Goal: Task Accomplishment & Management: Use online tool/utility

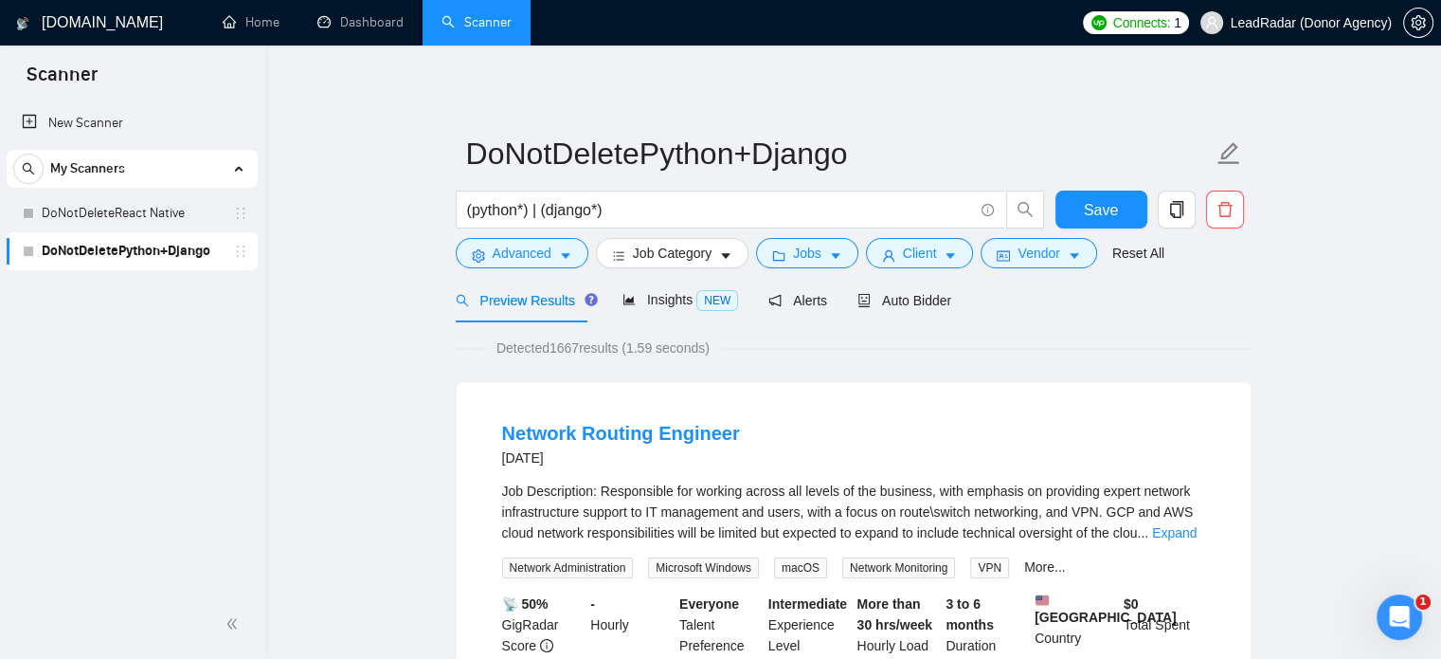
click at [1332, 23] on span "LeadRadar (Donor Agency)" at bounding box center [1311, 23] width 161 height 0
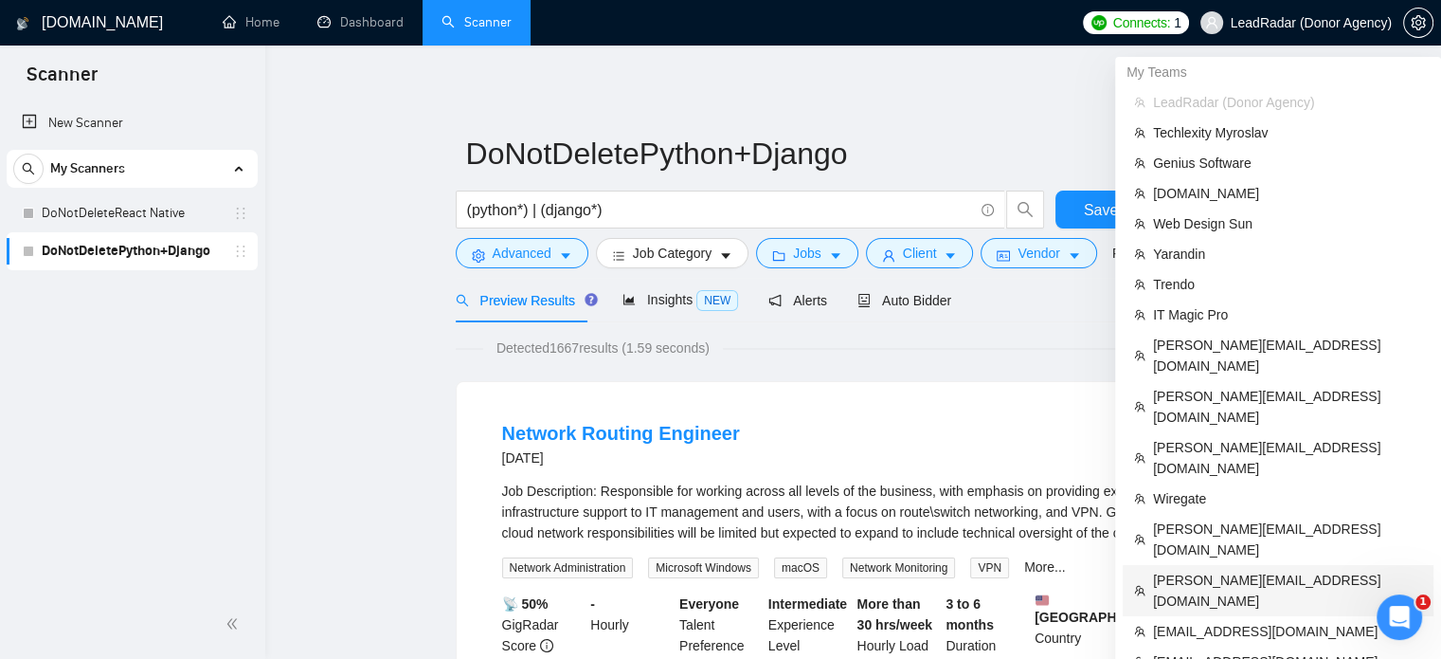
click at [1177, 570] on span "[PERSON_NAME][EMAIL_ADDRESS][DOMAIN_NAME]" at bounding box center [1287, 591] width 269 height 42
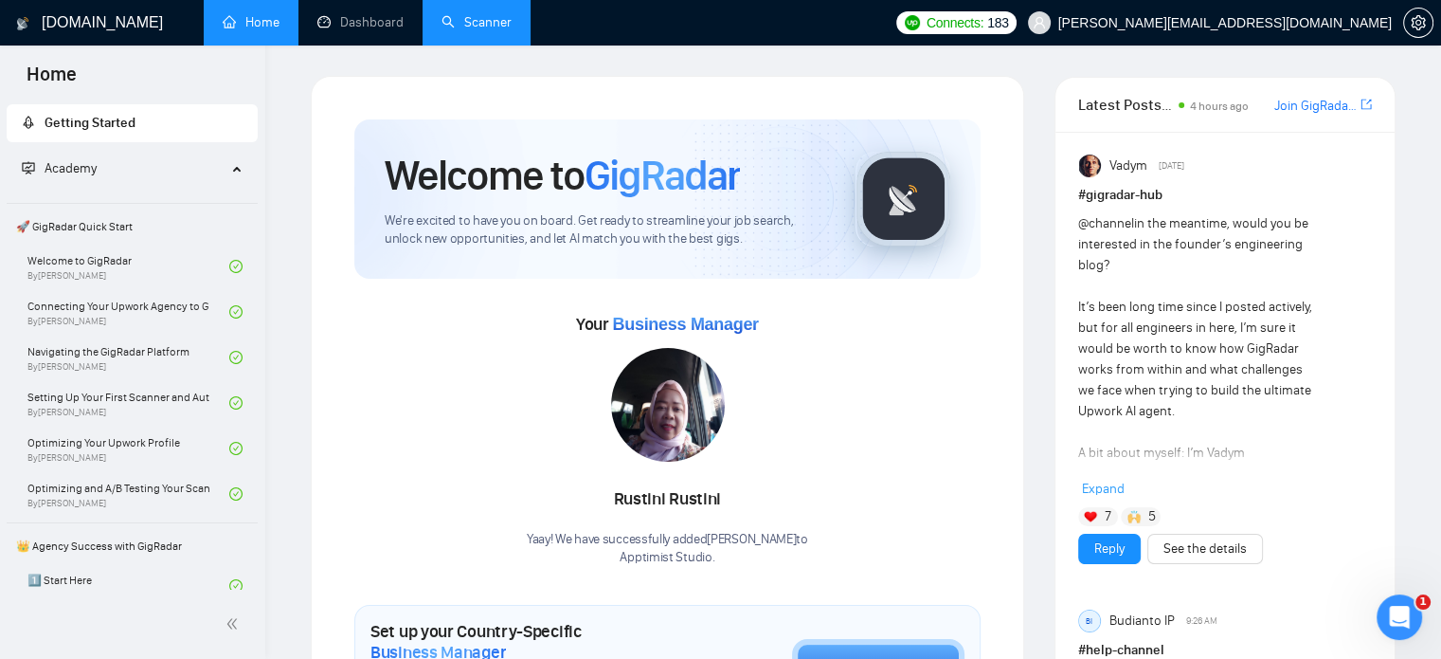
click at [511, 15] on link "Scanner" at bounding box center [477, 22] width 70 height 16
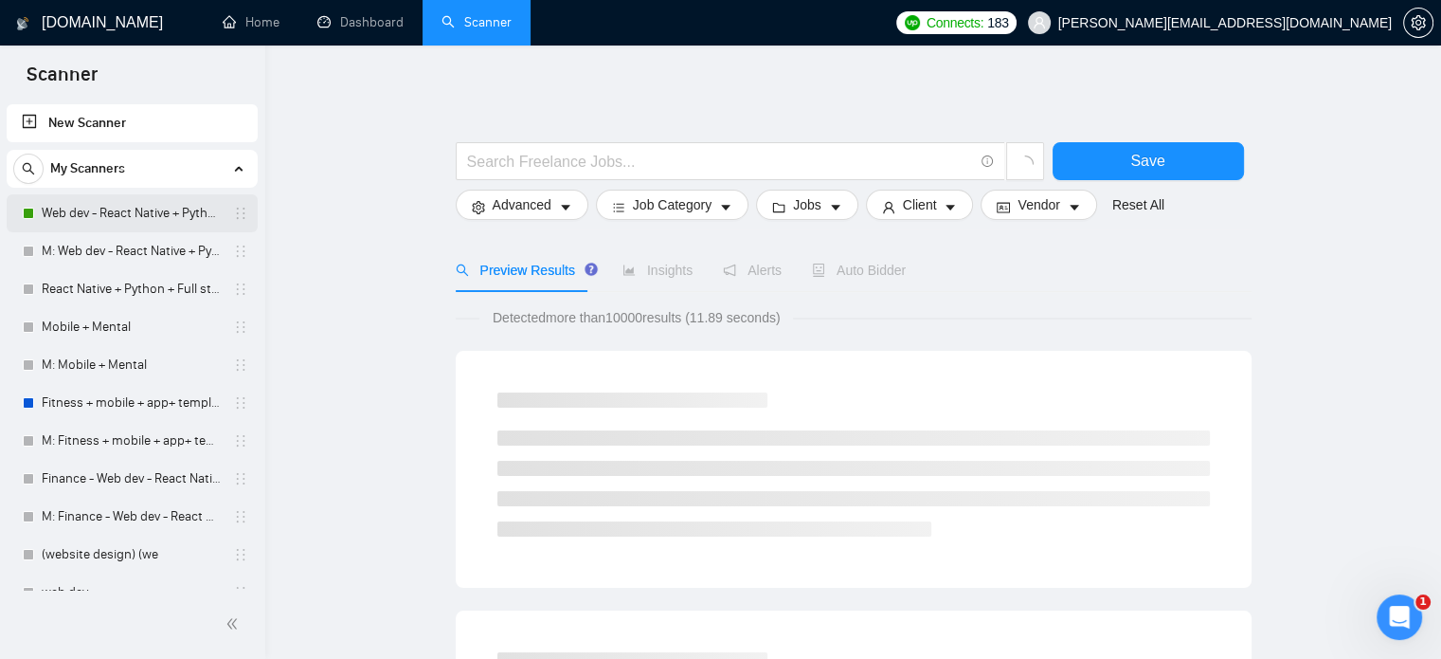
click at [124, 208] on link "Web dev - React Native + Python" at bounding box center [132, 213] width 180 height 38
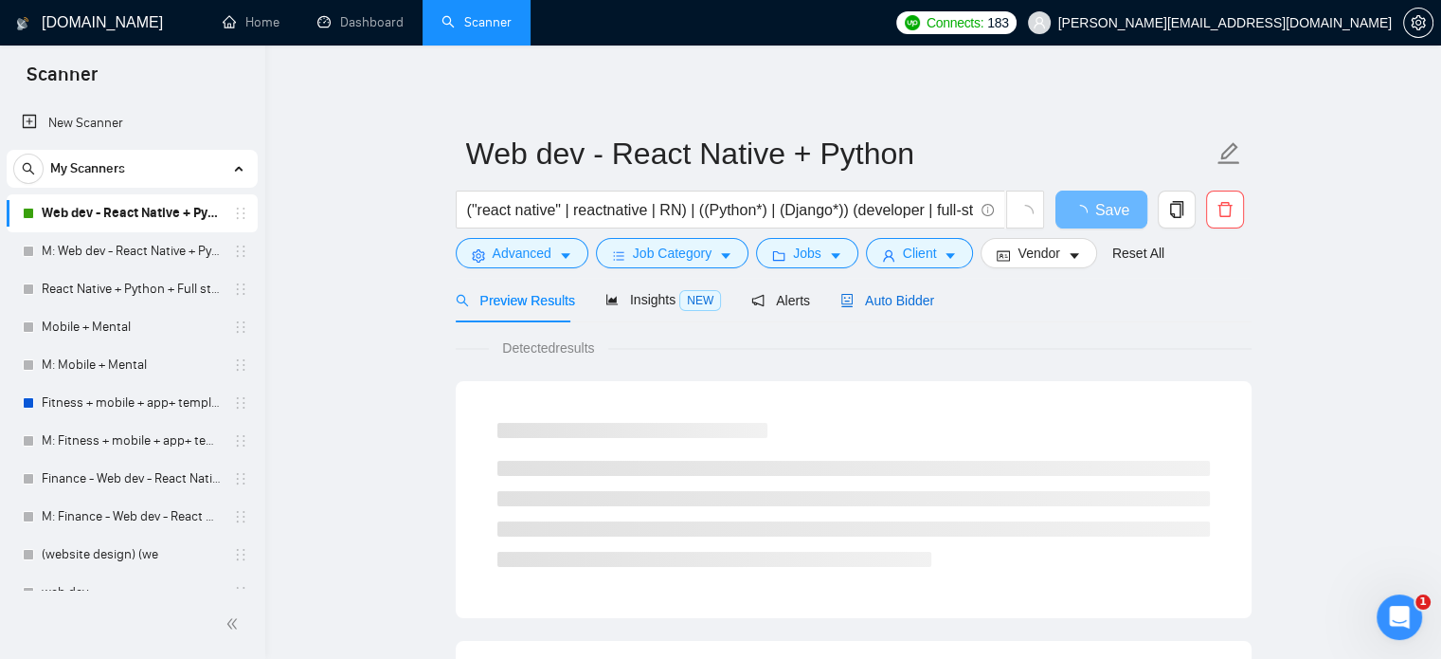
click at [871, 299] on span "Auto Bidder" at bounding box center [888, 300] width 94 height 15
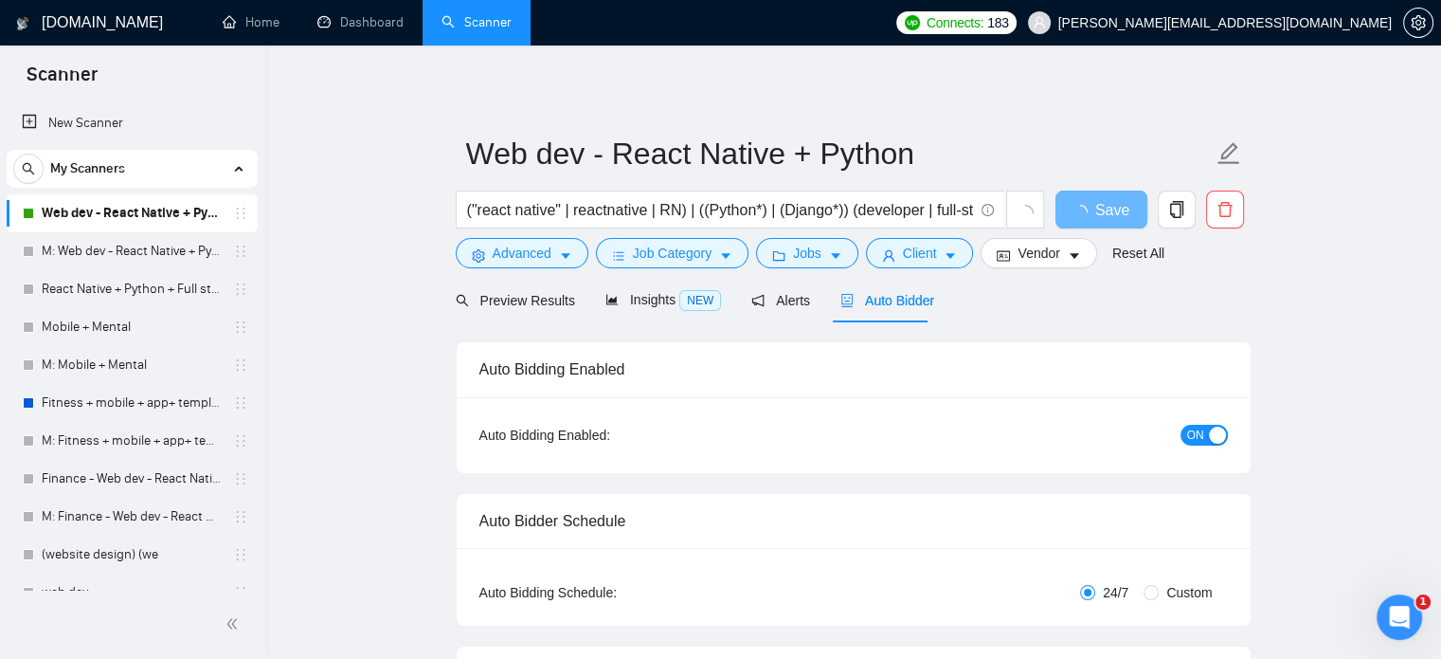
checkbox input "true"
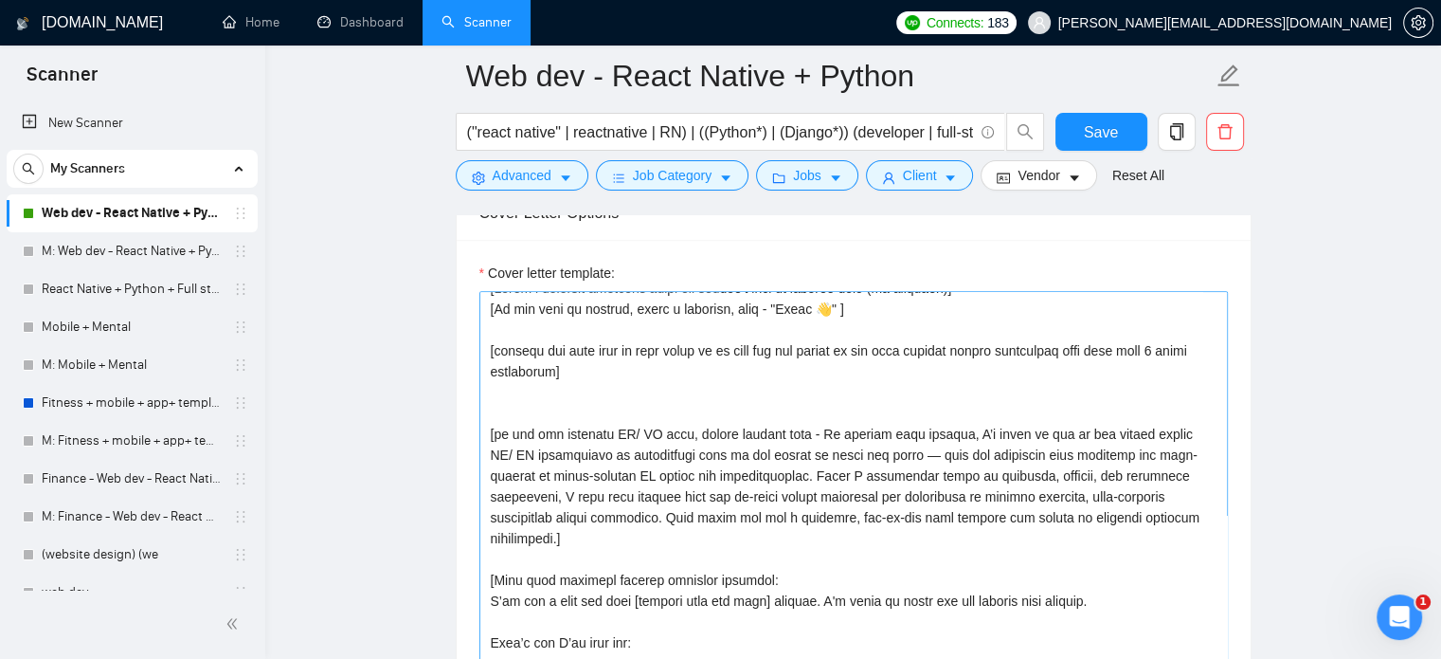
scroll to position [4, 0]
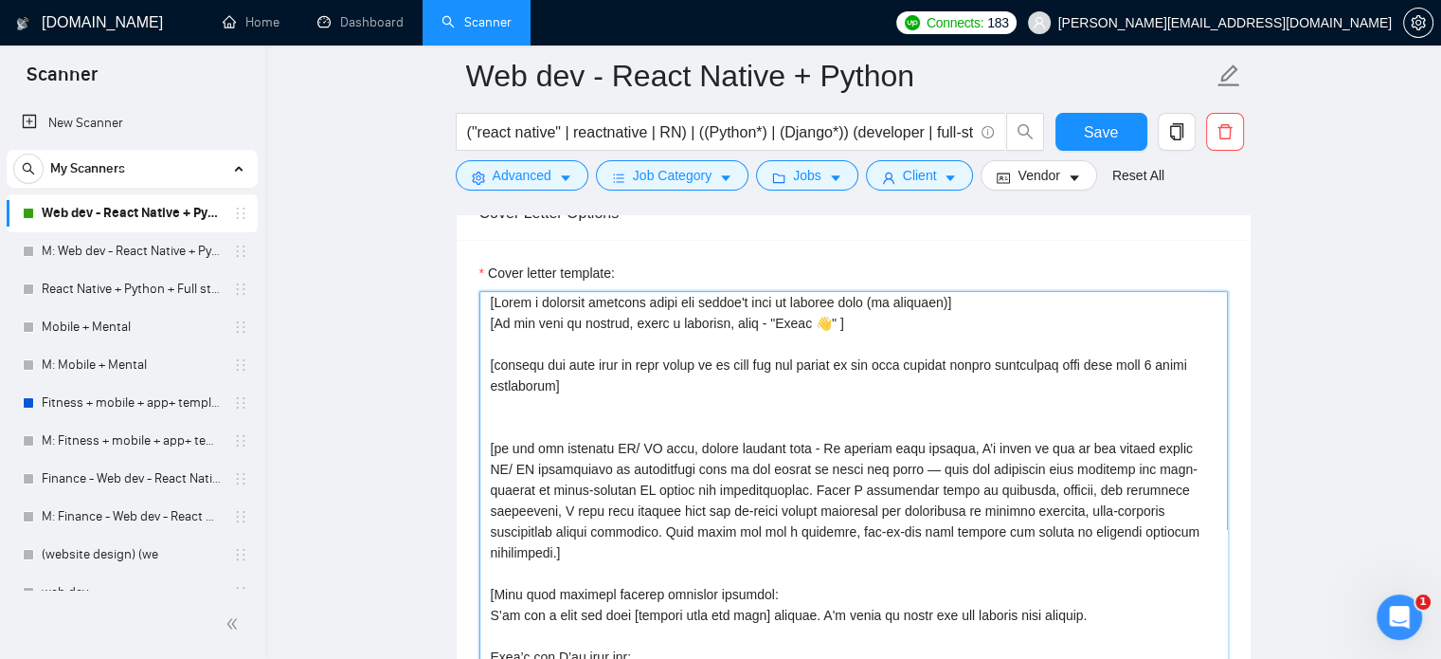
click at [795, 482] on textarea "Cover letter template:" at bounding box center [854, 504] width 749 height 426
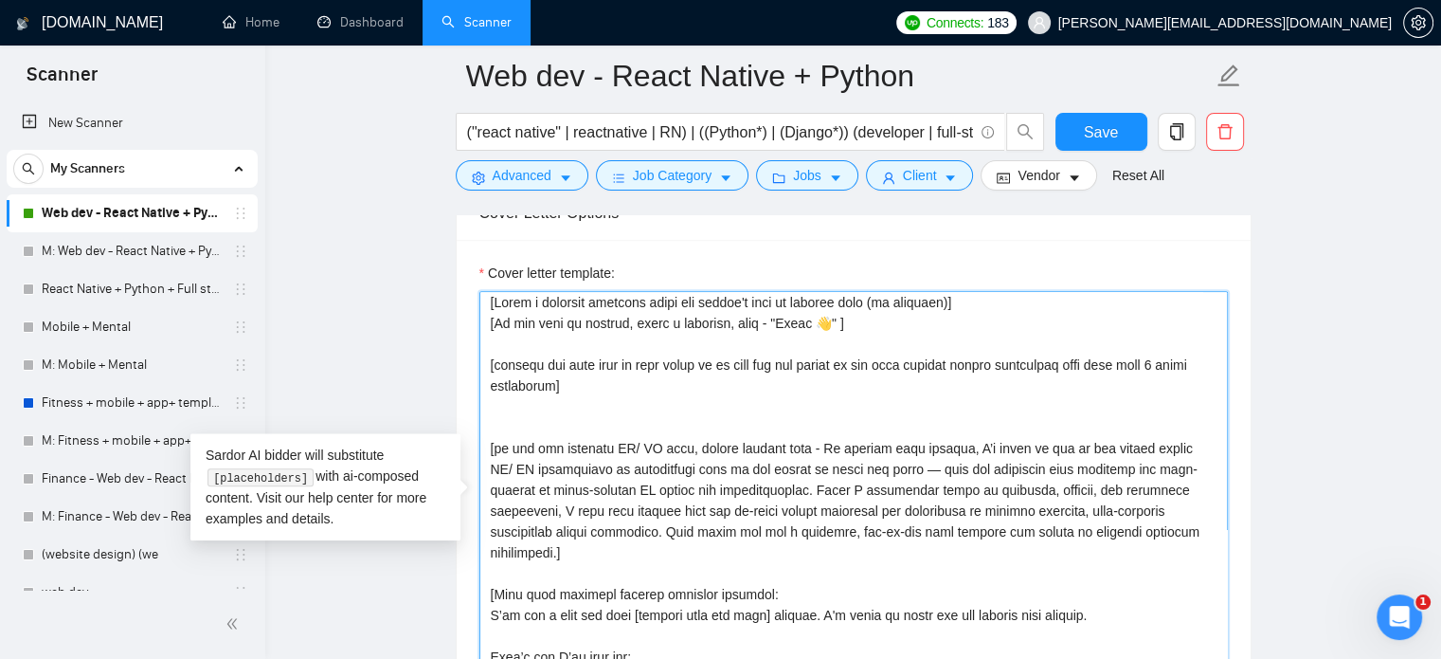
click at [807, 398] on textarea "Cover letter template:" at bounding box center [854, 504] width 749 height 426
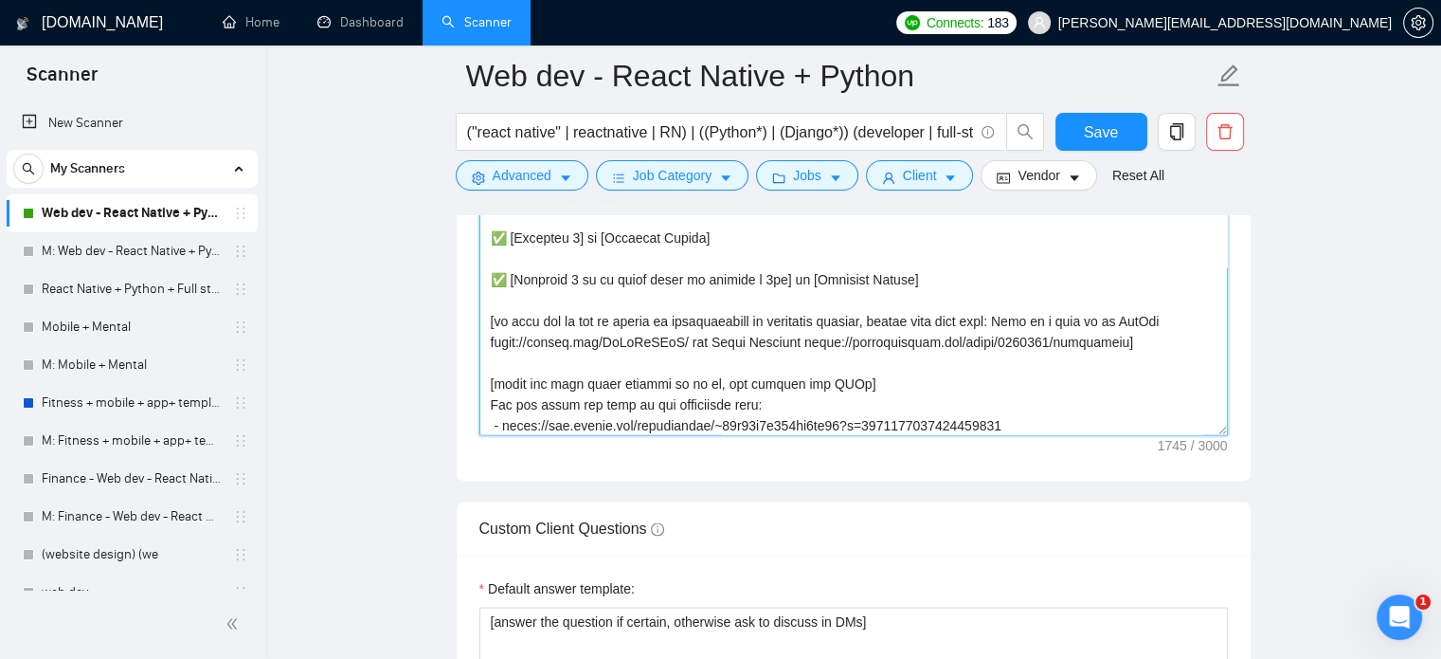
scroll to position [312, 0]
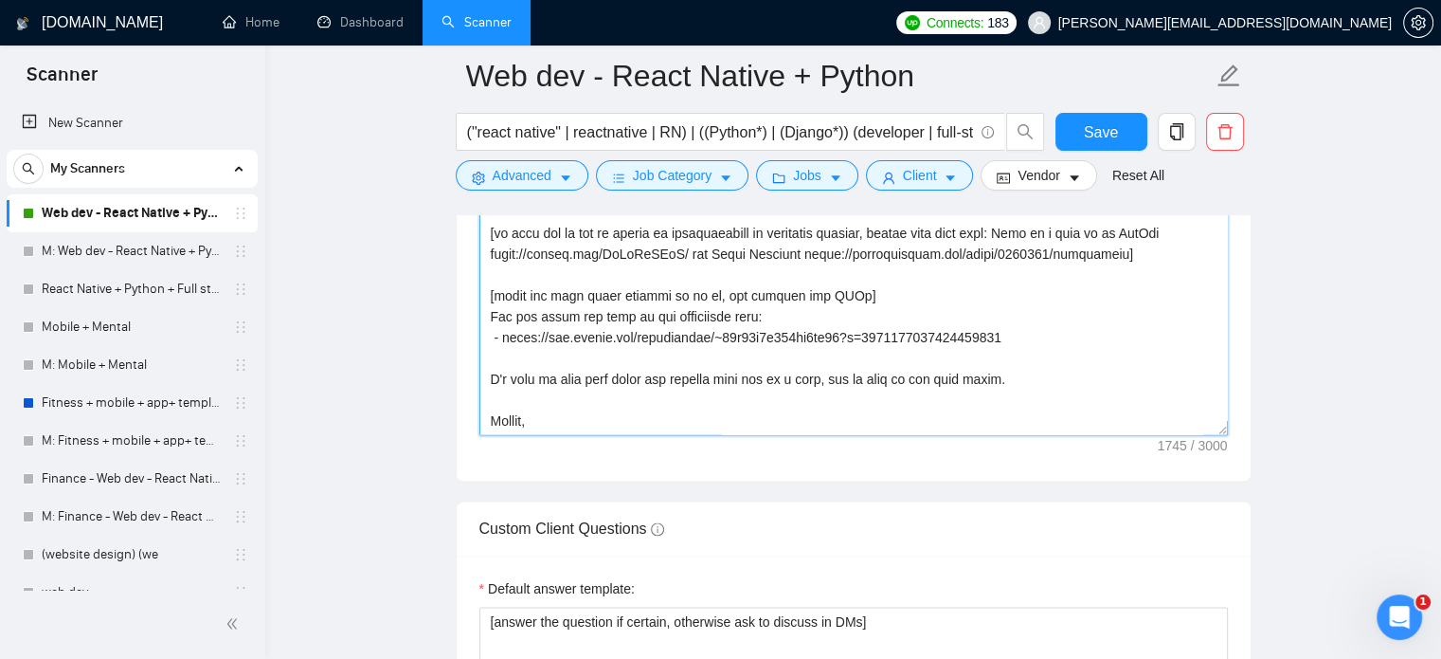
click at [695, 346] on textarea "Cover letter template:" at bounding box center [854, 222] width 749 height 426
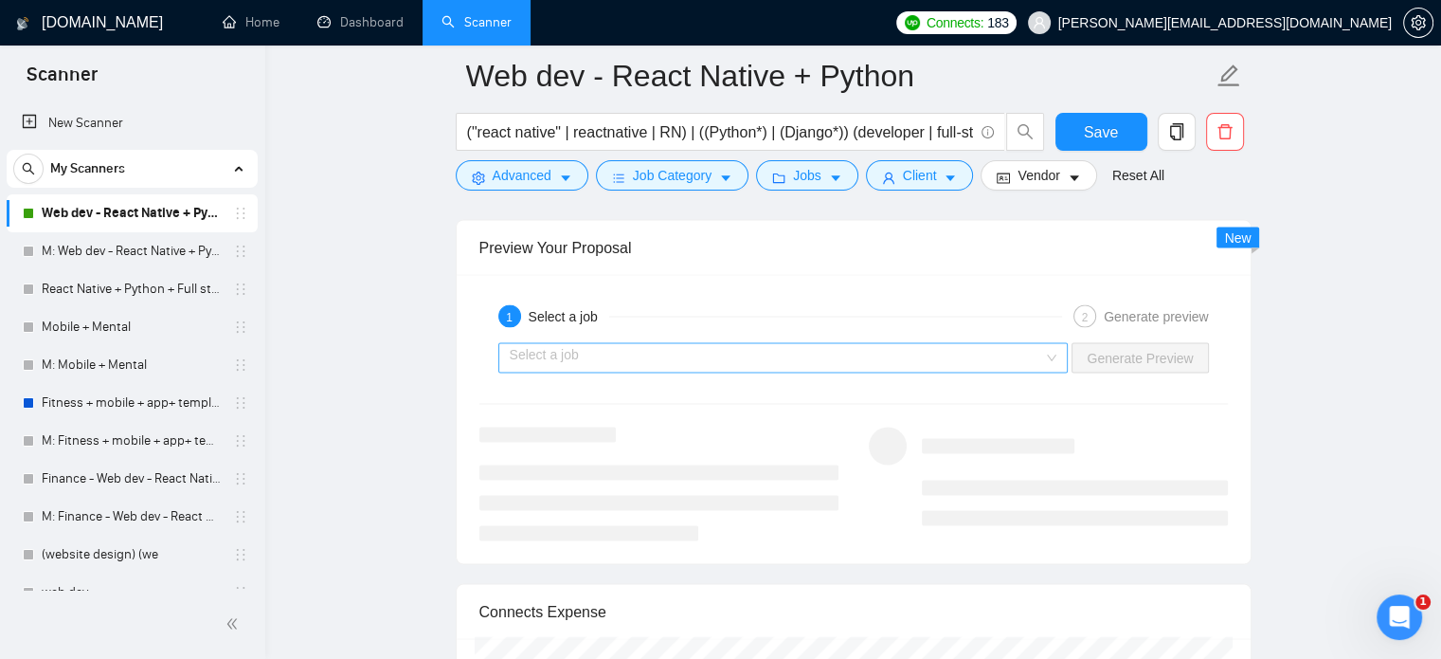
scroll to position [3677, 0]
click at [889, 352] on input "search" at bounding box center [777, 357] width 535 height 28
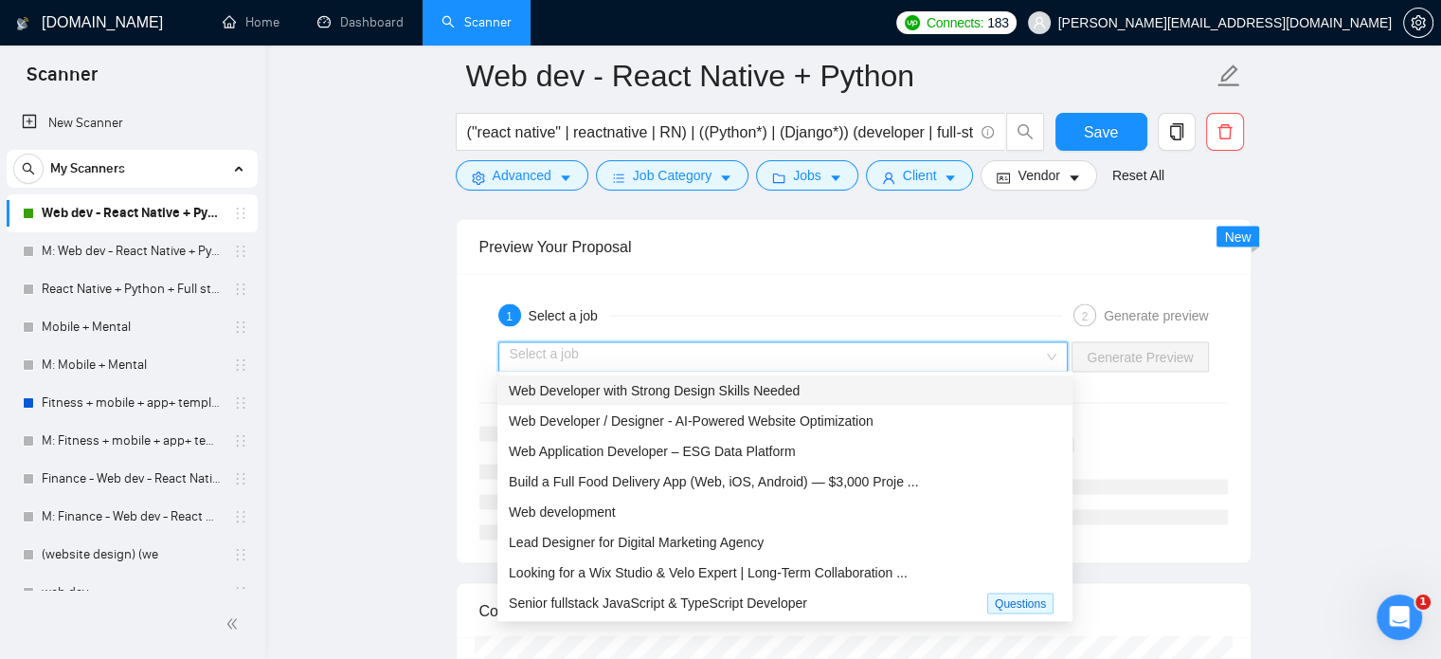
click at [702, 394] on span "Web Developer with Strong Design Skills Needed" at bounding box center [654, 390] width 291 height 15
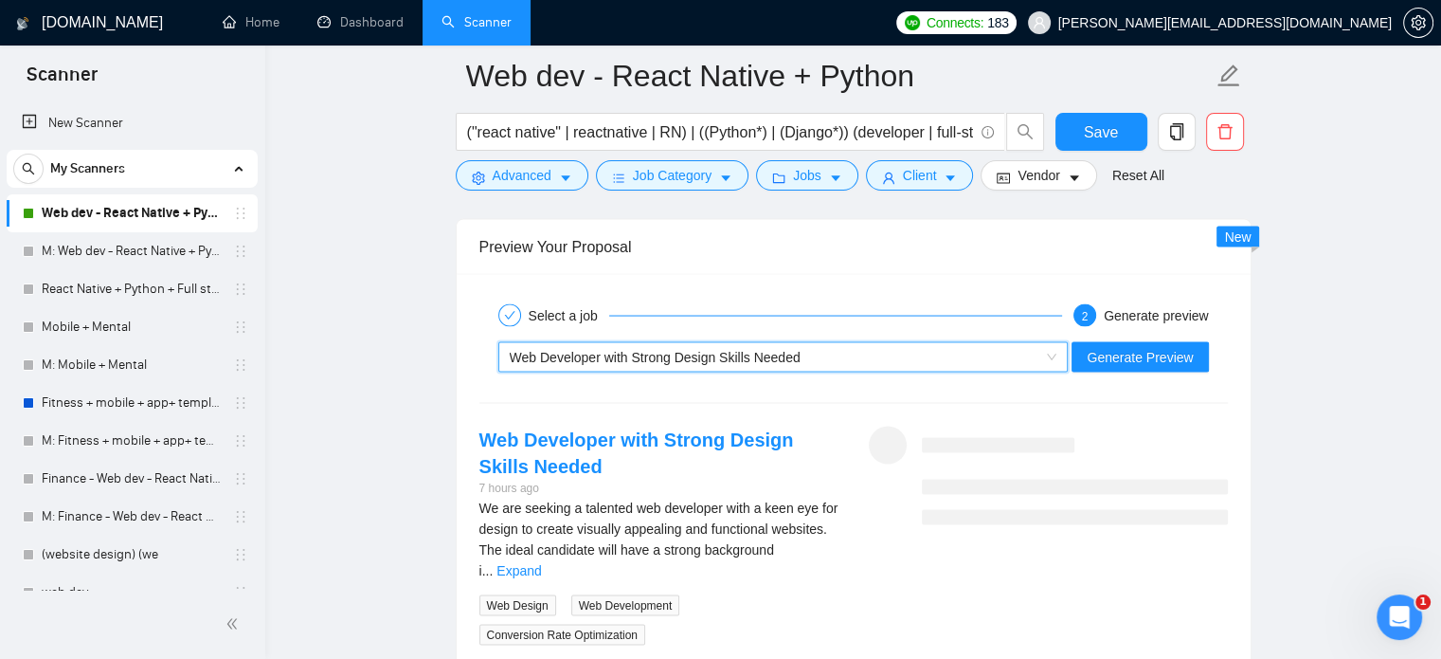
click at [896, 352] on div "Web Developer with Strong Design Skills Needed" at bounding box center [775, 357] width 531 height 28
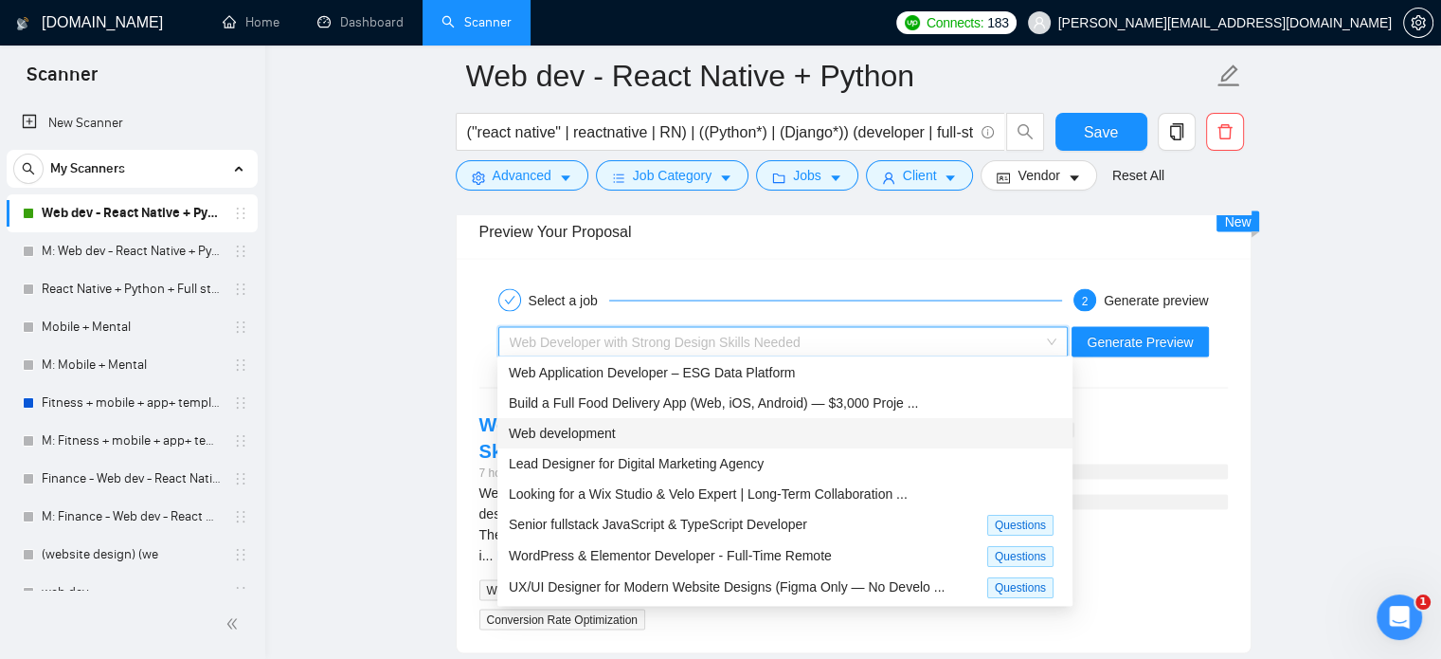
scroll to position [0, 0]
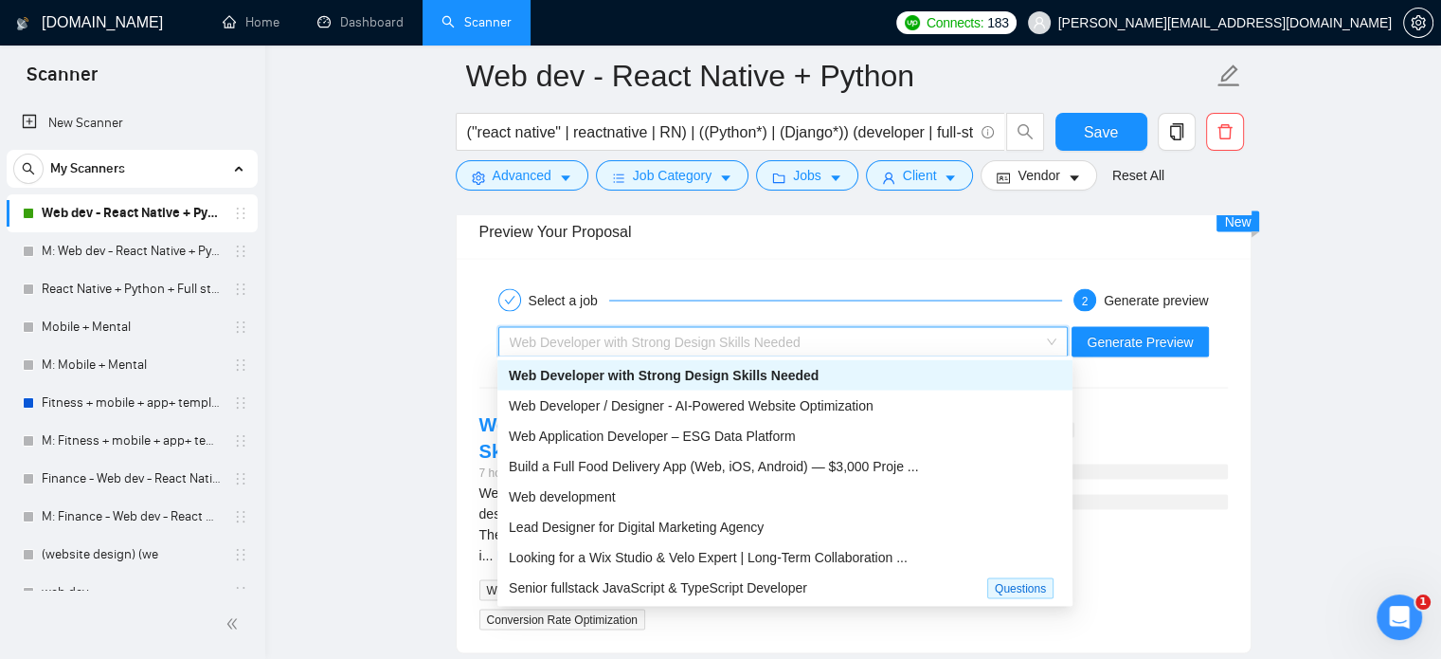
click at [674, 381] on span "Web Developer with Strong Design Skills Needed" at bounding box center [664, 375] width 310 height 15
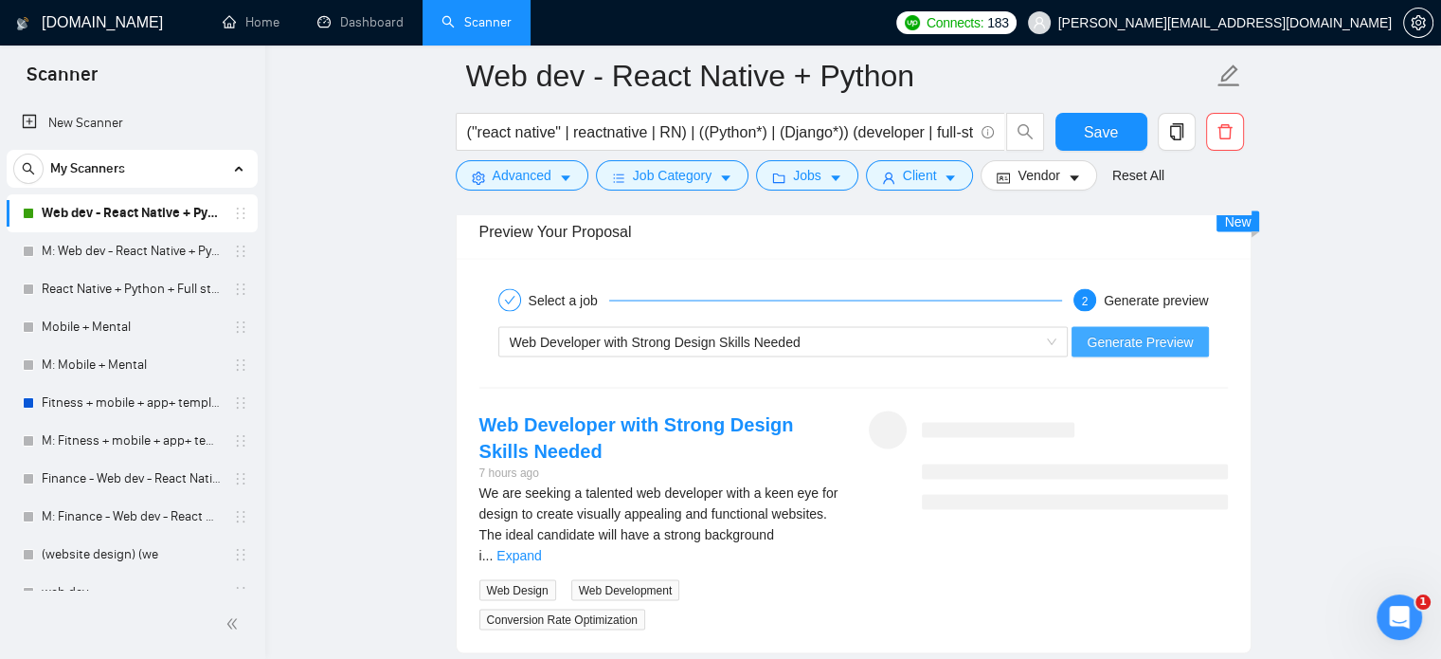
click at [1136, 339] on span "Generate Preview" at bounding box center [1140, 342] width 106 height 21
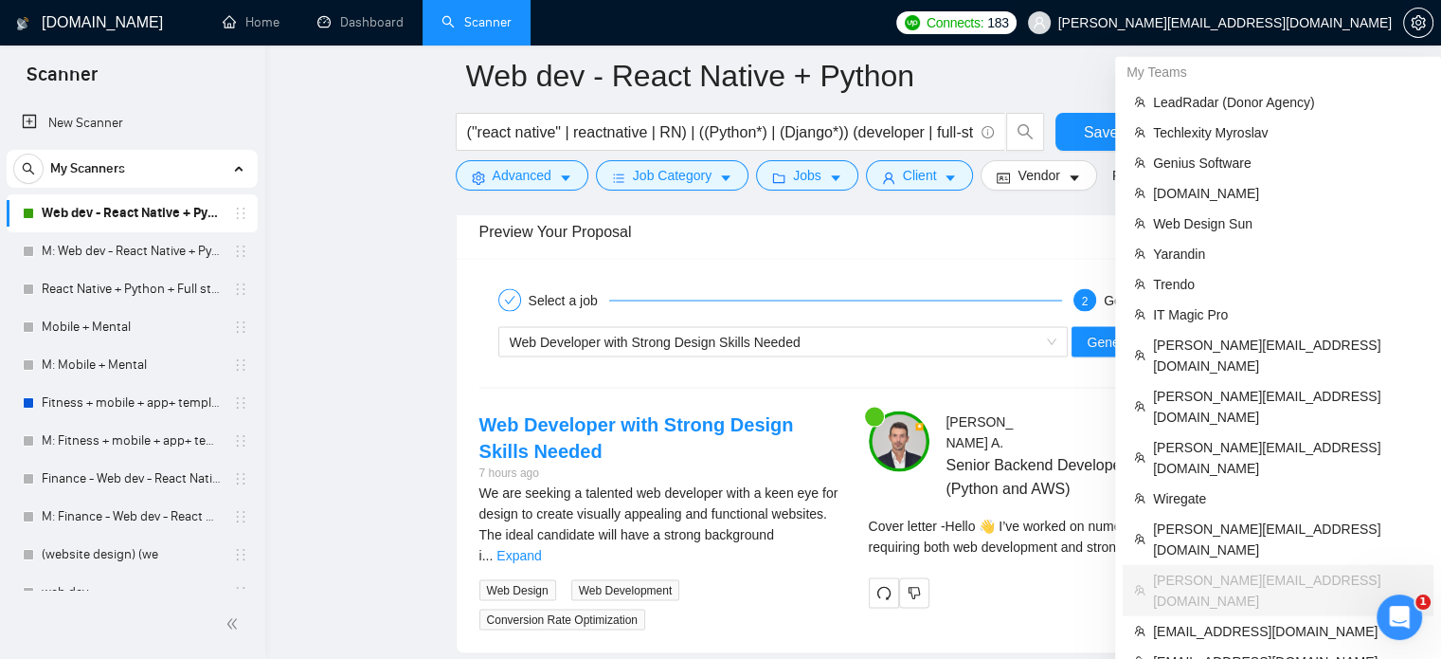
click at [1295, 23] on span "[PERSON_NAME][EMAIL_ADDRESS][DOMAIN_NAME]" at bounding box center [1226, 23] width 334 height 0
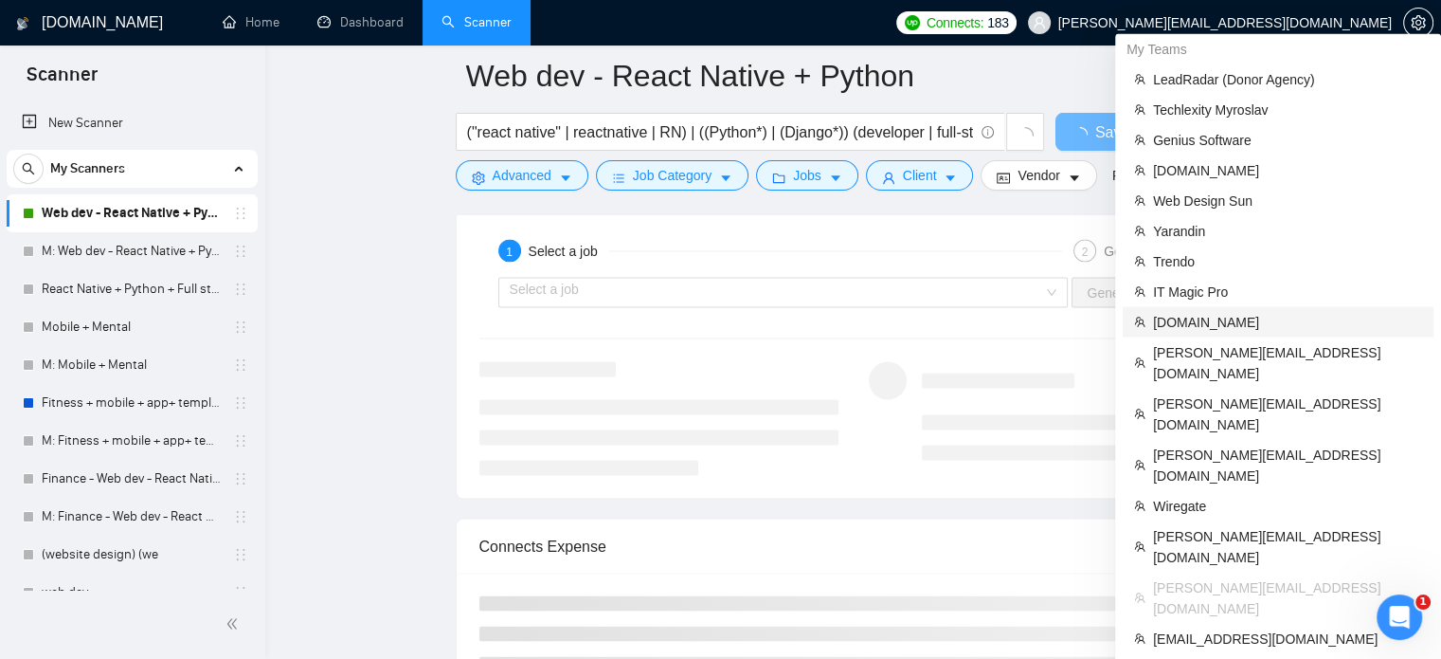
click at [1198, 321] on span "[DOMAIN_NAME]" at bounding box center [1287, 322] width 269 height 21
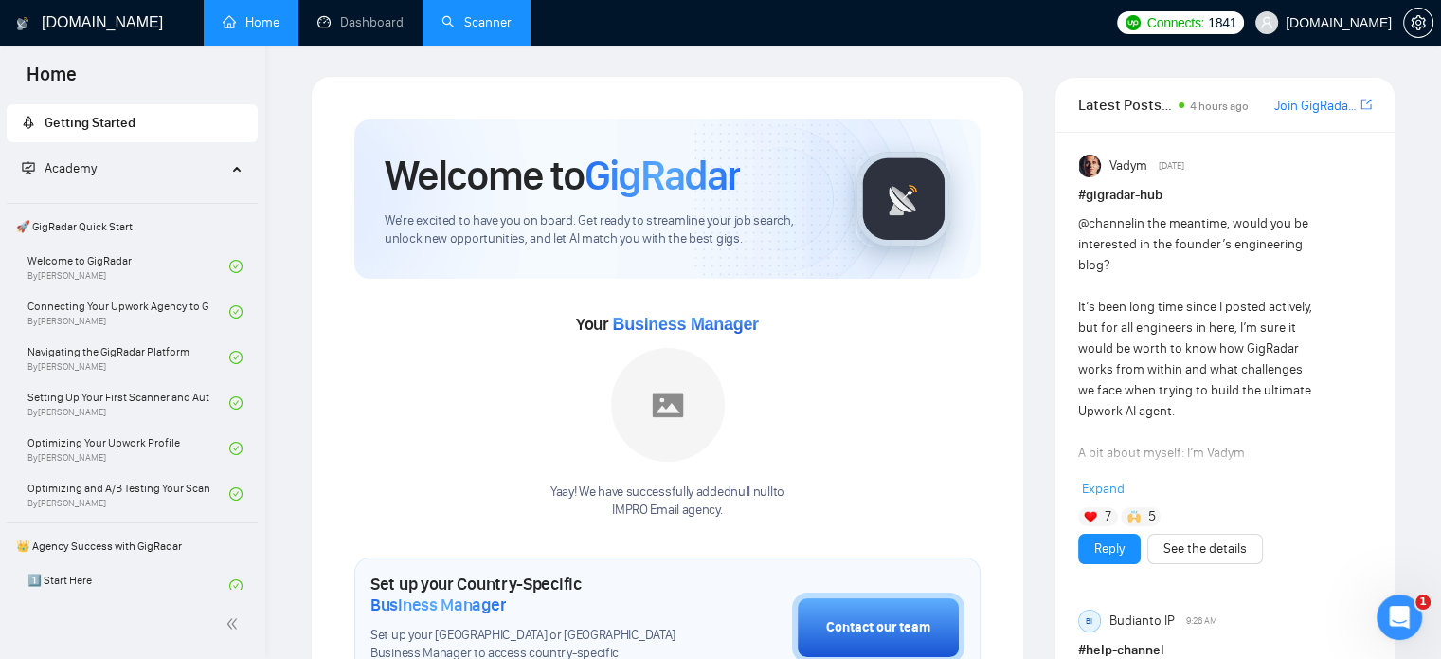
click at [476, 24] on link "Scanner" at bounding box center [477, 22] width 70 height 16
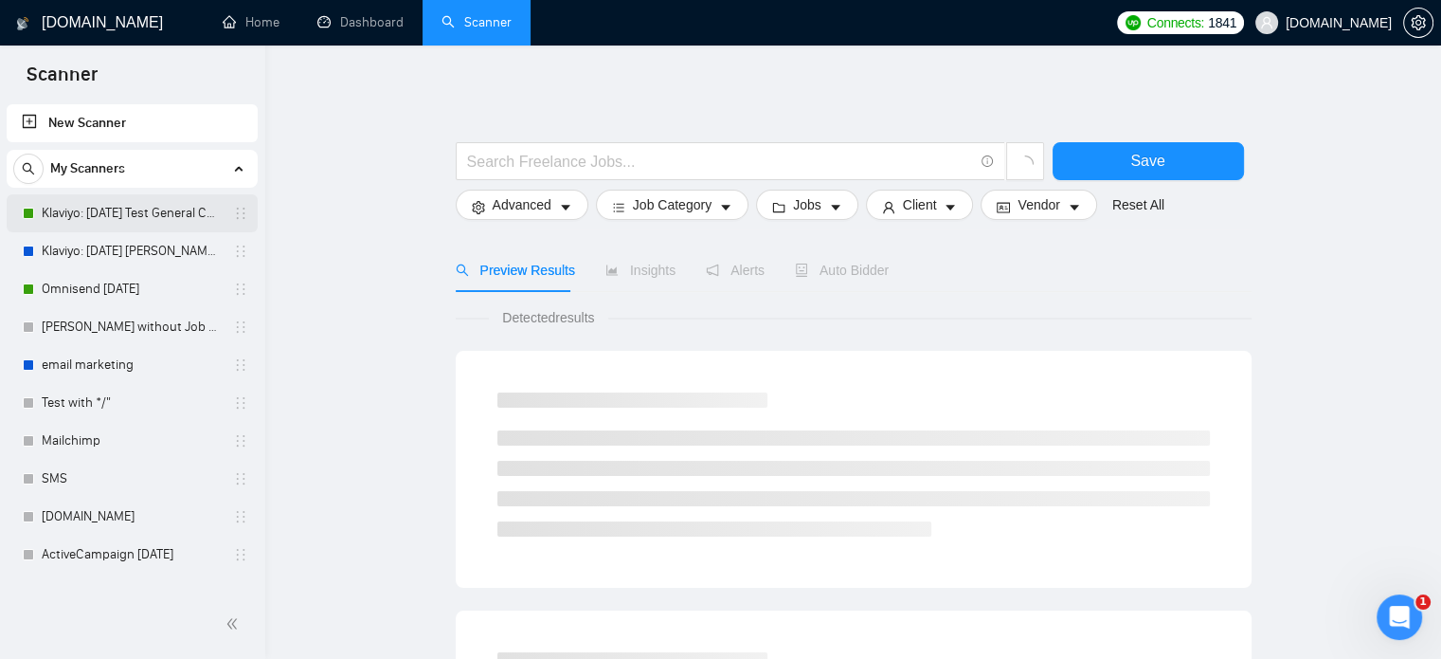
click at [114, 216] on link "Klaviyo: [DATE] Test General Cover" at bounding box center [132, 213] width 180 height 38
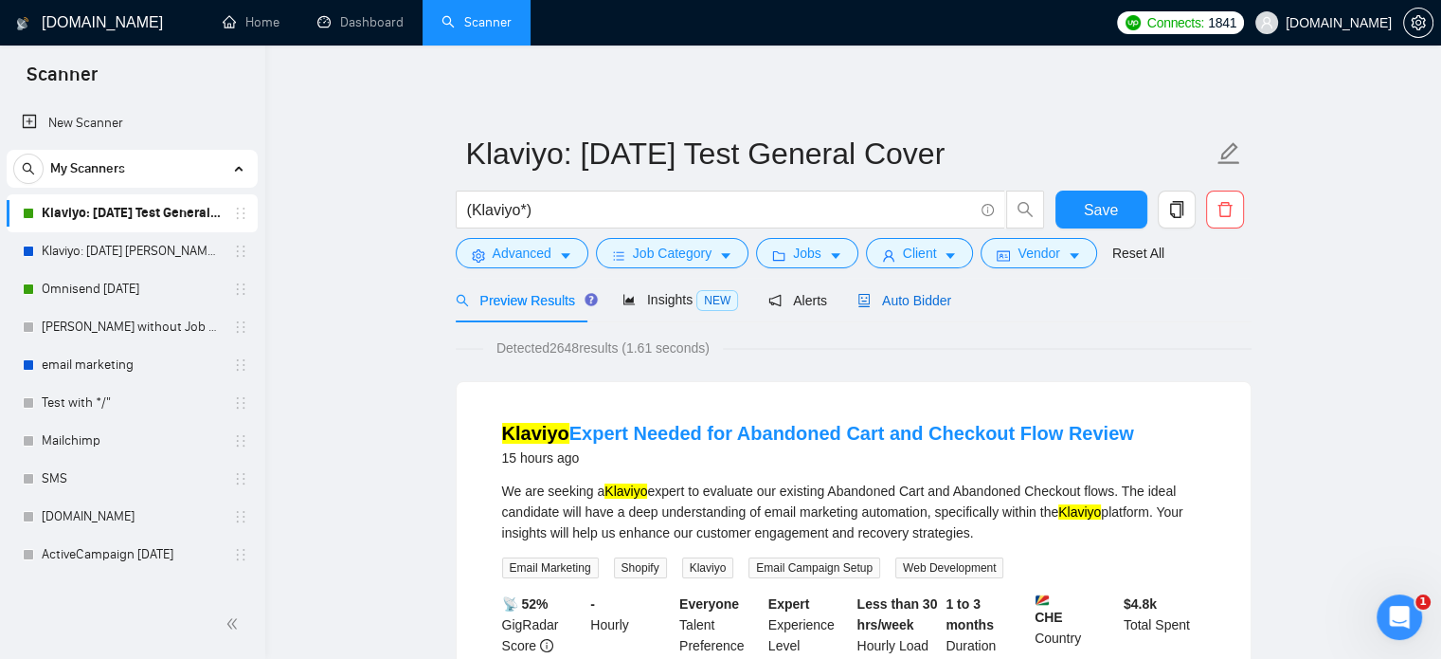
click at [932, 294] on span "Auto Bidder" at bounding box center [905, 300] width 94 height 15
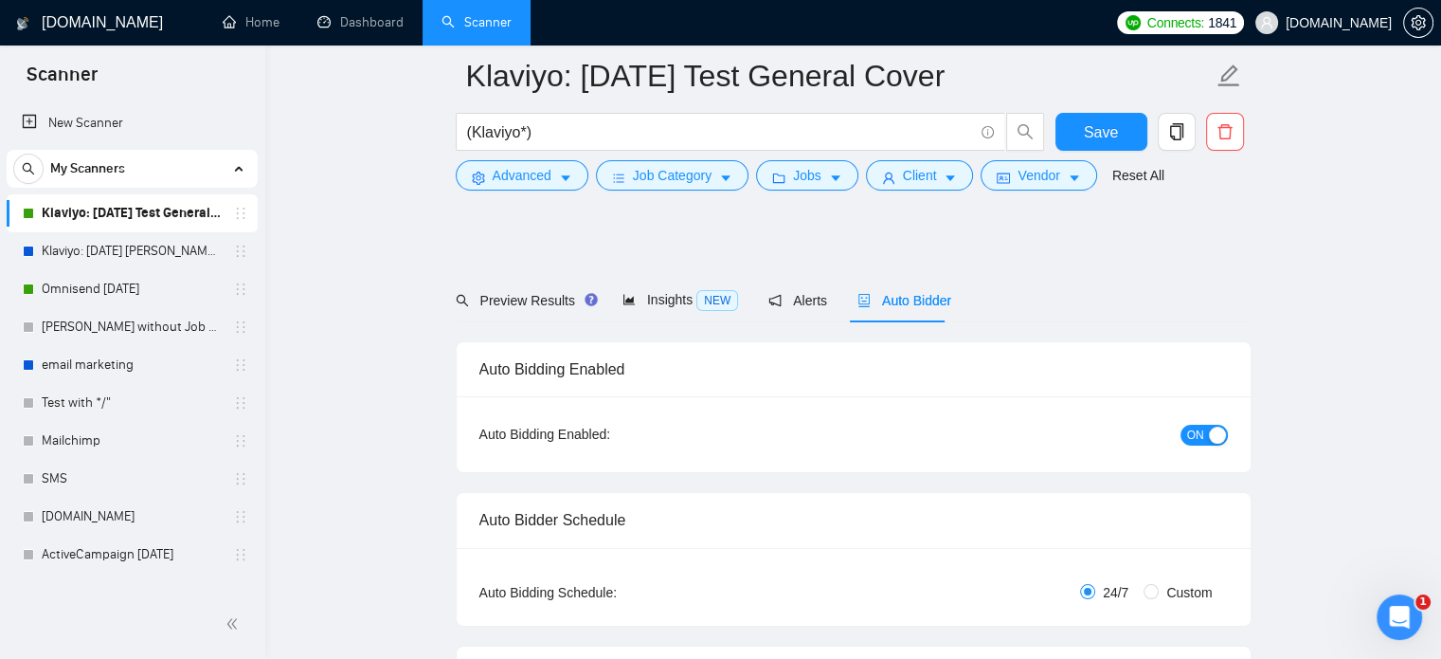
radio input "false"
radio input "true"
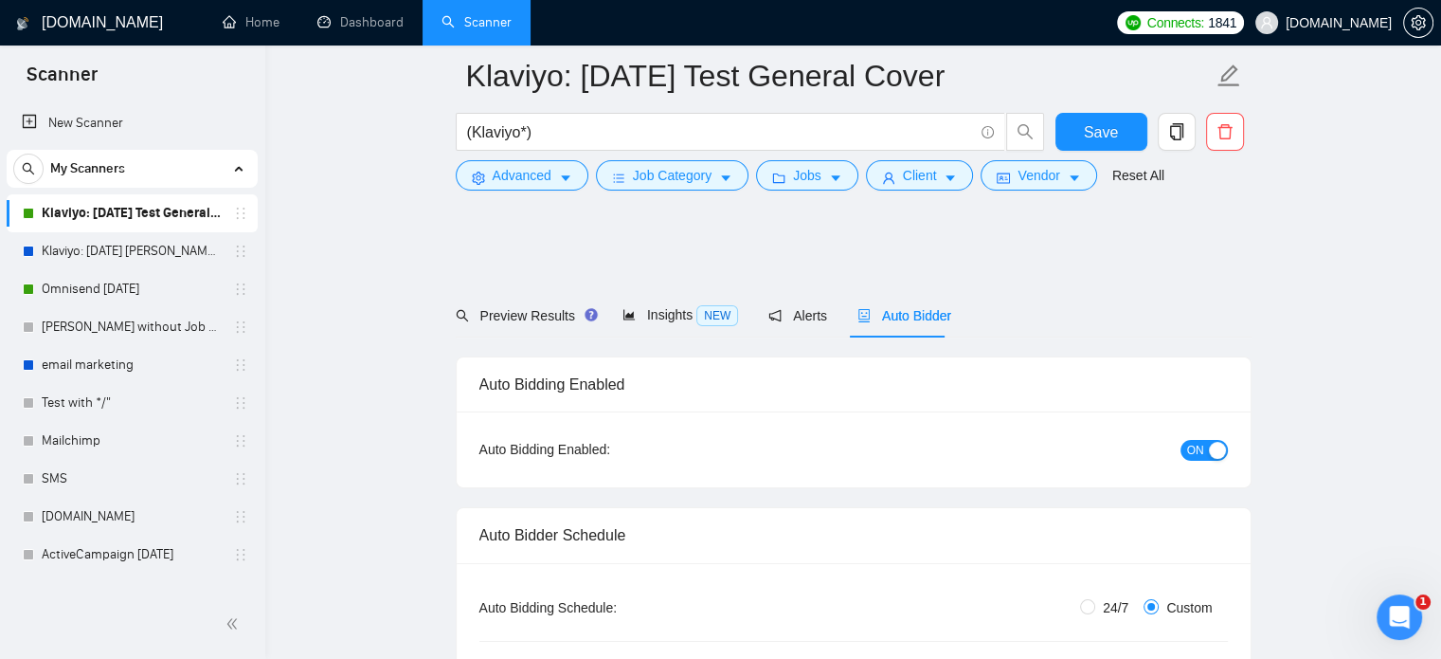
scroll to position [3715, 0]
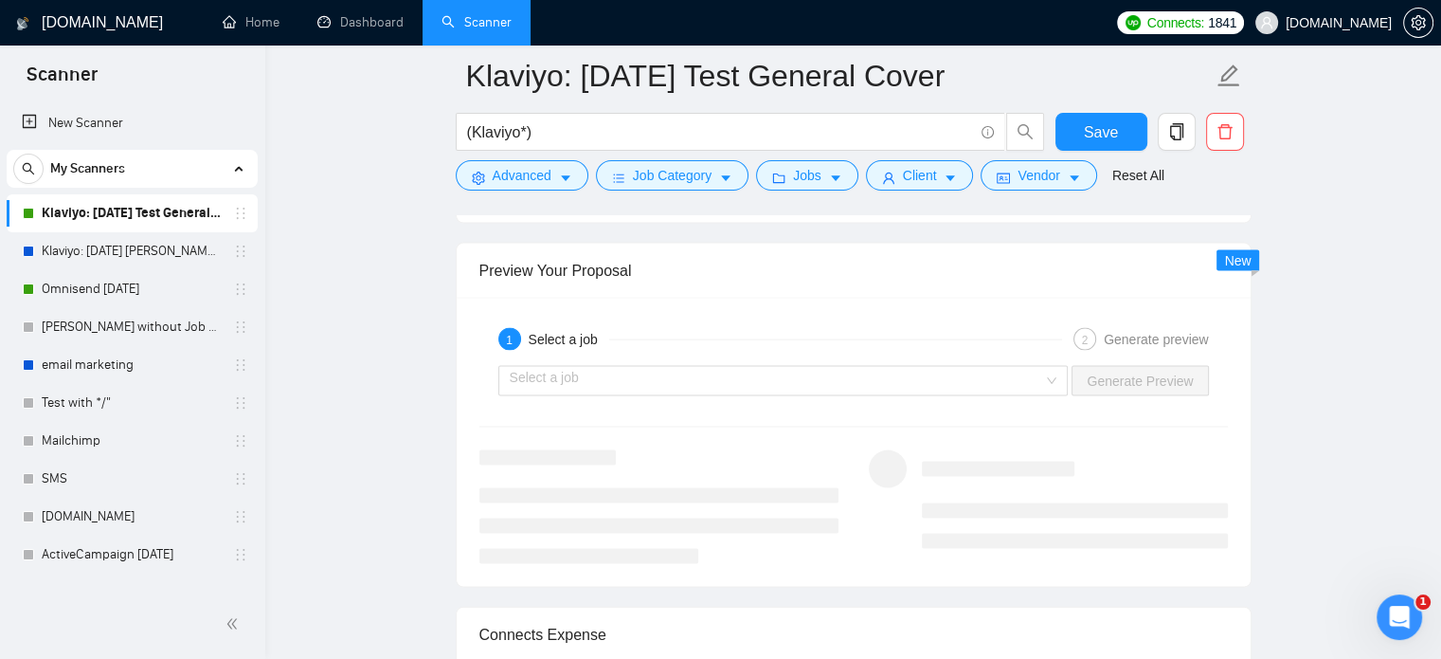
scroll to position [3880, 0]
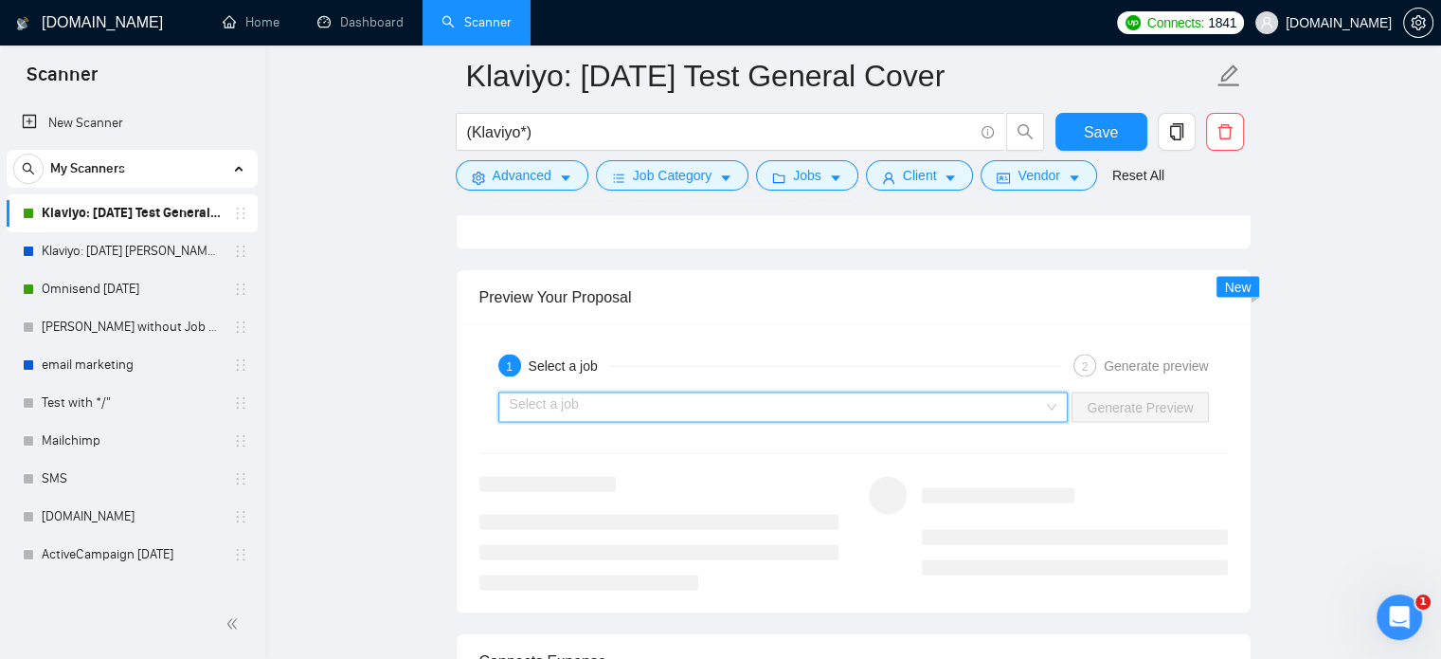
click at [864, 405] on input "search" at bounding box center [777, 407] width 535 height 28
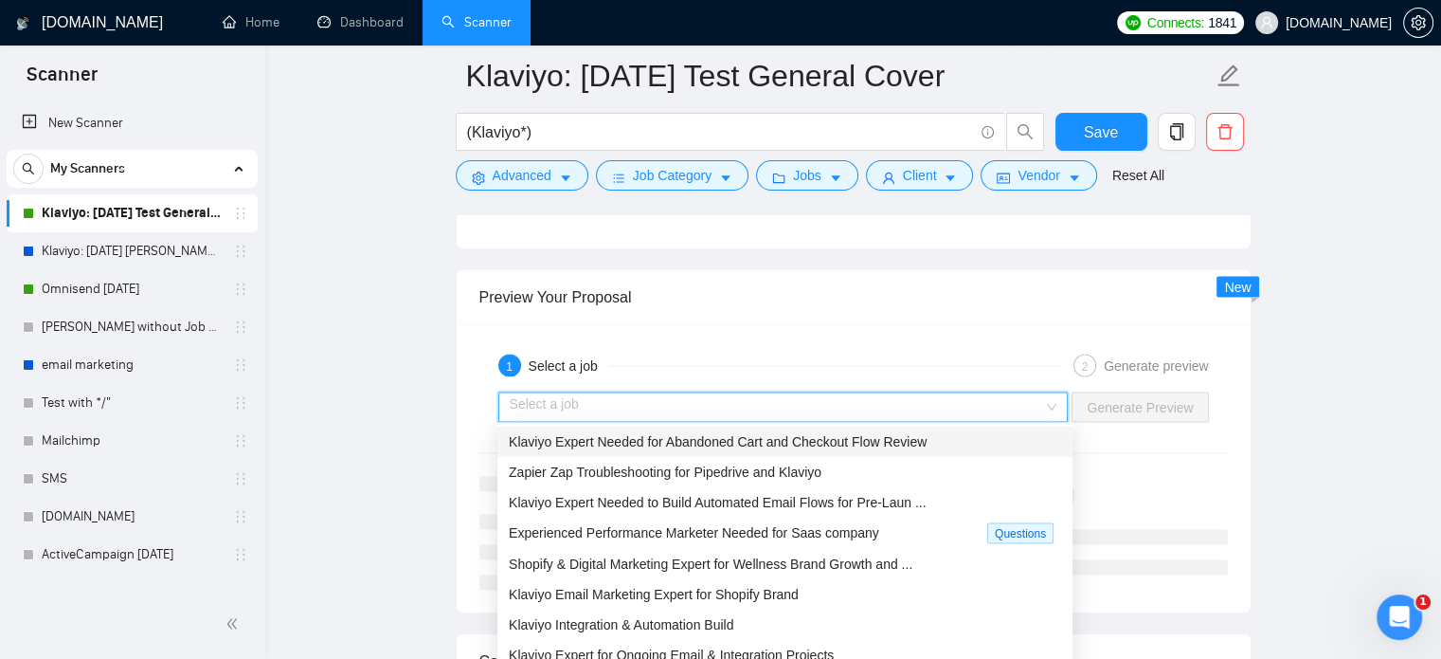
click at [742, 446] on span "Klaviyo Expert Needed for Abandoned Cart and Checkout Flow Review" at bounding box center [718, 441] width 418 height 15
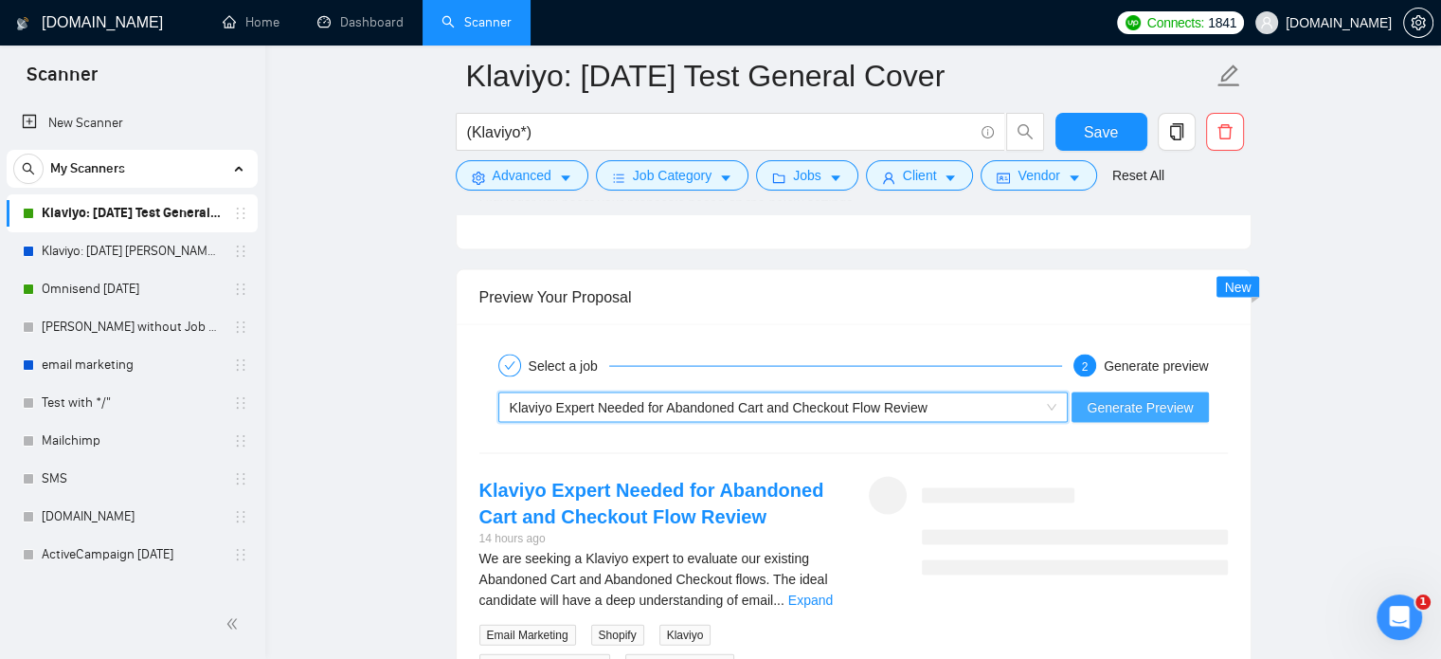
click at [1141, 405] on span "Generate Preview" at bounding box center [1140, 407] width 106 height 21
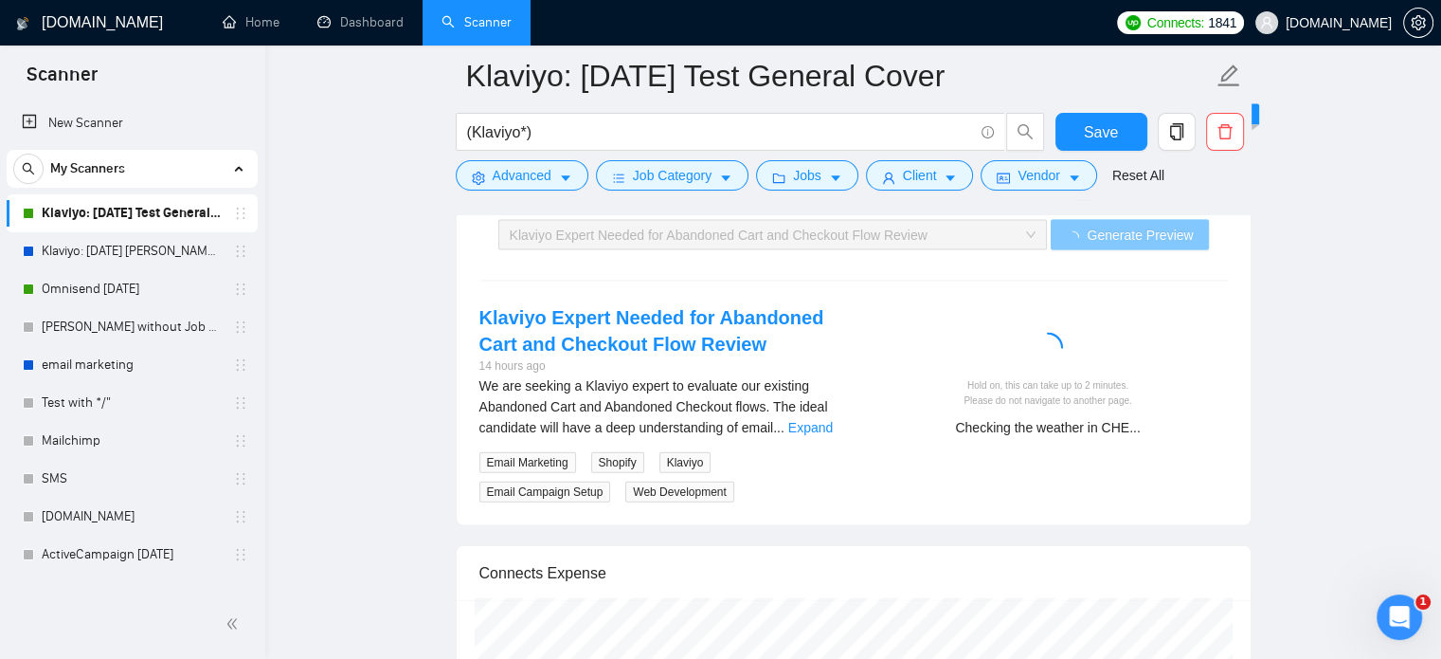
scroll to position [4029, 0]
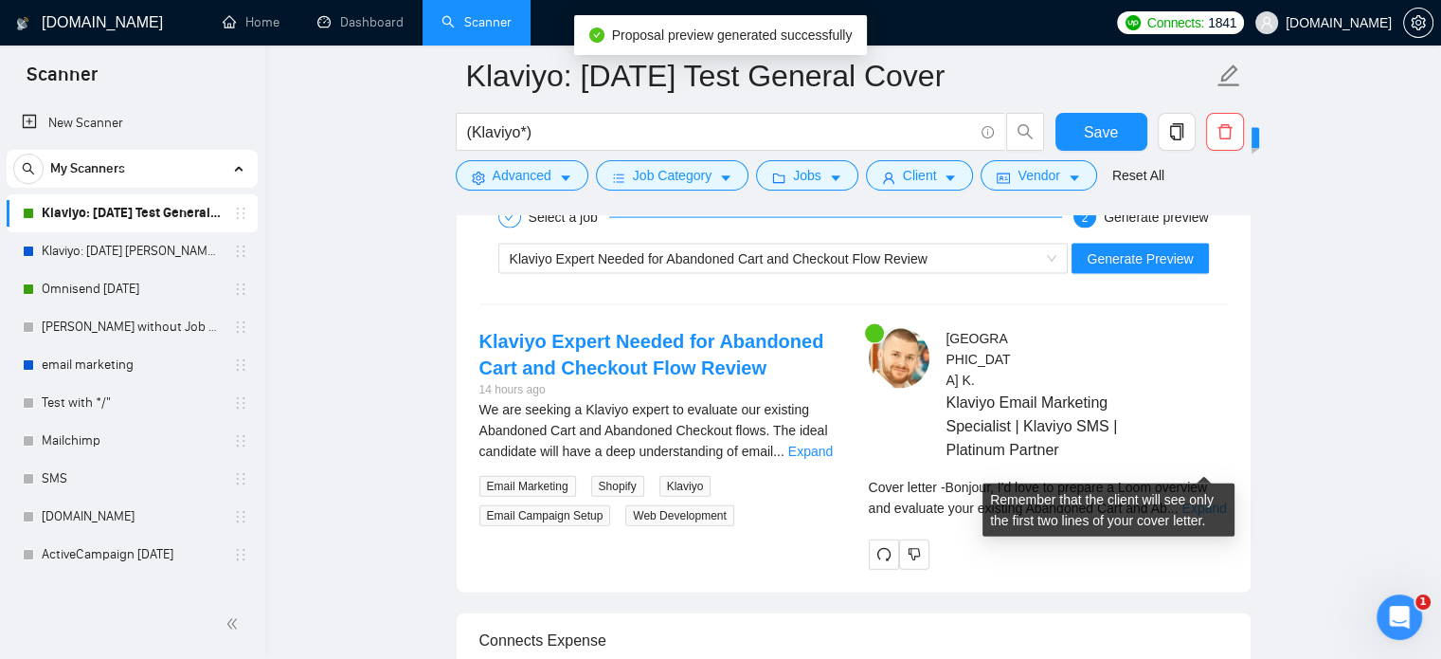
click at [1200, 500] on link "Expand" at bounding box center [1204, 507] width 45 height 15
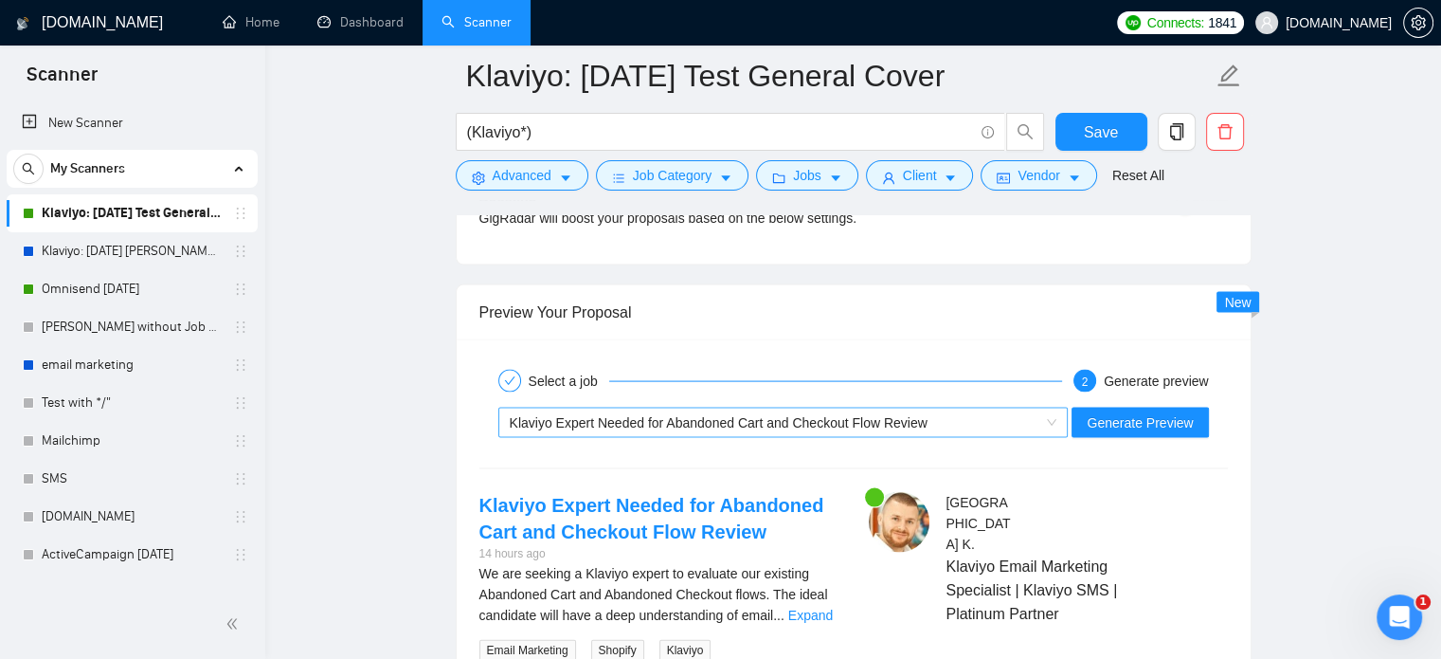
scroll to position [3866, 0]
click at [754, 422] on span "Klaviyo Expert Needed for Abandoned Cart and Checkout Flow Review" at bounding box center [719, 421] width 418 height 15
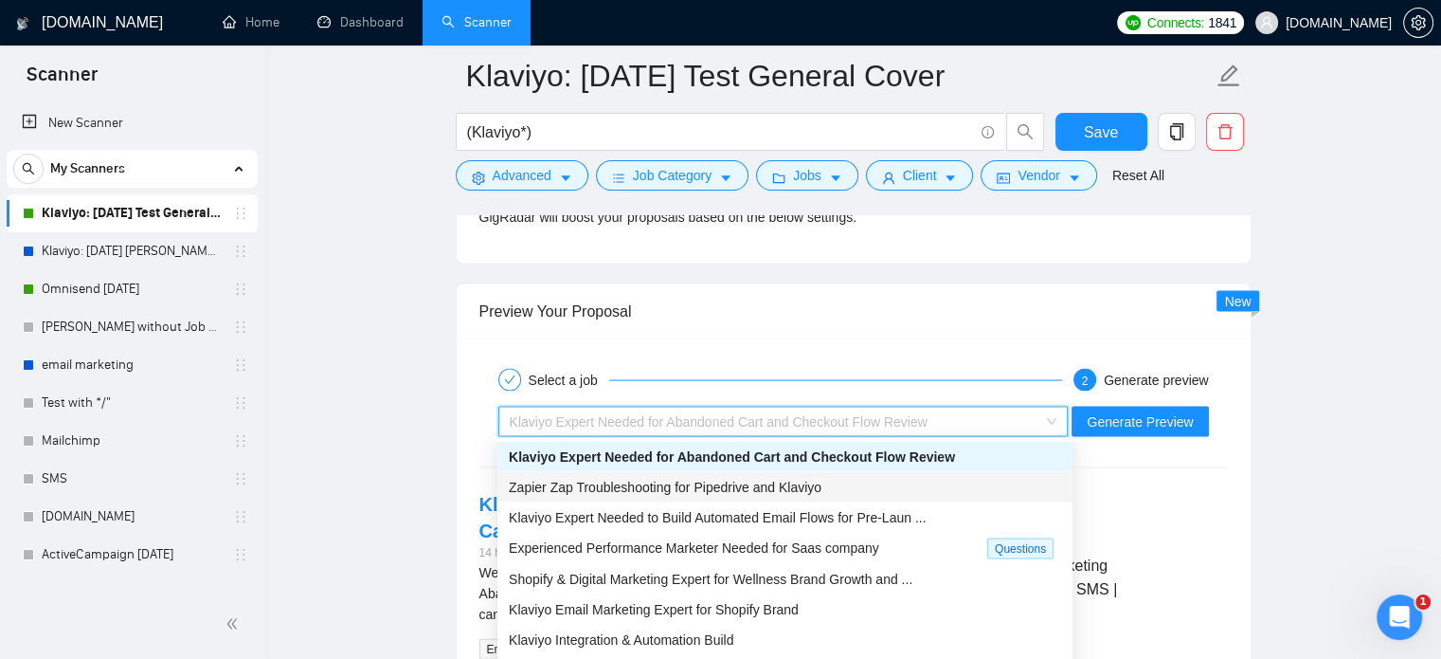
click at [686, 486] on span "Zapier Zap Troubleshooting for Pipedrive and Klaviyo" at bounding box center [665, 487] width 313 height 15
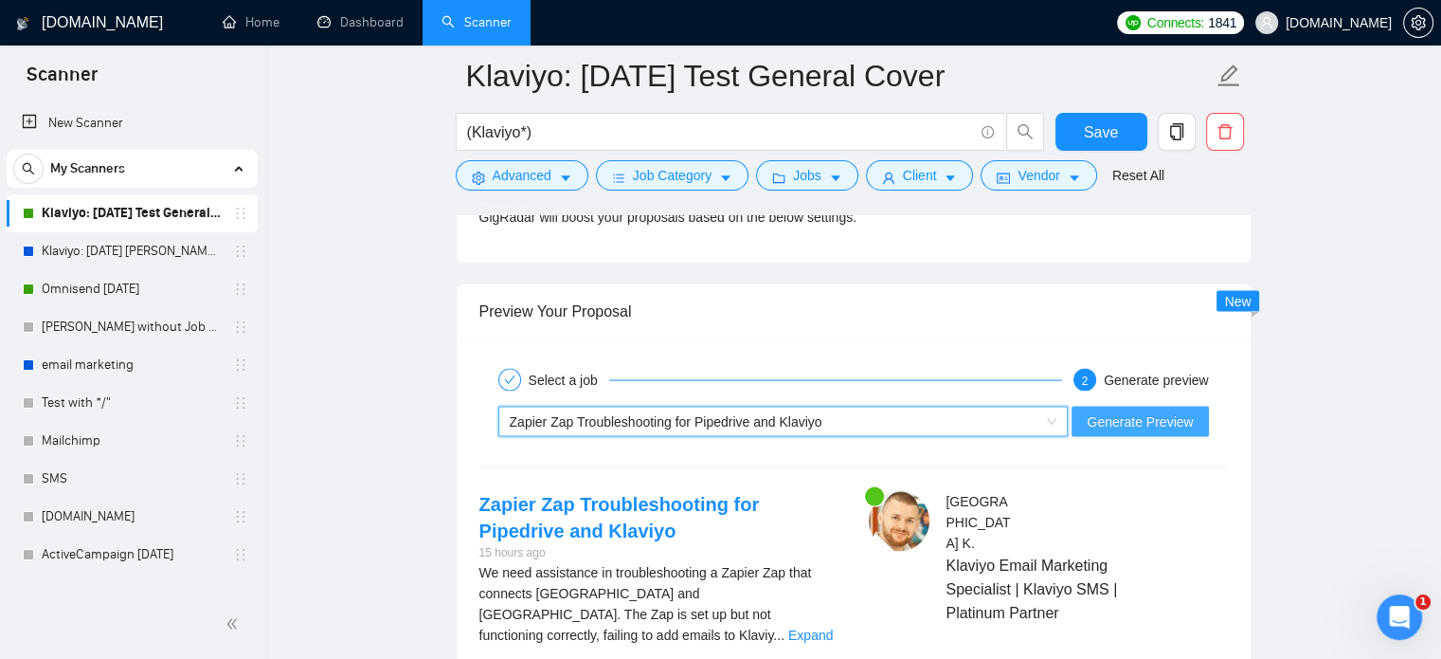
click at [1127, 419] on span "Generate Preview" at bounding box center [1140, 421] width 106 height 21
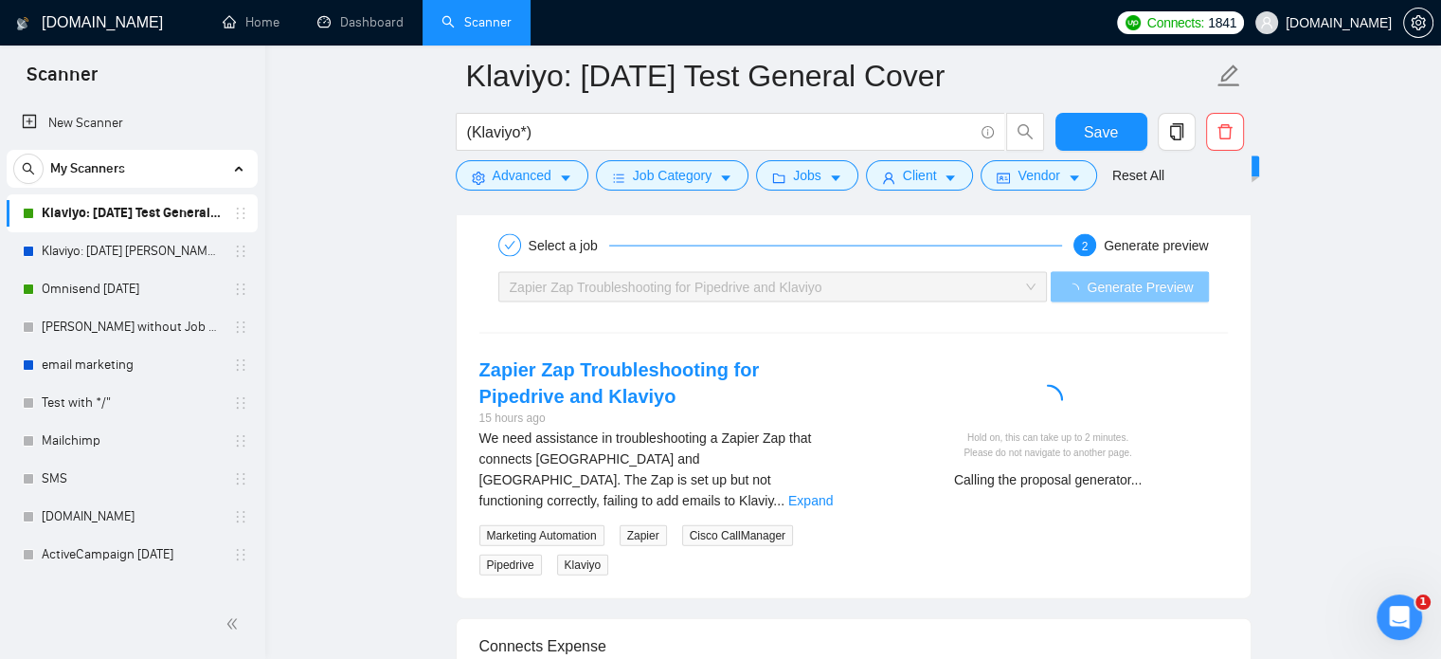
scroll to position [4035, 0]
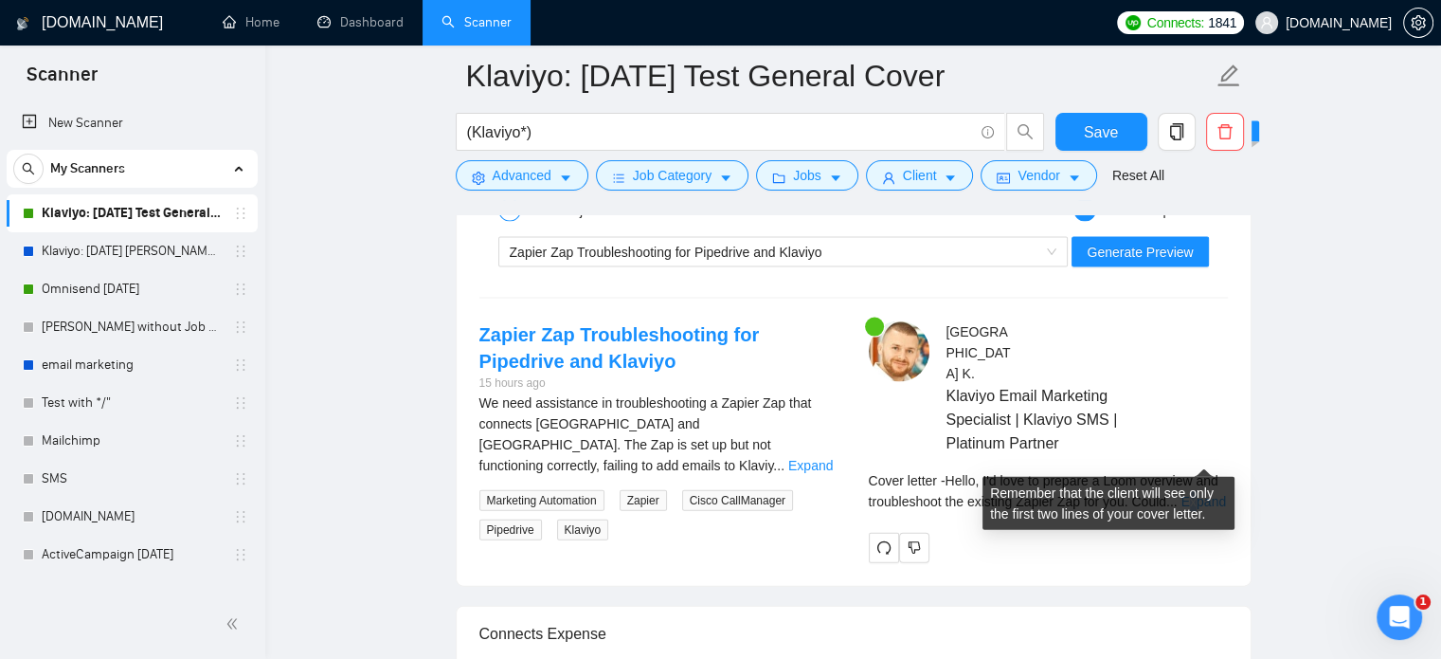
click at [1194, 494] on link "Expand" at bounding box center [1204, 501] width 45 height 15
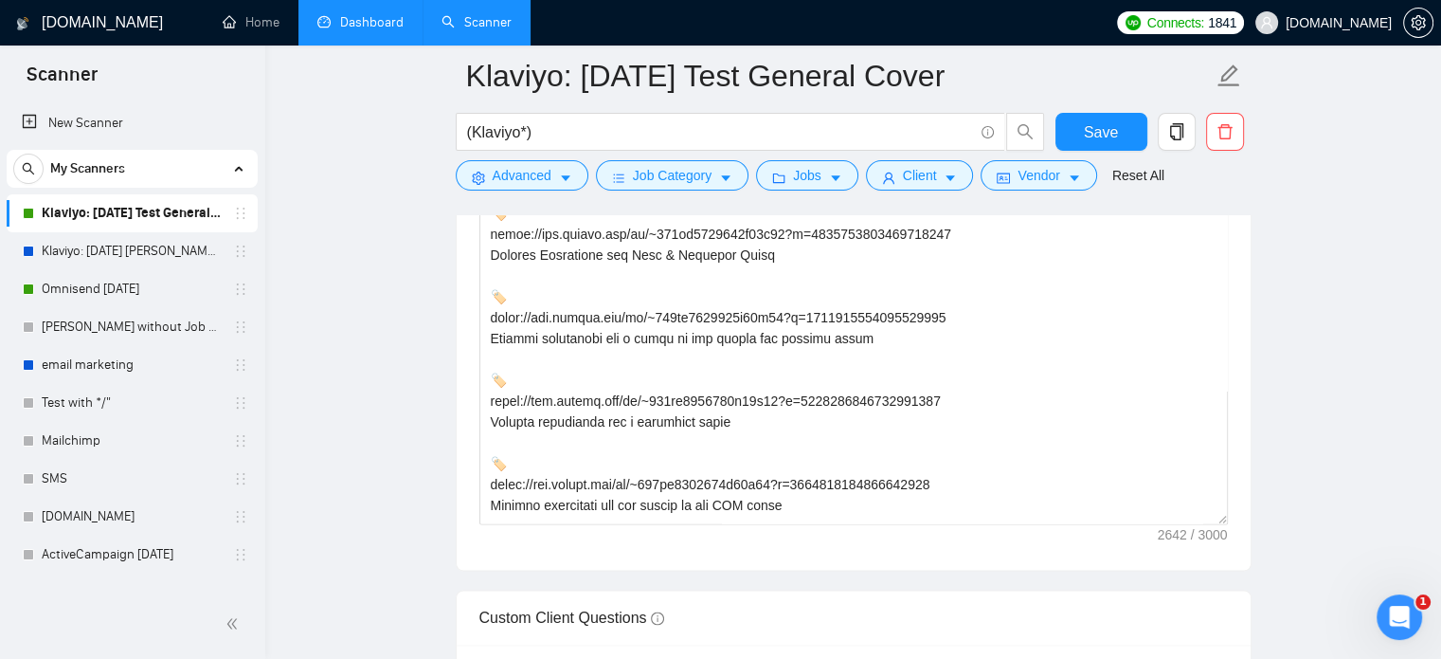
scroll to position [671, 0]
click at [378, 26] on link "Dashboard" at bounding box center [360, 22] width 86 height 16
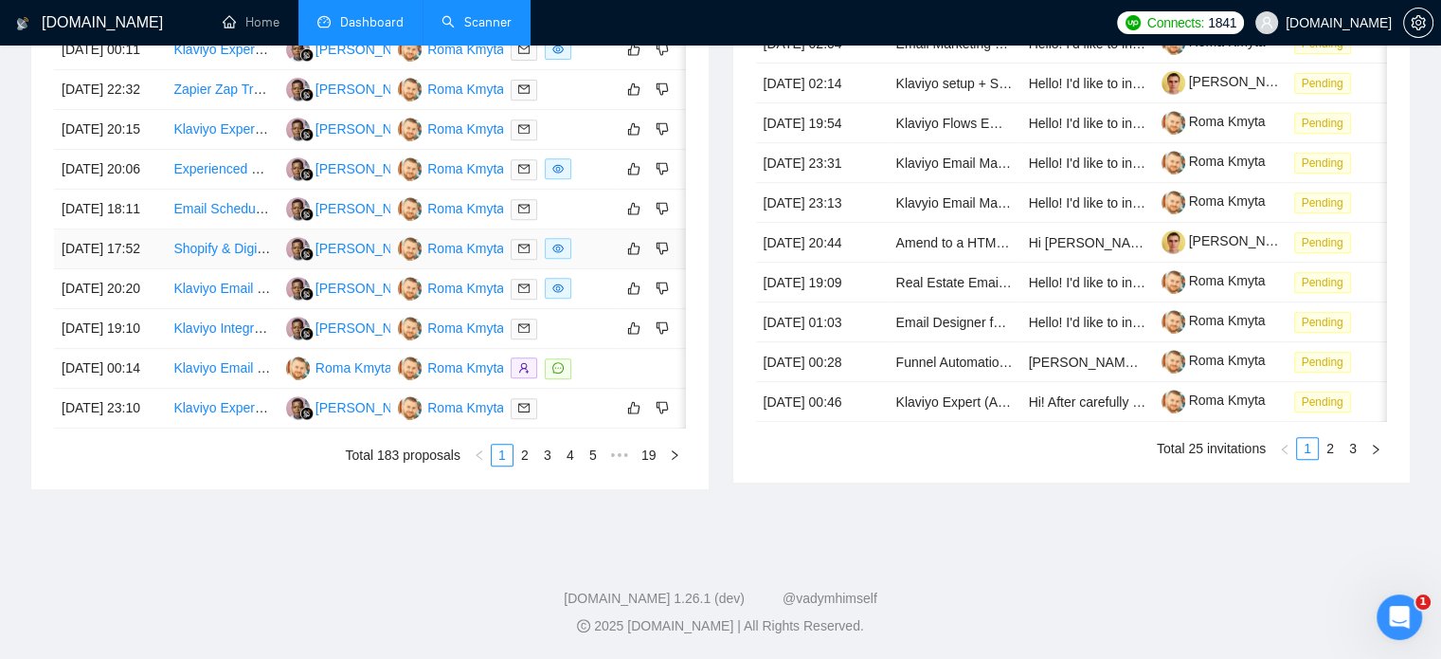
scroll to position [864, 0]
click at [202, 256] on link "Shopify & Digital Marketing Expert for Wellness Brand Growth and Ecommerce Expa…" at bounding box center [437, 248] width 529 height 15
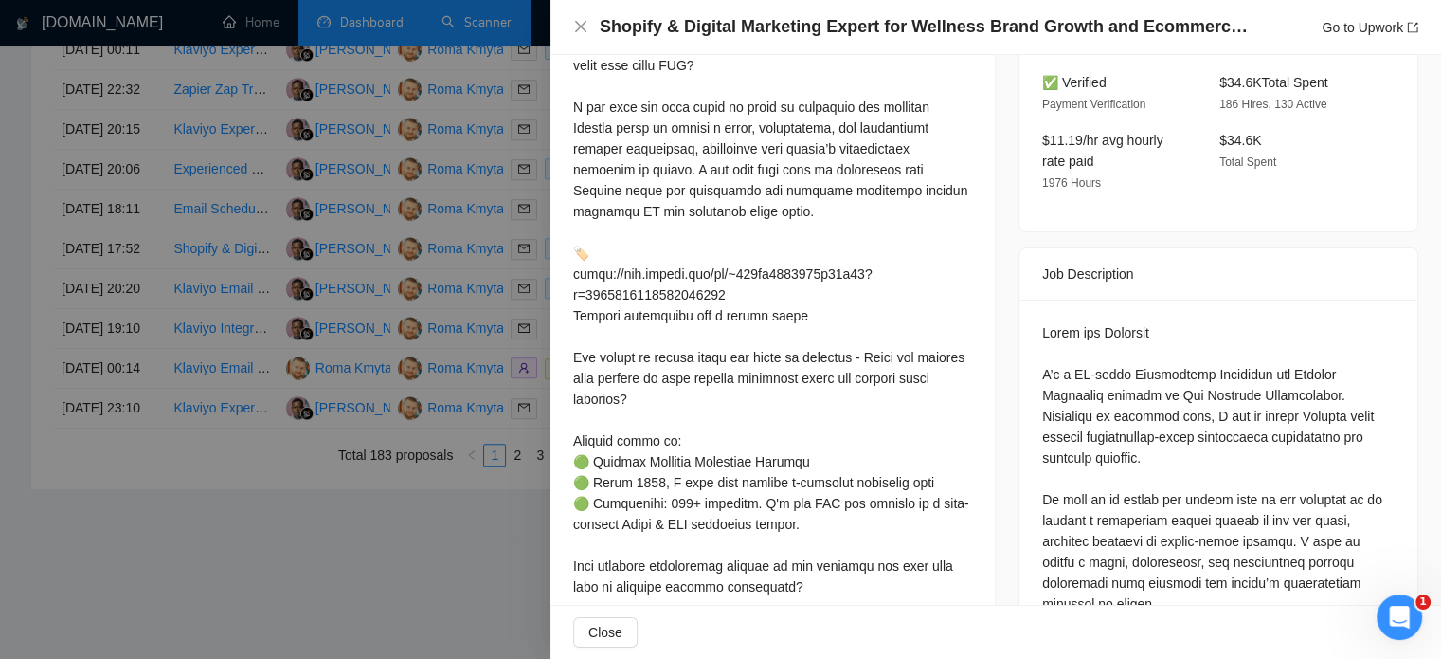
scroll to position [650, 0]
click at [0, 219] on div at bounding box center [720, 329] width 1441 height 659
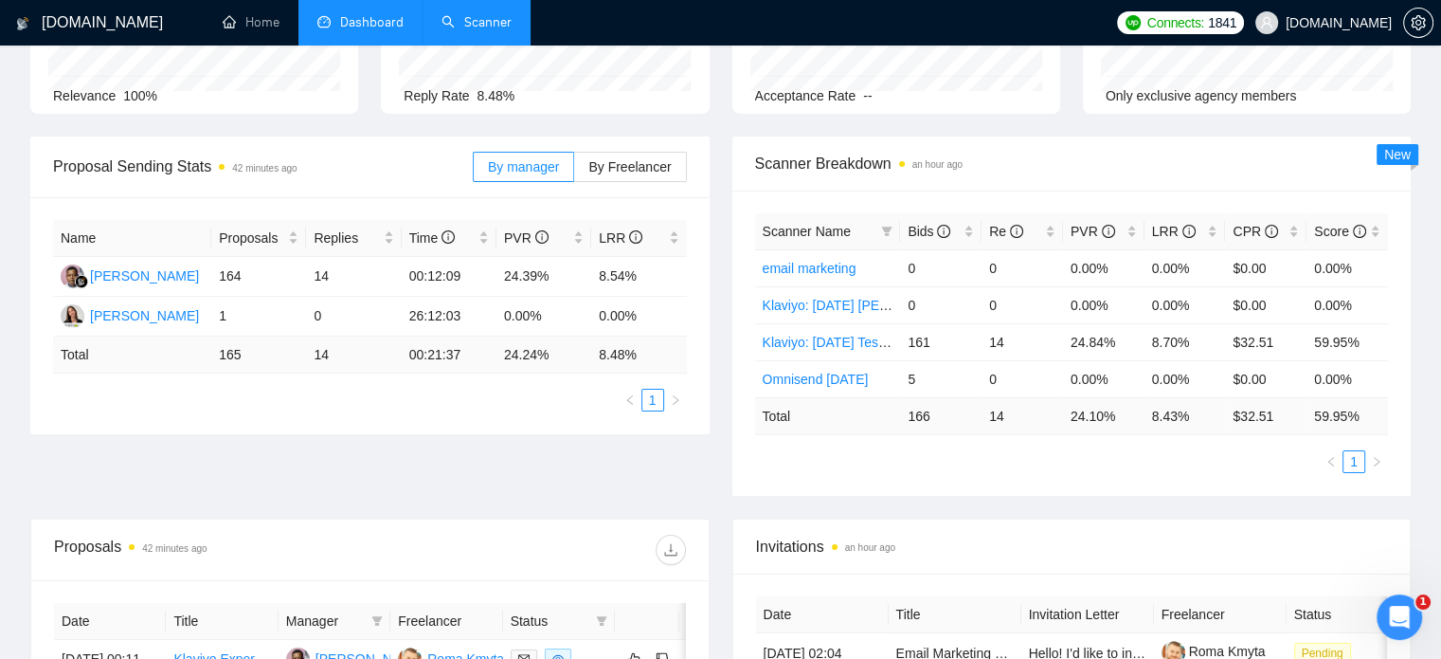
scroll to position [0, 0]
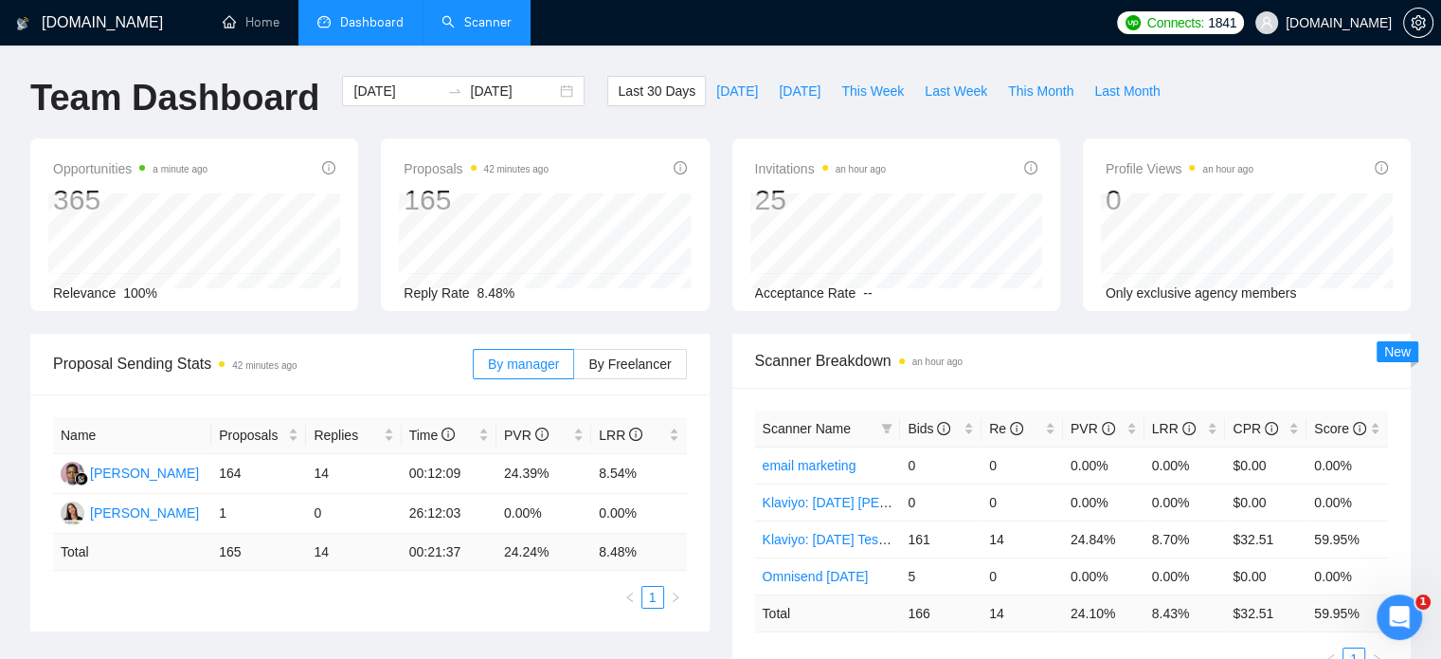
click at [483, 26] on link "Scanner" at bounding box center [477, 22] width 70 height 16
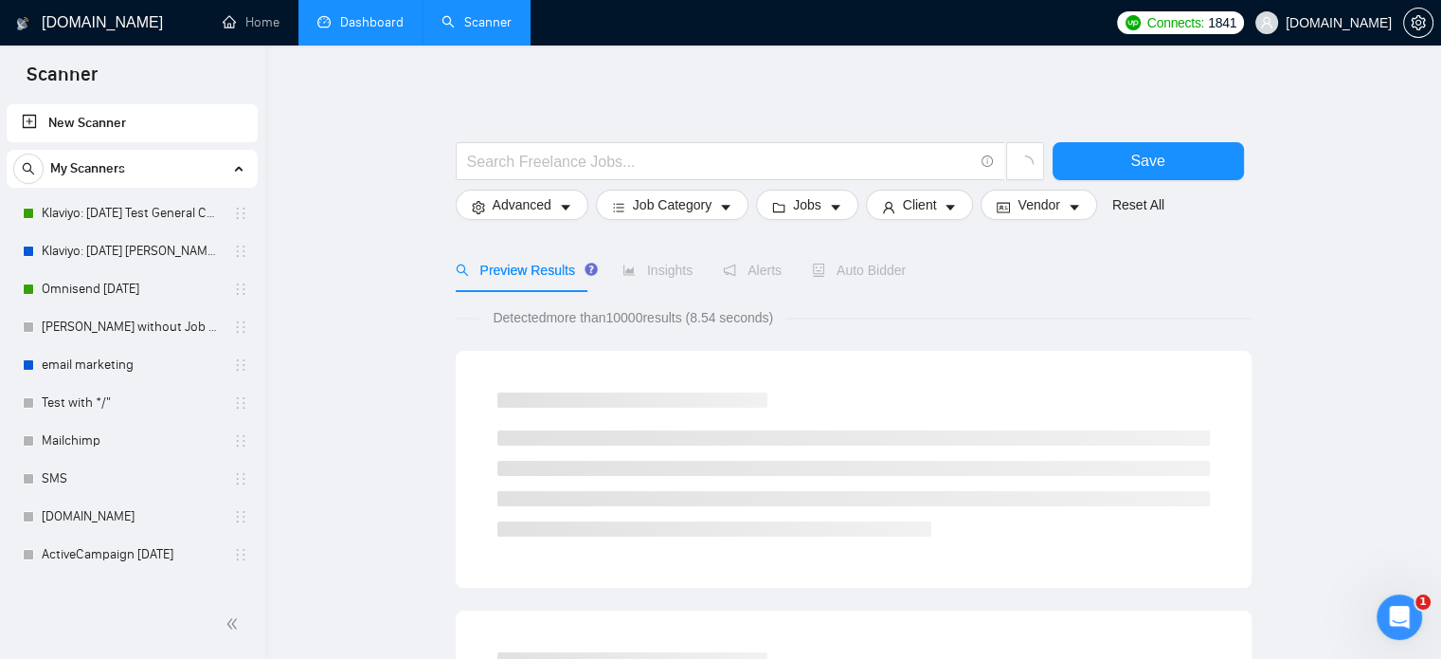
click at [880, 271] on span "Auto Bidder" at bounding box center [859, 270] width 94 height 15
click at [178, 215] on link "Klaviyo: [DATE] Test General Cover" at bounding box center [132, 213] width 180 height 38
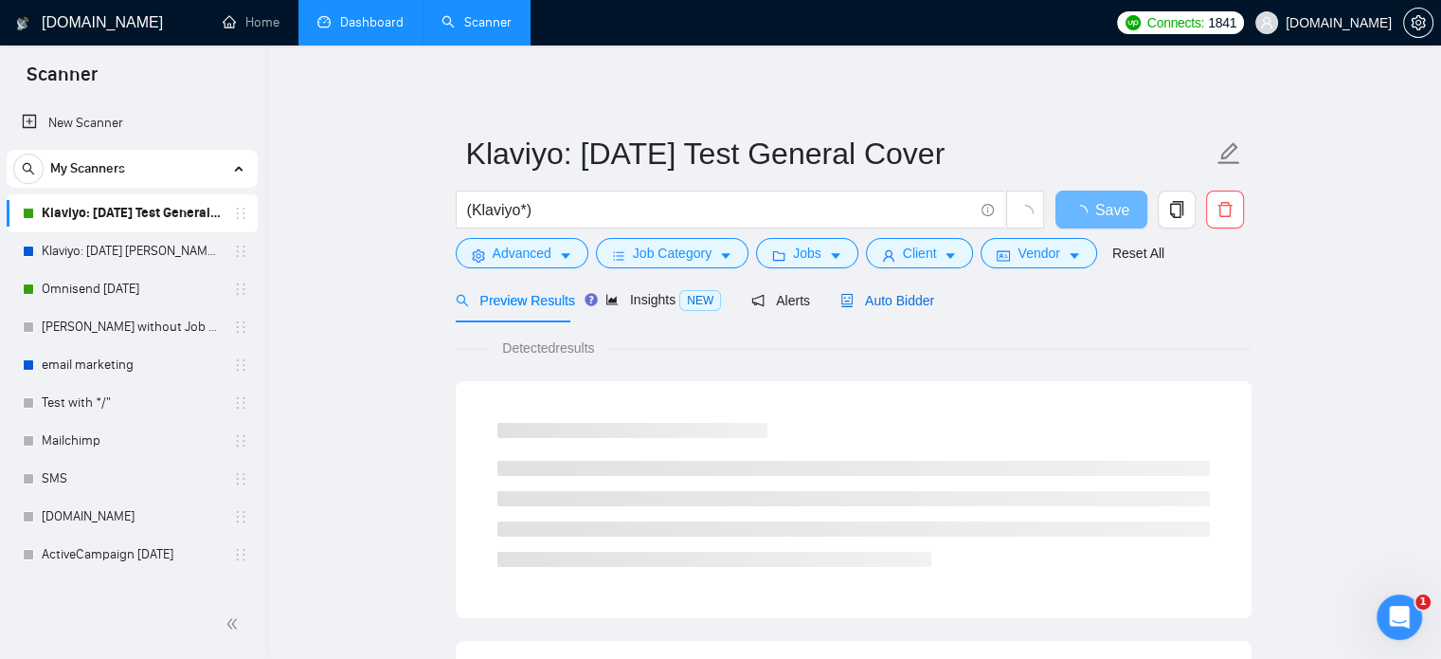
click at [890, 298] on span "Auto Bidder" at bounding box center [888, 300] width 94 height 15
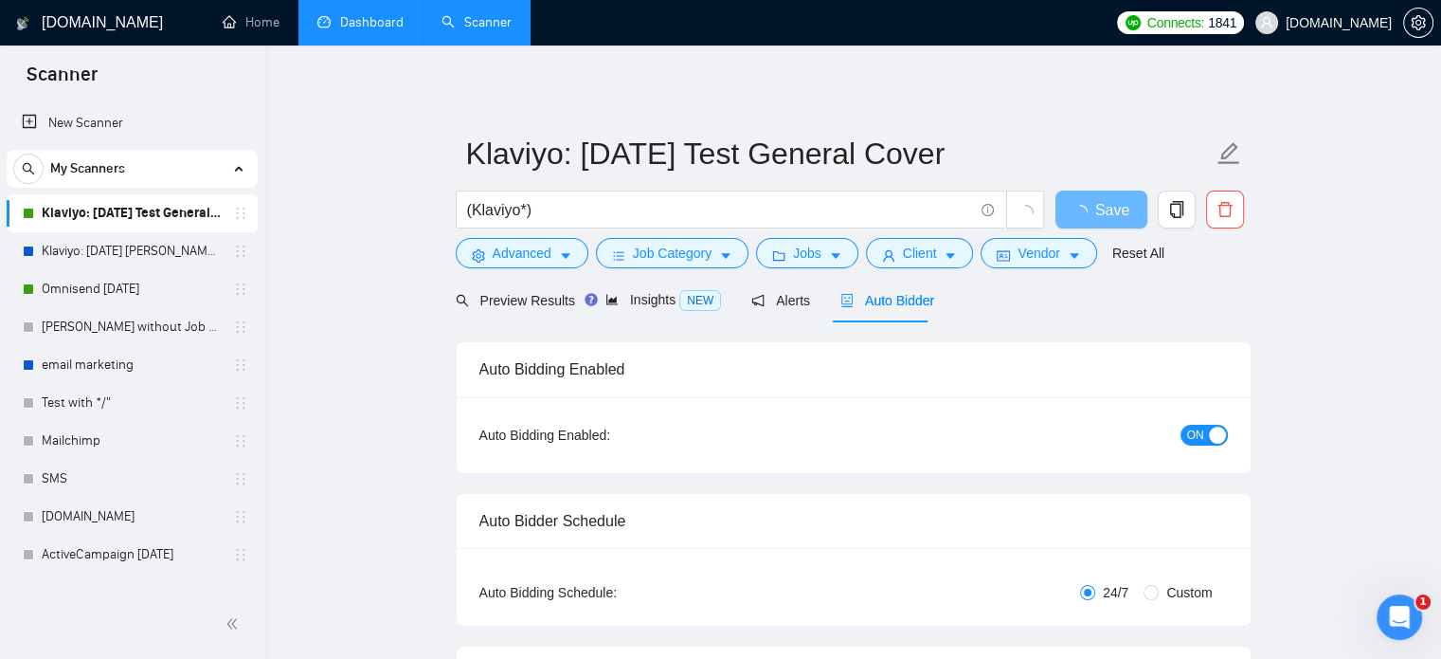
radio input "false"
radio input "true"
checkbox input "true"
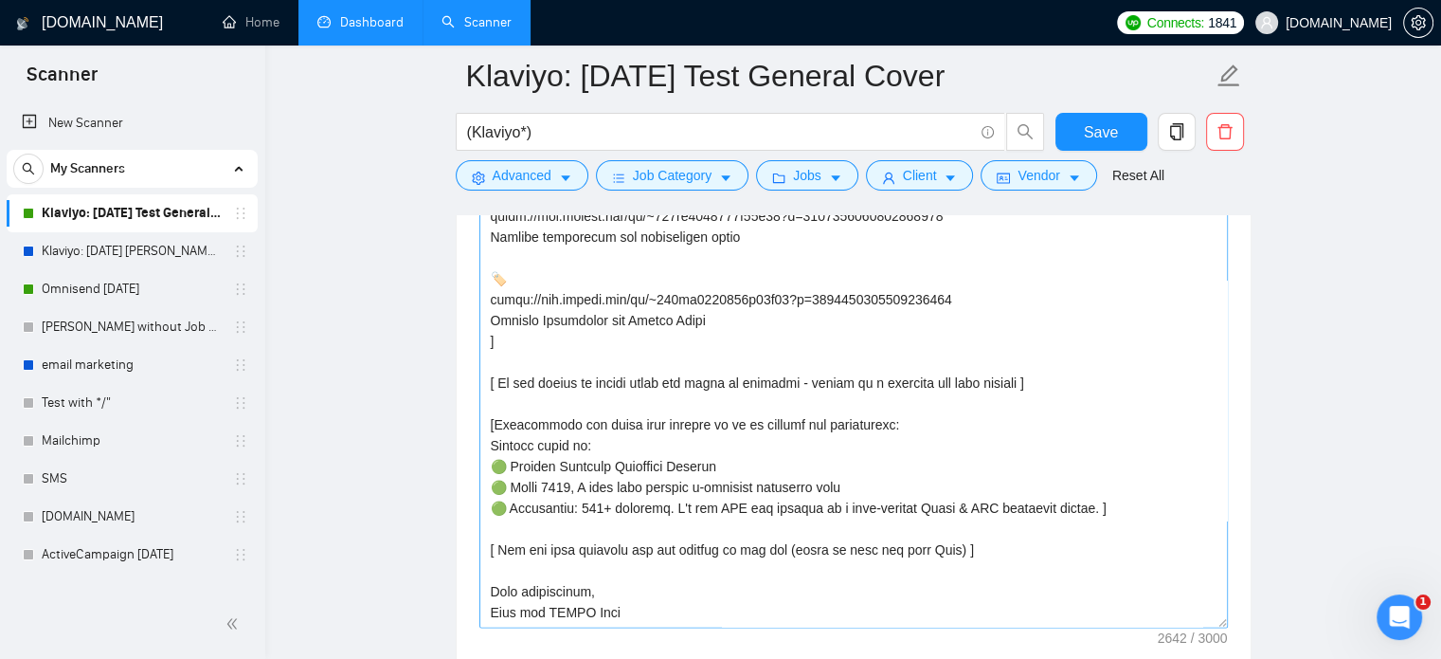
scroll to position [2570, 0]
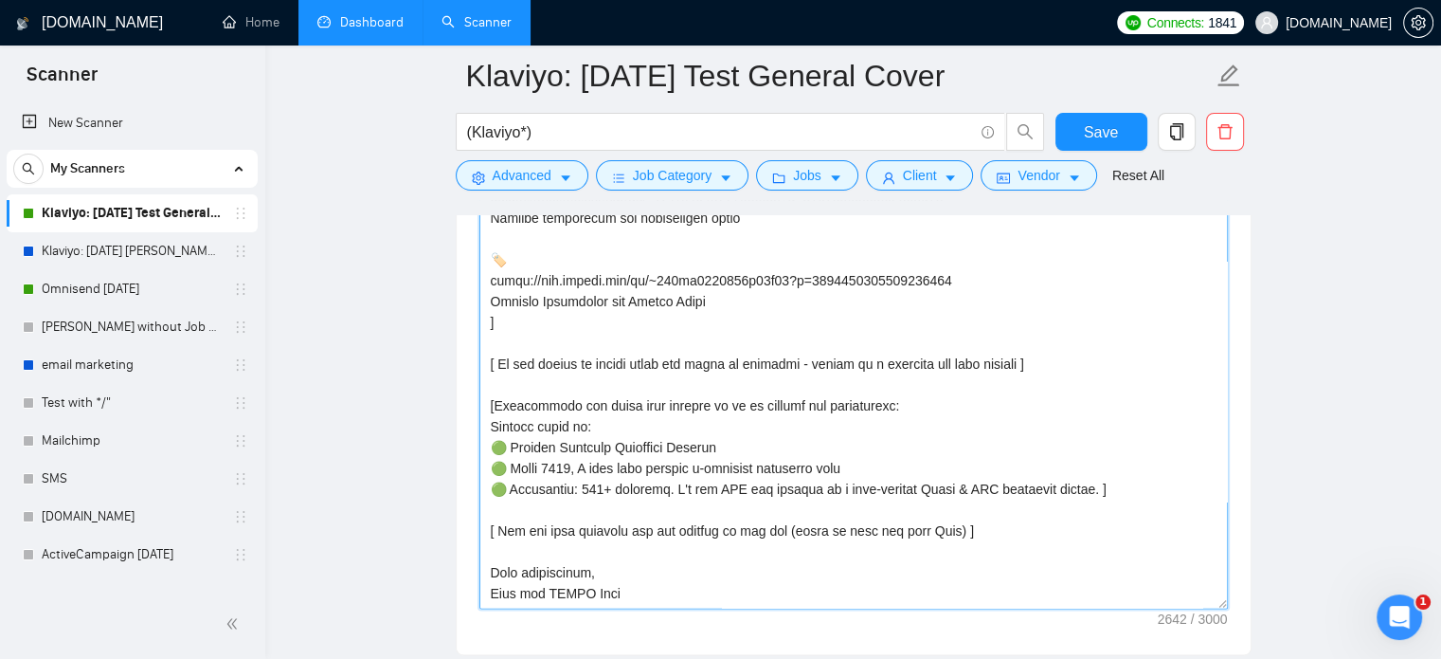
click at [680, 358] on textarea "Cover letter template:" at bounding box center [854, 395] width 749 height 426
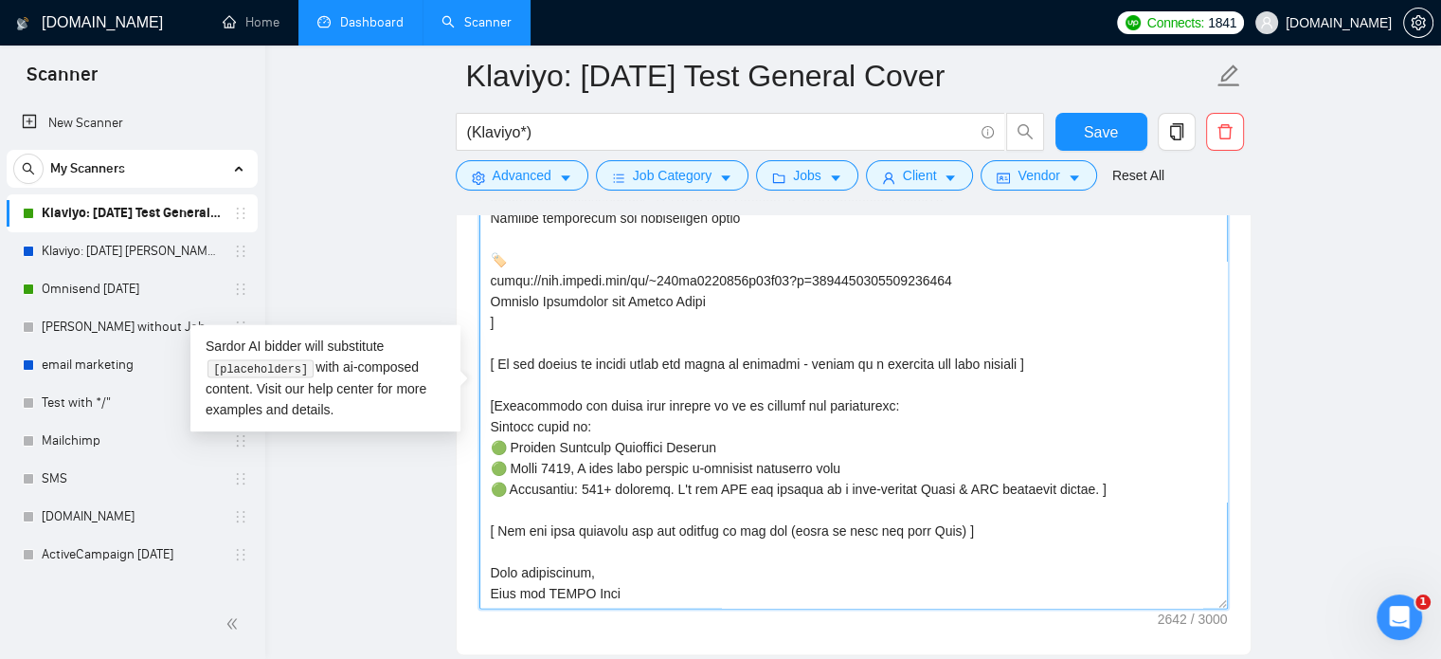
click at [564, 363] on textarea "Cover letter template:" at bounding box center [854, 395] width 749 height 426
click at [592, 368] on textarea "Cover letter template:" at bounding box center [854, 395] width 749 height 426
click at [498, 365] on textarea "Cover letter template:" at bounding box center [854, 395] width 749 height 426
click at [615, 367] on textarea "Cover letter template:" at bounding box center [854, 395] width 749 height 426
click at [716, 368] on textarea "Cover letter template:" at bounding box center [854, 395] width 749 height 426
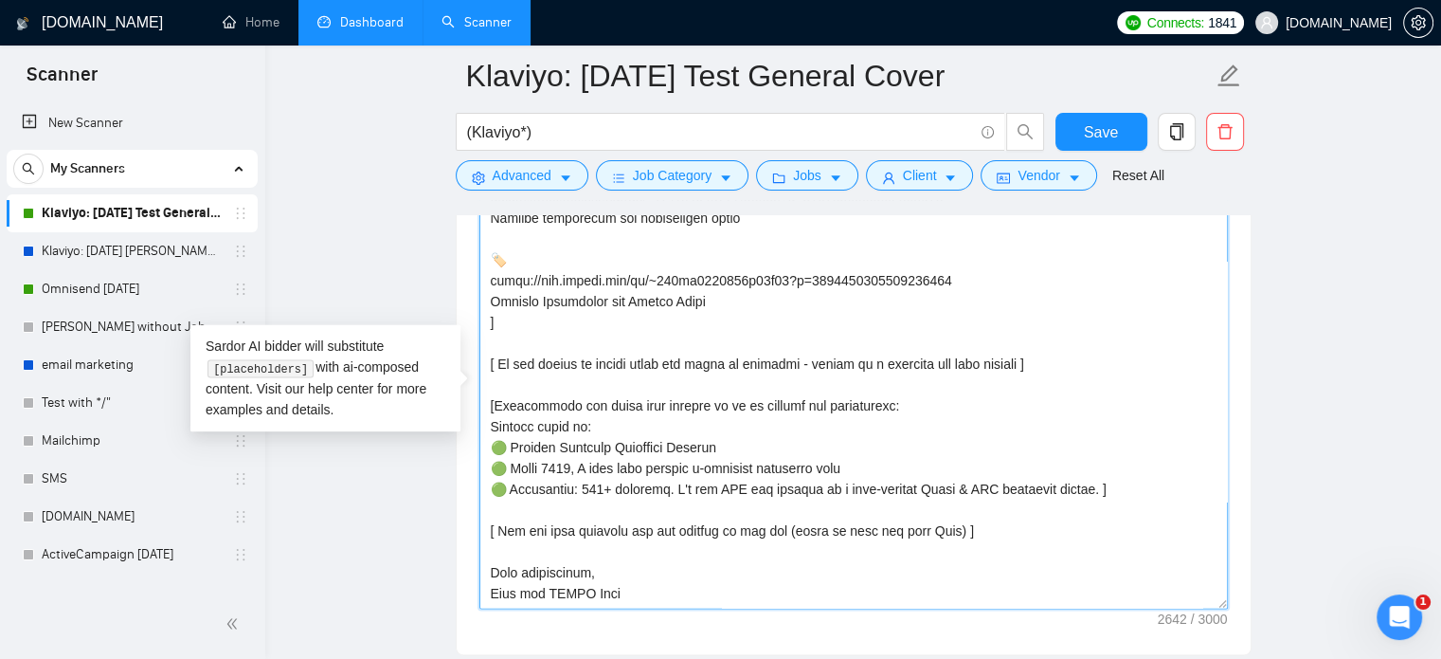
click at [774, 365] on textarea "Cover letter template:" at bounding box center [854, 395] width 749 height 426
click at [796, 365] on textarea "Cover letter template:" at bounding box center [854, 395] width 749 height 426
click at [792, 365] on textarea "Cover letter template:" at bounding box center [854, 395] width 749 height 426
click at [793, 366] on textarea "Cover letter template:" at bounding box center [854, 395] width 749 height 426
click at [889, 367] on textarea "Cover letter template:" at bounding box center [854, 395] width 749 height 426
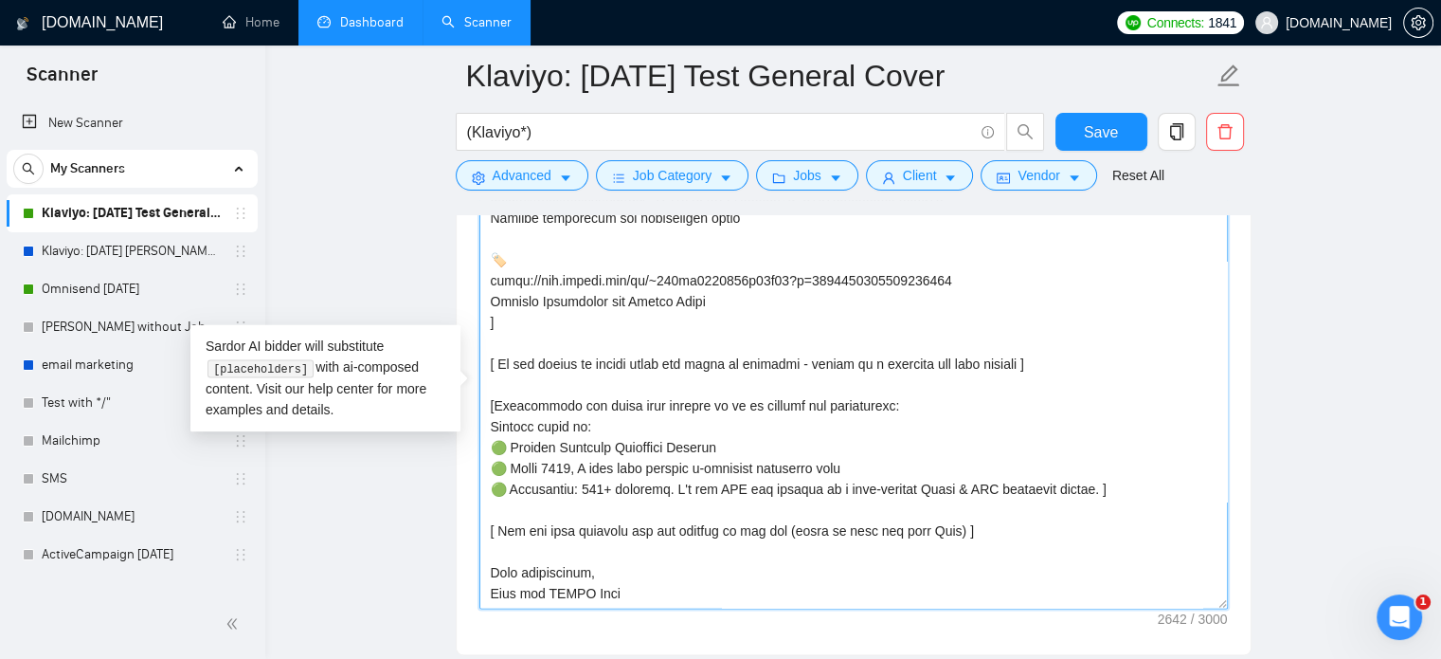
click at [545, 363] on textarea "Cover letter template:" at bounding box center [854, 395] width 749 height 426
click at [623, 367] on textarea "Cover letter template:" at bounding box center [854, 395] width 749 height 426
click at [595, 367] on textarea "Cover letter template:" at bounding box center [854, 395] width 749 height 426
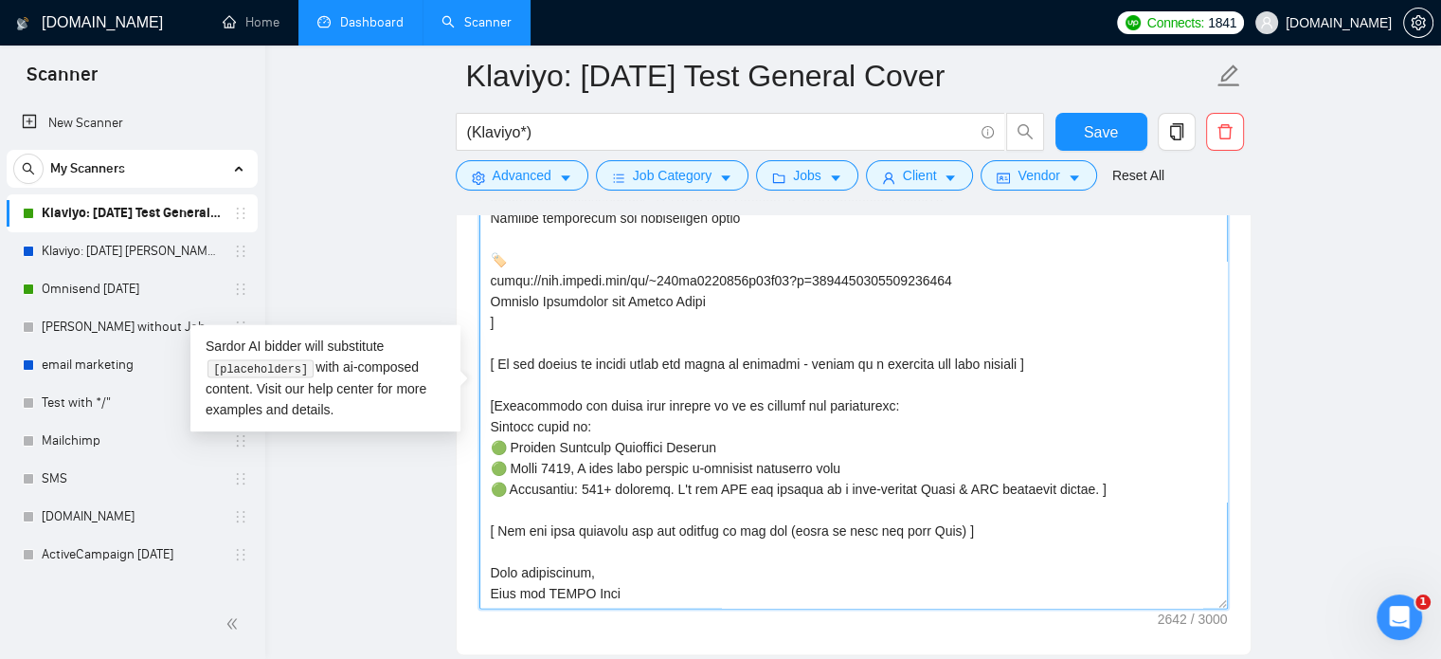
drag, startPoint x: 567, startPoint y: 362, endPoint x: 614, endPoint y: 369, distance: 47.8
click at [617, 369] on textarea "Cover letter template:" at bounding box center [854, 395] width 749 height 426
drag, startPoint x: 489, startPoint y: 367, endPoint x: 1045, endPoint y: 363, distance: 556.3
click at [1045, 363] on textarea "Cover letter template:" at bounding box center [854, 395] width 749 height 426
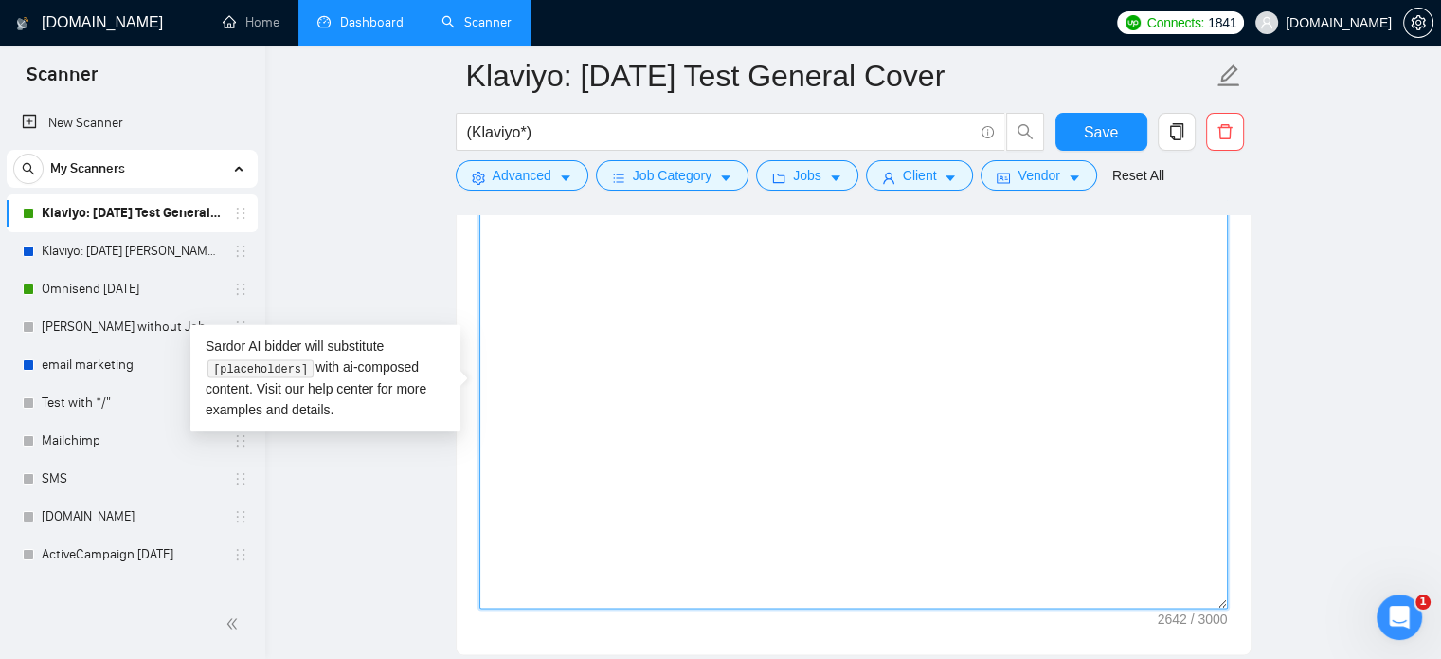
scroll to position [0, 0]
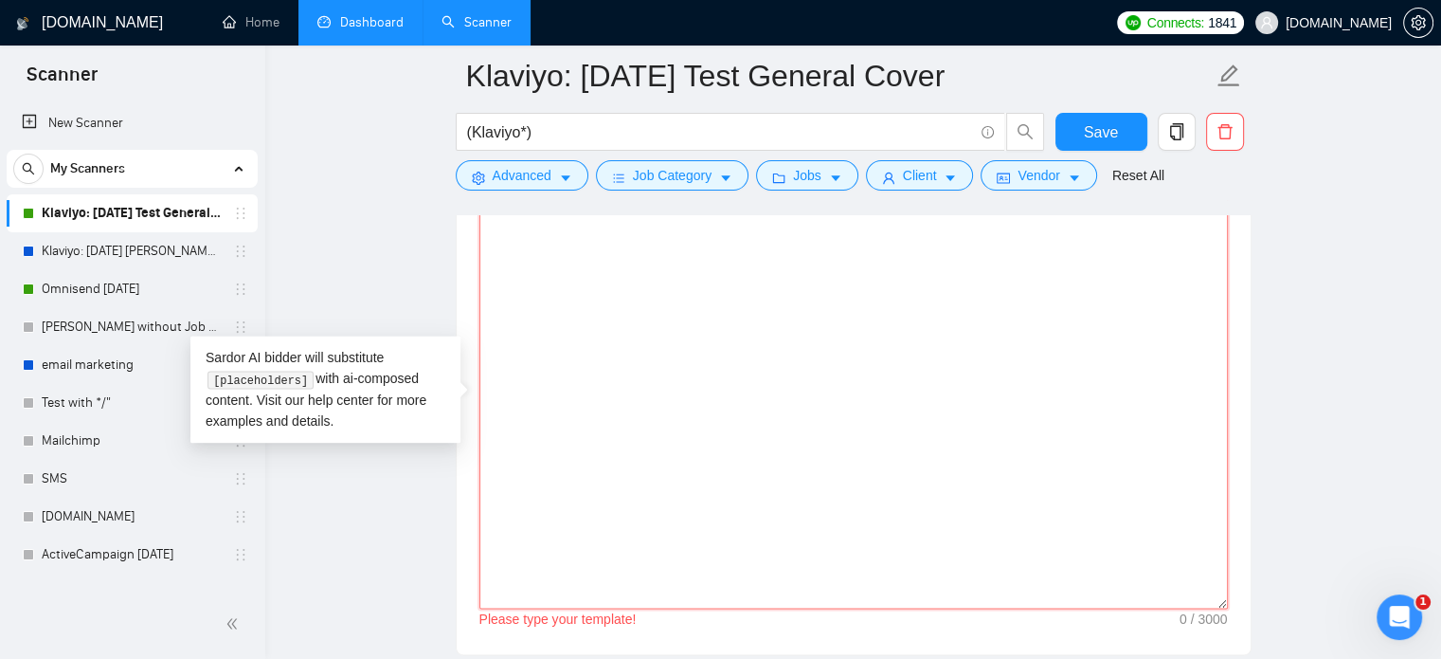
paste textarea "[ If the client is asking about the quote or estimate - answer as a question fo…"
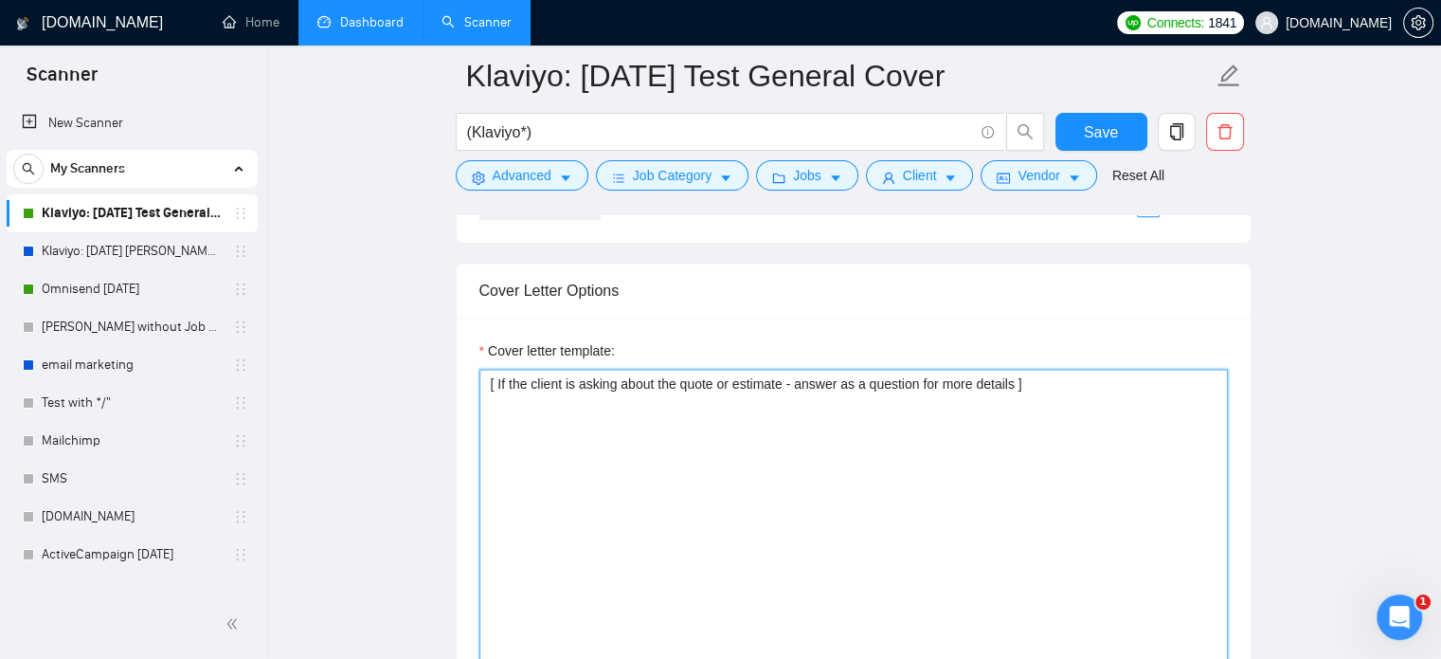
scroll to position [2384, 0]
click at [497, 387] on textarea "[ If the client is asking about the quote or estimate - answer as a question fo…" at bounding box center [854, 581] width 749 height 426
click at [554, 382] on textarea "[If the client is asking about the quote or estimate - answer as a question for…" at bounding box center [854, 581] width 749 height 426
click at [590, 385] on textarea "[If the client is asking about the quote or estimate - answer as a question for…" at bounding box center [854, 581] width 749 height 426
click at [591, 385] on textarea "[If the client is asking about the quote or estimate - answer as a question for…" at bounding box center [854, 581] width 749 height 426
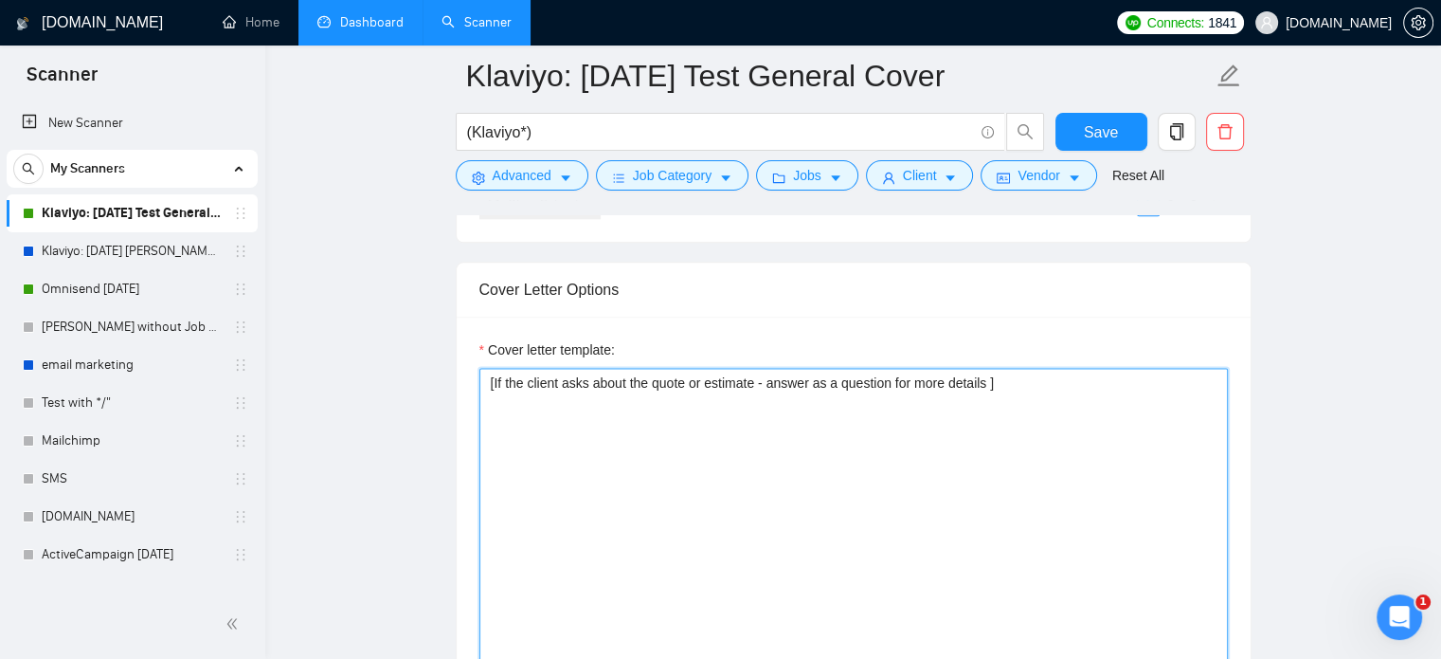
click at [760, 388] on textarea "[If the client asks about the quote or estimate - answer as a question for more…" at bounding box center [854, 581] width 749 height 426
click at [761, 388] on textarea "[If the client asks about the quote or estimate - answer as a question for more…" at bounding box center [854, 581] width 749 height 426
click at [817, 385] on textarea "[If the client asks about the quote or estimate, answer as a question for more …" at bounding box center [854, 581] width 749 height 426
click at [814, 385] on textarea "[If the client asks about the quote or estimate, answer as a question for more …" at bounding box center [854, 581] width 749 height 426
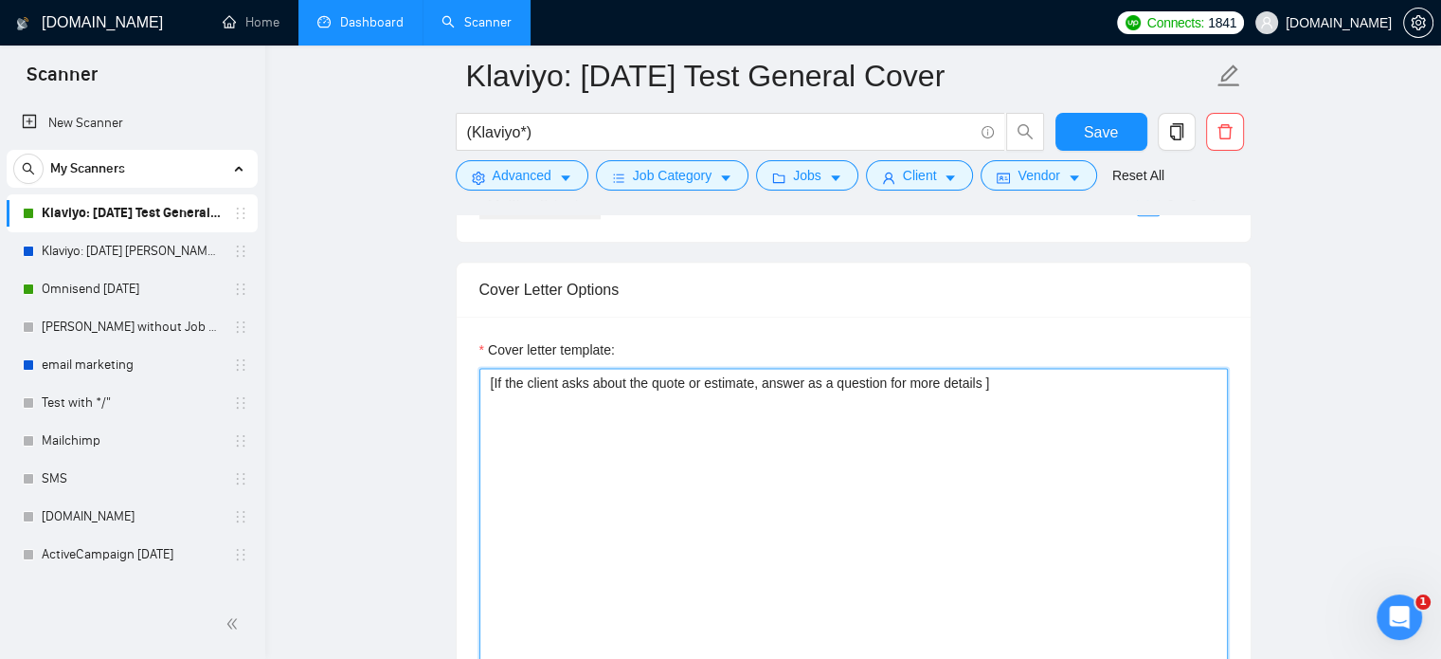
click at [814, 385] on textarea "[If the client asks about the quote or estimate, answer as a question for more …" at bounding box center [854, 581] width 749 height 426
click at [994, 385] on textarea "[If the client asks about the quote or estimate, answer with a question for mor…" at bounding box center [854, 581] width 749 height 426
drag, startPoint x: 773, startPoint y: 386, endPoint x: 897, endPoint y: 386, distance: 123.2
click at [897, 386] on textarea "[If the client asks about the quote or estimate, answer with a question for mor…" at bounding box center [854, 581] width 749 height 426
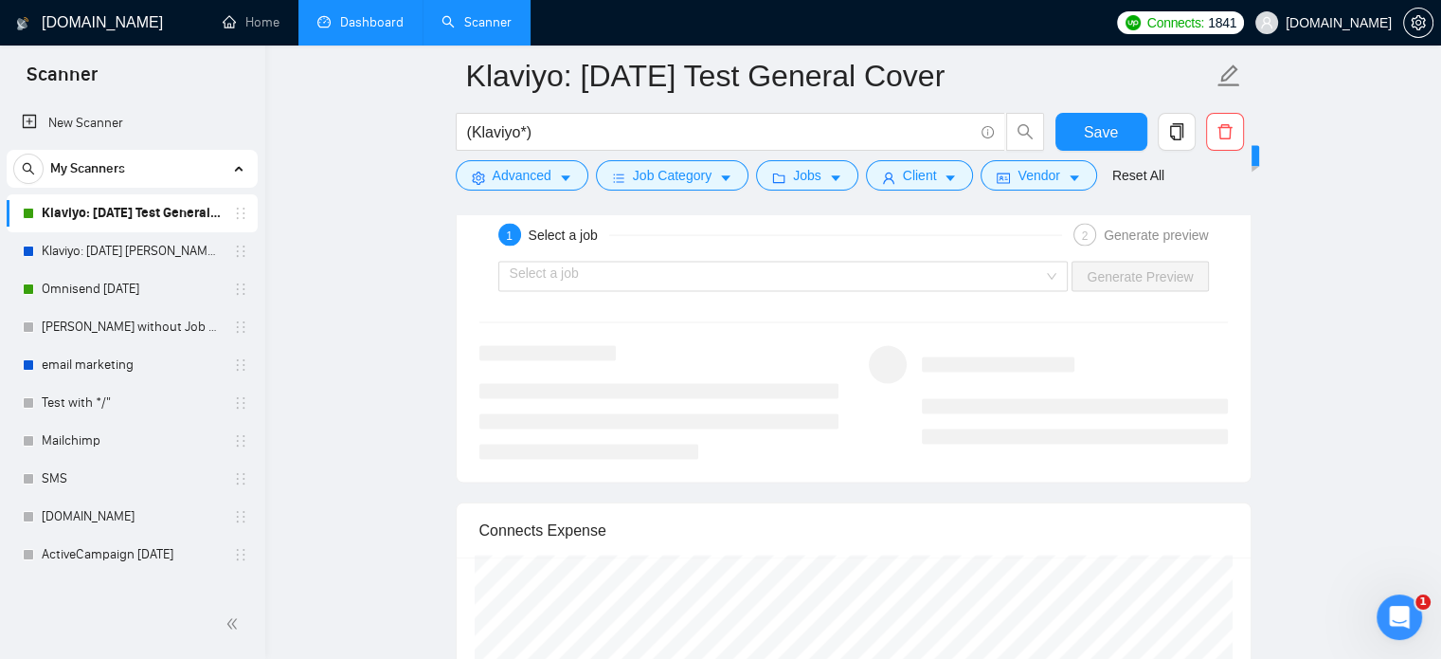
scroll to position [4010, 0]
click at [853, 257] on div "Select a job Generate Preview" at bounding box center [854, 277] width 752 height 45
click at [853, 277] on input "search" at bounding box center [777, 277] width 535 height 28
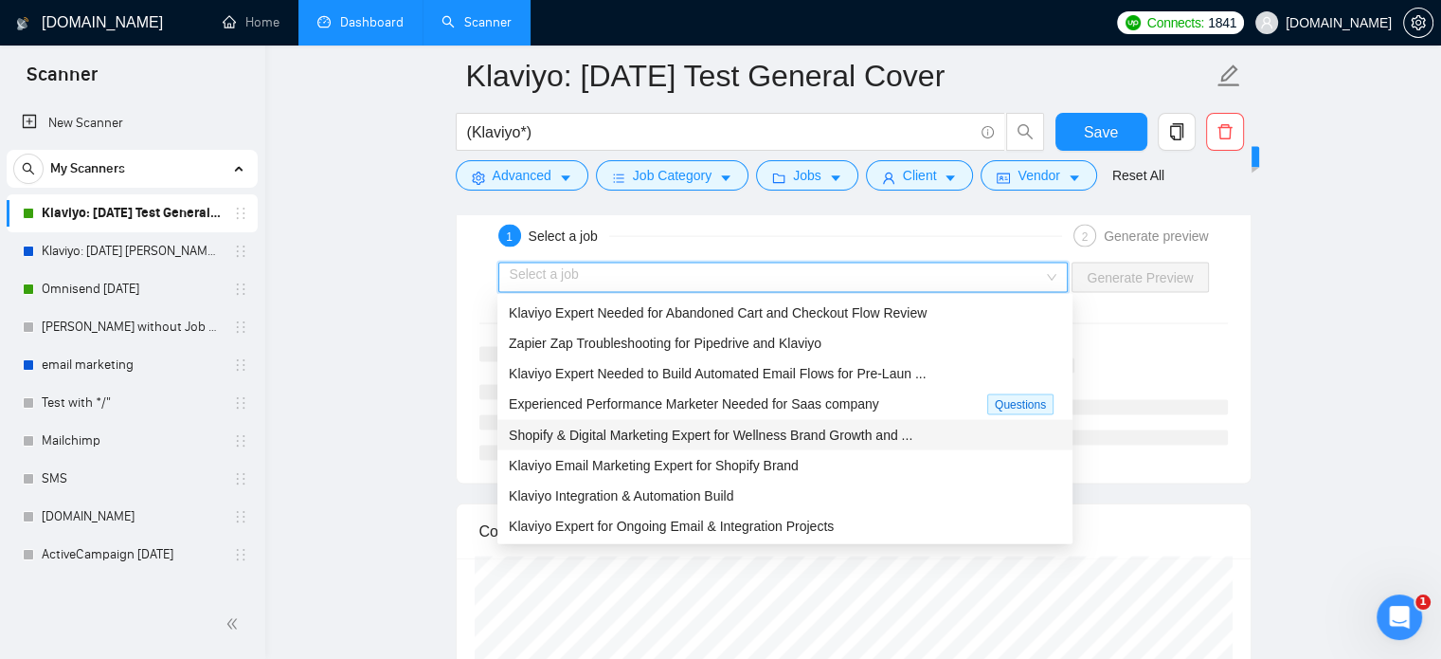
click at [618, 431] on span "Shopify & Digital Marketing Expert for Wellness Brand Growth and ..." at bounding box center [711, 434] width 404 height 15
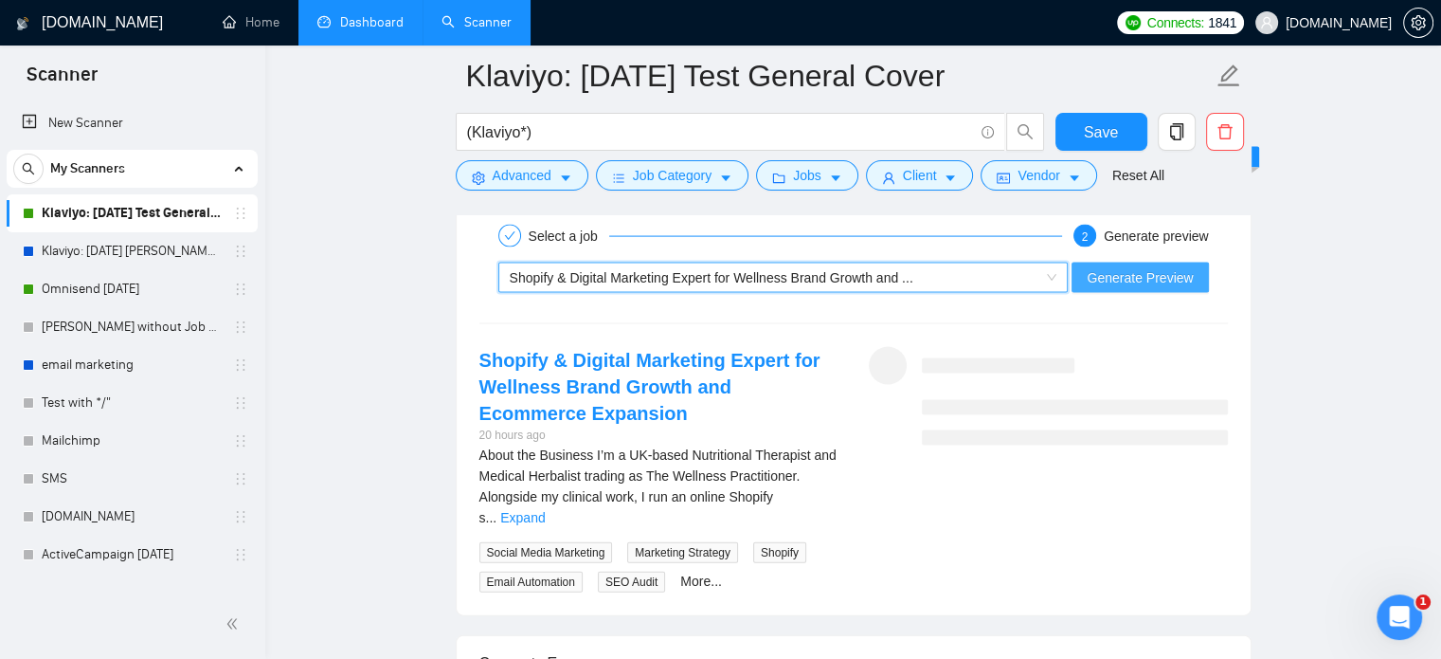
click at [1145, 267] on span "Generate Preview" at bounding box center [1140, 277] width 106 height 21
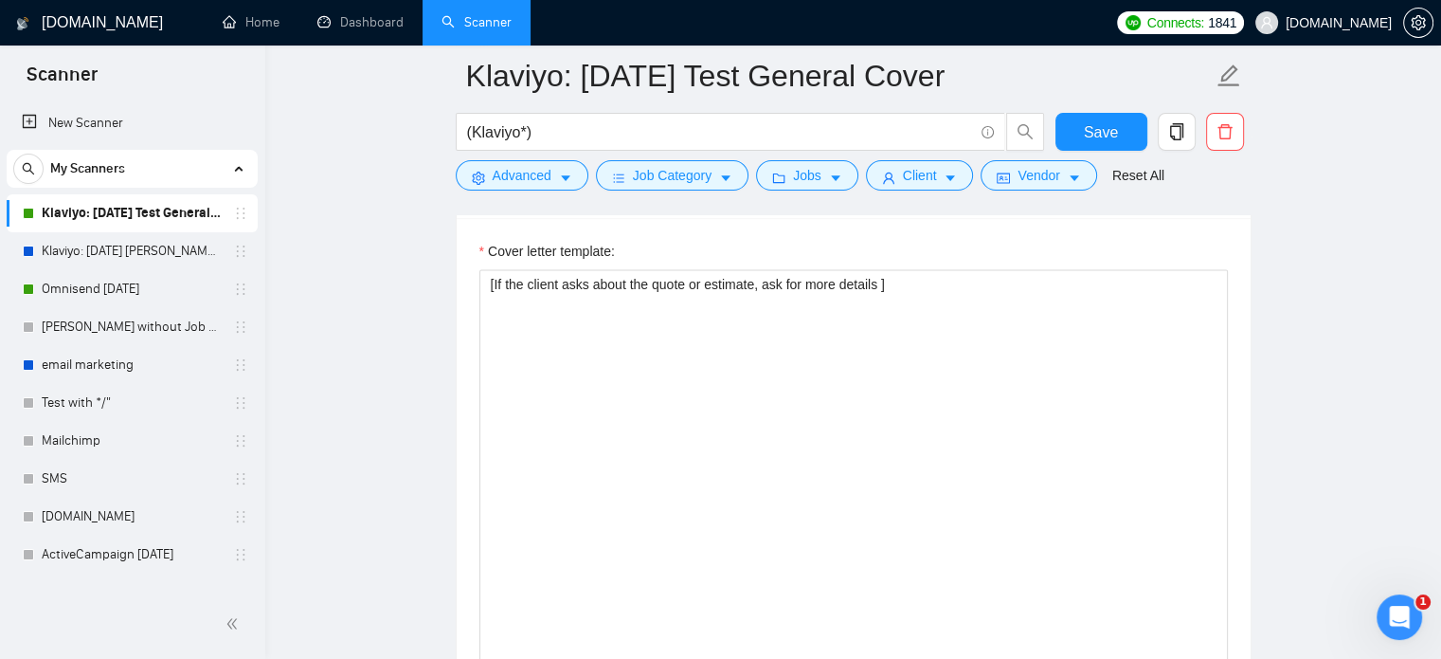
scroll to position [2499, 0]
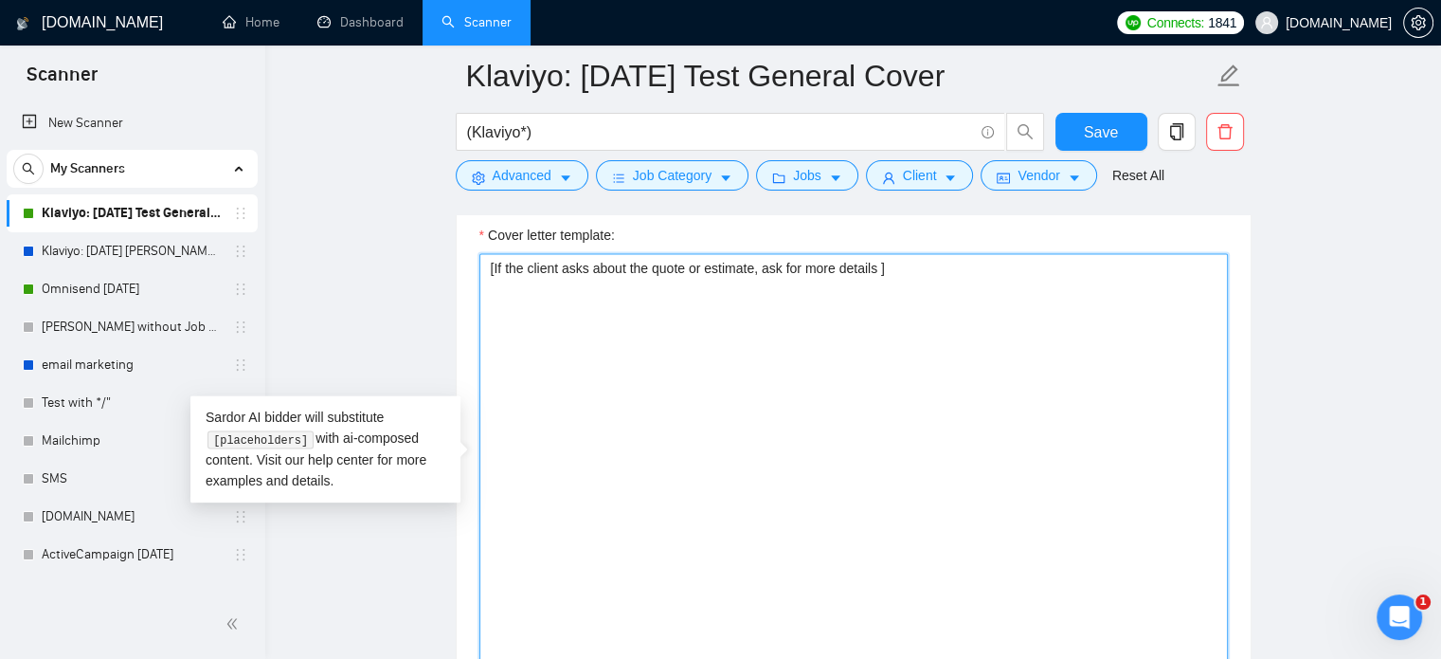
click at [488, 271] on textarea "[If the client asks about the quote or estimate, ask for more details ]" at bounding box center [854, 466] width 749 height 426
click at [879, 272] on textarea "[If the client asks about the quote or estimate, ask for more details ]" at bounding box center [854, 466] width 749 height 426
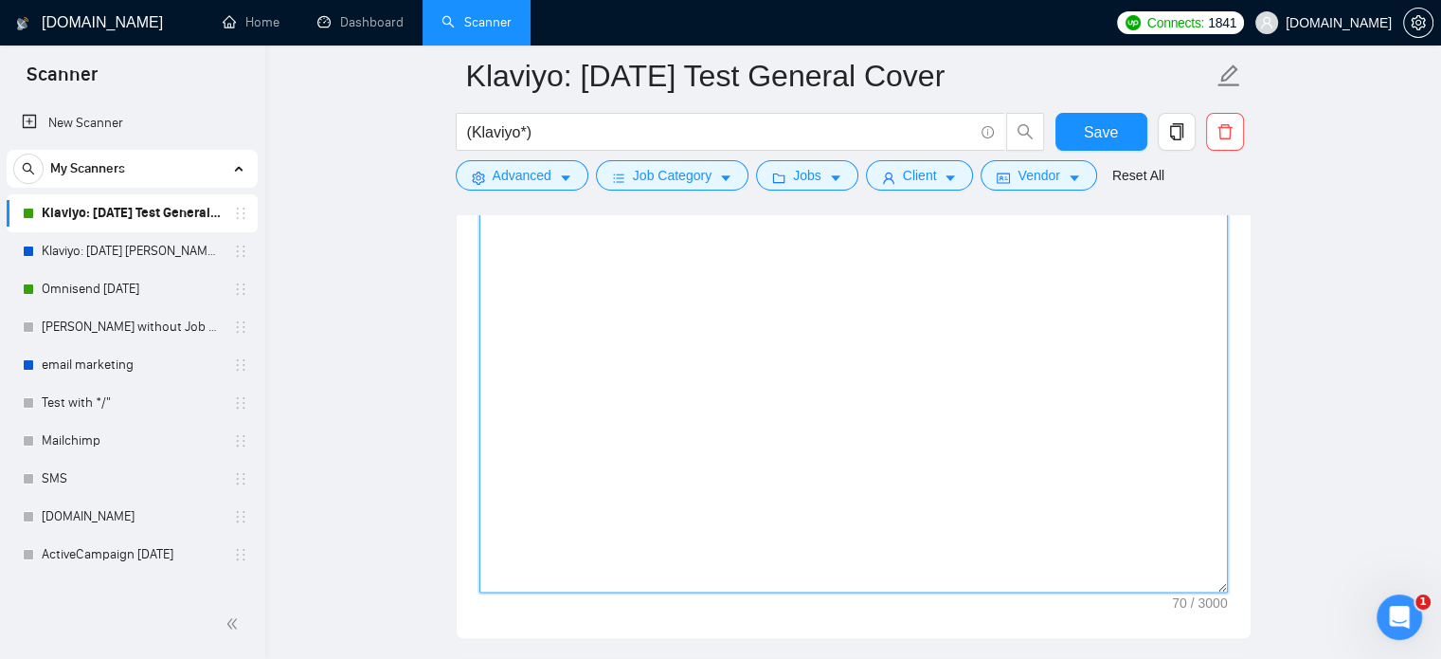
click at [852, 341] on textarea "[If the client asks about the quote or estimate, ask for more details]" at bounding box center [854, 379] width 749 height 426
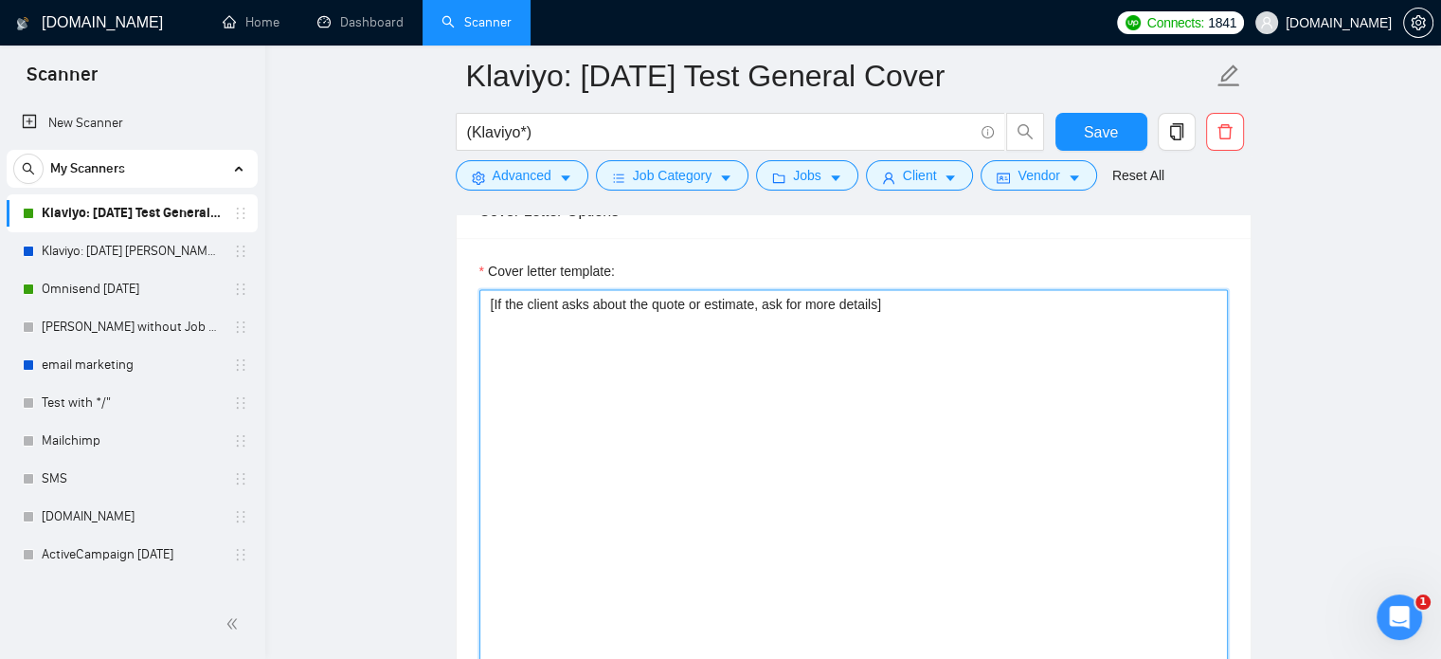
scroll to position [2460, 0]
click at [788, 400] on textarea "[If the client asks about the quote or estimate, ask for more details]" at bounding box center [854, 505] width 749 height 426
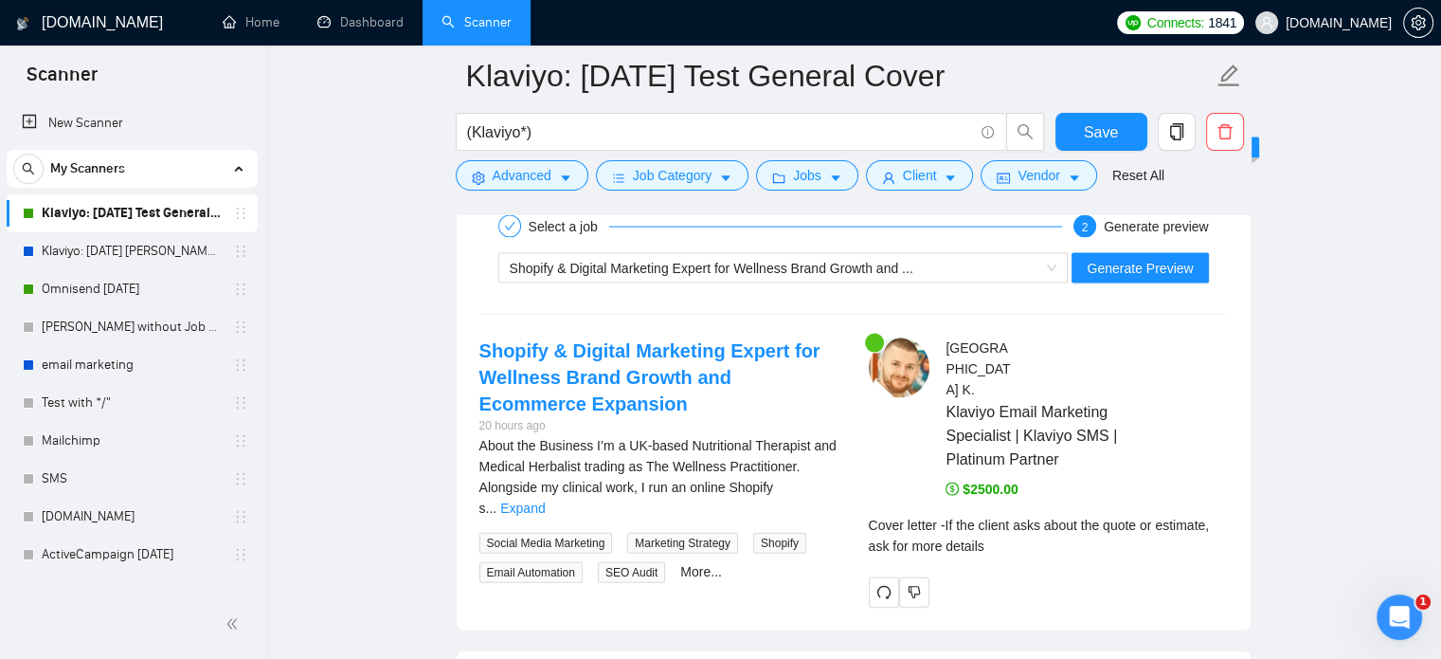
scroll to position [4032, 0]
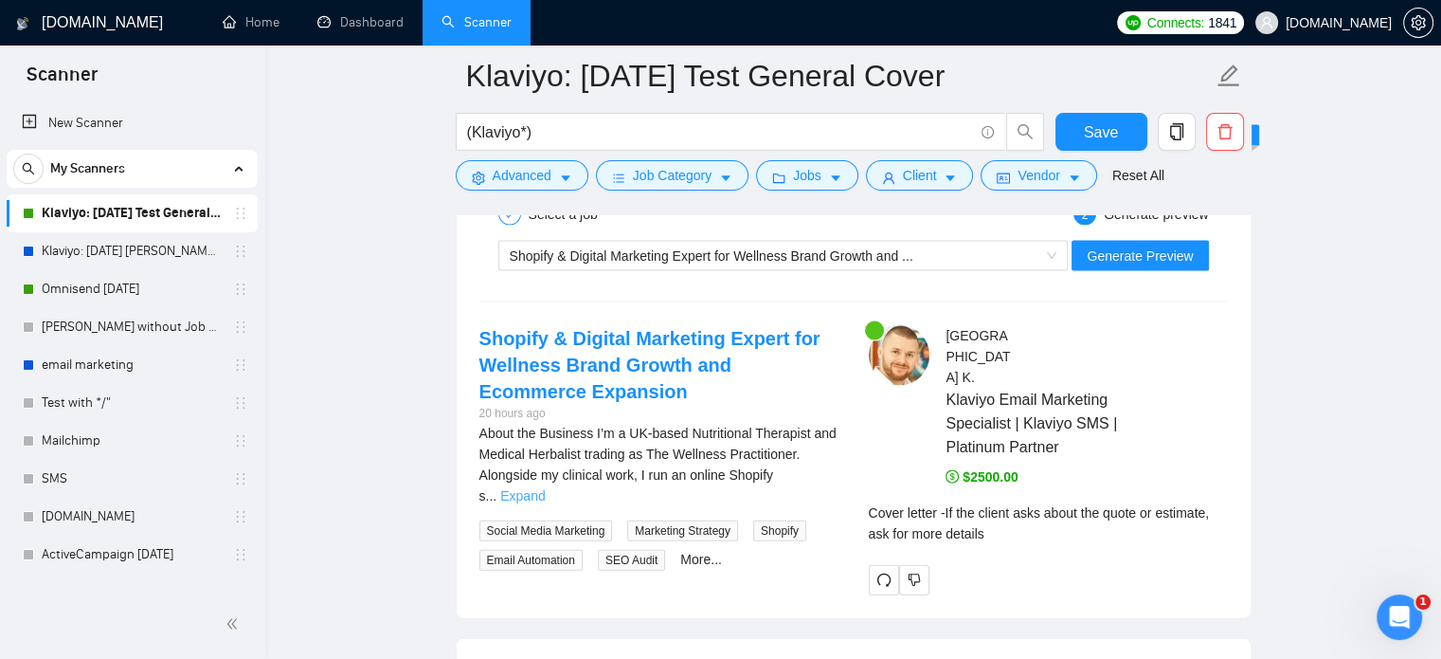
click at [545, 488] on link "Expand" at bounding box center [522, 495] width 45 height 15
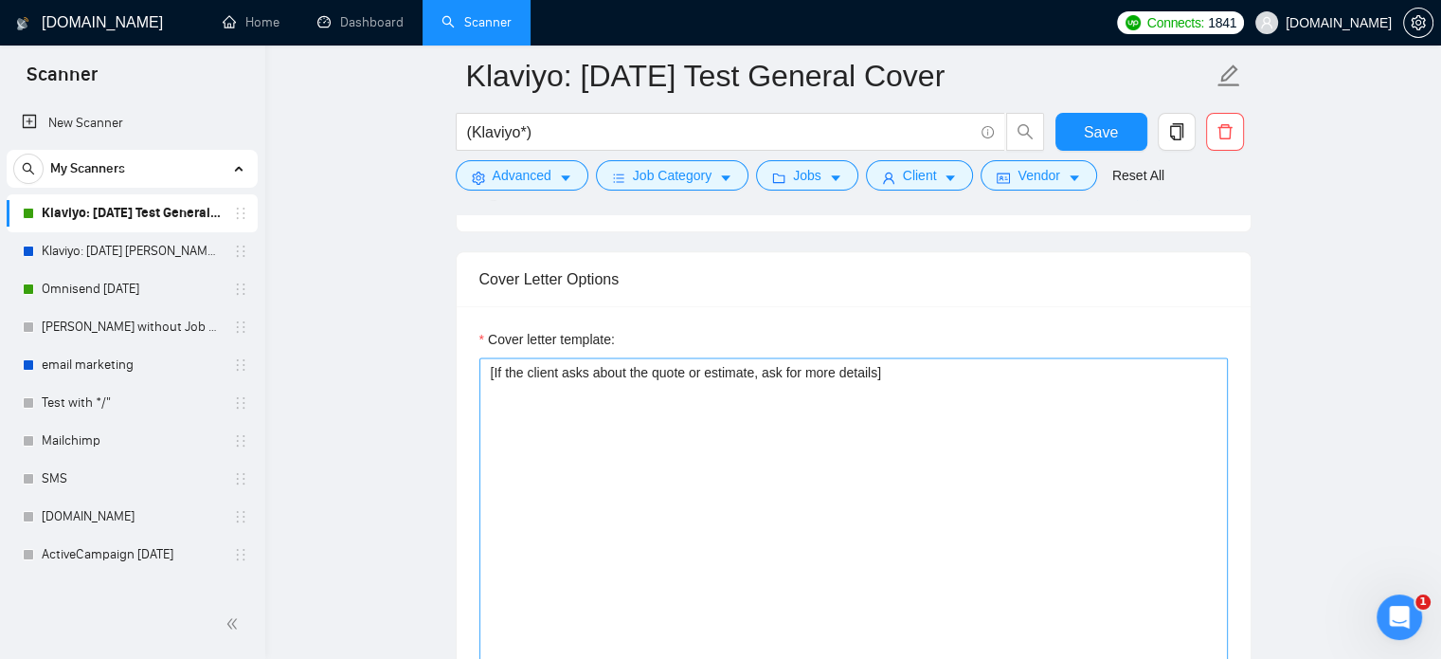
scroll to position [2396, 0]
click at [879, 376] on textarea "[If the client asks about the quote or estimate, ask for more details]" at bounding box center [854, 569] width 749 height 426
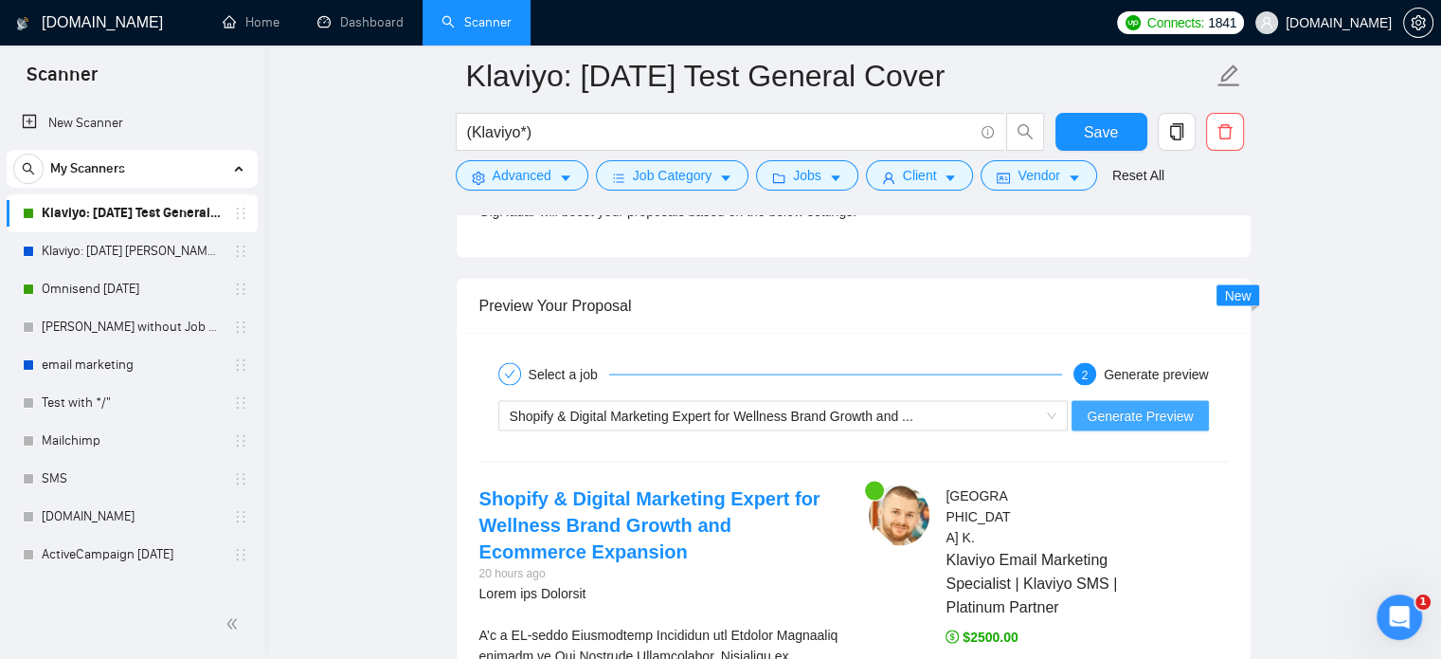
click at [1112, 419] on span "Generate Preview" at bounding box center [1140, 416] width 106 height 21
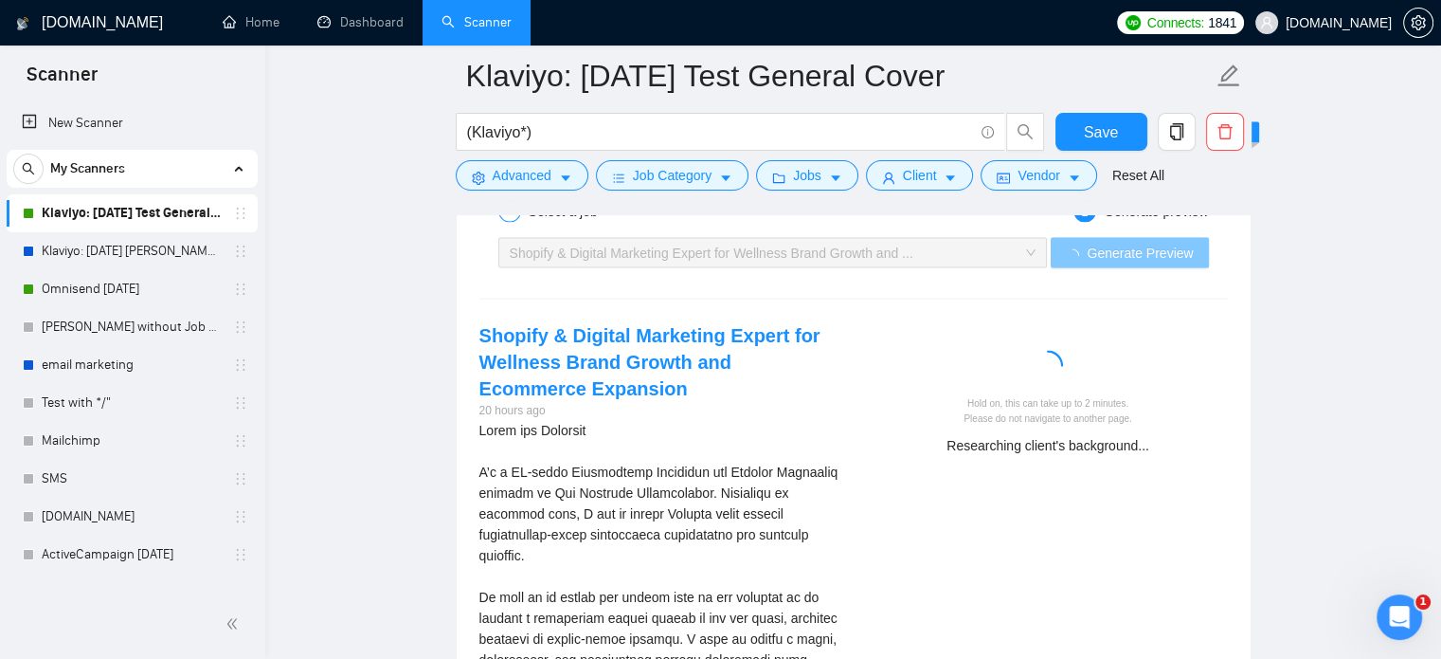
scroll to position [4030, 0]
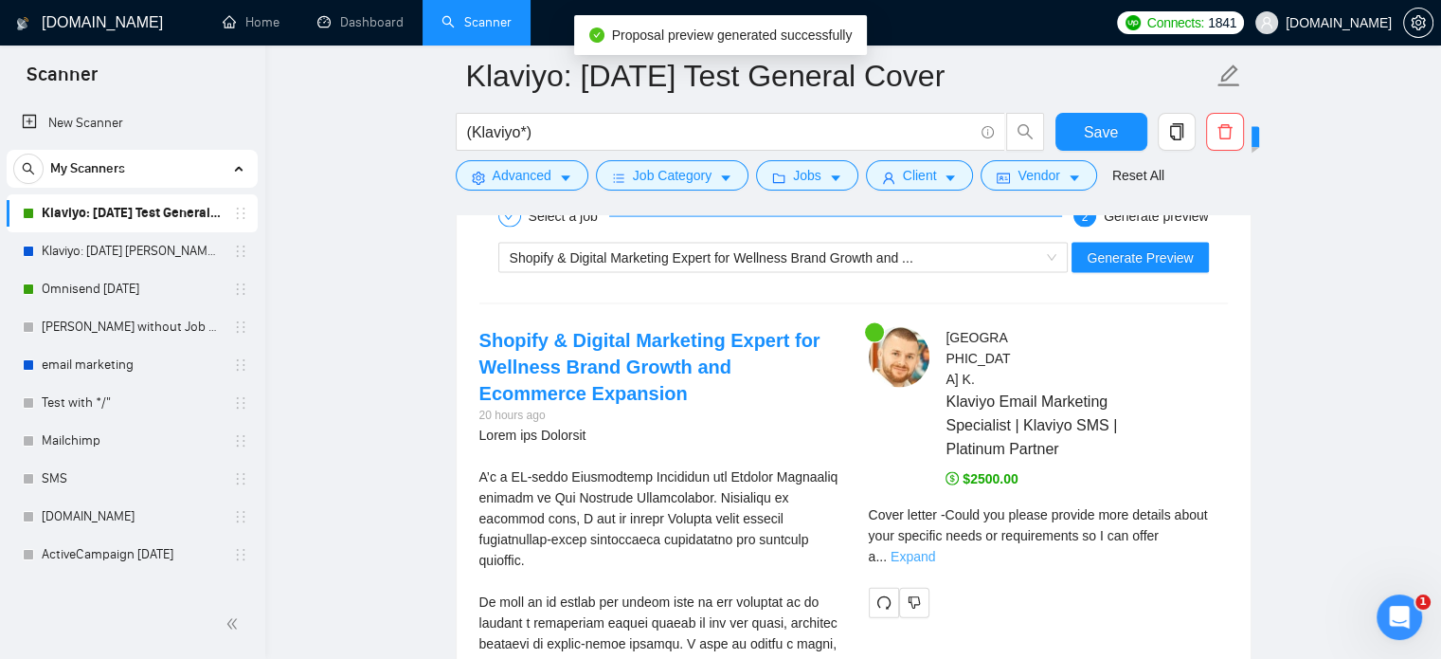
click at [935, 549] on link "Expand" at bounding box center [913, 556] width 45 height 15
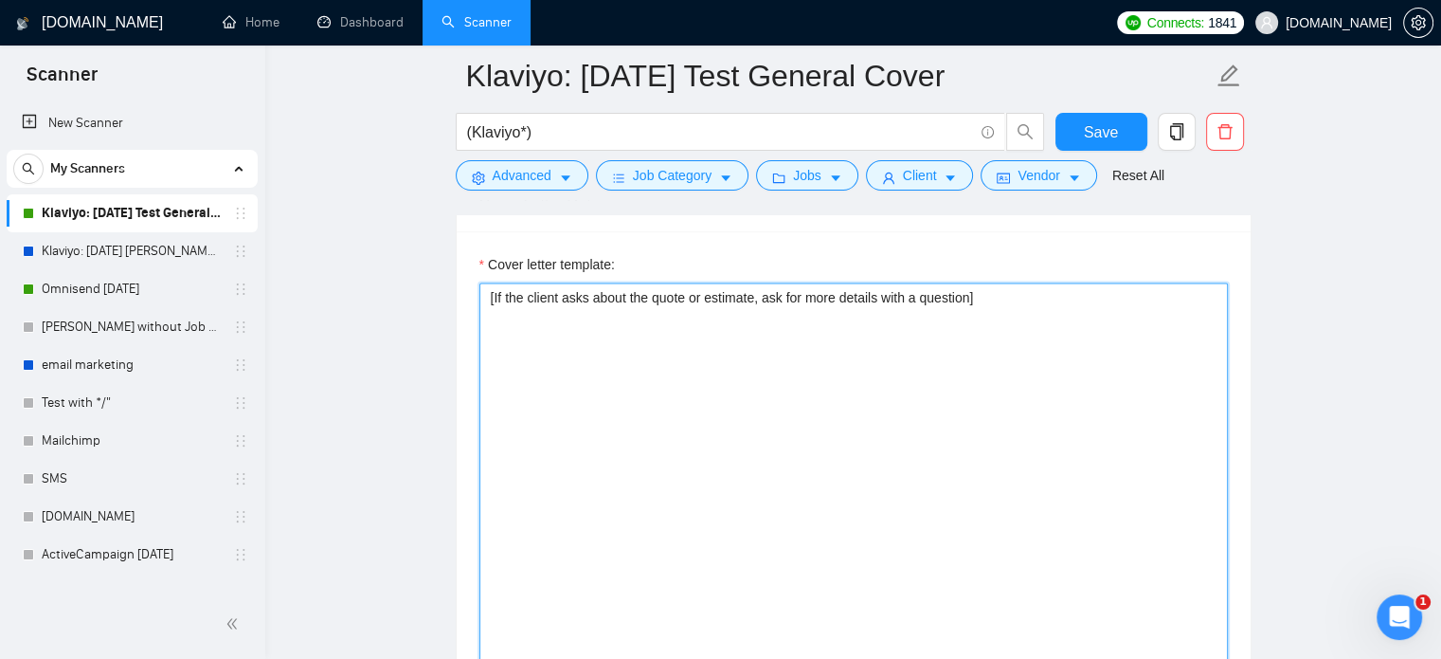
scroll to position [2491, 0]
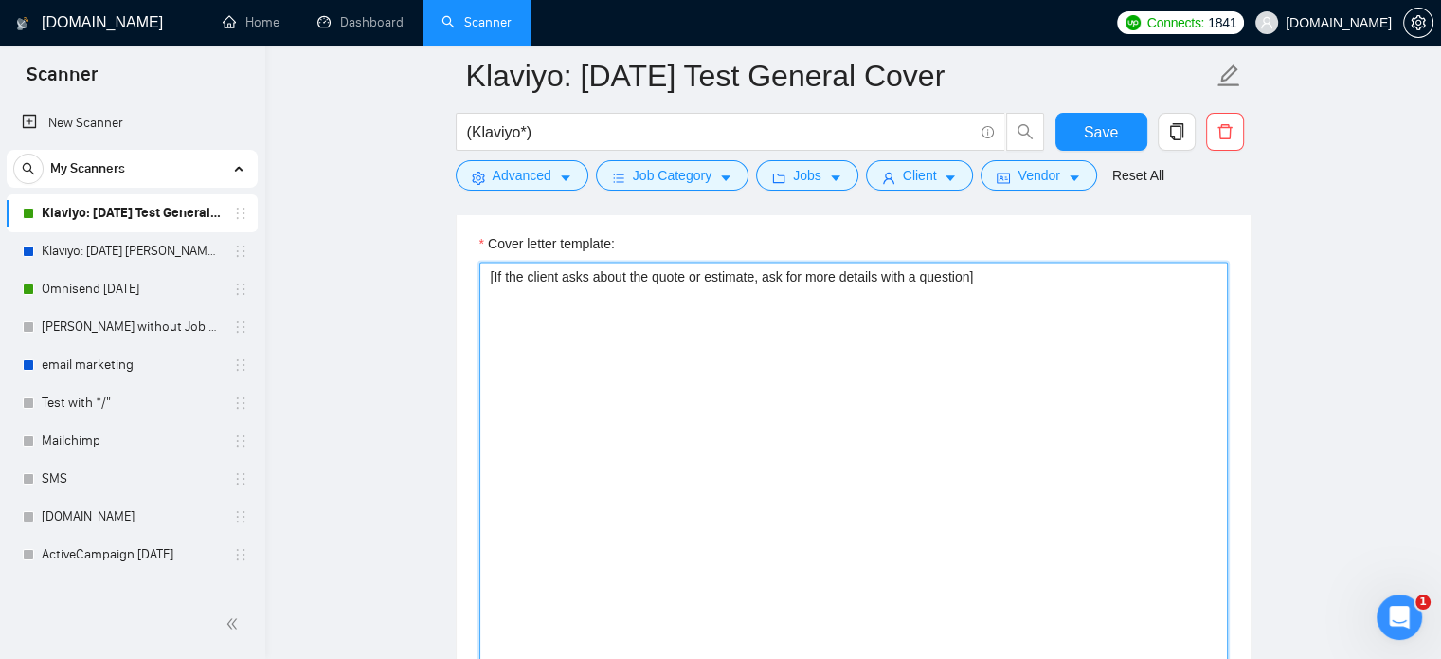
drag, startPoint x: 998, startPoint y: 373, endPoint x: 412, endPoint y: 367, distance: 585.7
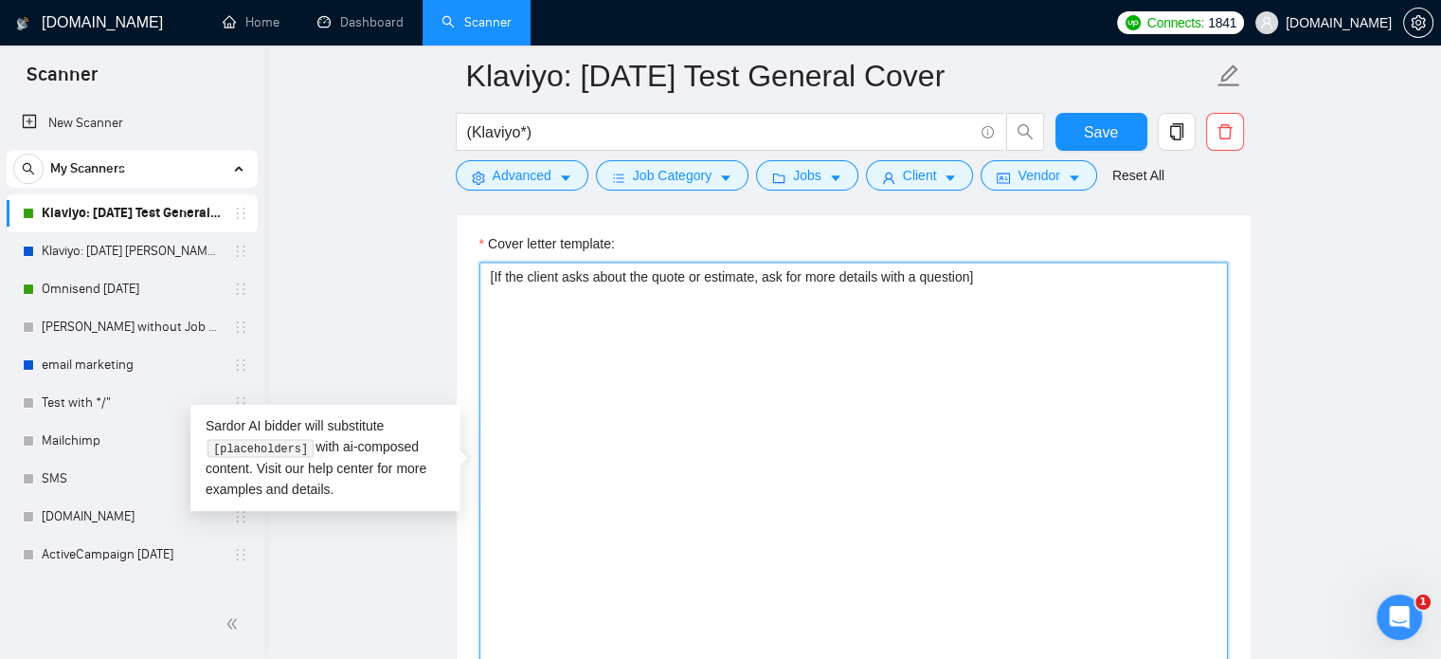
click at [698, 337] on textarea "[If the client asks about the quote or estimate, ask for more details with a qu…" at bounding box center [854, 475] width 749 height 426
type textarea "[If the client asks about the quote or estimate, ask for more details with a qu…"
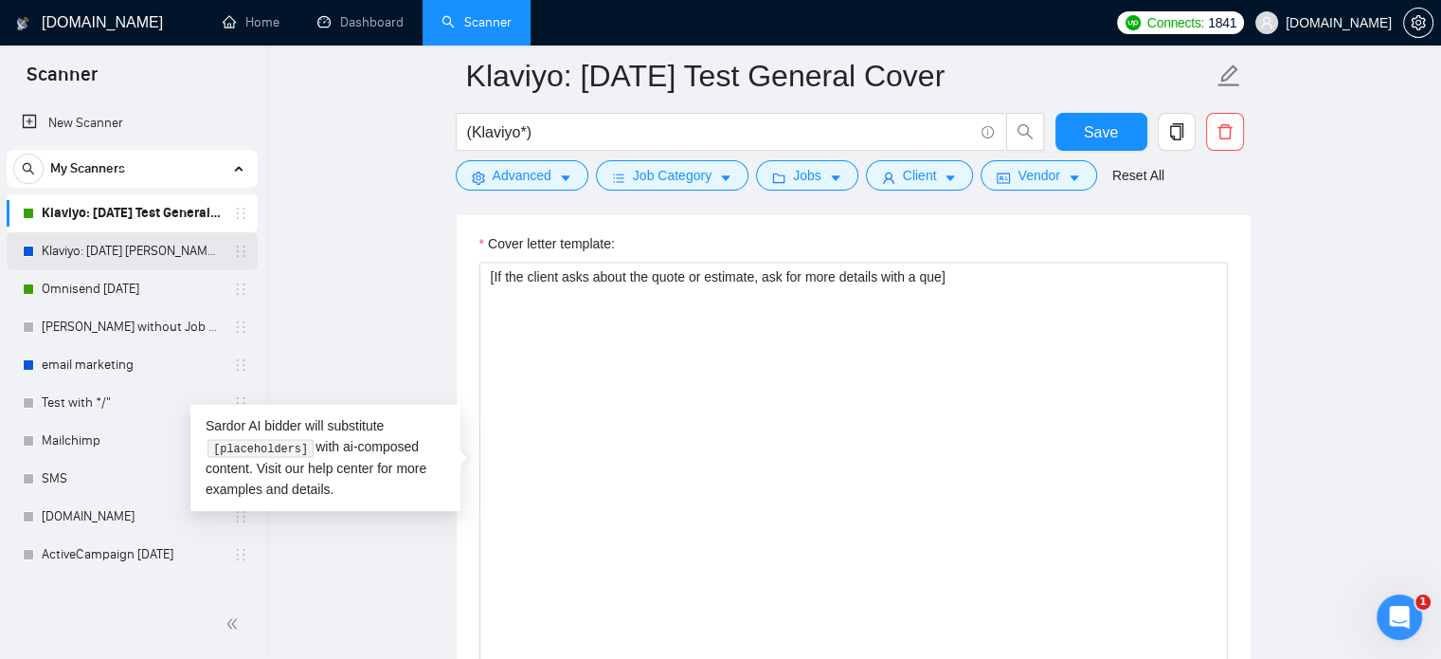
click at [87, 254] on link "Klaviyo: [DATE] [PERSON_NAME] [MEDICAL_DATA]" at bounding box center [132, 251] width 180 height 38
click at [99, 215] on link "Klaviyo: [DATE] Test General Cover" at bounding box center [132, 213] width 180 height 38
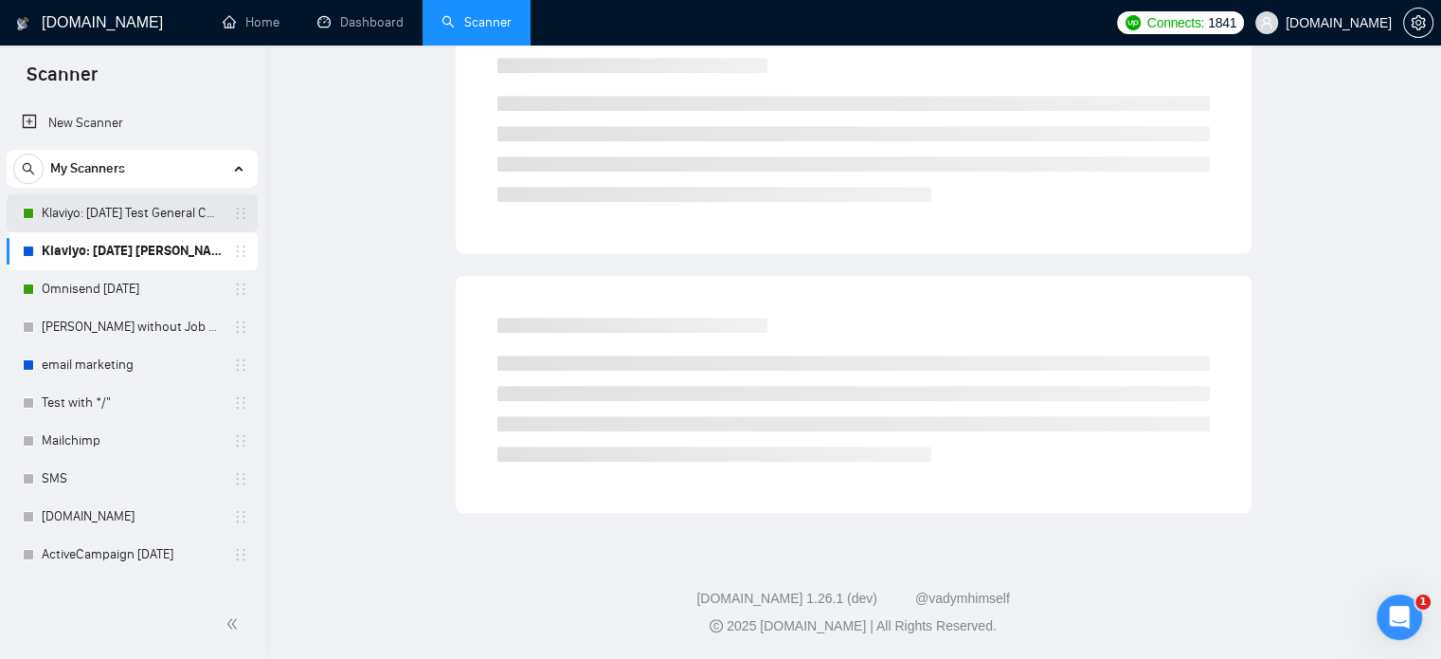
scroll to position [33, 0]
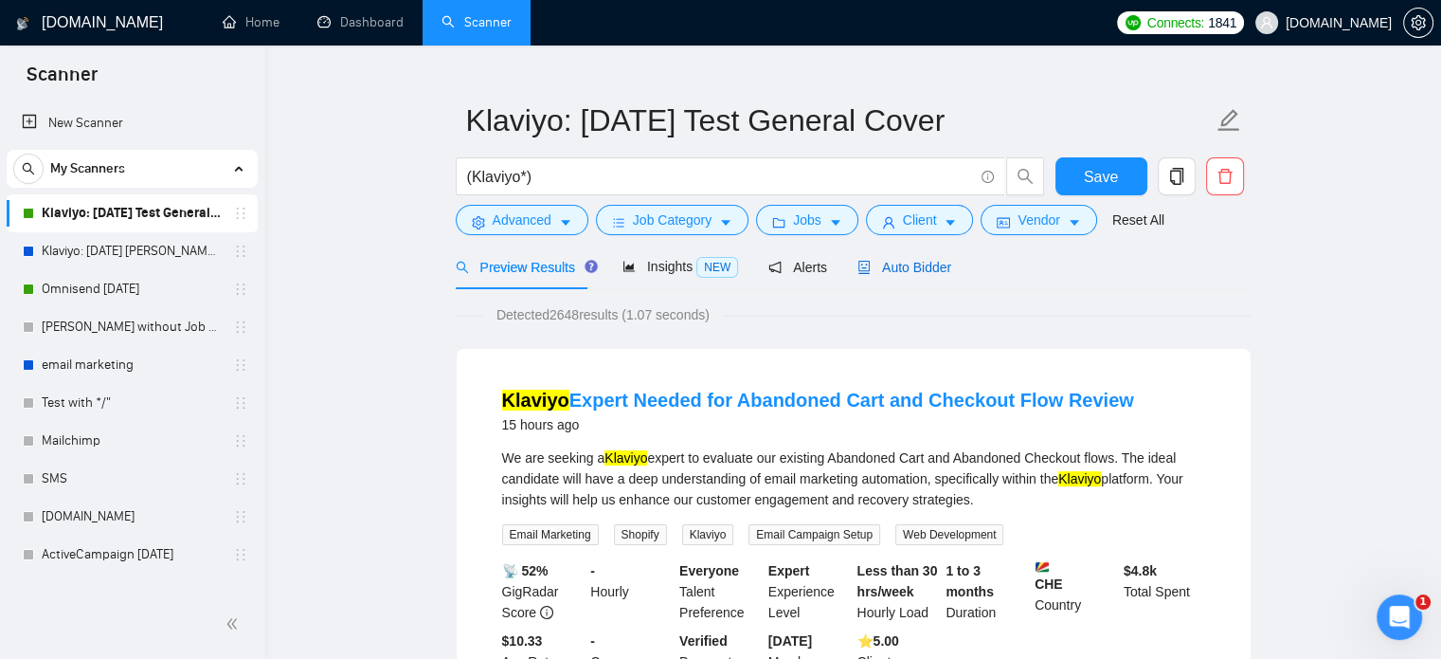
click at [921, 272] on span "Auto Bidder" at bounding box center [905, 267] width 94 height 15
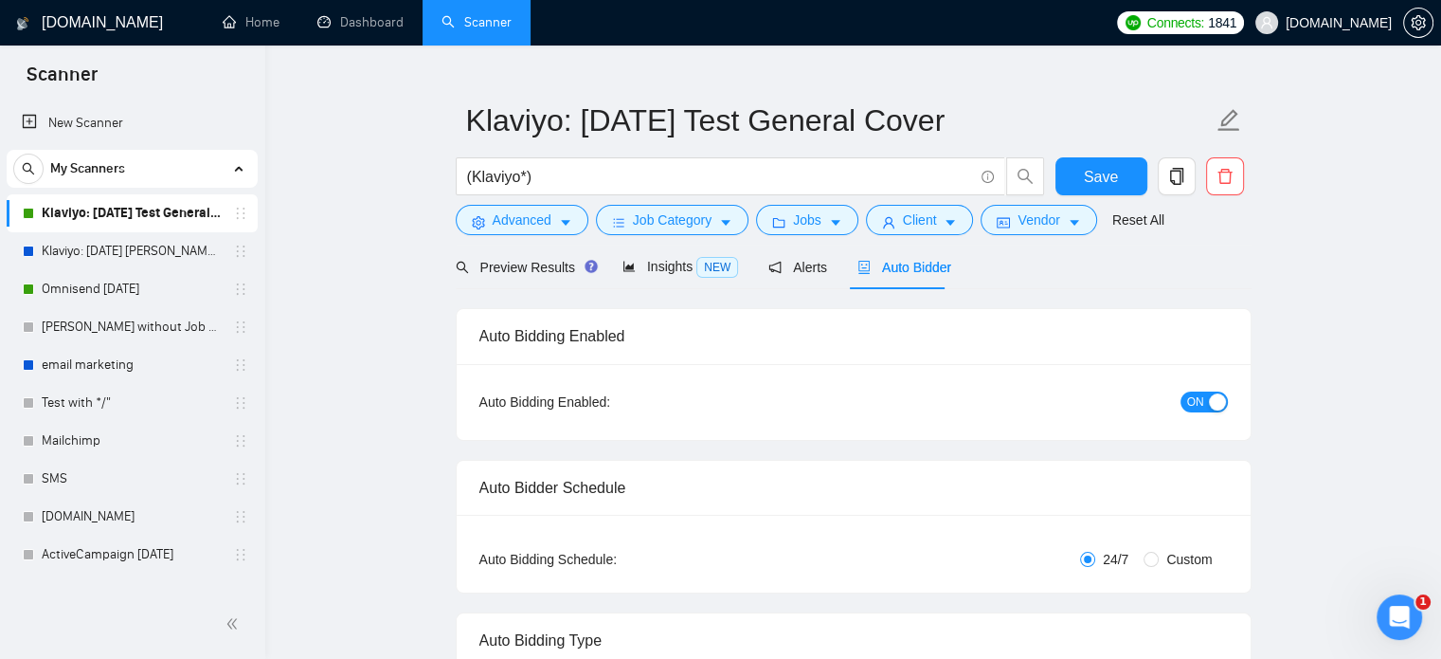
radio input "false"
radio input "true"
checkbox input "true"
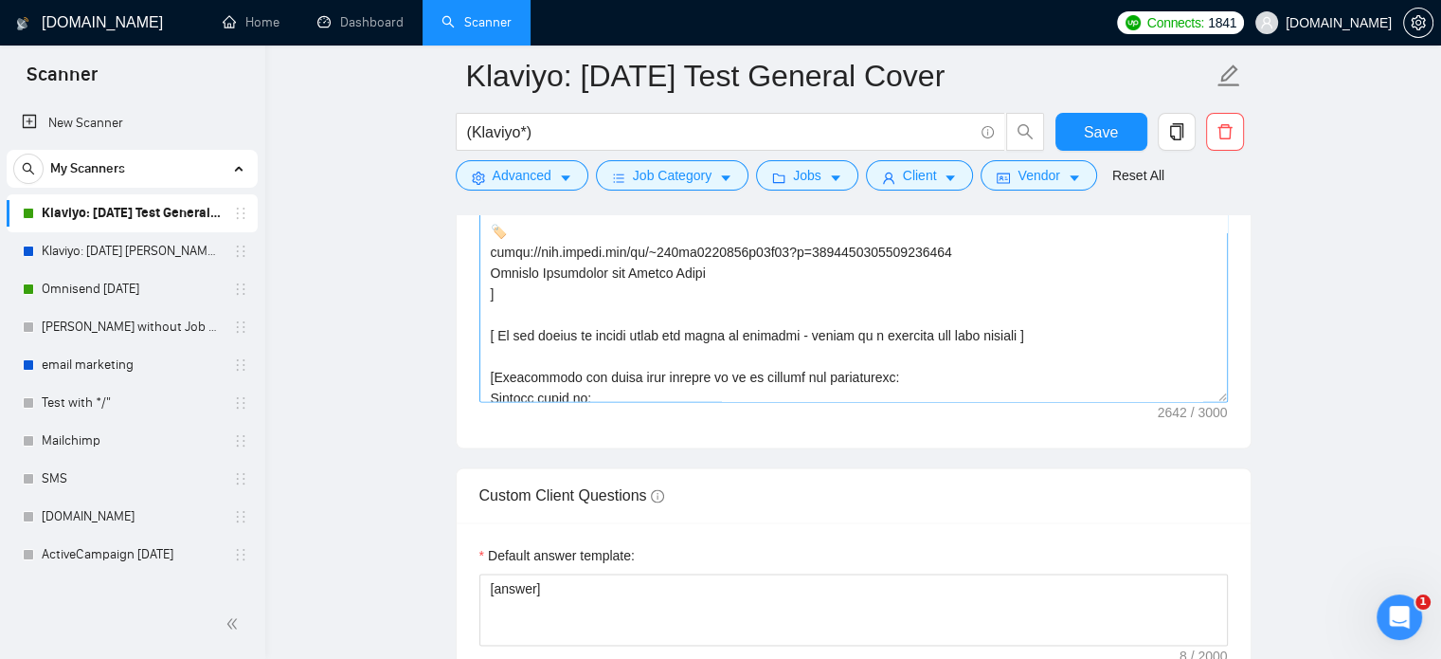
scroll to position [1146, 0]
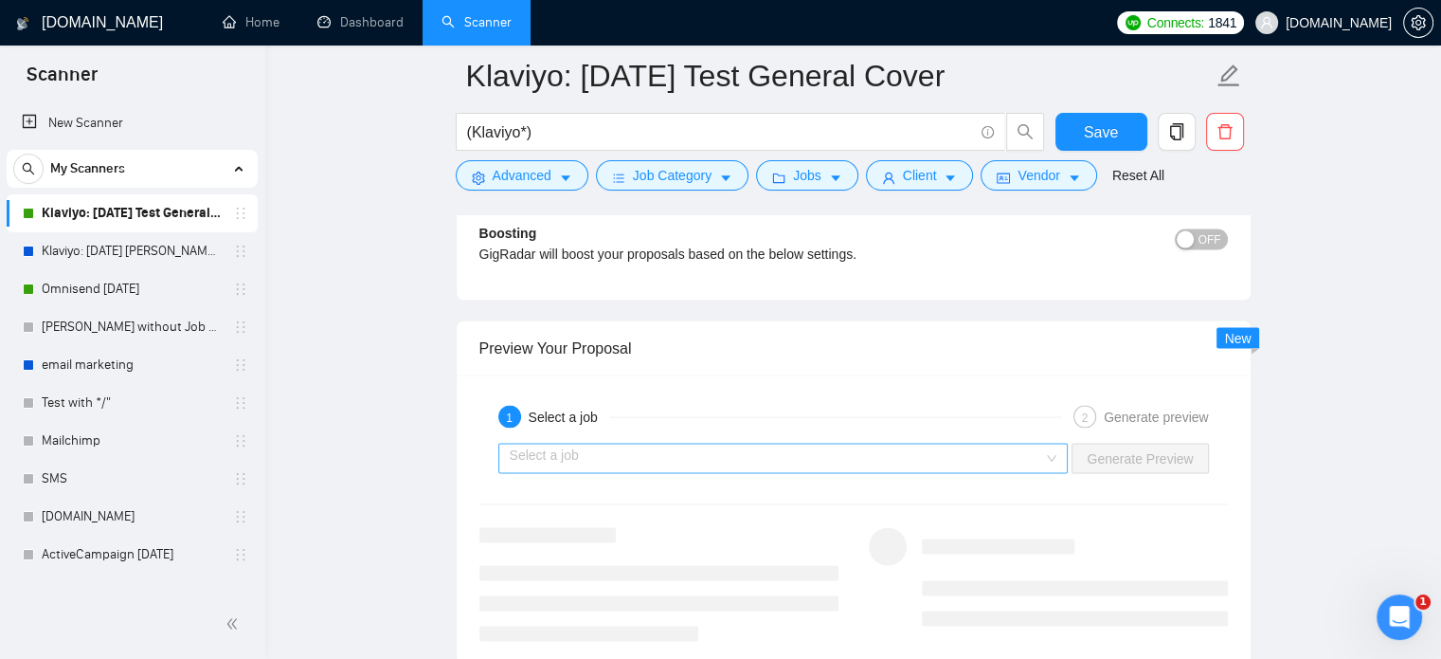
click at [1015, 451] on input "search" at bounding box center [777, 458] width 535 height 28
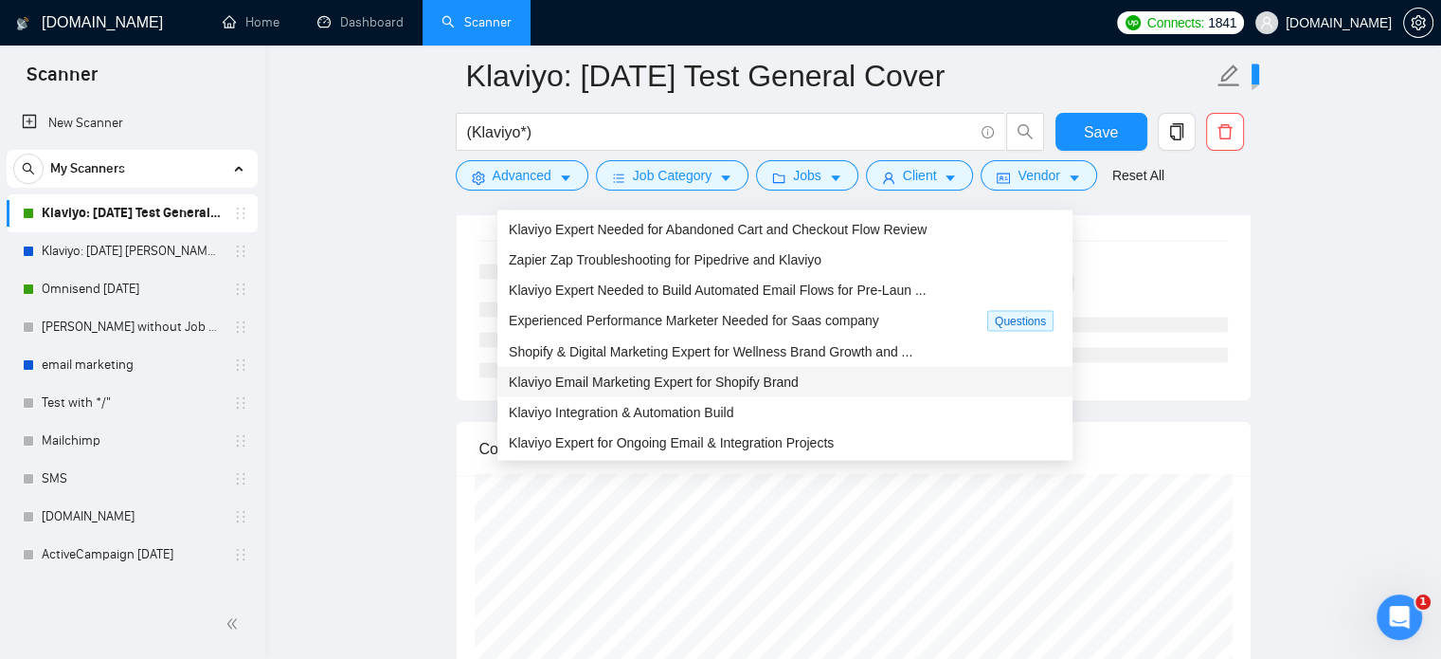
scroll to position [4091, 0]
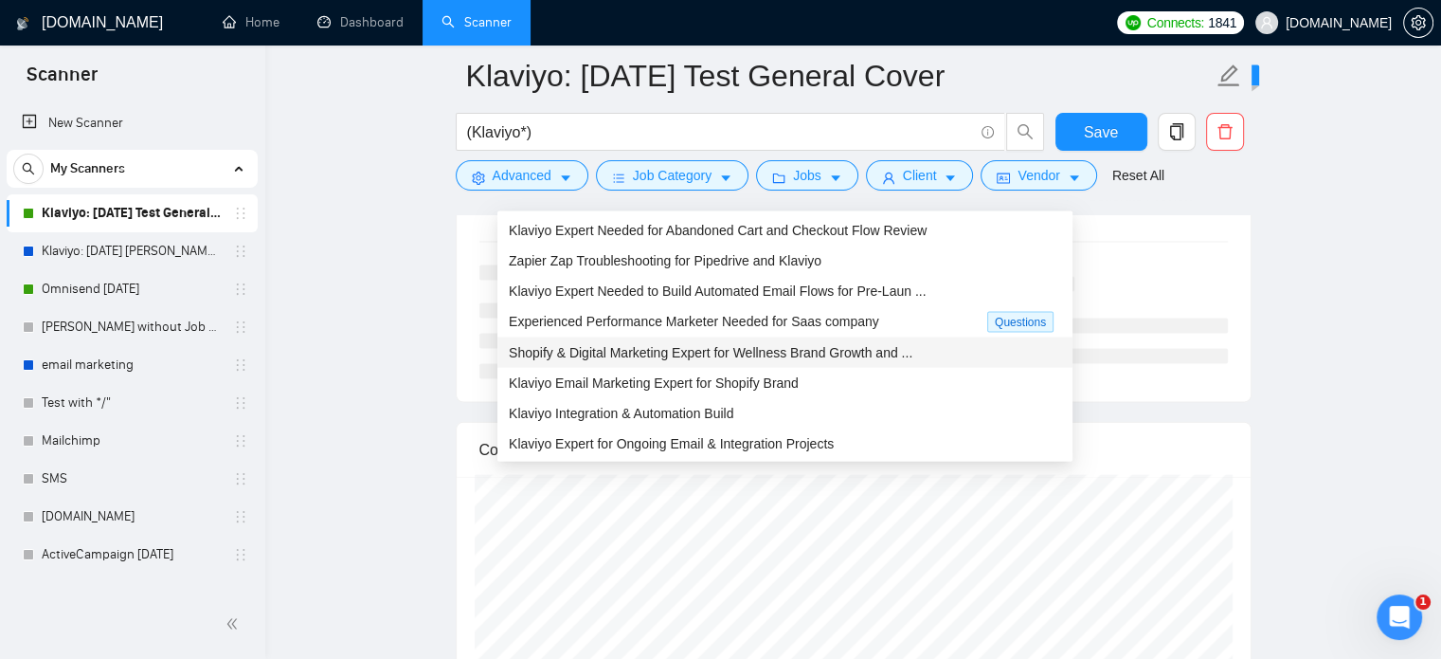
click at [690, 356] on span "Shopify & Digital Marketing Expert for Wellness Brand Growth and ..." at bounding box center [711, 352] width 404 height 15
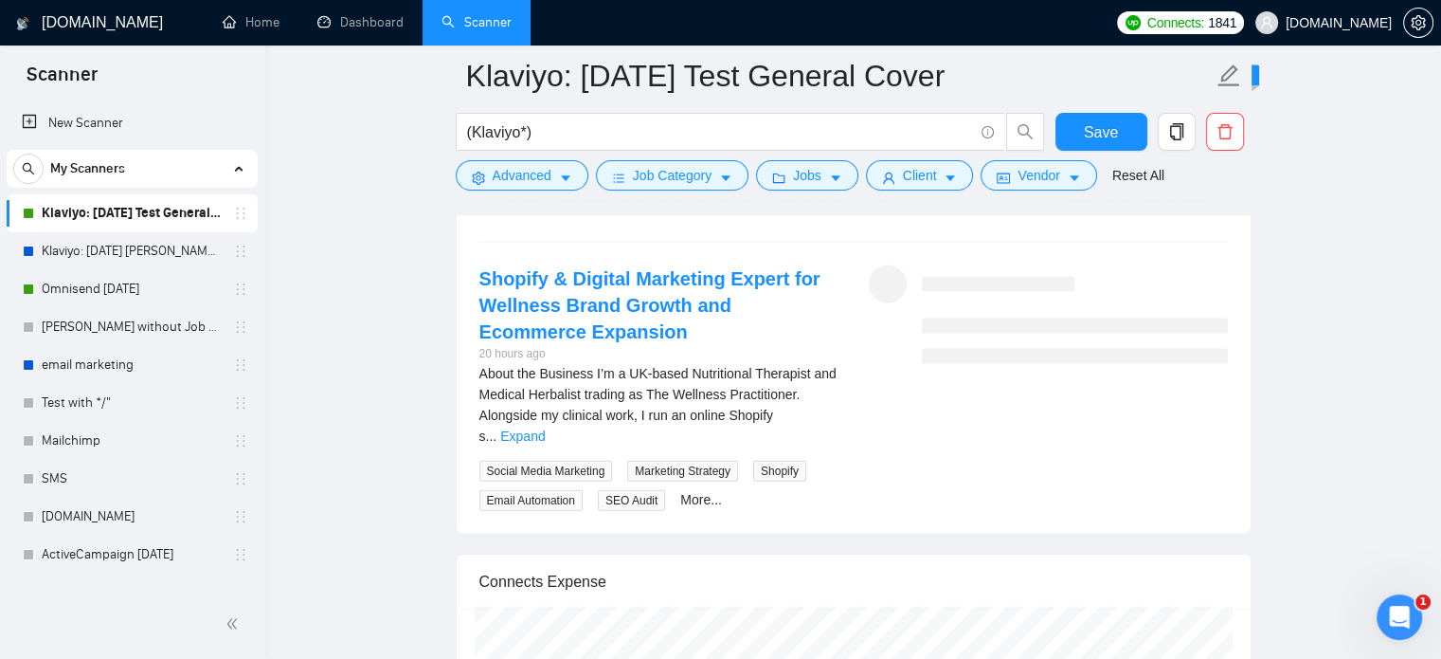
scroll to position [4002, 0]
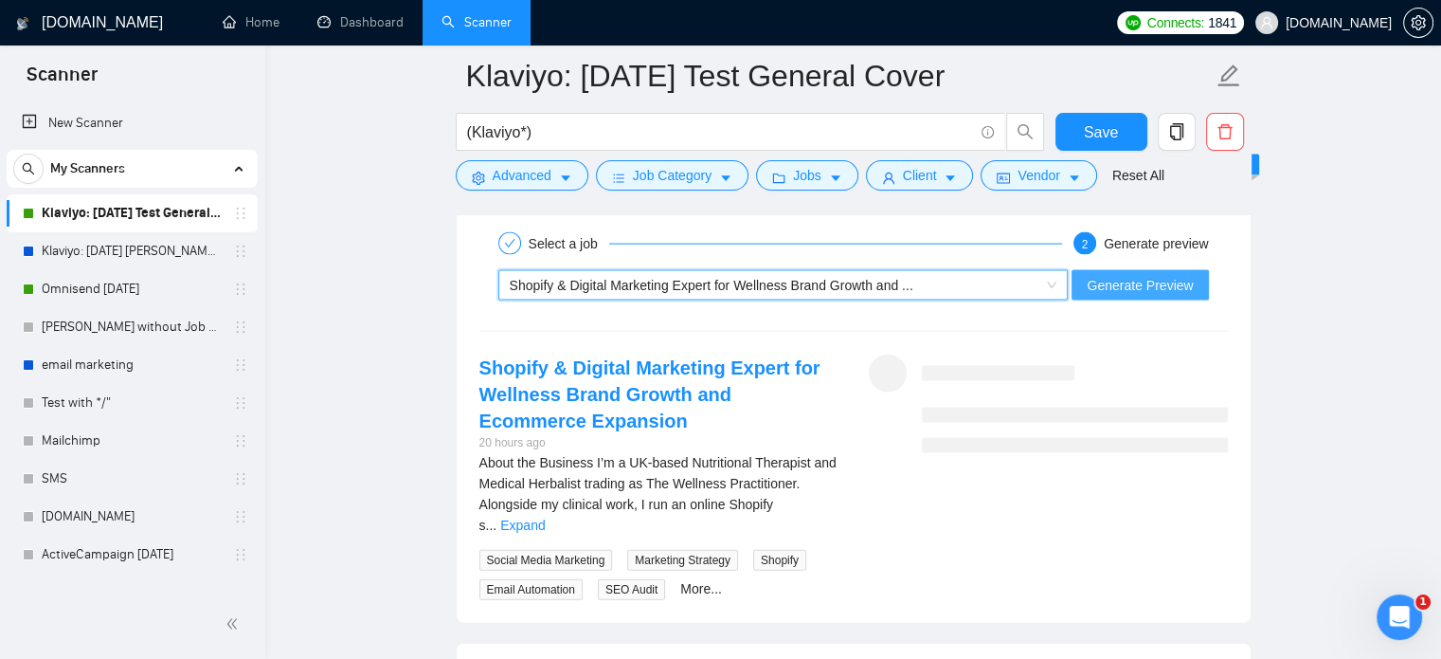
click at [1159, 279] on span "Generate Preview" at bounding box center [1140, 285] width 106 height 21
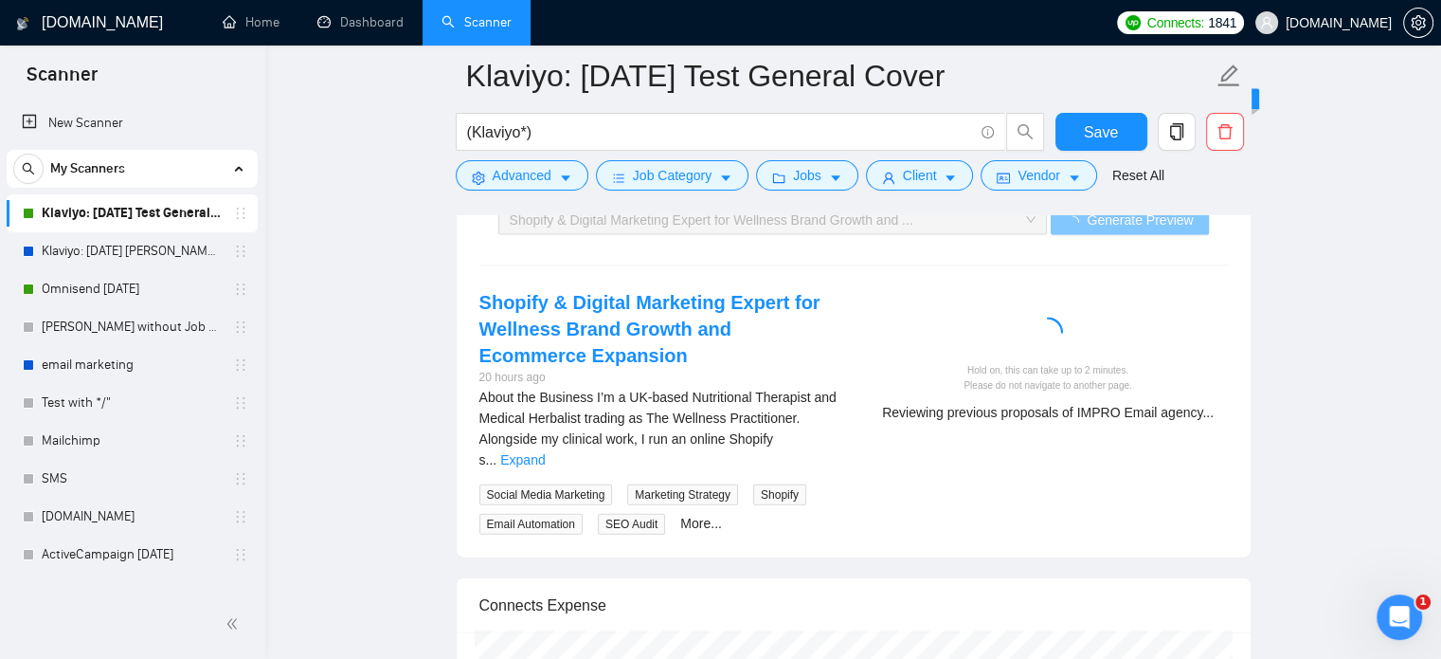
scroll to position [4099, 0]
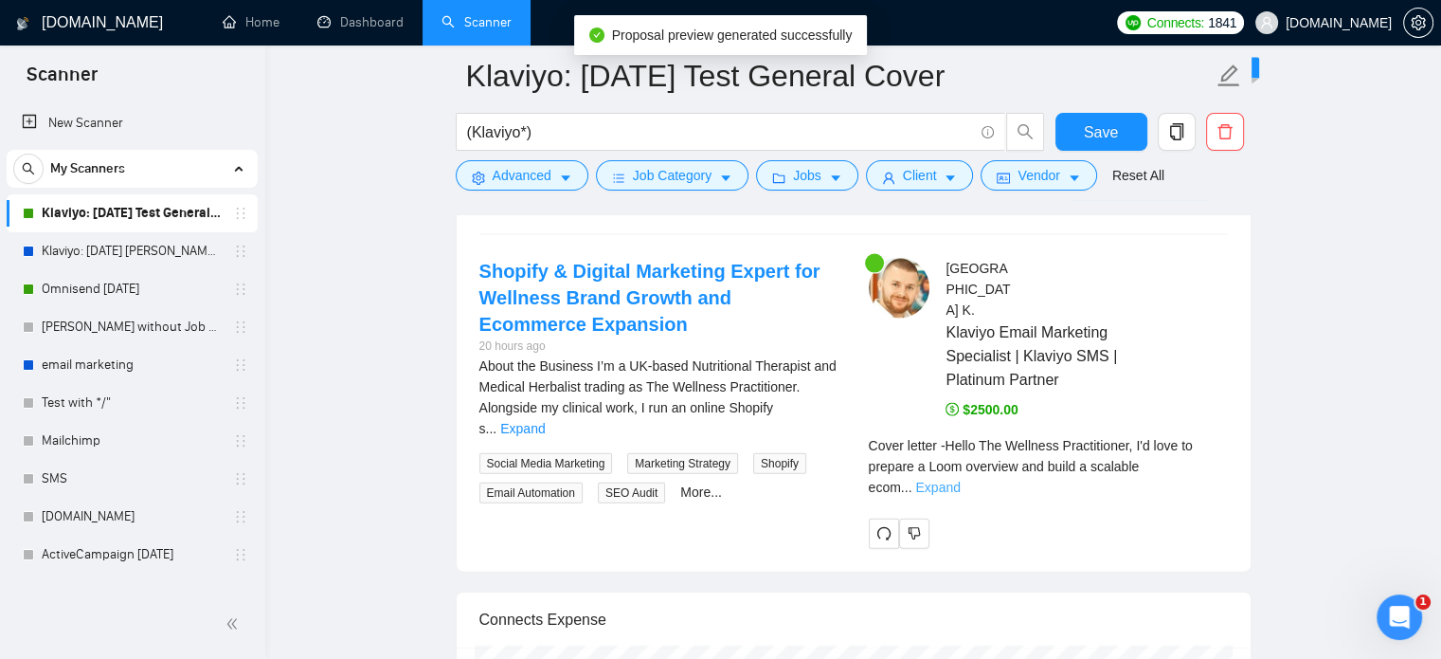
click at [960, 480] on link "Expand" at bounding box center [937, 487] width 45 height 15
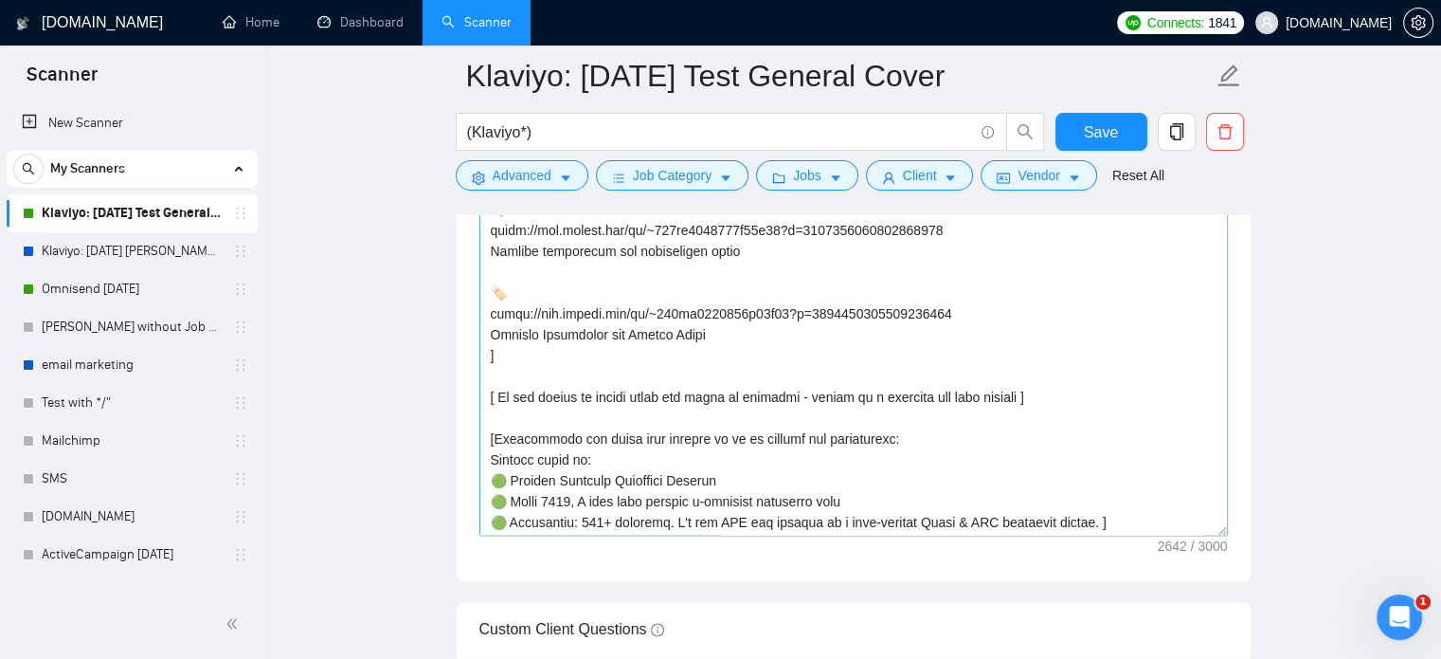
scroll to position [1022, 0]
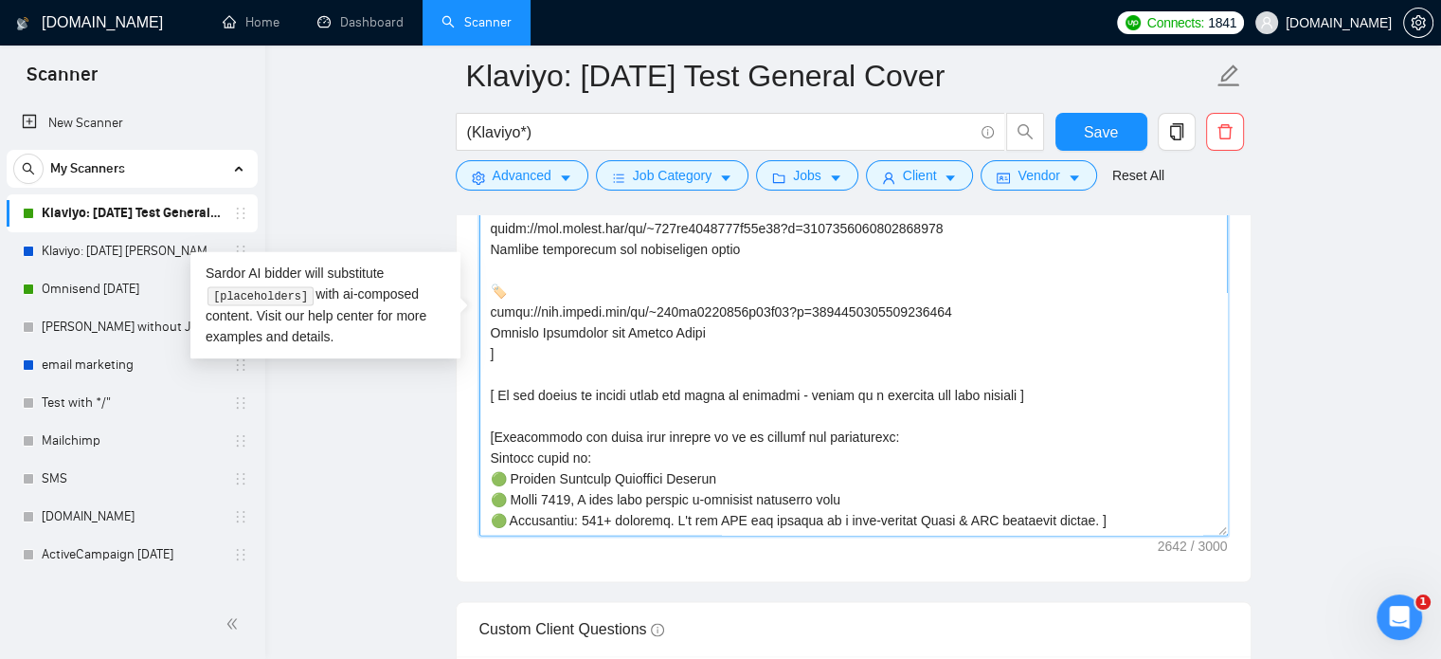
drag, startPoint x: 1035, startPoint y: 416, endPoint x: 441, endPoint y: 420, distance: 594.2
paste textarea "If the client asks about the quote or estimate, ask for more details with a que…"
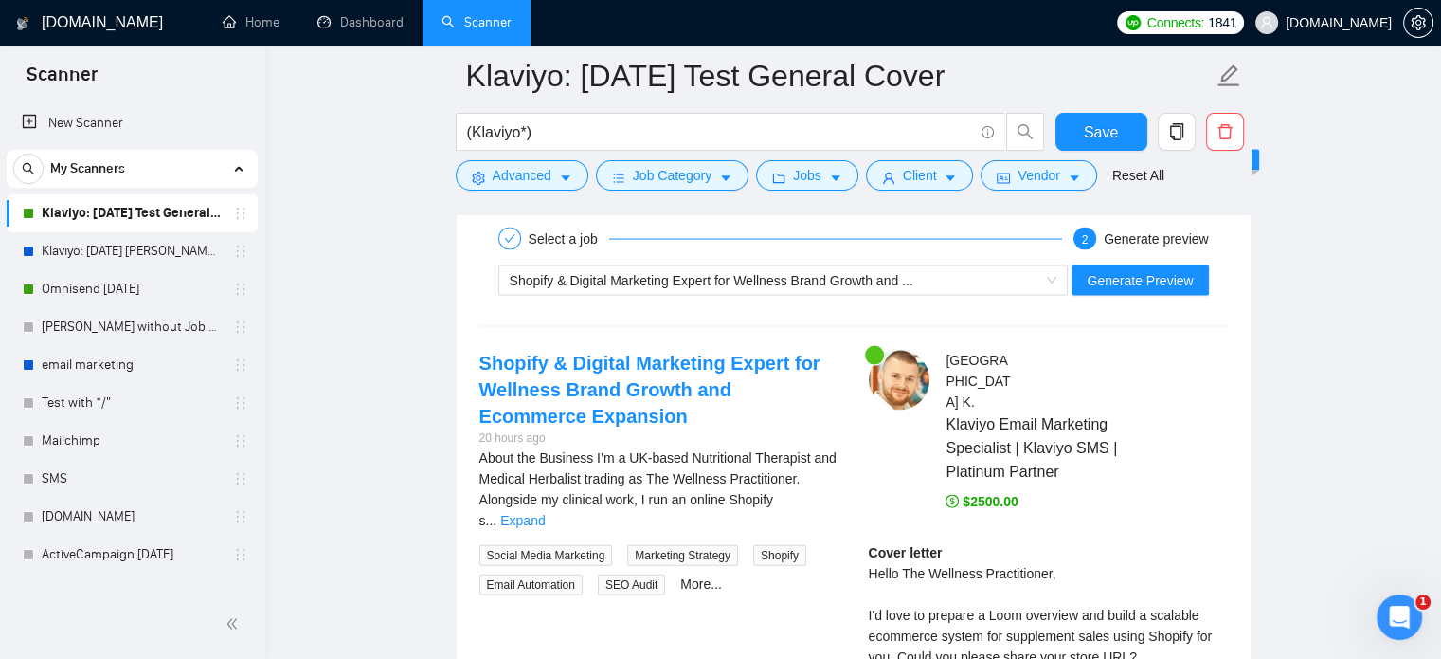
scroll to position [4007, 0]
type textarea "[ Lor ips dolor si ame consec, ad el's doeius - tem incidi utlabore, et dol - m…"
click at [1133, 280] on span "Generate Preview" at bounding box center [1140, 280] width 106 height 21
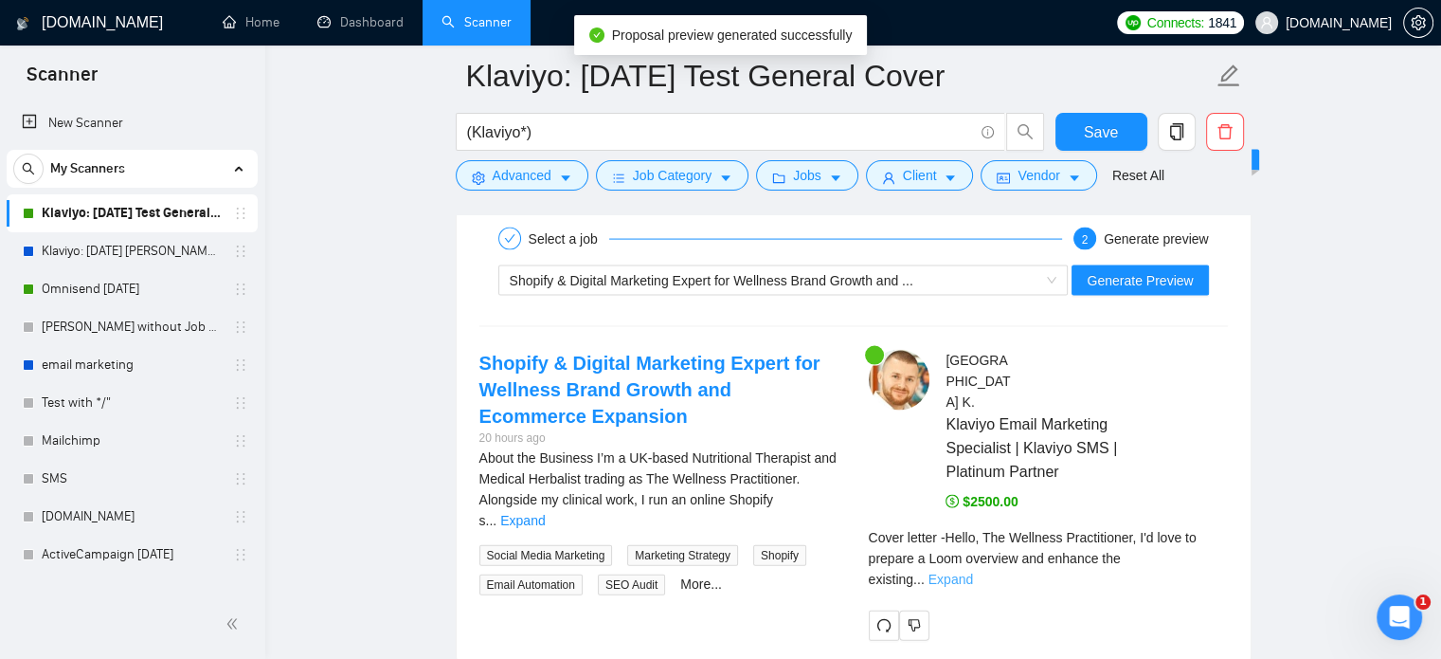
click at [973, 571] on link "Expand" at bounding box center [951, 578] width 45 height 15
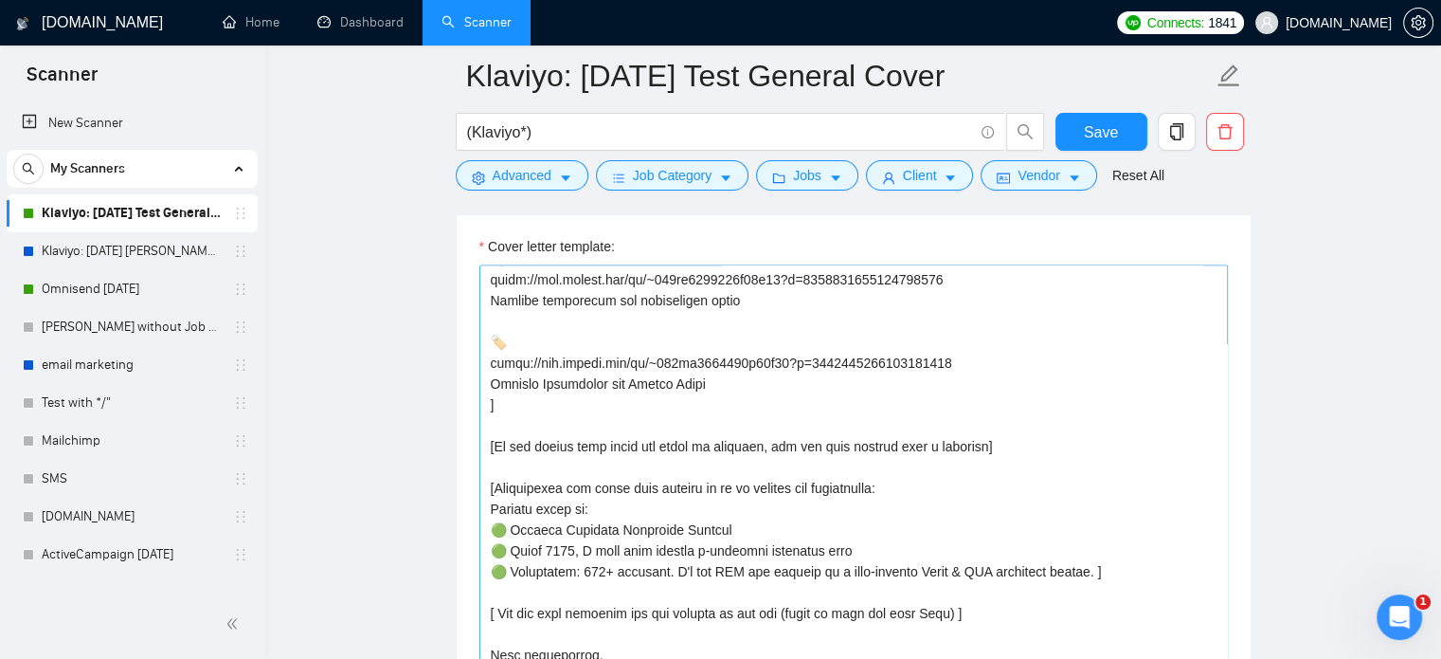
scroll to position [2638, 0]
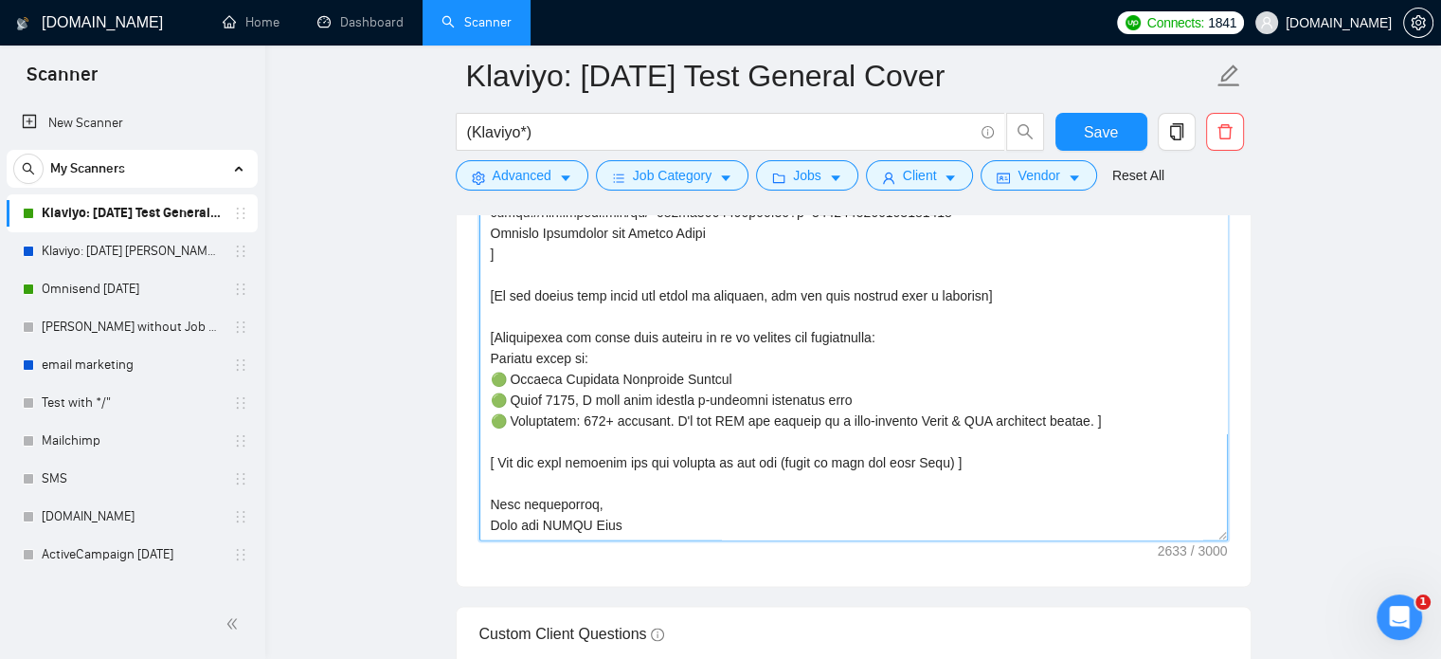
click at [694, 314] on textarea "Cover letter template:" at bounding box center [854, 327] width 749 height 426
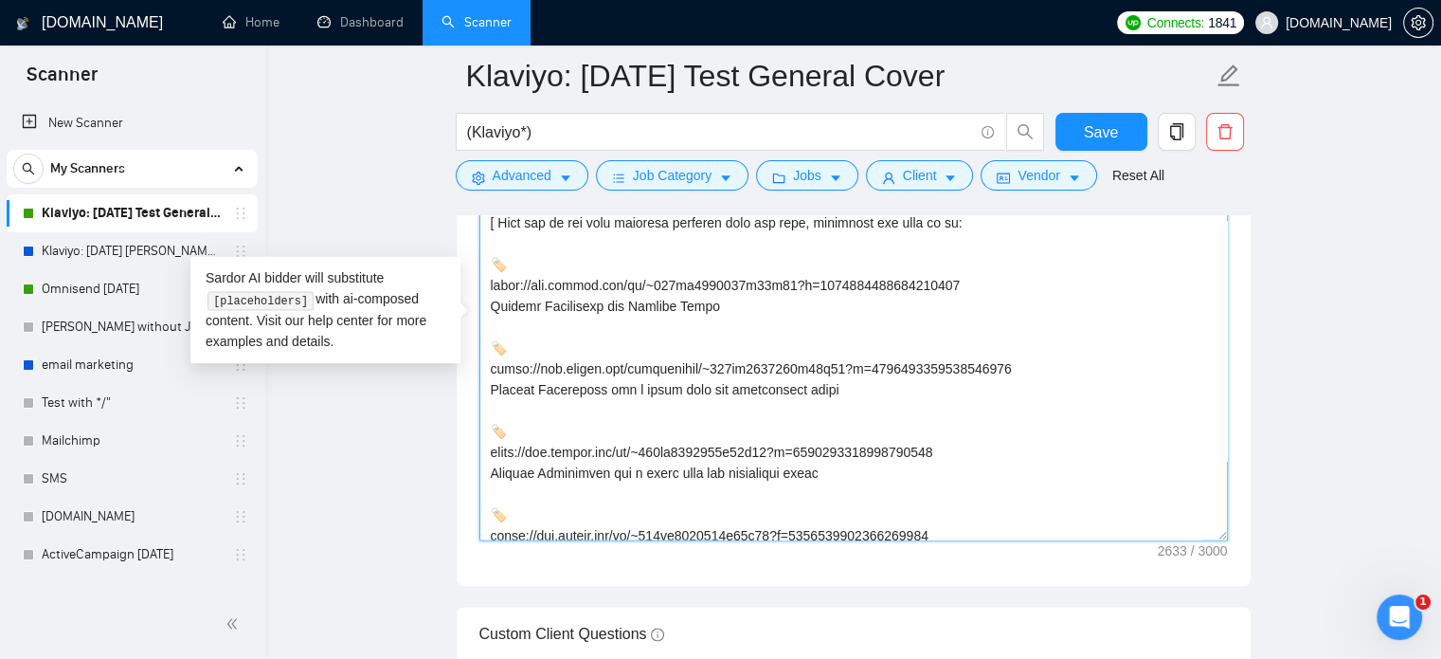
scroll to position [150, 0]
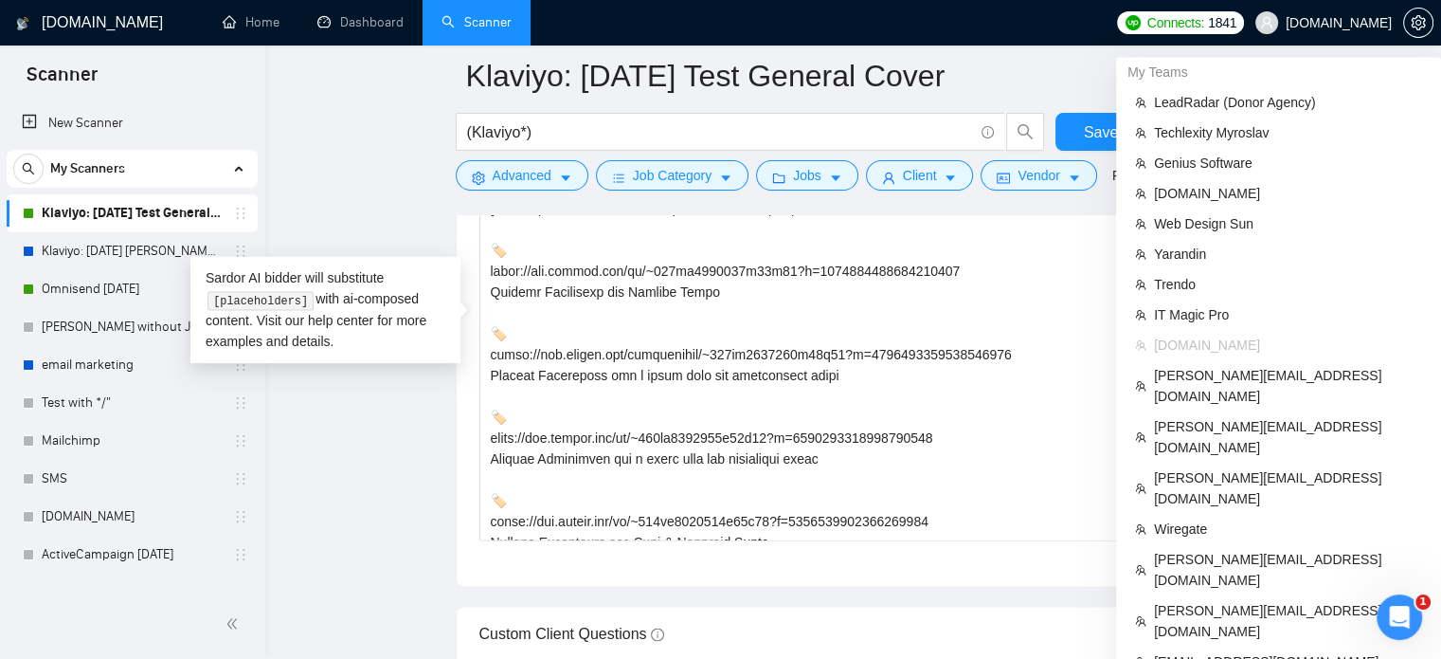
click at [1358, 23] on span "[DOMAIN_NAME]" at bounding box center [1339, 23] width 106 height 0
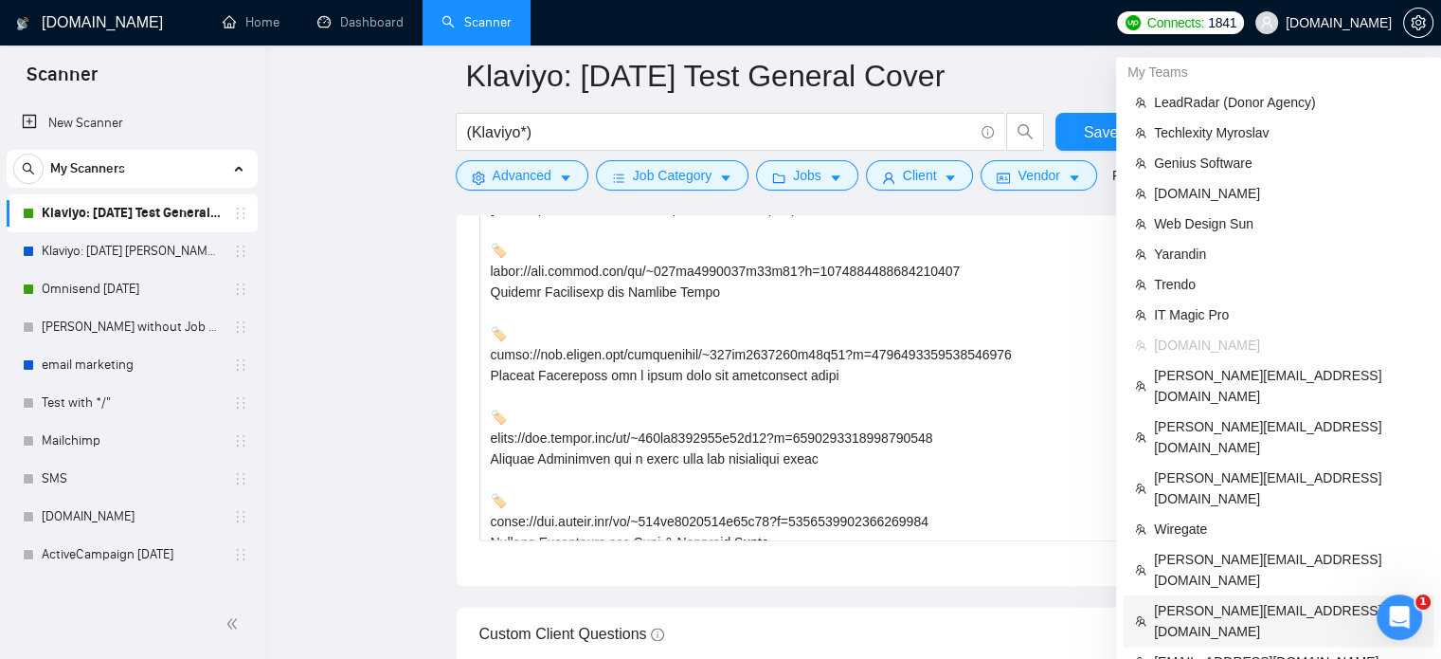
click at [1224, 600] on span "[PERSON_NAME][EMAIL_ADDRESS][DOMAIN_NAME]" at bounding box center [1288, 621] width 268 height 42
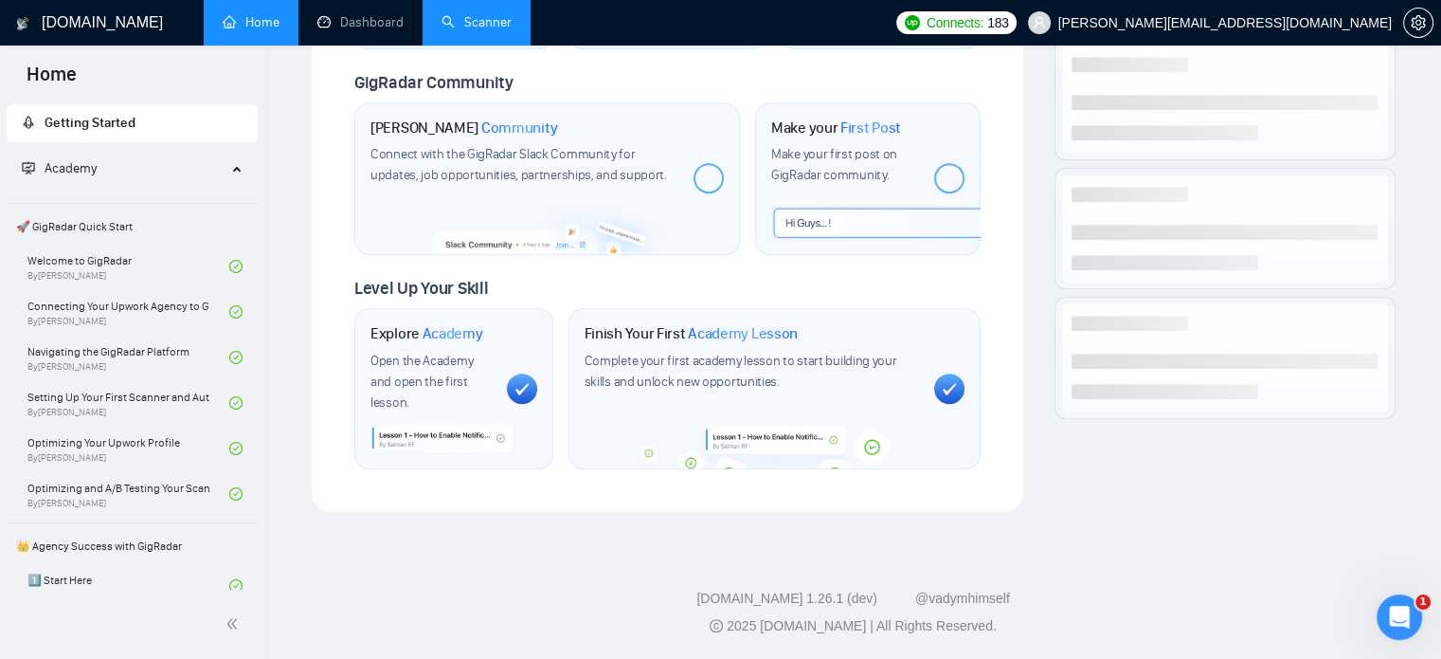
scroll to position [873, 0]
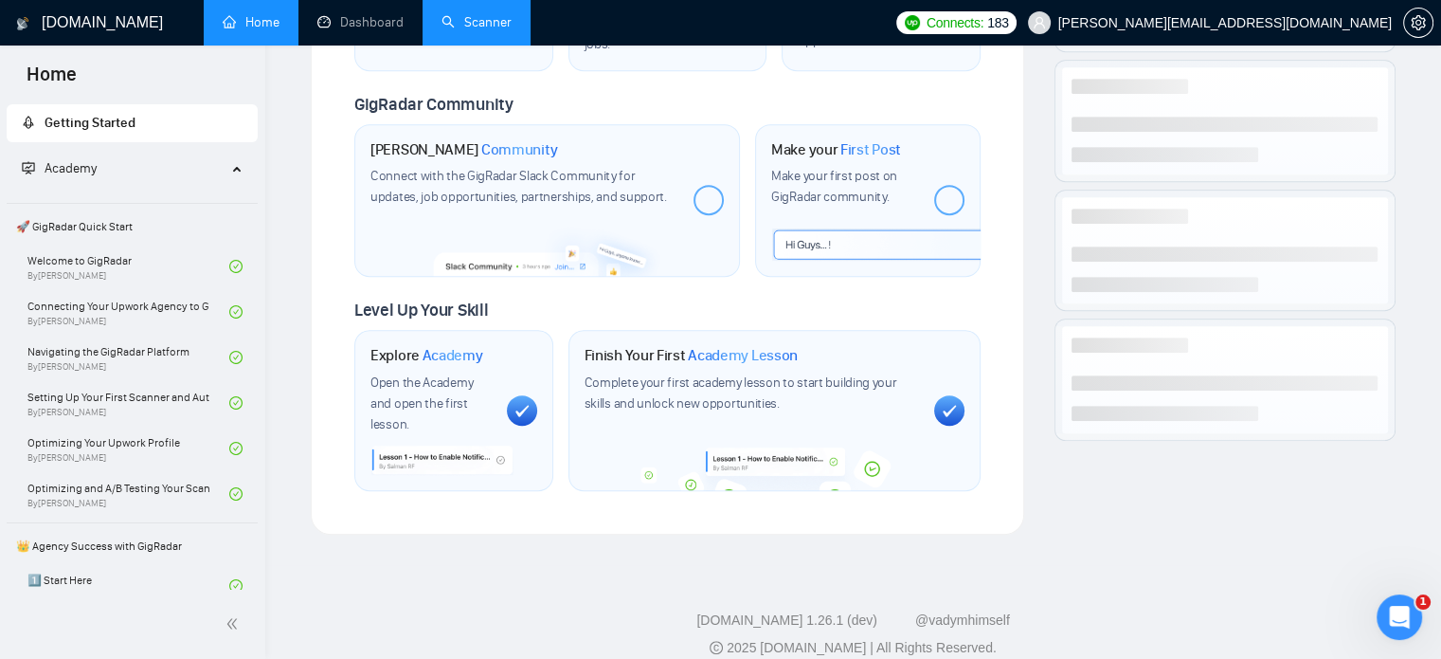
click at [476, 29] on link "Scanner" at bounding box center [477, 22] width 70 height 16
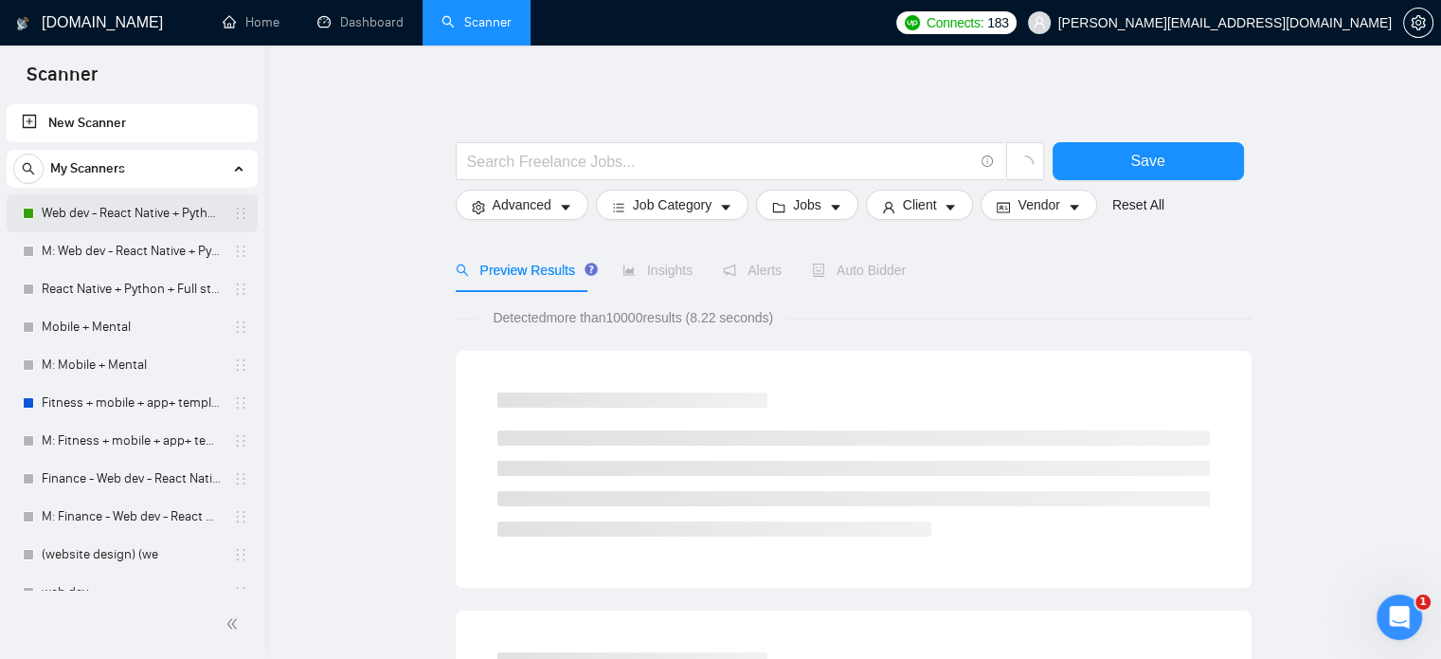
click at [101, 206] on link "Web dev - React Native + Python" at bounding box center [132, 213] width 180 height 38
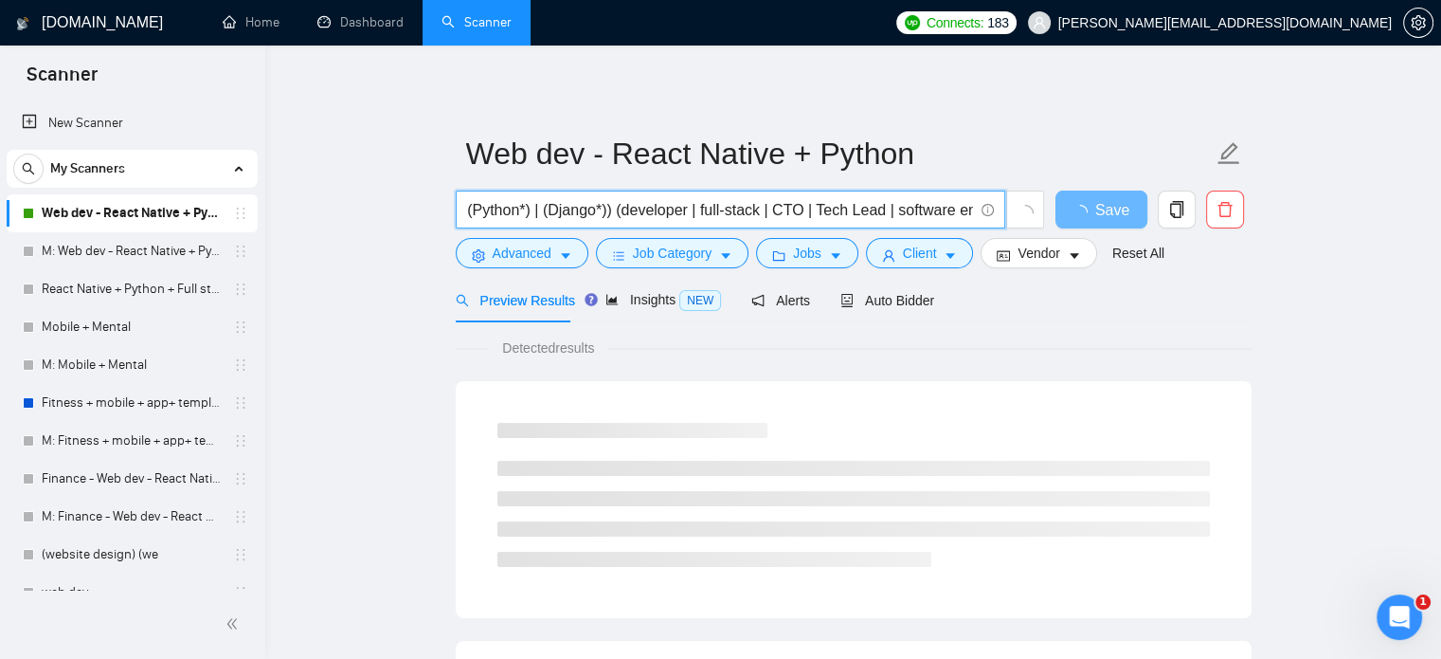
scroll to position [0, 500]
drag, startPoint x: 936, startPoint y: 211, endPoint x: 865, endPoint y: 214, distance: 71.1
click at [865, 214] on input "("react native" | reactnative | RN) | ((Python*) | (Django*)) (developer | full…" at bounding box center [720, 210] width 506 height 24
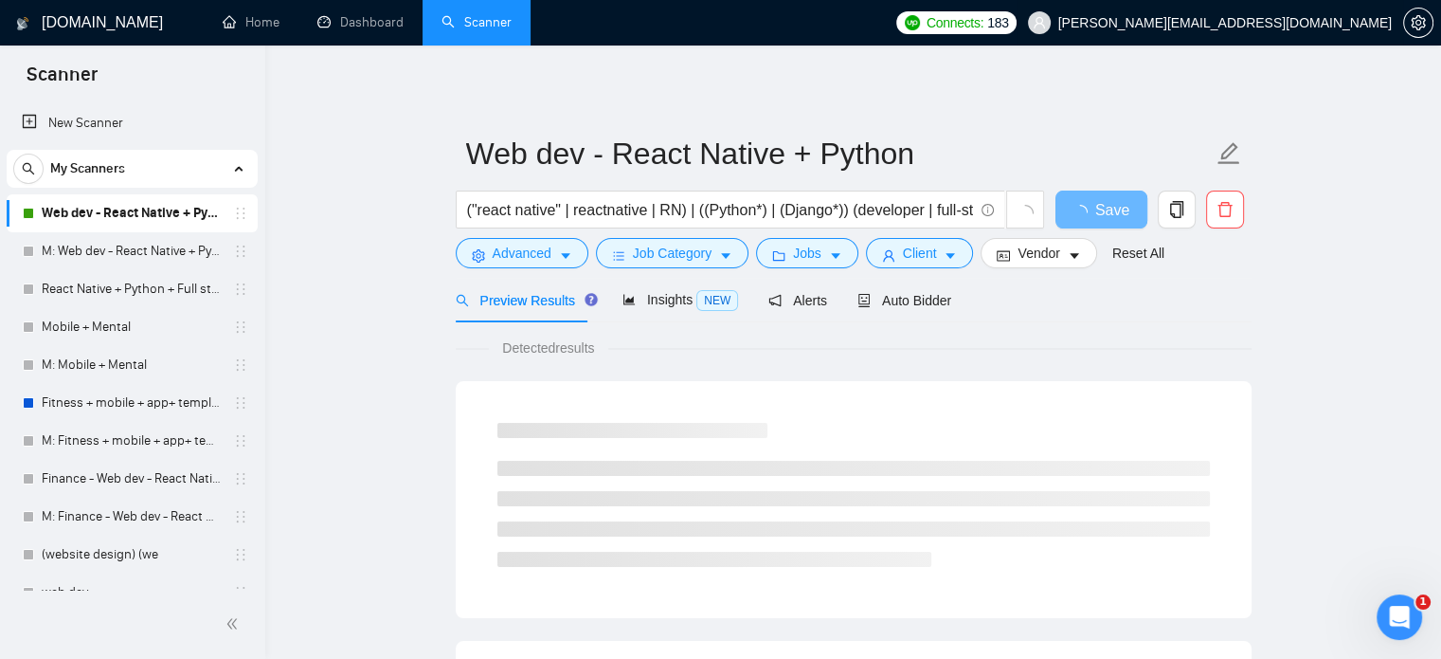
click at [1308, 23] on span "[PERSON_NAME][EMAIL_ADDRESS][DOMAIN_NAME]" at bounding box center [1226, 23] width 334 height 0
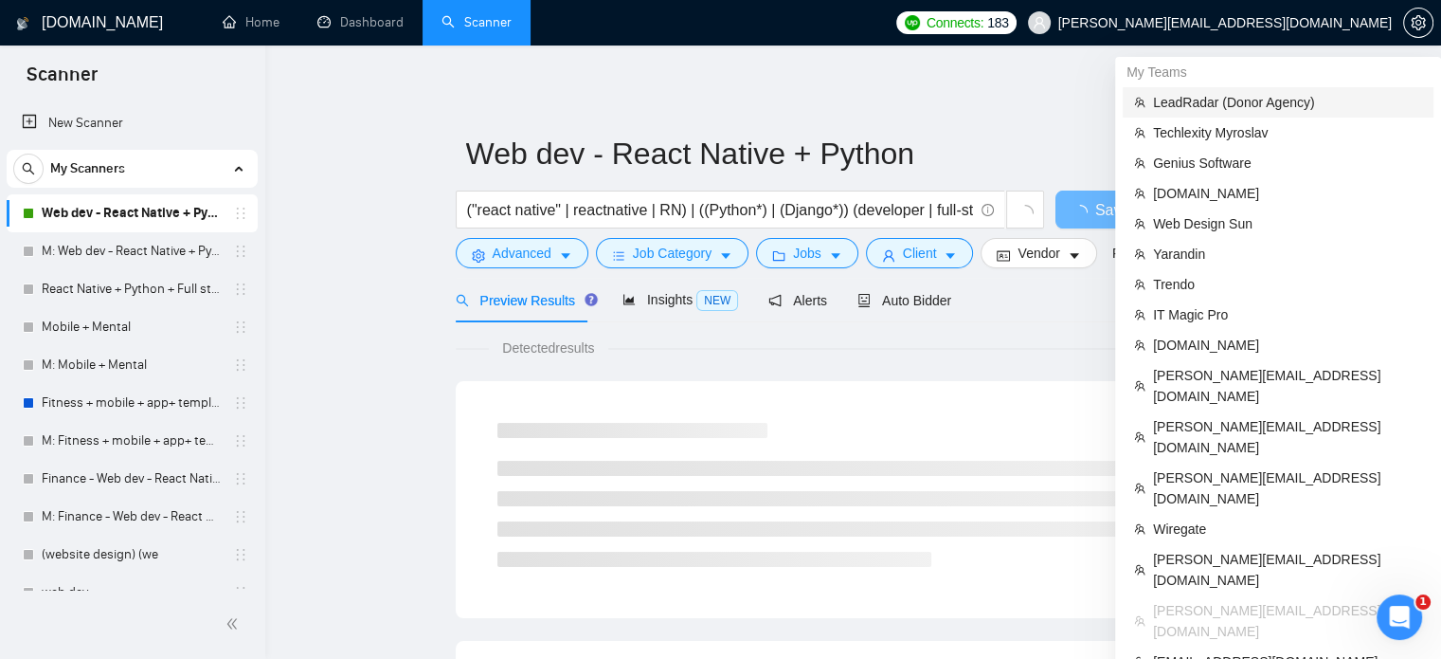
click at [1220, 108] on span "LeadRadar (Donor Agency)" at bounding box center [1287, 102] width 269 height 21
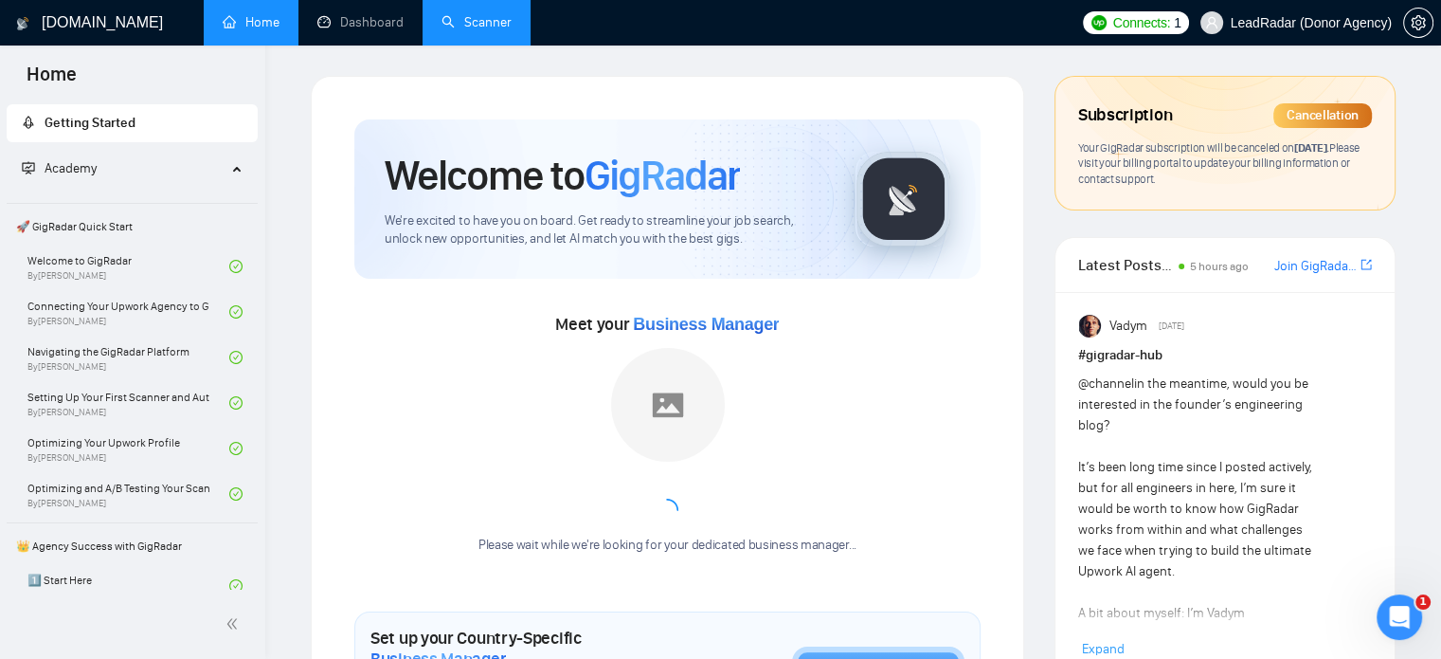
click at [489, 28] on link "Scanner" at bounding box center [477, 22] width 70 height 16
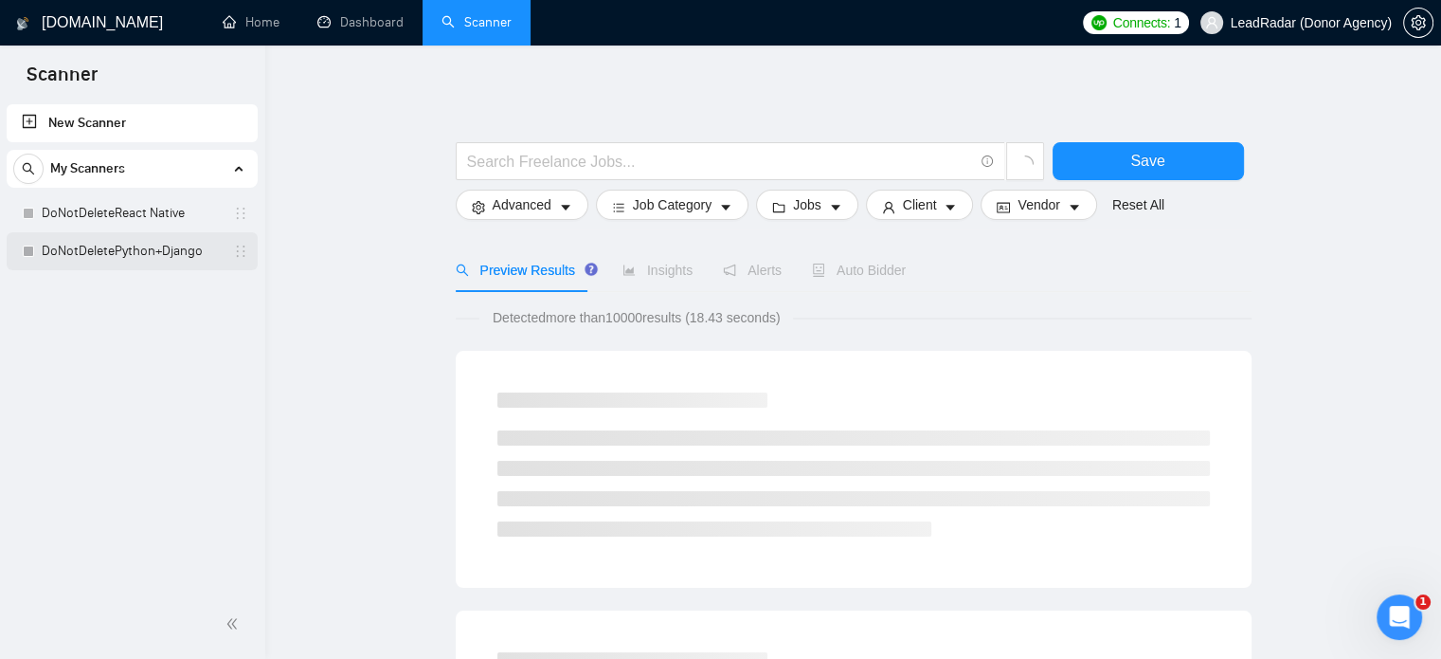
click at [119, 253] on link "DoNotDeletePython+Django" at bounding box center [132, 251] width 180 height 38
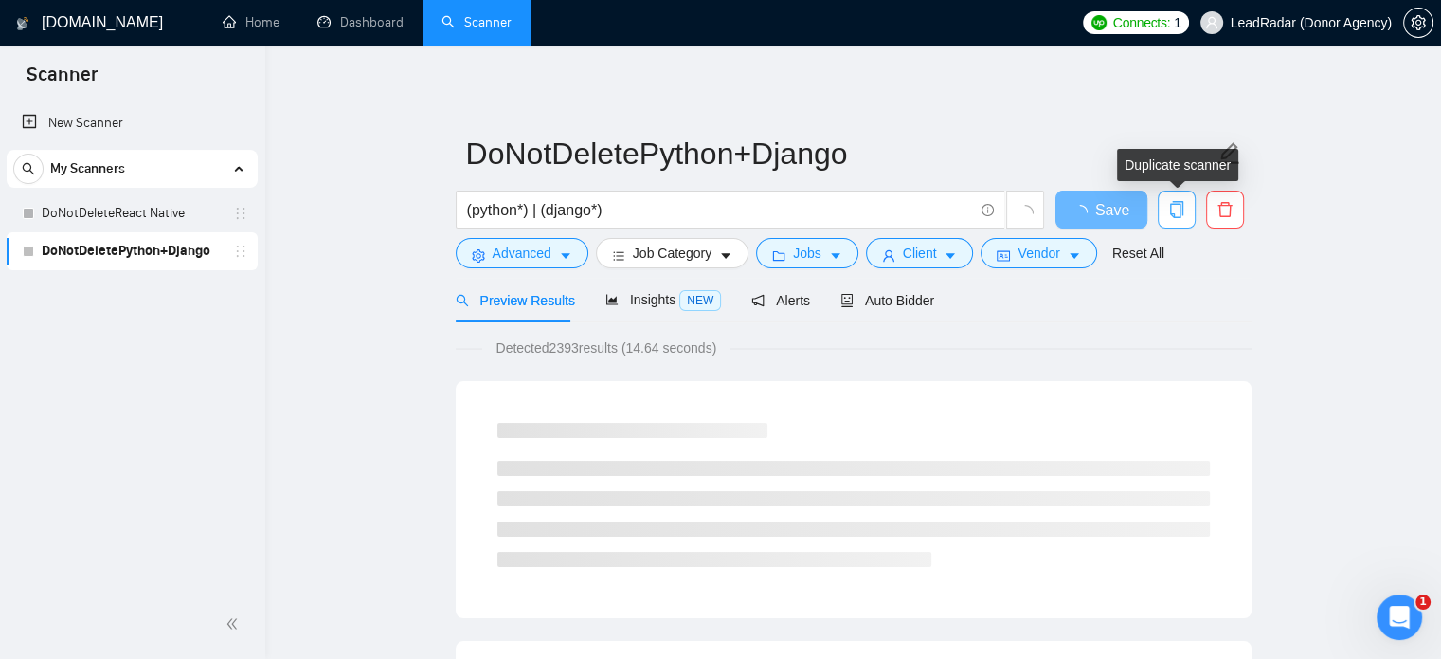
click at [1171, 215] on icon "copy" at bounding box center [1175, 209] width 13 height 17
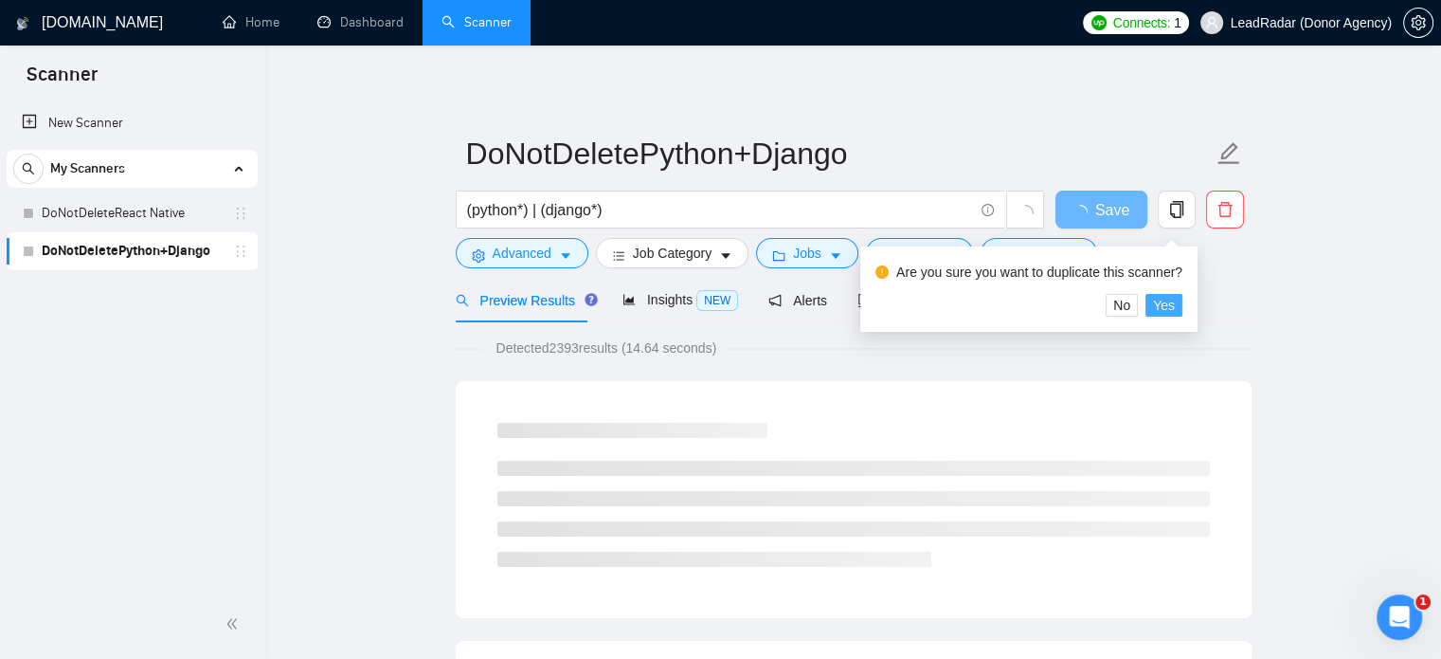
click at [1160, 308] on span "Yes" at bounding box center [1164, 305] width 22 height 21
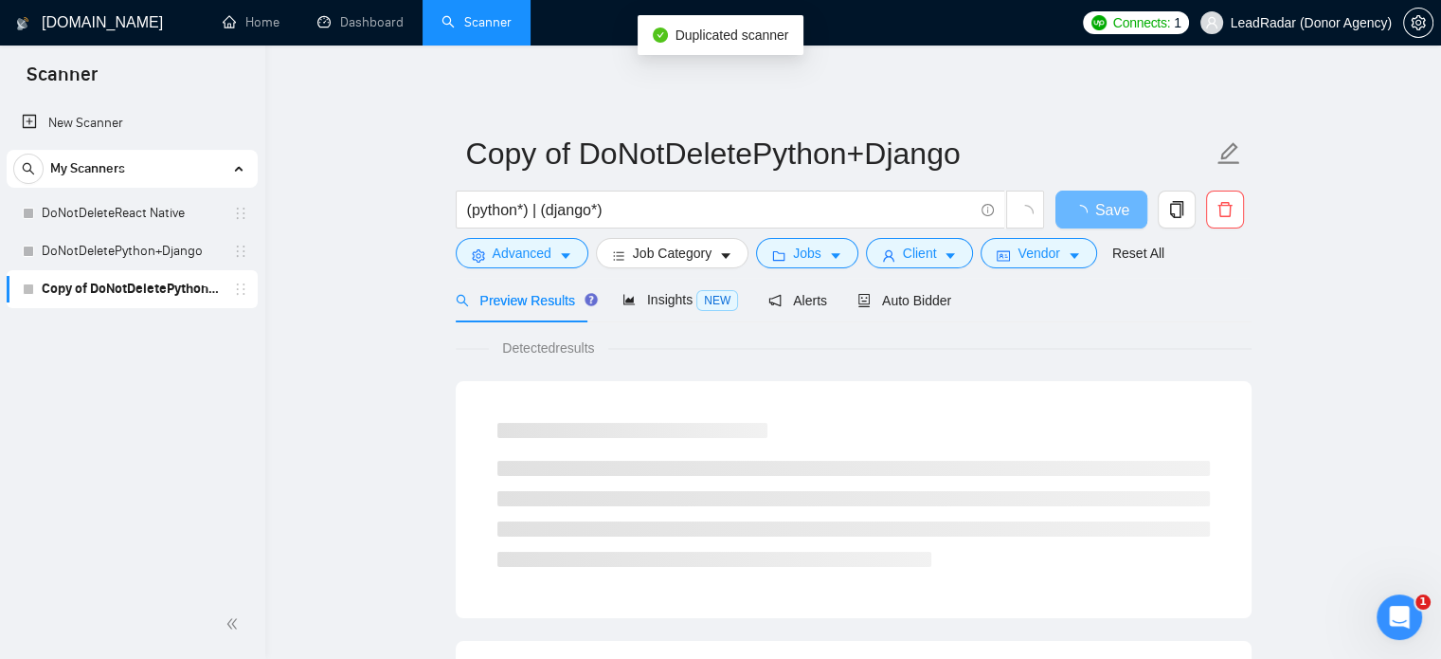
click at [151, 286] on link "Copy of DoNotDeletePython+Django" at bounding box center [132, 289] width 180 height 38
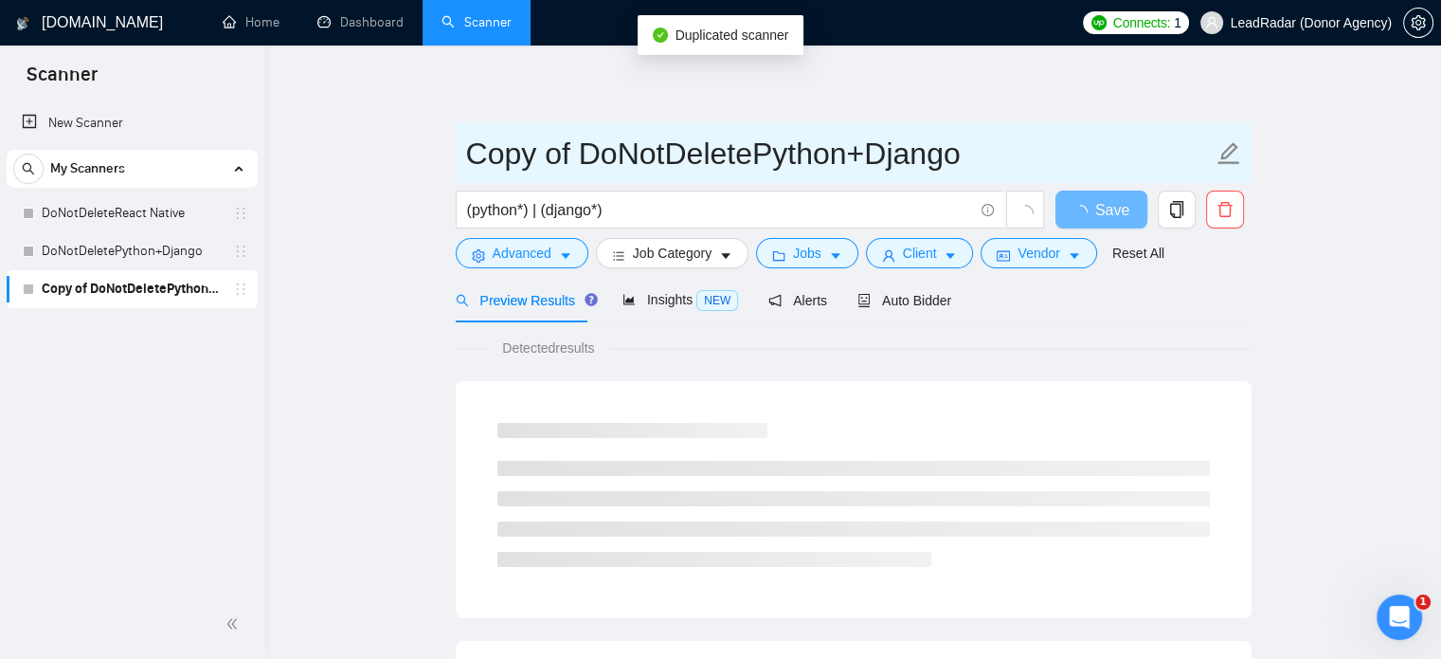
click at [581, 165] on input "Copy of DoNotDeletePython+Django" at bounding box center [839, 153] width 747 height 47
drag, startPoint x: 580, startPoint y: 160, endPoint x: 424, endPoint y: 157, distance: 156.4
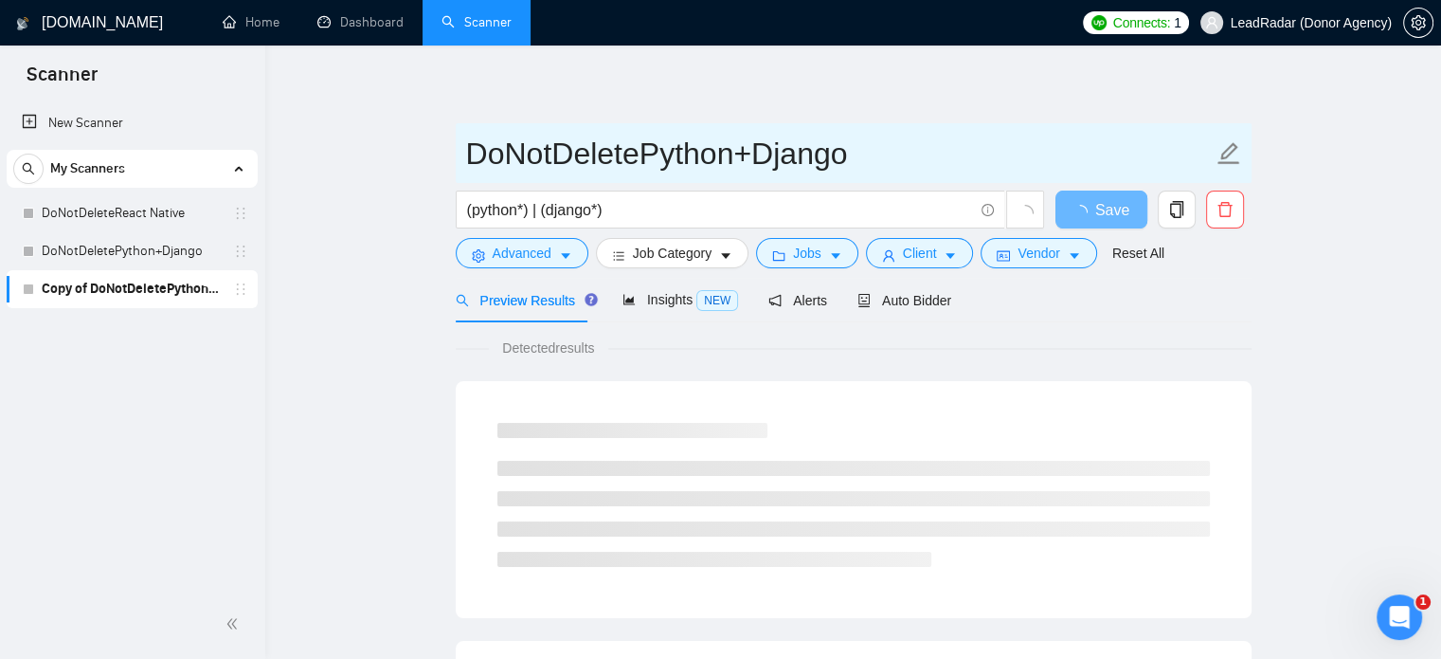
drag, startPoint x: 648, startPoint y: 154, endPoint x: 879, endPoint y: 154, distance: 231.2
click at [879, 154] on input "DoNotDeletePython+Django" at bounding box center [839, 153] width 747 height 47
type input "DoNotDeleteWeb Design"
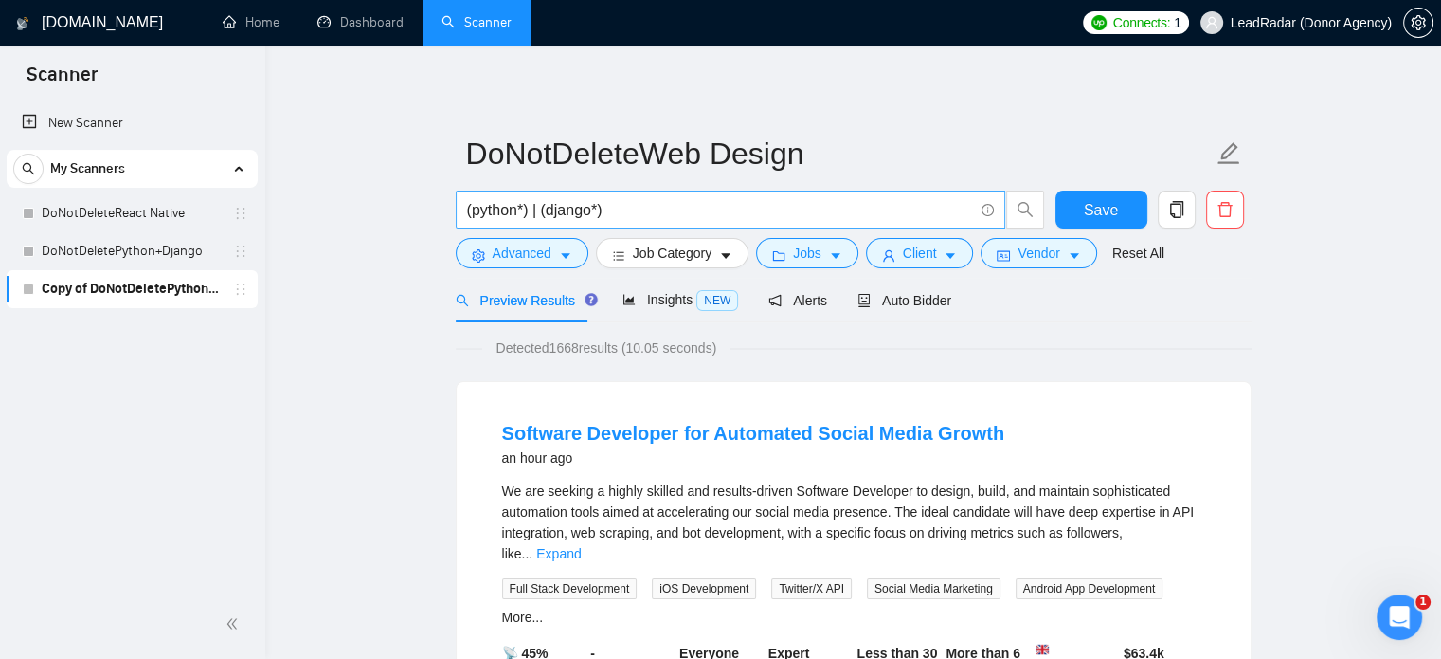
click at [625, 211] on input "(python*) | (django*)" at bounding box center [720, 210] width 506 height 24
click at [639, 205] on input "(python*) | (django*)" at bounding box center [720, 210] width 506 height 24
drag, startPoint x: 637, startPoint y: 205, endPoint x: 460, endPoint y: 207, distance: 177.2
click at [460, 207] on span "(python*) | (django*)" at bounding box center [731, 209] width 550 height 38
paste input "design*) | (redesign*) | "re design" | "re - design""
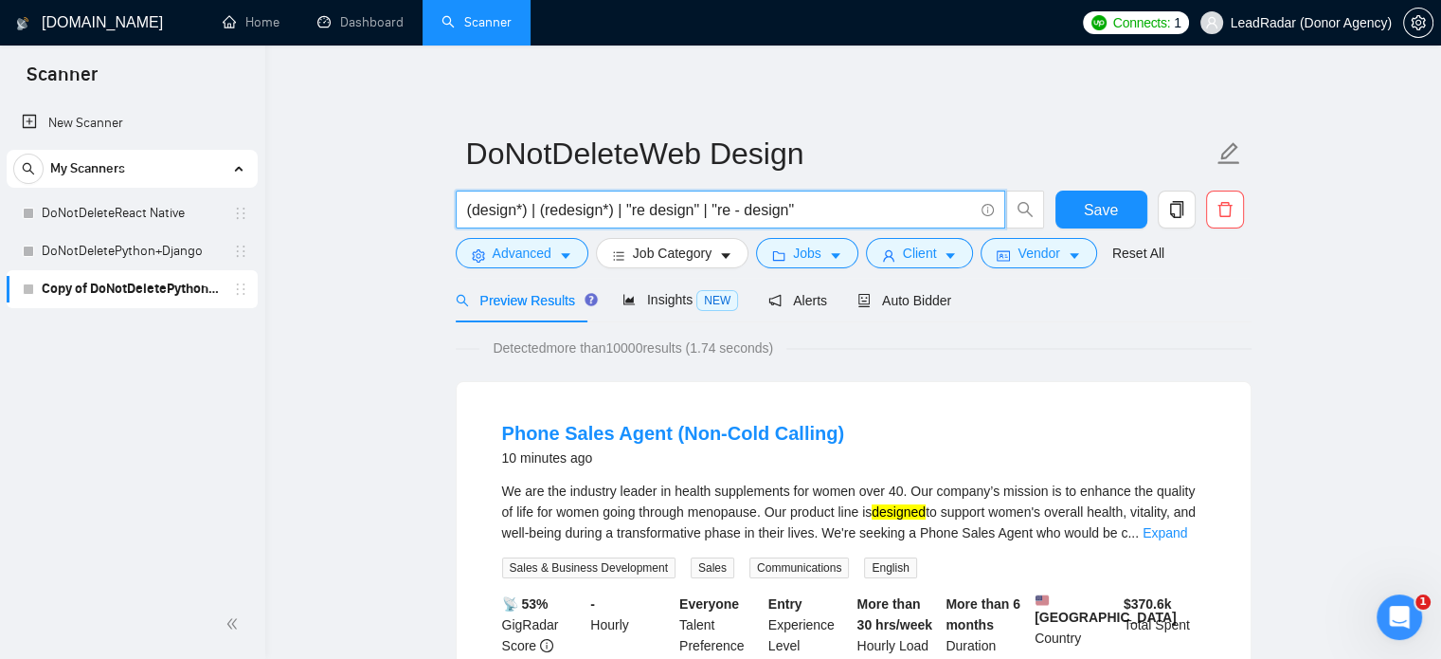
click at [470, 208] on input "(design*) | (redesign*) | "re design" | "re - design"" at bounding box center [720, 210] width 506 height 24
click at [468, 210] on input "(design*) | (redesign*) | "re design" | "re - design"" at bounding box center [720, 210] width 506 height 24
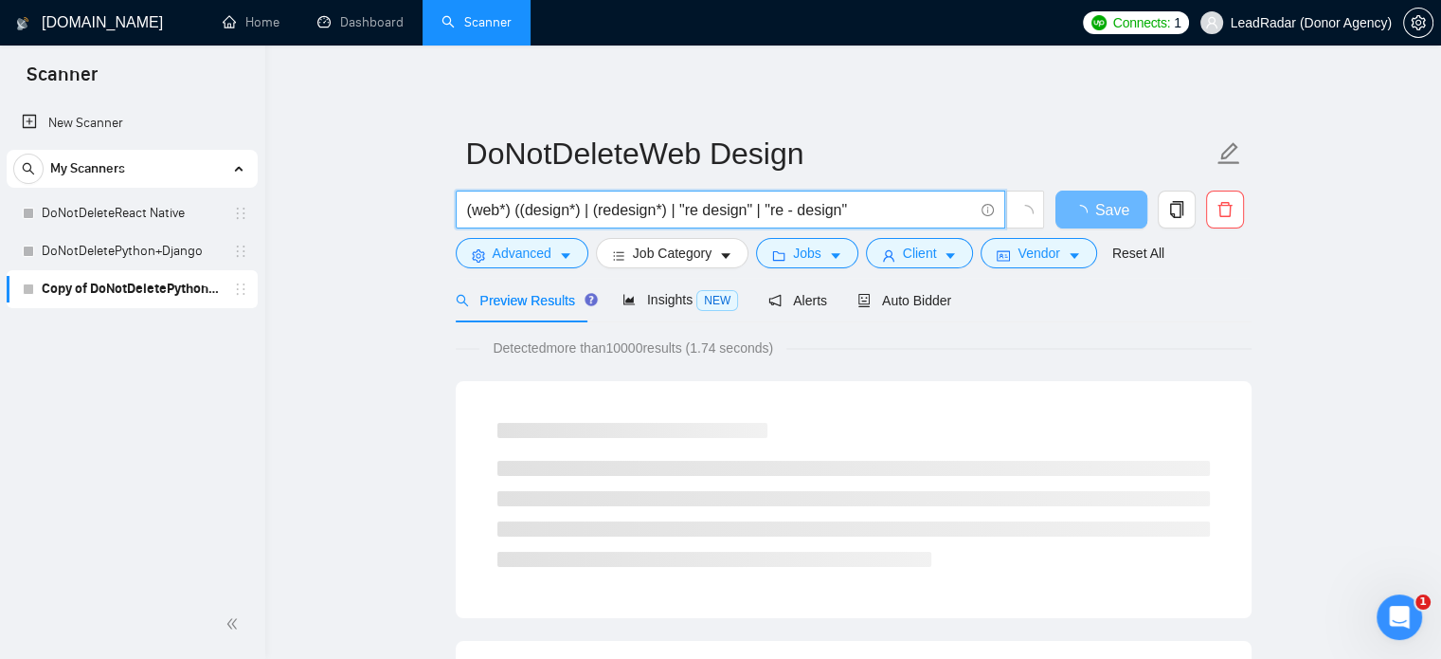
click at [891, 212] on input "(web*) ((design*) | (redesign*) | "re design" | "re - design"" at bounding box center [720, 210] width 506 height 24
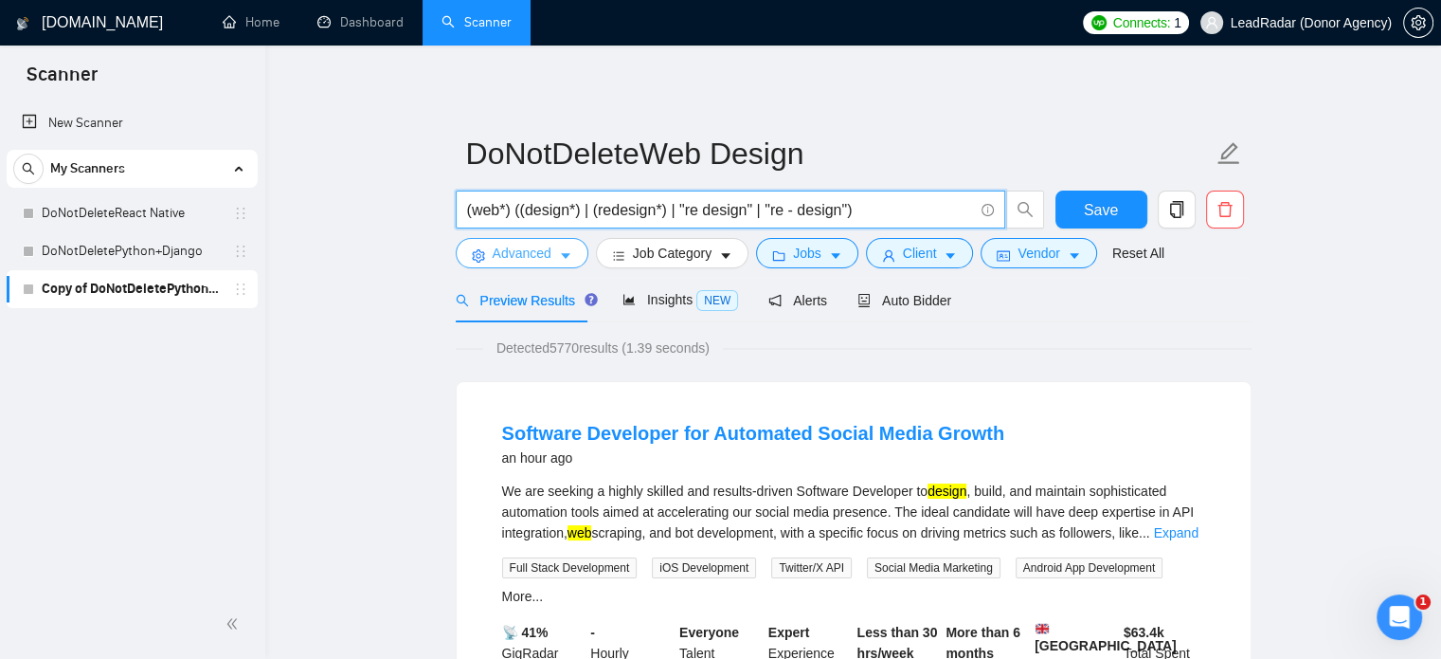
type input "(web*) ((design*) | (redesign*) | "re design" | "re - design")"
click at [542, 261] on span "Advanced" at bounding box center [522, 253] width 59 height 21
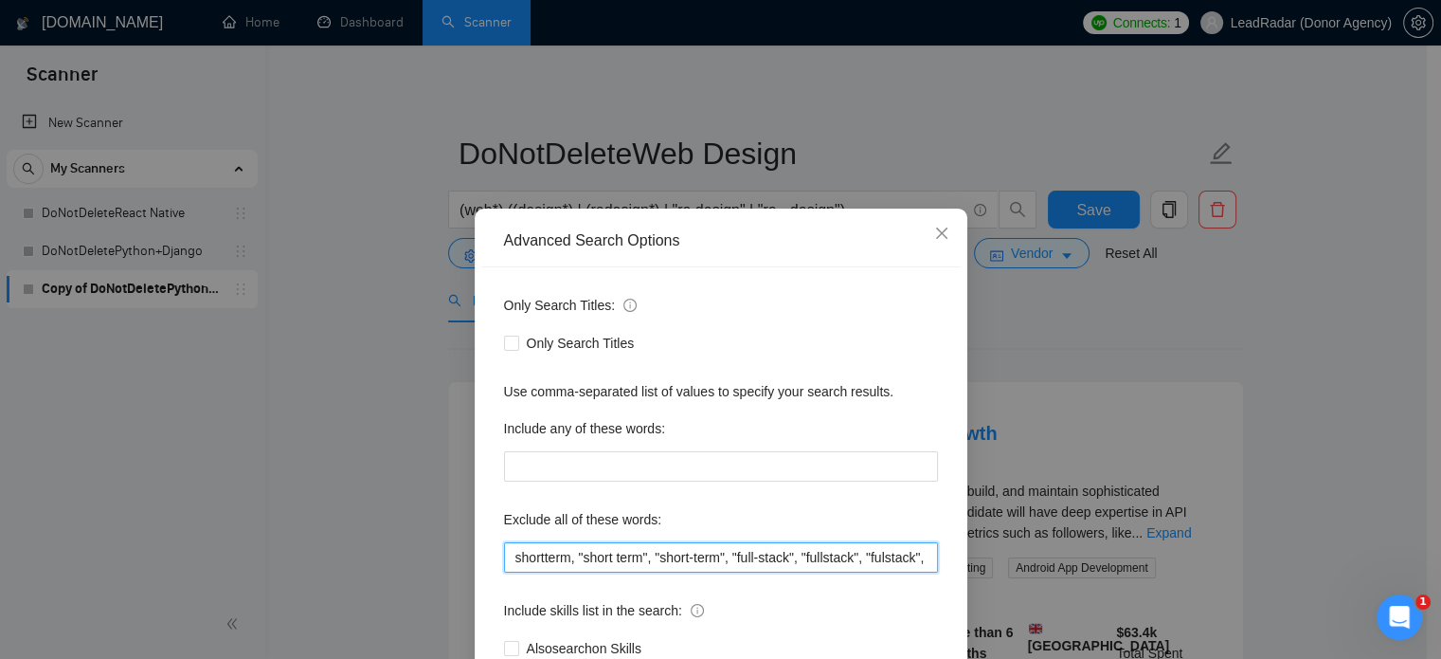
click at [580, 553] on input "shortterm, "short term", "short-term", "full-stack", "fullstack", "fulstack", "…" at bounding box center [721, 557] width 434 height 30
click at [868, 553] on input "shortterm, "short term", "short-term", "full-stack", "fullstack", "fulstack", "…" at bounding box center [721, 557] width 434 height 30
drag, startPoint x: 883, startPoint y: 556, endPoint x: 967, endPoint y: 560, distance: 83.5
click at [967, 560] on div "Advanced Search Options Only Search Titles: Only Search Titles Use comma-separa…" at bounding box center [720, 329] width 1441 height 659
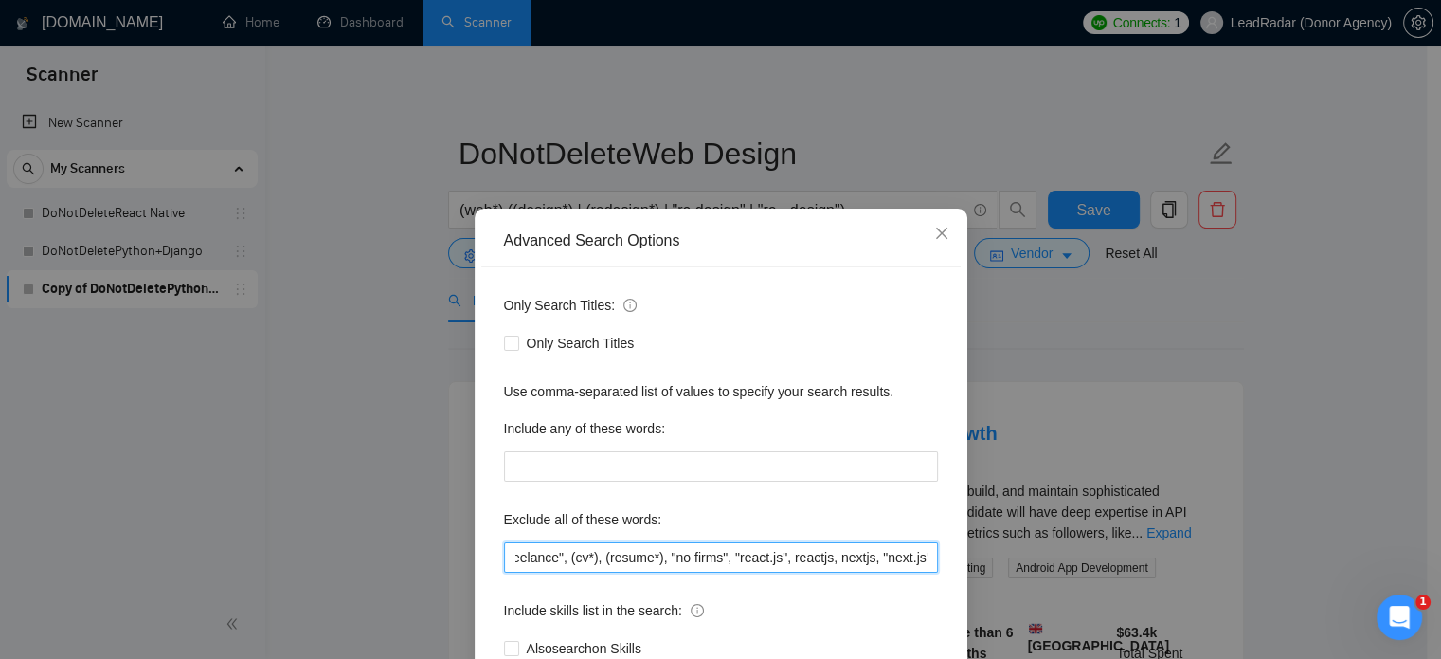
click at [912, 556] on input "shortterm, "short term", "short-term", "full-stack", "fullstack", "fulstack", "…" at bounding box center [721, 557] width 434 height 30
click at [921, 557] on input "shortterm, "short term", "short-term", "full-stack", "fullstack", "fulstack", "…" at bounding box center [721, 557] width 434 height 30
drag, startPoint x: 921, startPoint y: 557, endPoint x: 730, endPoint y: 563, distance: 191.5
click at [730, 563] on input "shortterm, "short term", "short-term", "full-stack", "fullstack", "fulstack", "…" at bounding box center [721, 557] width 434 height 30
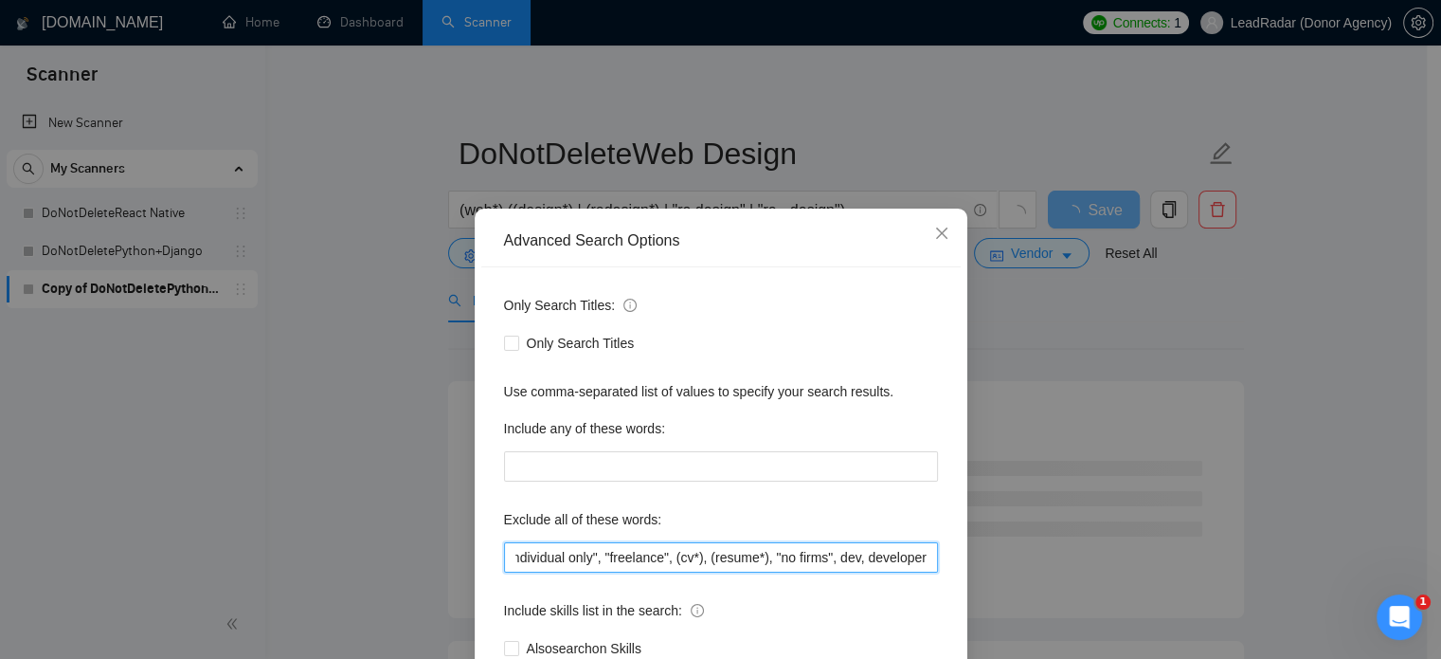
type input "shortterm, "short term", "short-term", "full-stack", "fullstack", "fulstack", "…"
click at [1327, 372] on div "Advanced Search Options Only Search Titles: Only Search Titles Use comma-separa…" at bounding box center [720, 329] width 1441 height 659
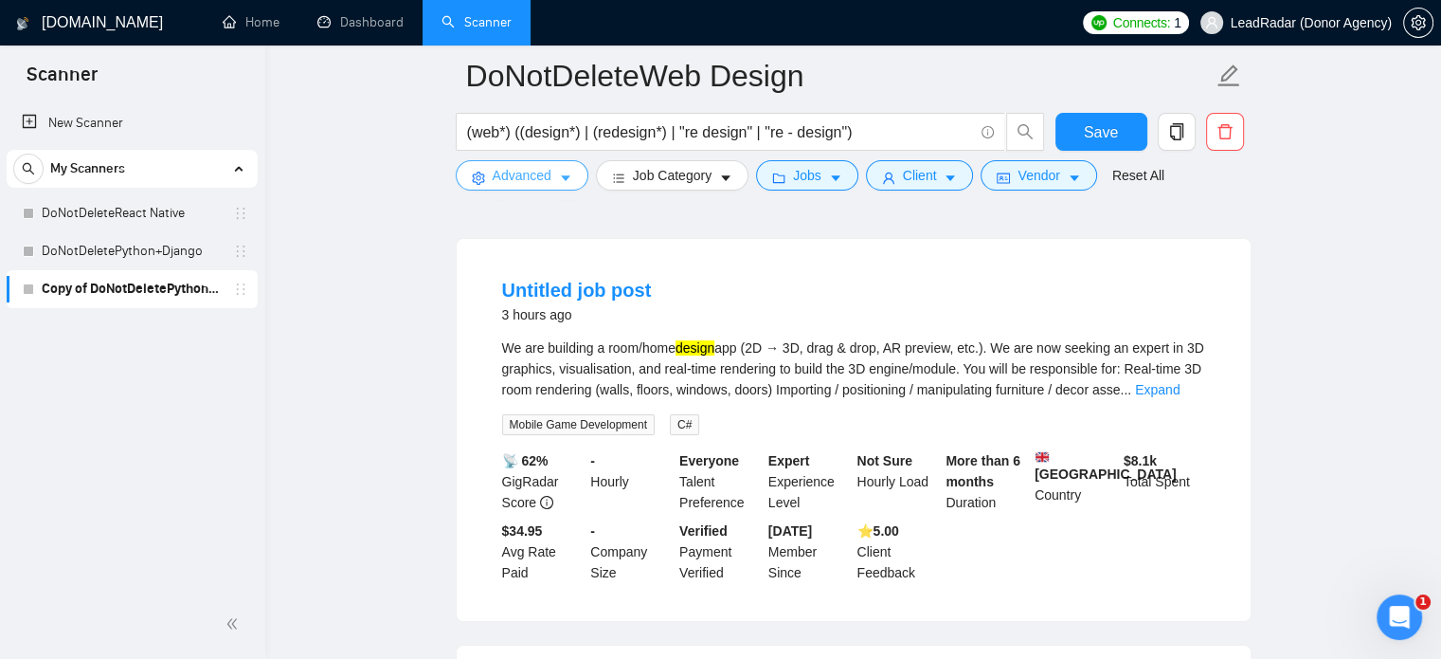
scroll to position [163, 0]
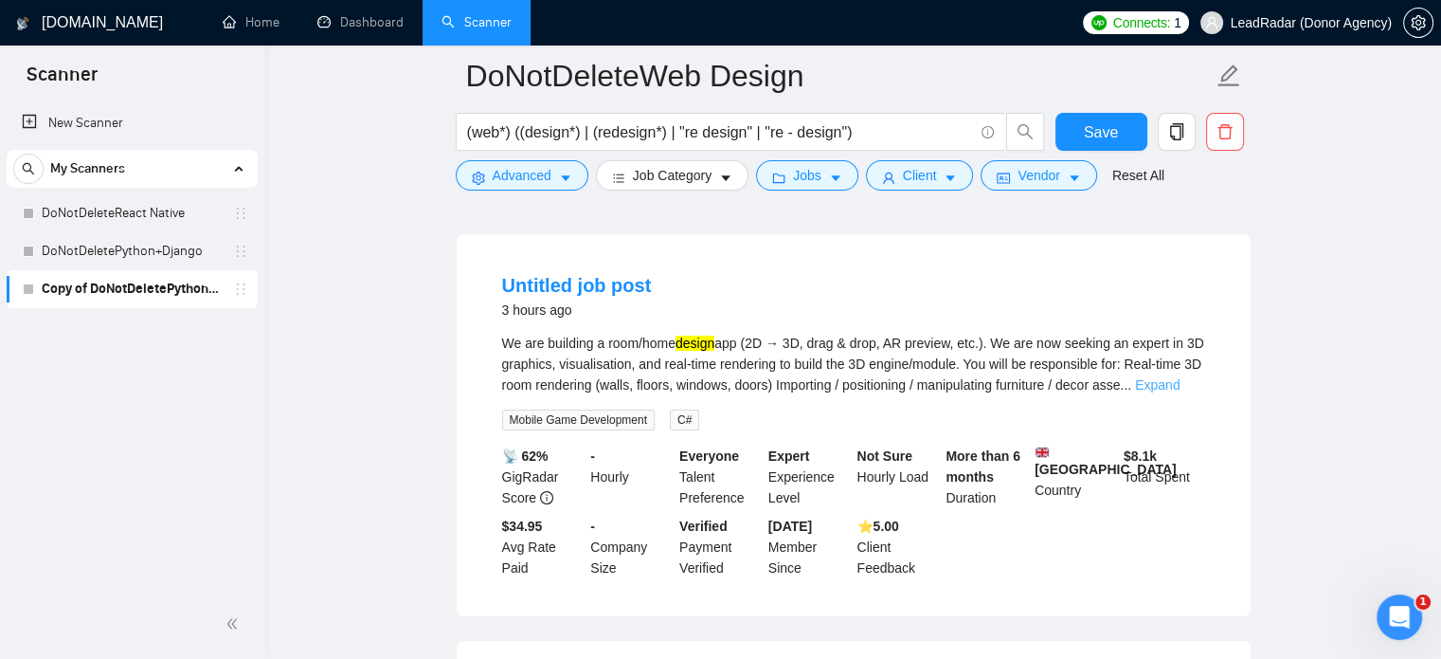
click at [1180, 386] on link "Expand" at bounding box center [1157, 384] width 45 height 15
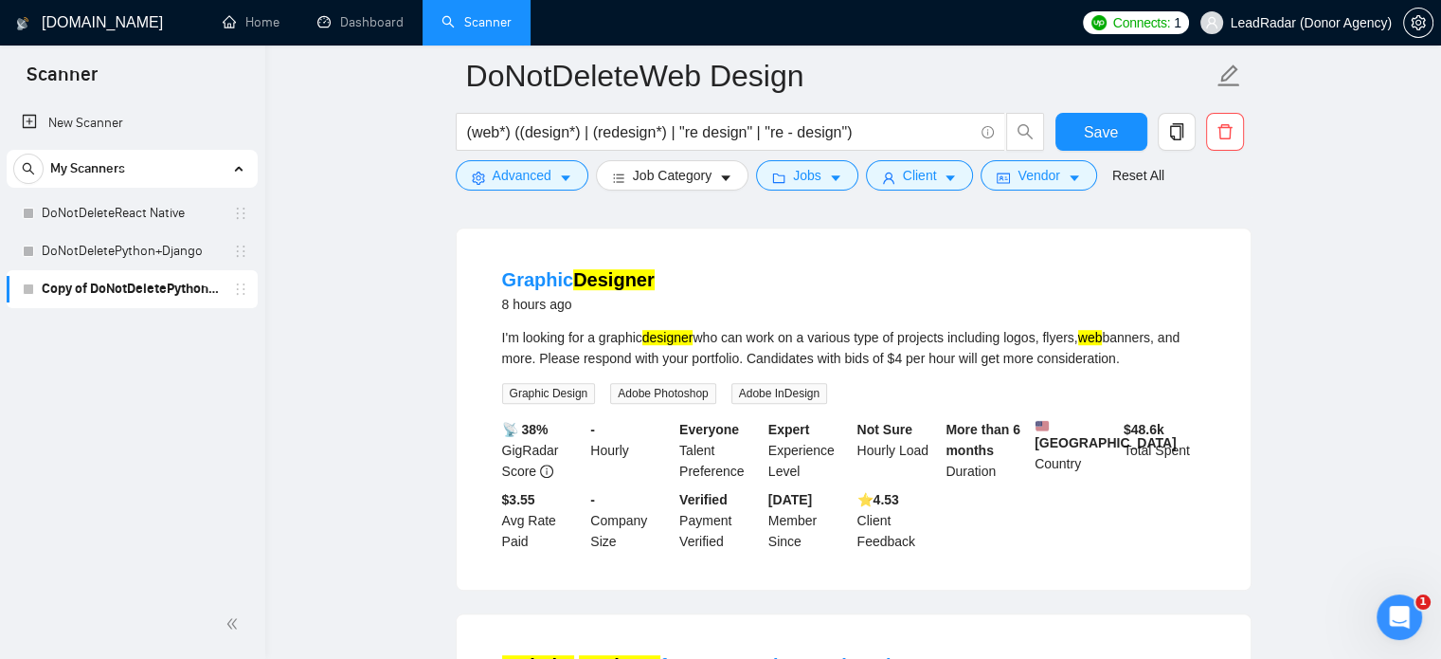
scroll to position [959, 0]
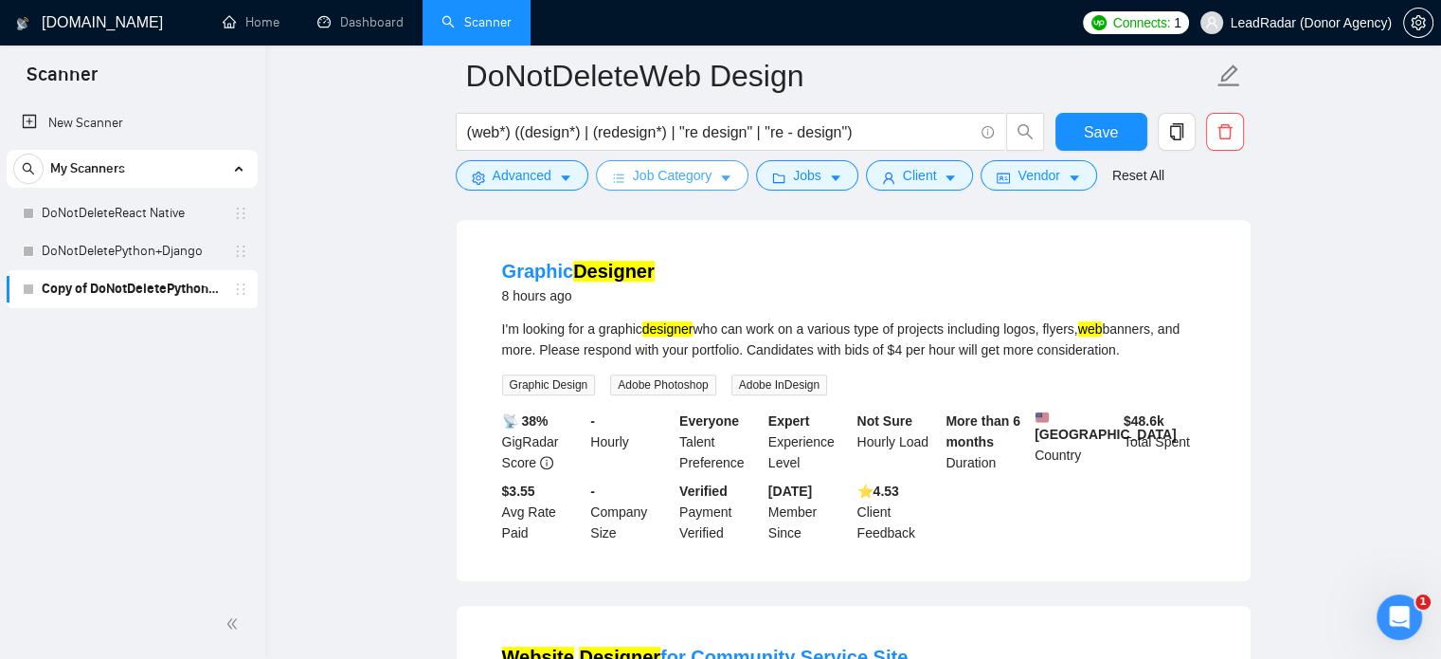
click at [695, 178] on span "Job Category" at bounding box center [672, 175] width 79 height 21
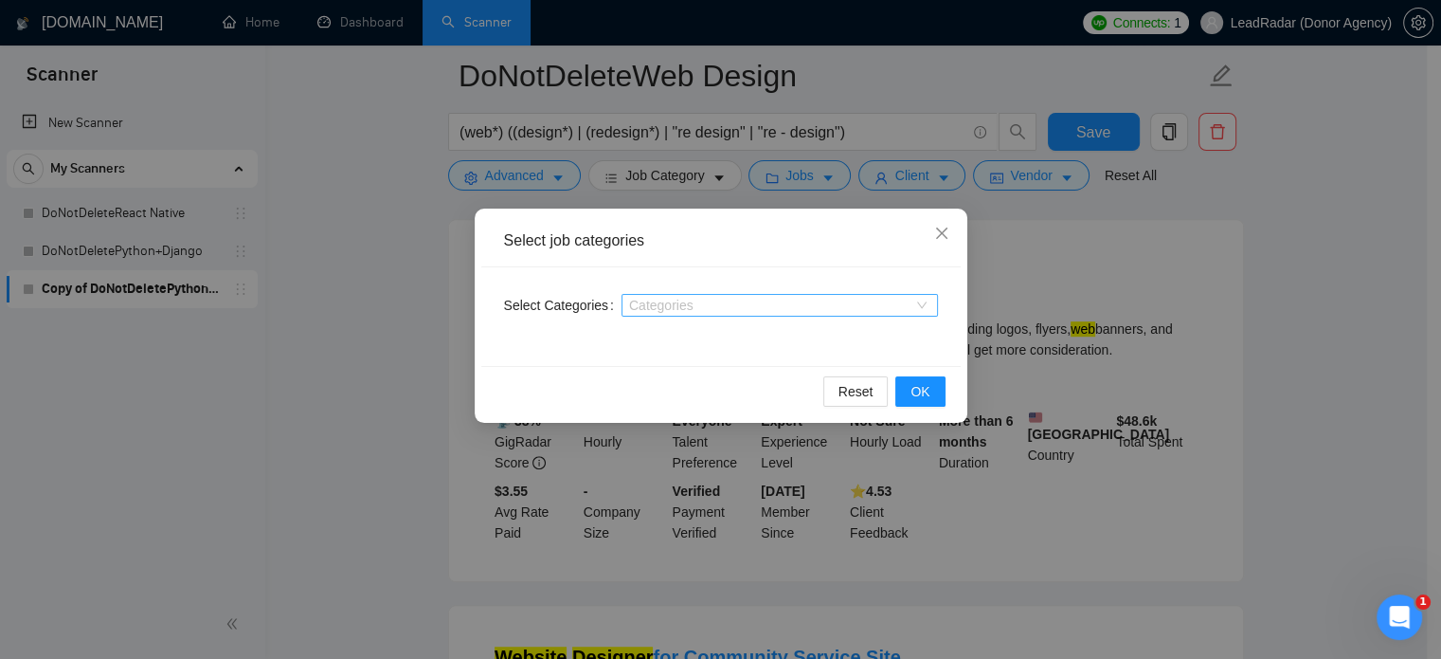
click at [676, 300] on div at bounding box center [770, 305] width 288 height 15
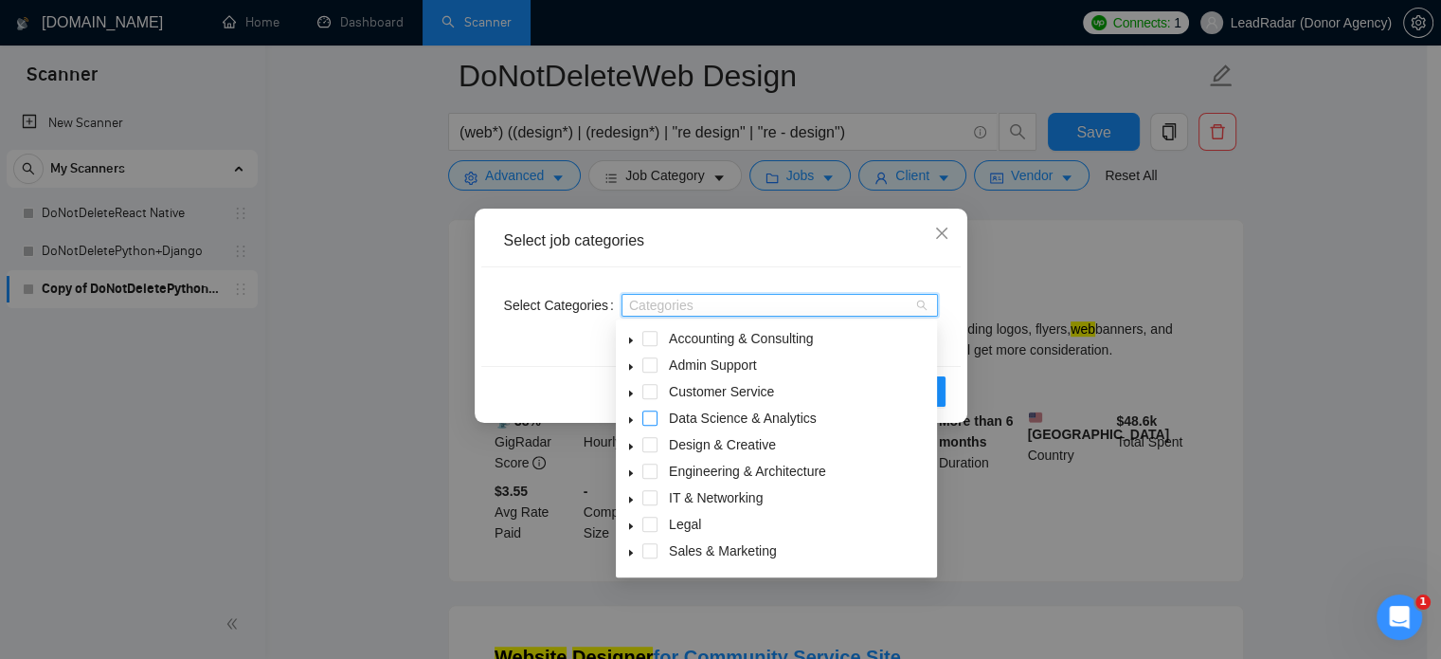
scroll to position [26, 0]
click at [646, 416] on span at bounding box center [650, 418] width 15 height 15
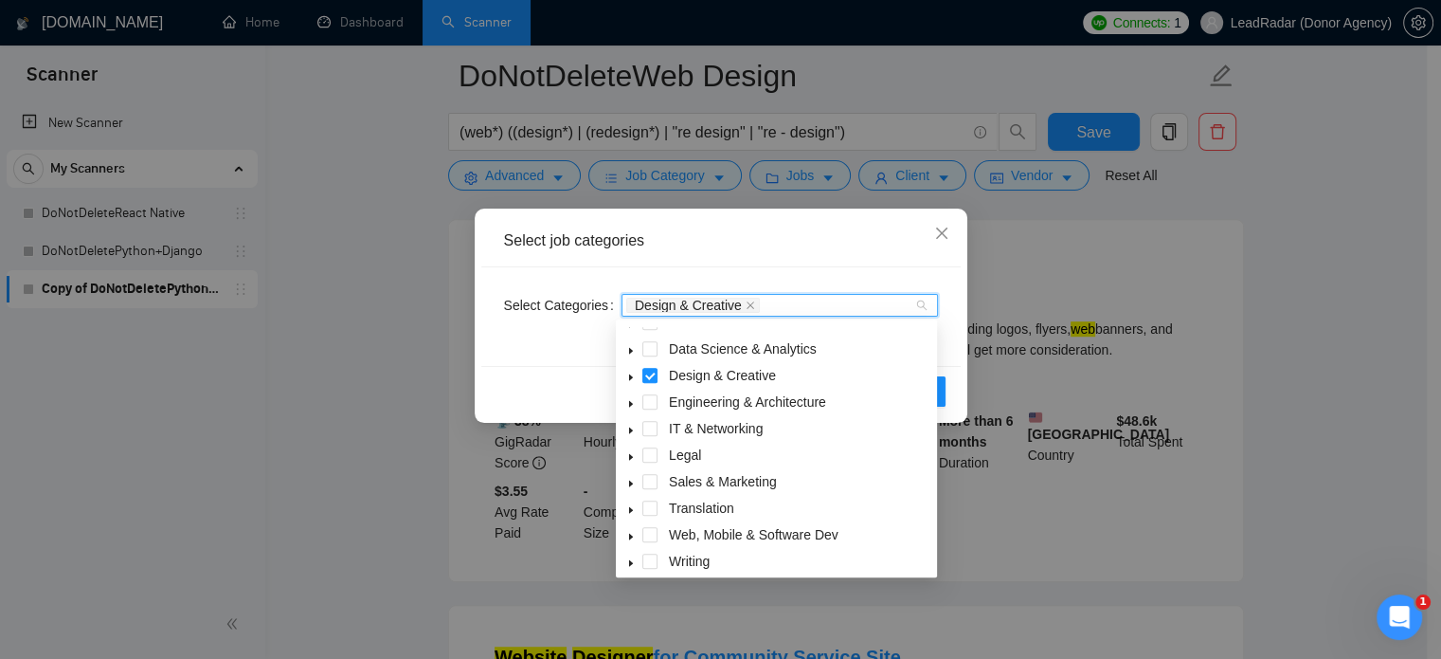
scroll to position [76, 0]
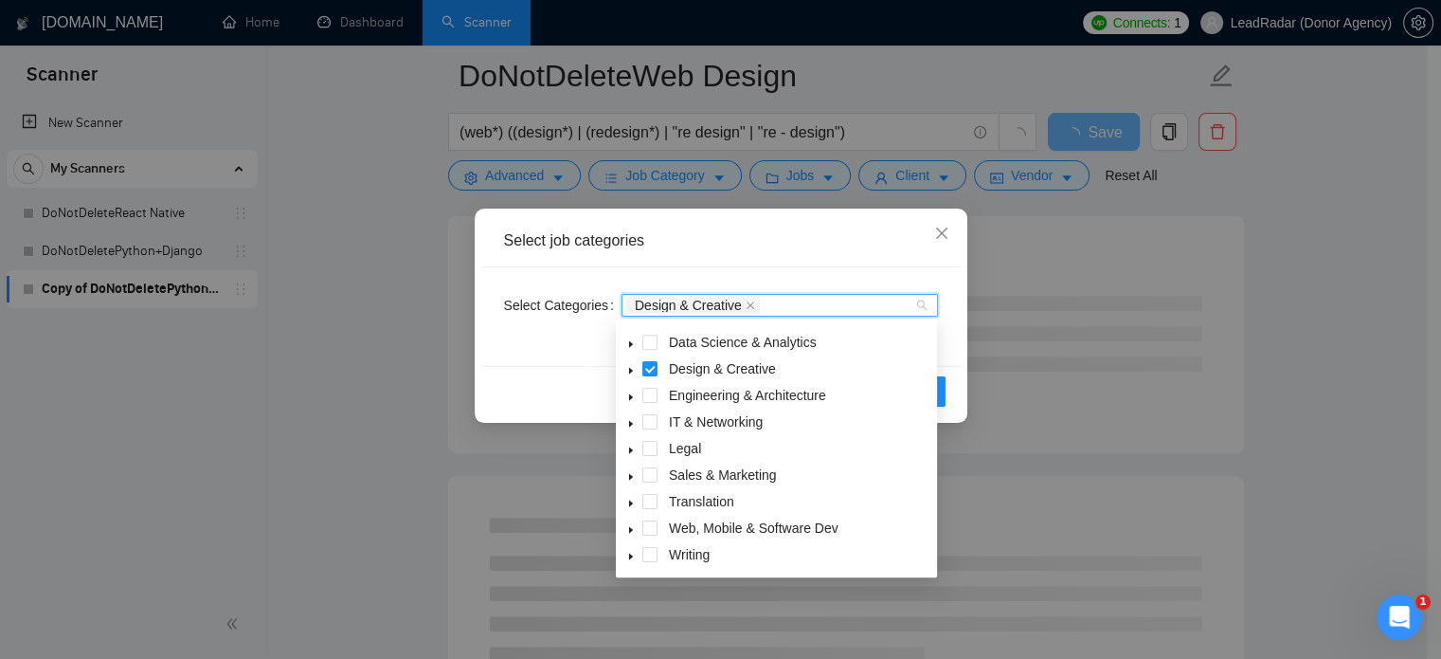
click at [628, 530] on icon "caret-down" at bounding box center [630, 529] width 9 height 9
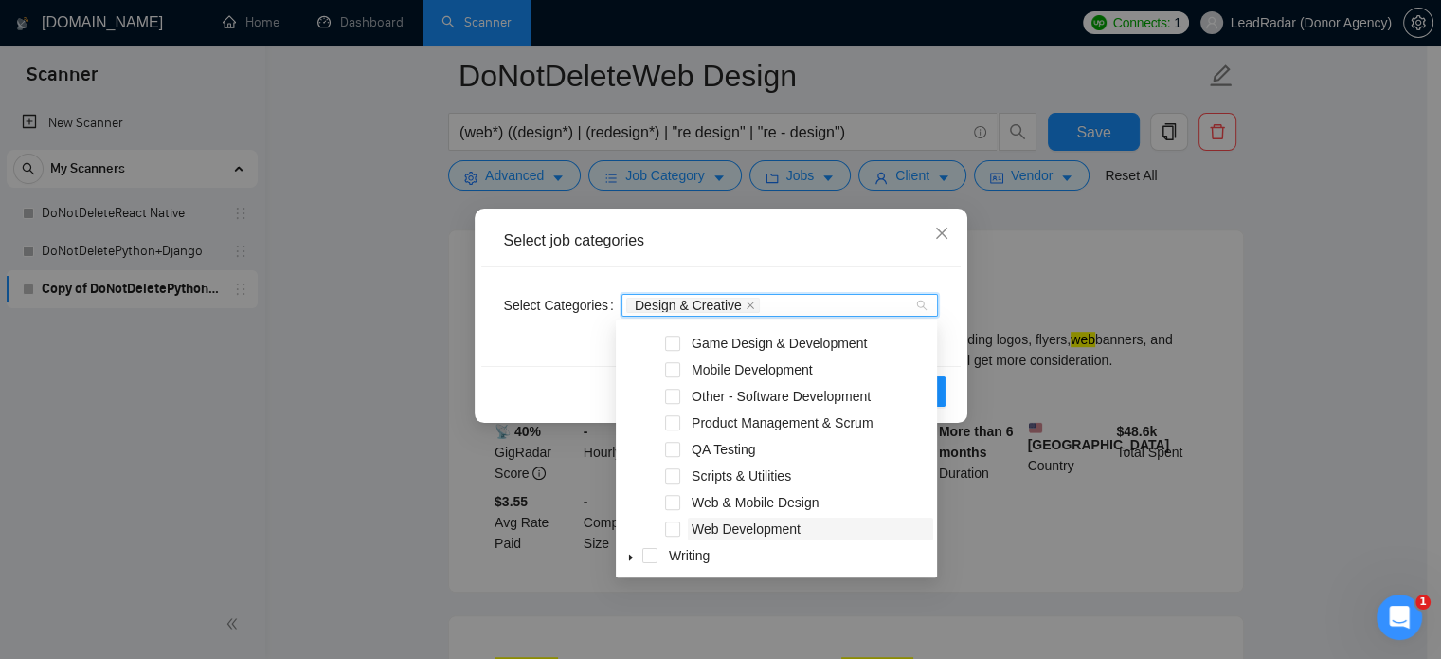
scroll to position [392, 0]
click at [682, 503] on div "Web & Mobile Design" at bounding box center [777, 505] width 314 height 27
click at [675, 503] on span at bounding box center [672, 503] width 15 height 15
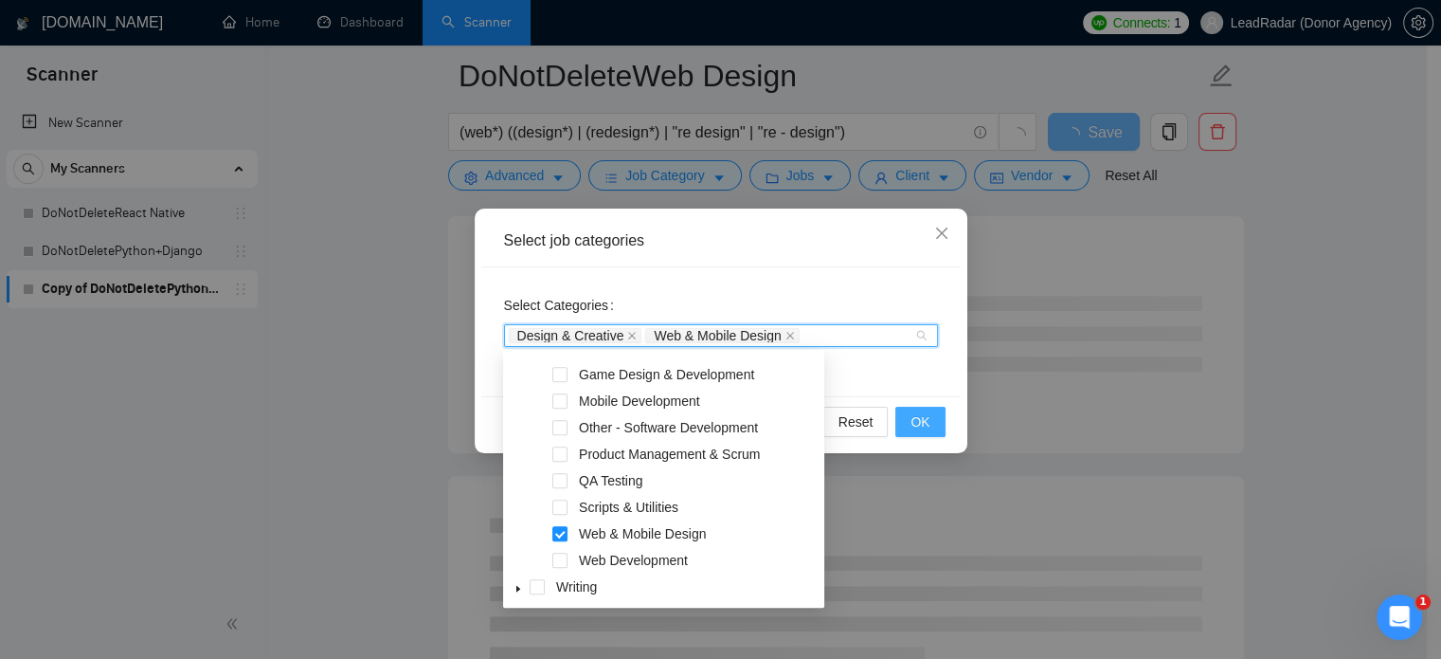
click at [910, 425] on button "OK" at bounding box center [920, 422] width 49 height 30
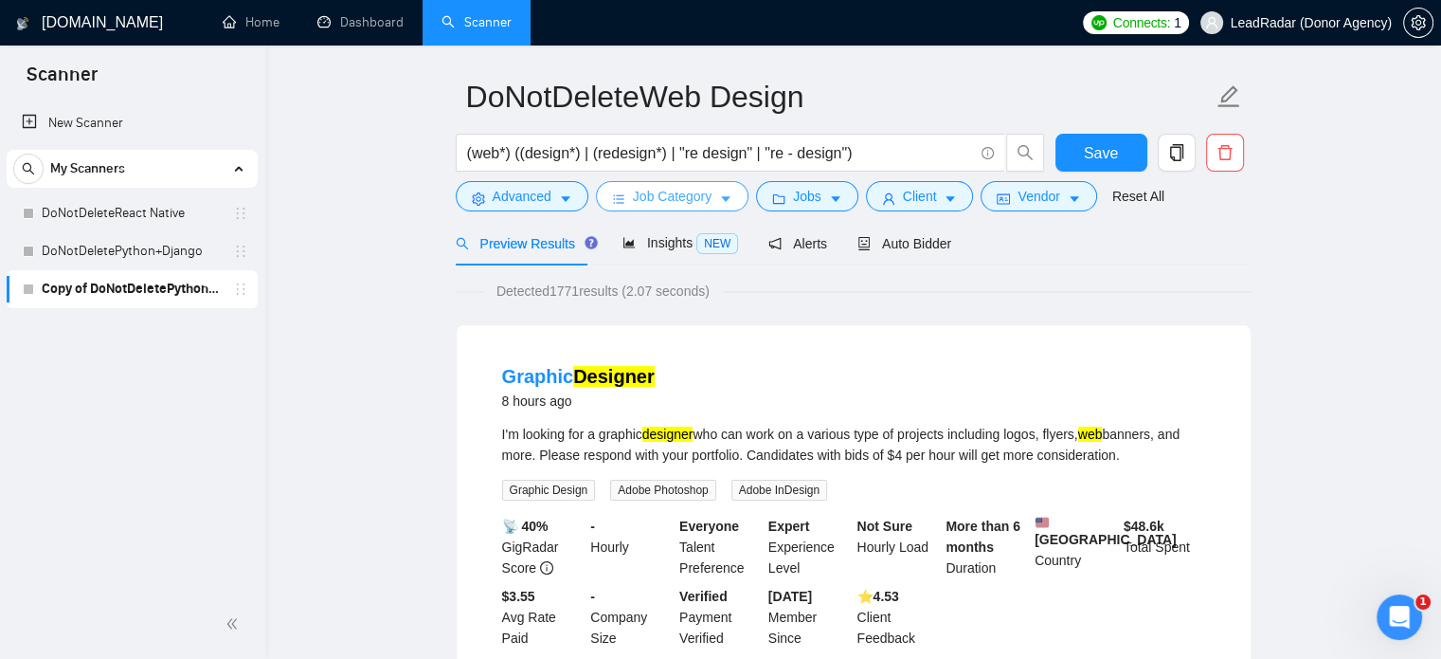
scroll to position [0, 0]
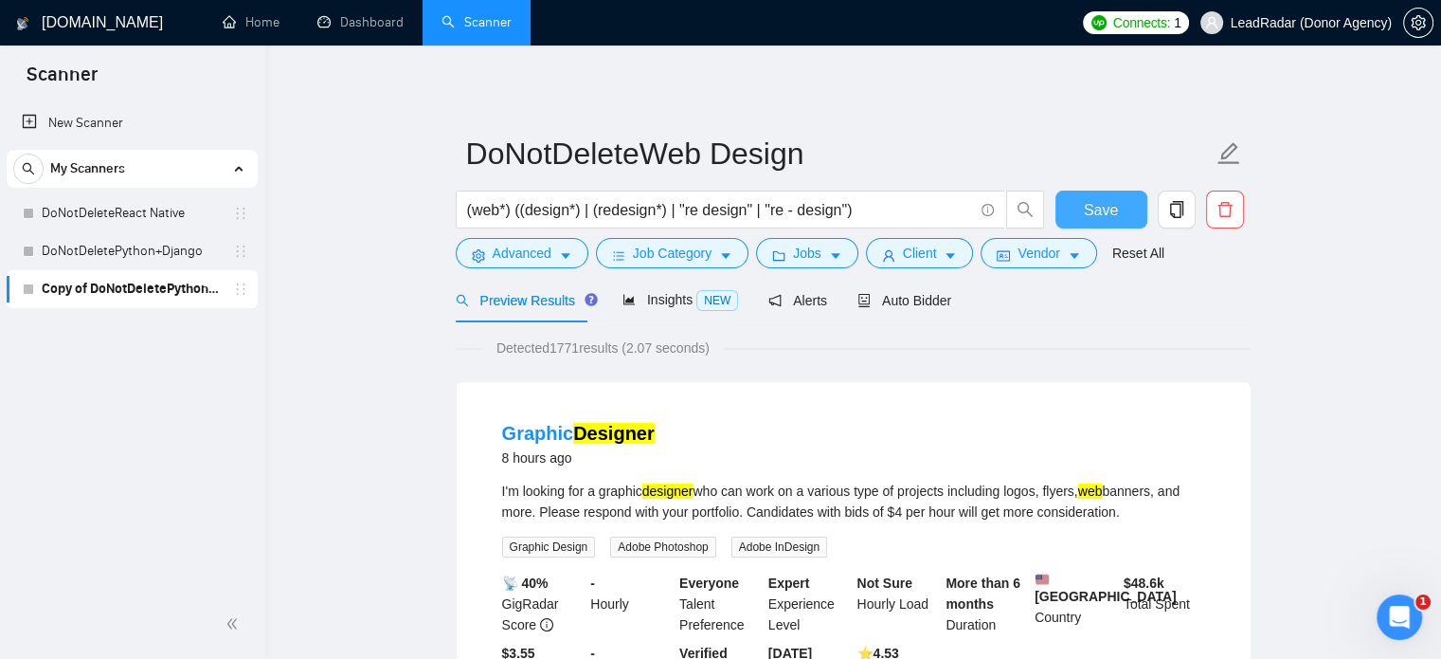
drag, startPoint x: 1119, startPoint y: 201, endPoint x: 1092, endPoint y: 206, distance: 27.9
click at [1118, 201] on button "Save" at bounding box center [1102, 209] width 92 height 38
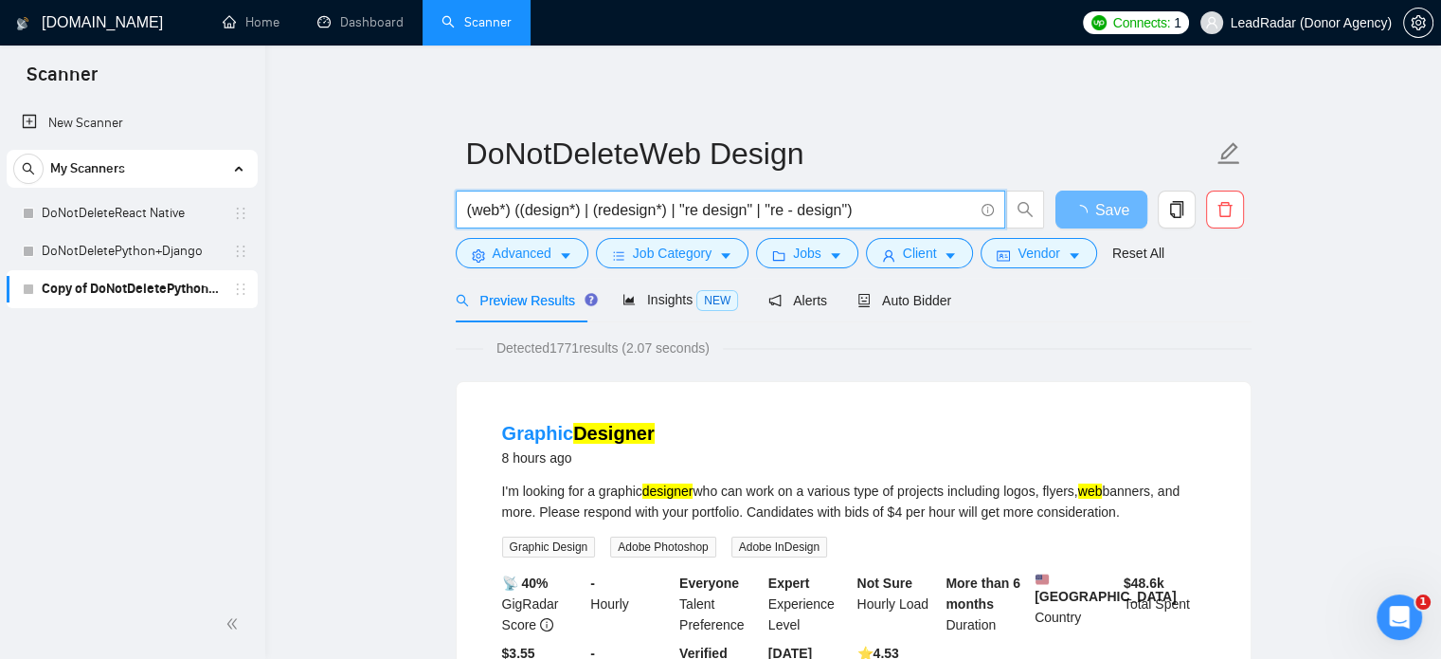
drag, startPoint x: 866, startPoint y: 209, endPoint x: 444, endPoint y: 210, distance: 422.7
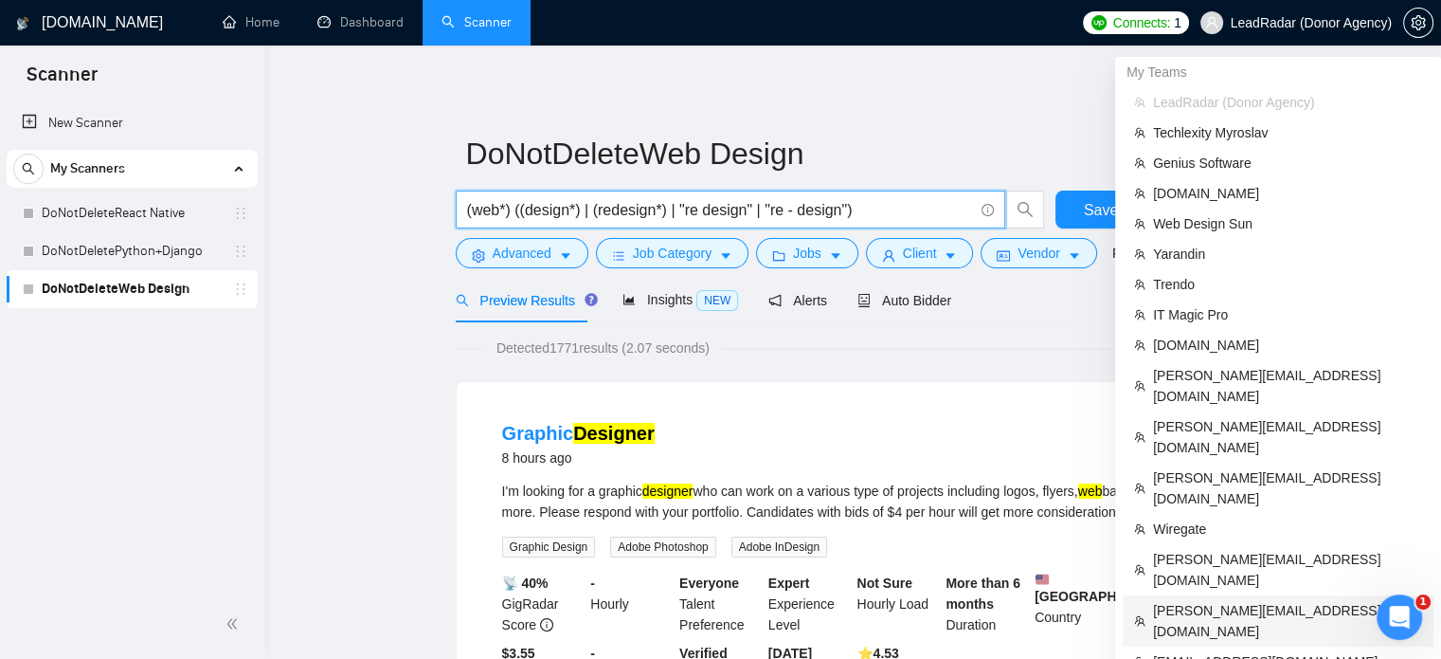
click at [1202, 600] on span "[PERSON_NAME][EMAIL_ADDRESS][DOMAIN_NAME]" at bounding box center [1287, 621] width 269 height 42
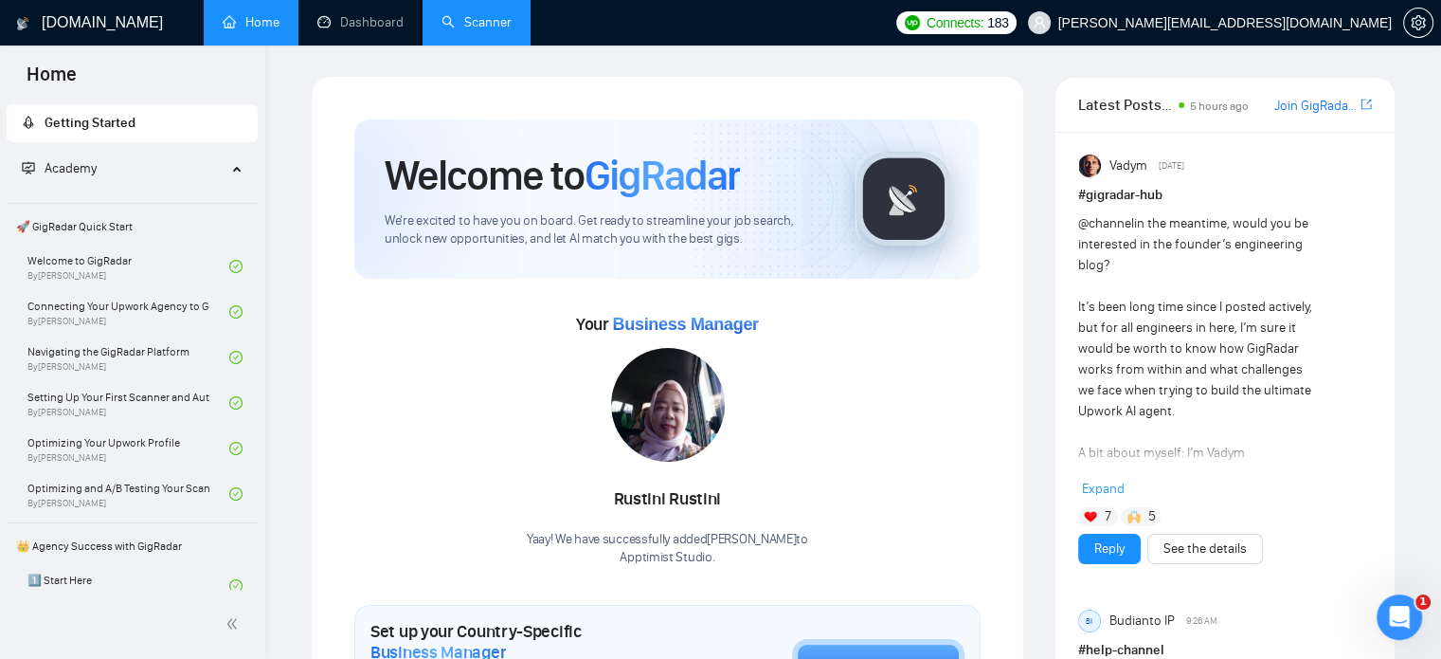
click at [442, 27] on link "Scanner" at bounding box center [477, 22] width 70 height 16
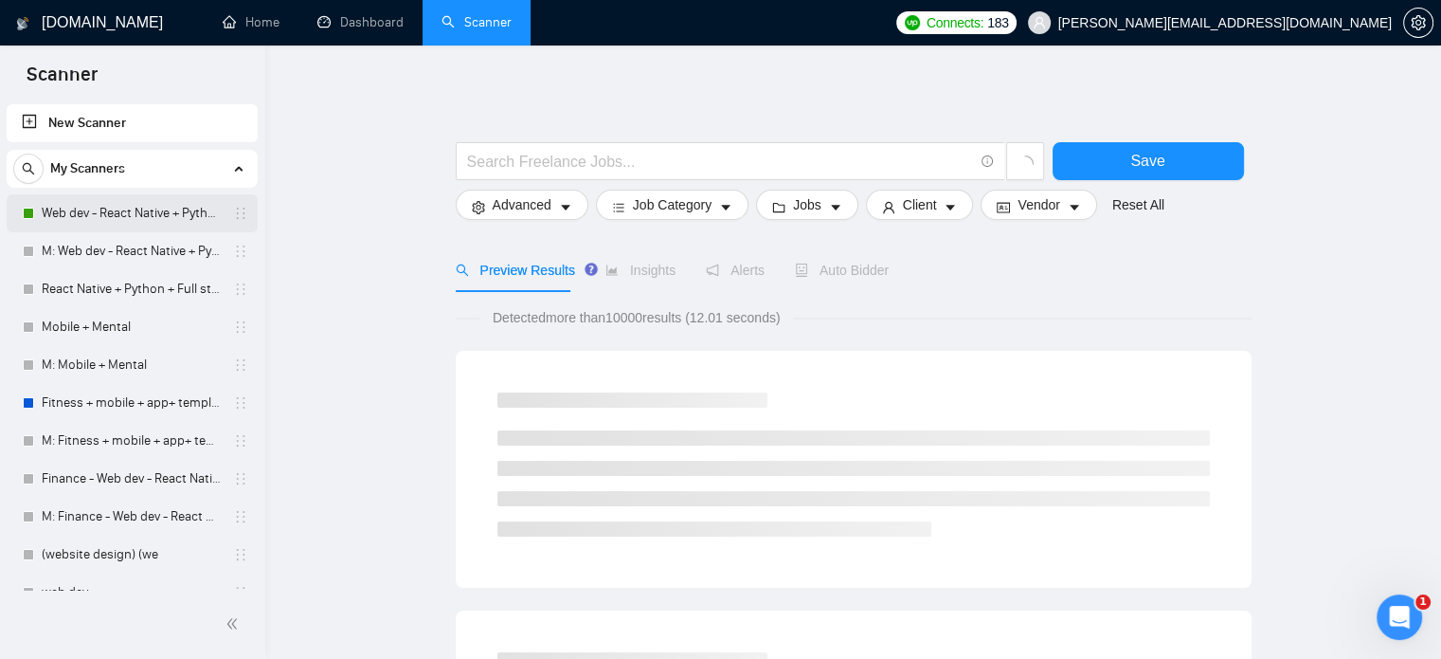
click at [86, 218] on link "Web dev - React Native + Python" at bounding box center [132, 213] width 180 height 38
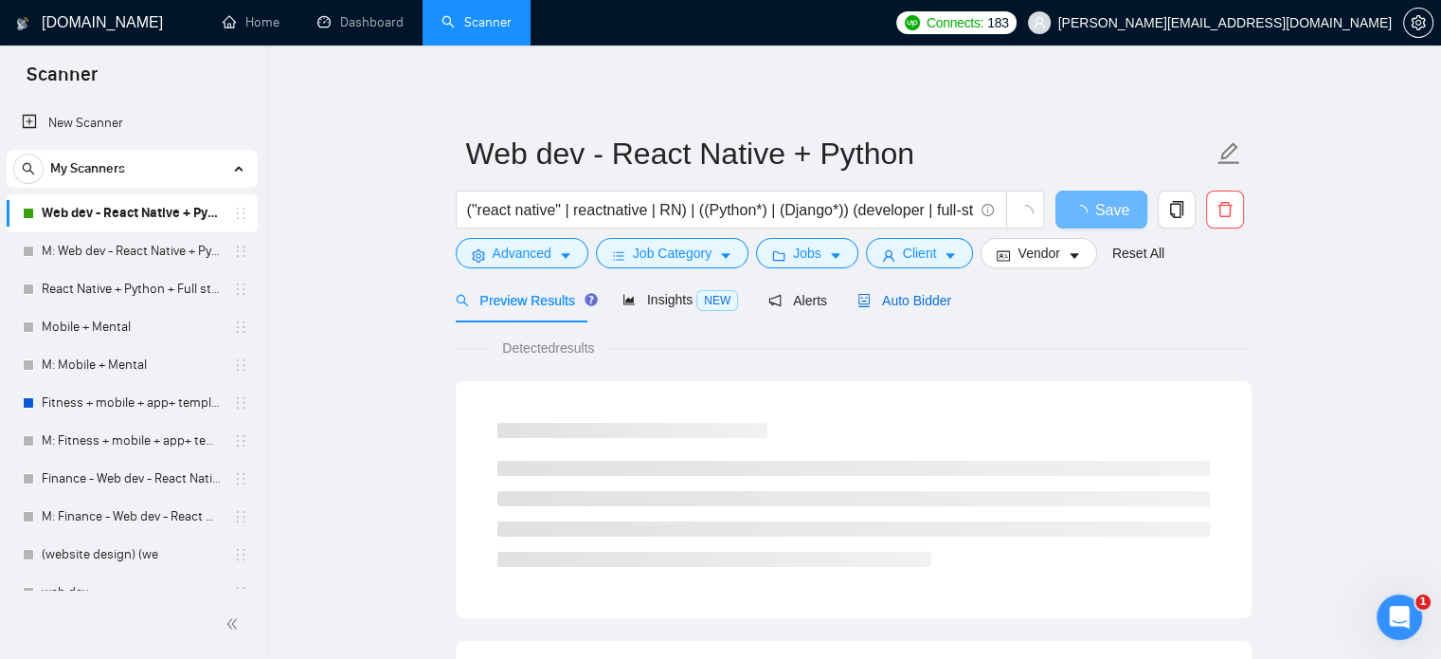
click at [879, 303] on span "Auto Bidder" at bounding box center [905, 300] width 94 height 15
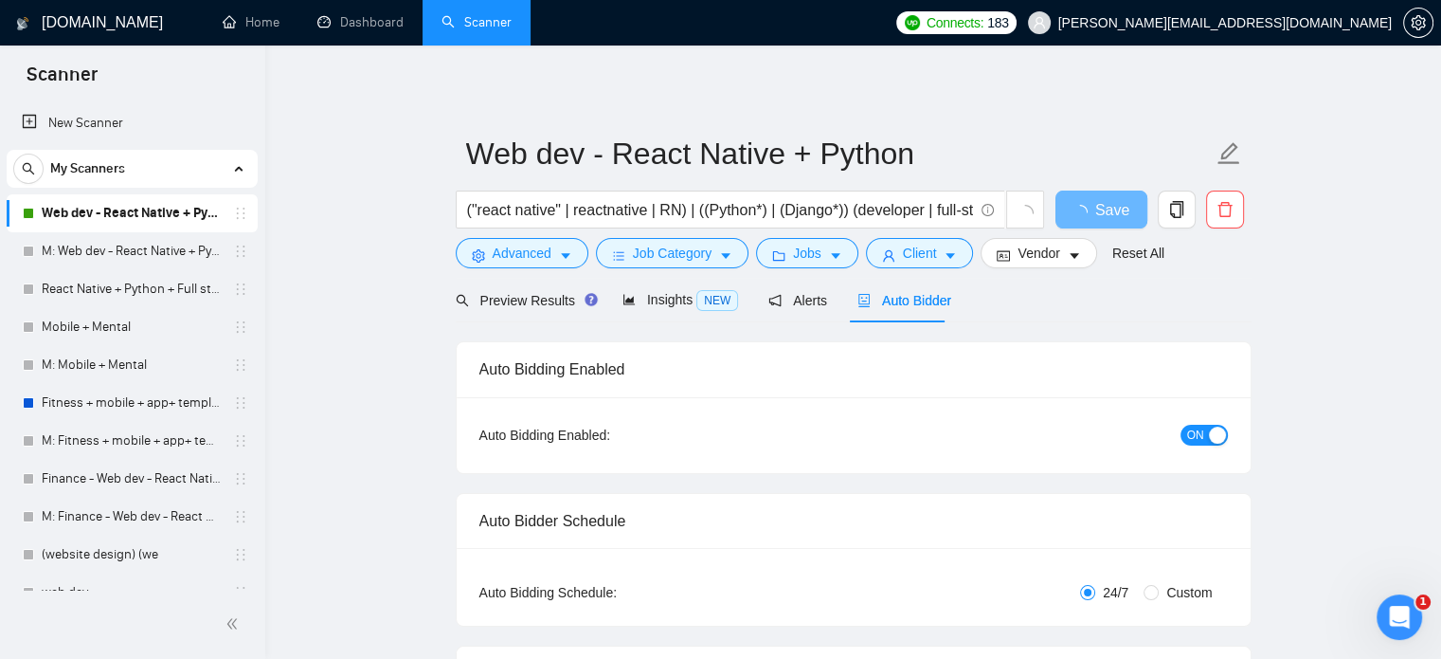
checkbox input "true"
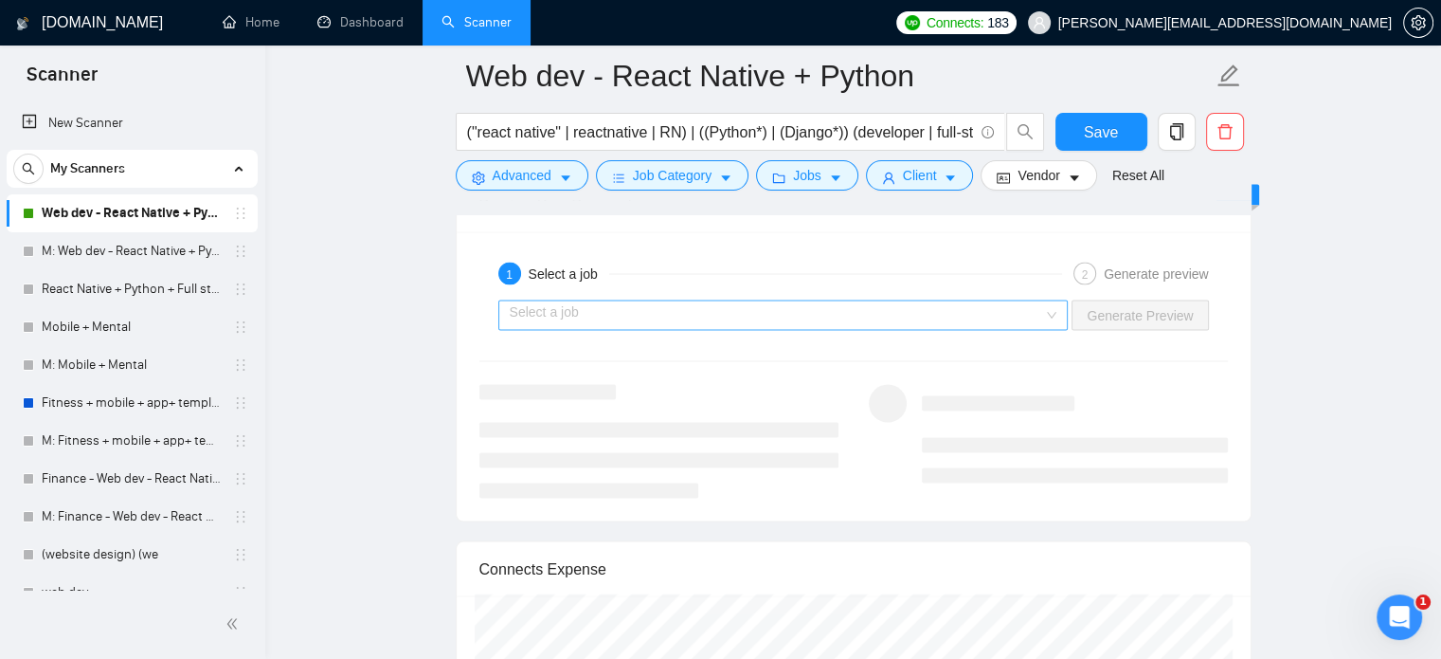
scroll to position [3721, 0]
click at [809, 305] on input "search" at bounding box center [777, 313] width 535 height 28
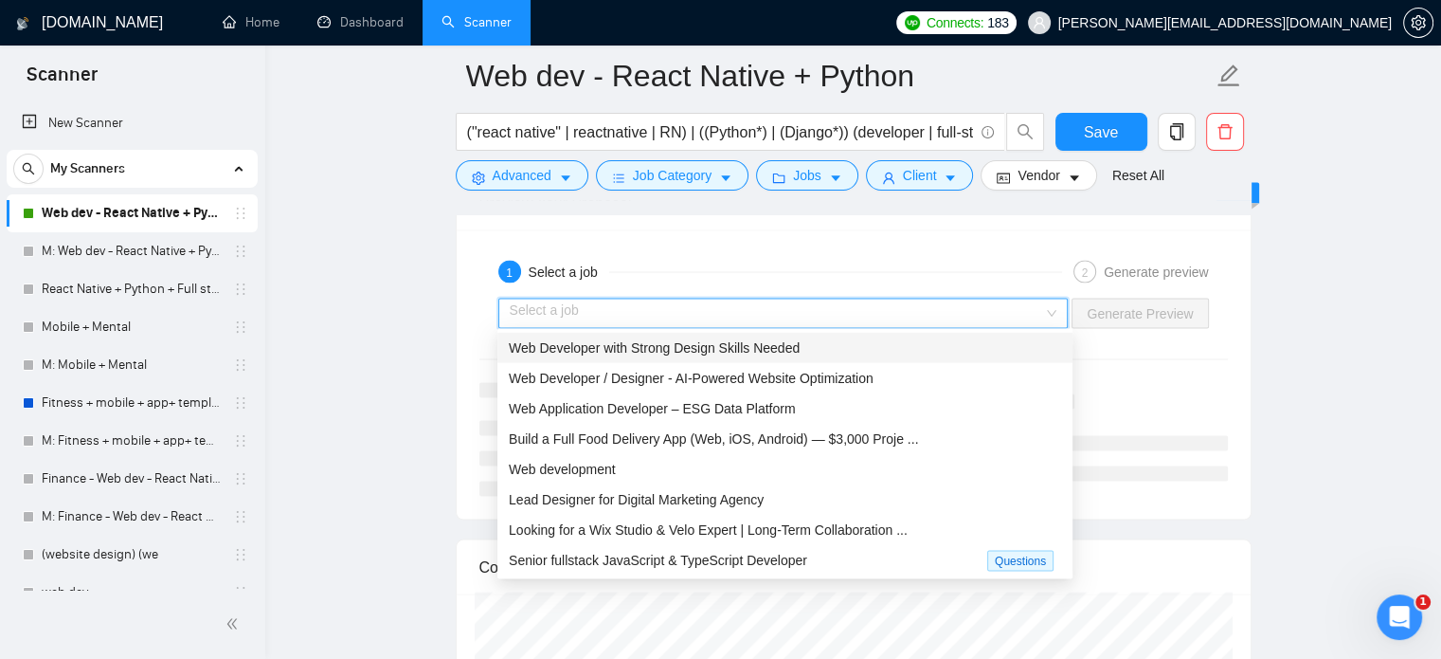
click at [720, 344] on span "Web Developer with Strong Design Skills Needed" at bounding box center [654, 347] width 291 height 15
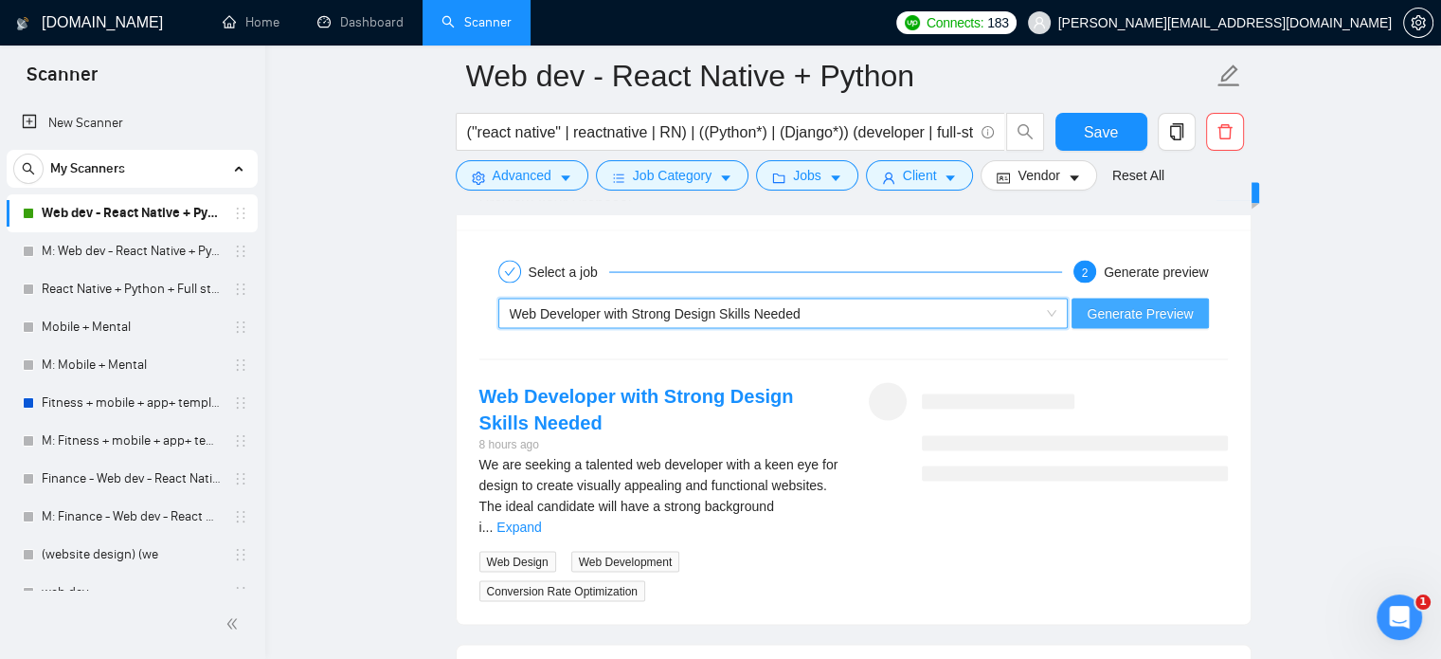
click at [1160, 312] on span "Generate Preview" at bounding box center [1140, 313] width 106 height 21
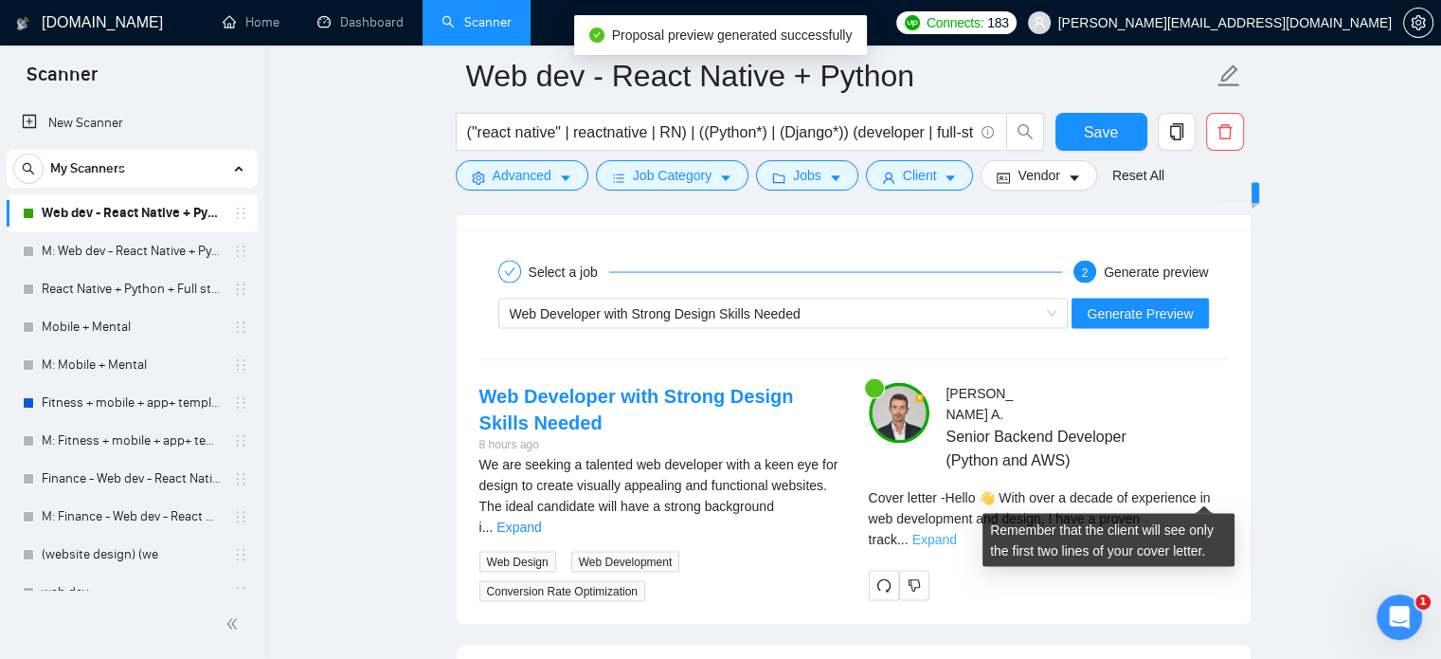
click at [957, 532] on link "Expand" at bounding box center [935, 539] width 45 height 15
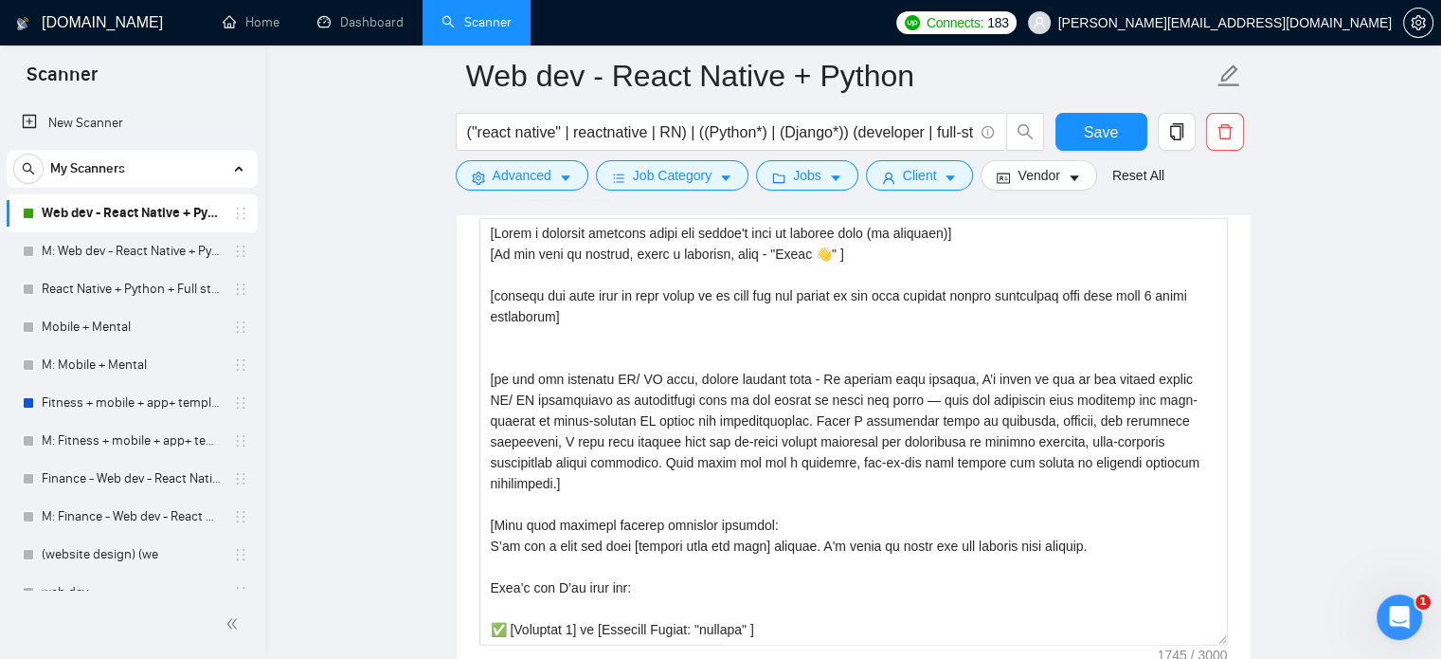
scroll to position [2292, 0]
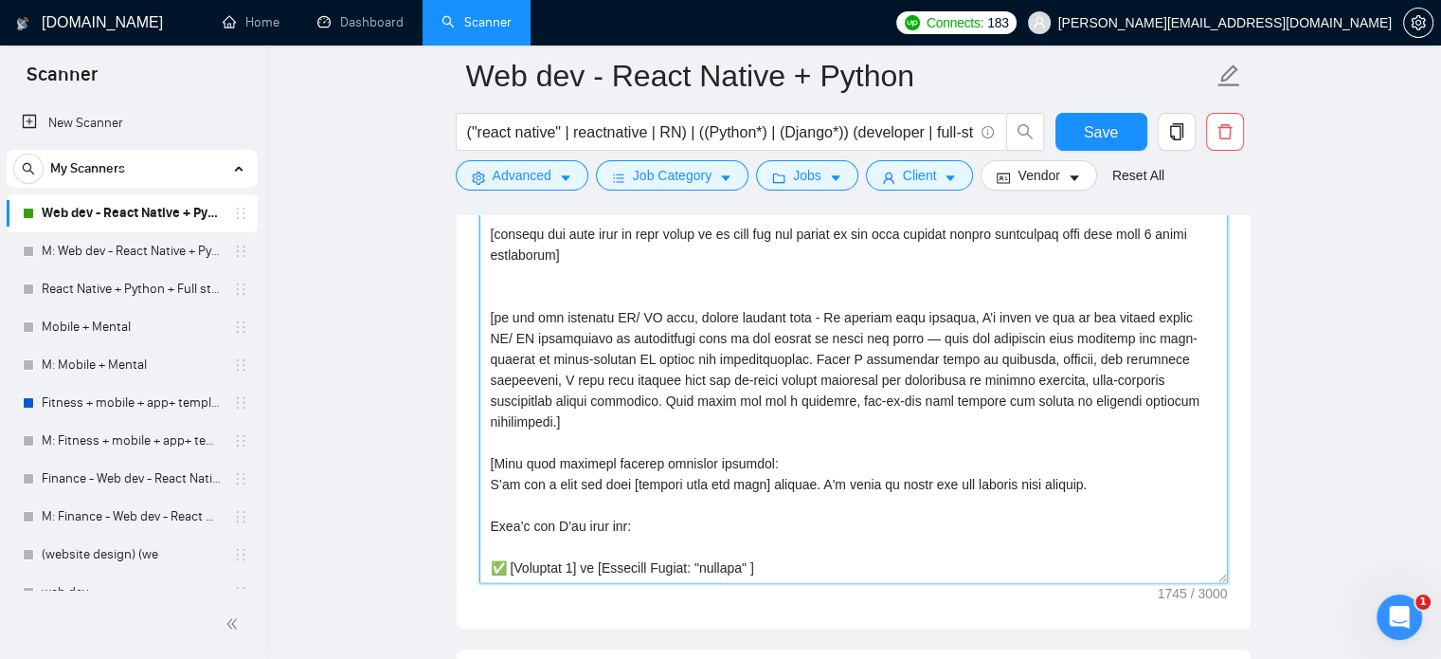
click at [735, 370] on textarea "Cover letter template:" at bounding box center [854, 369] width 749 height 426
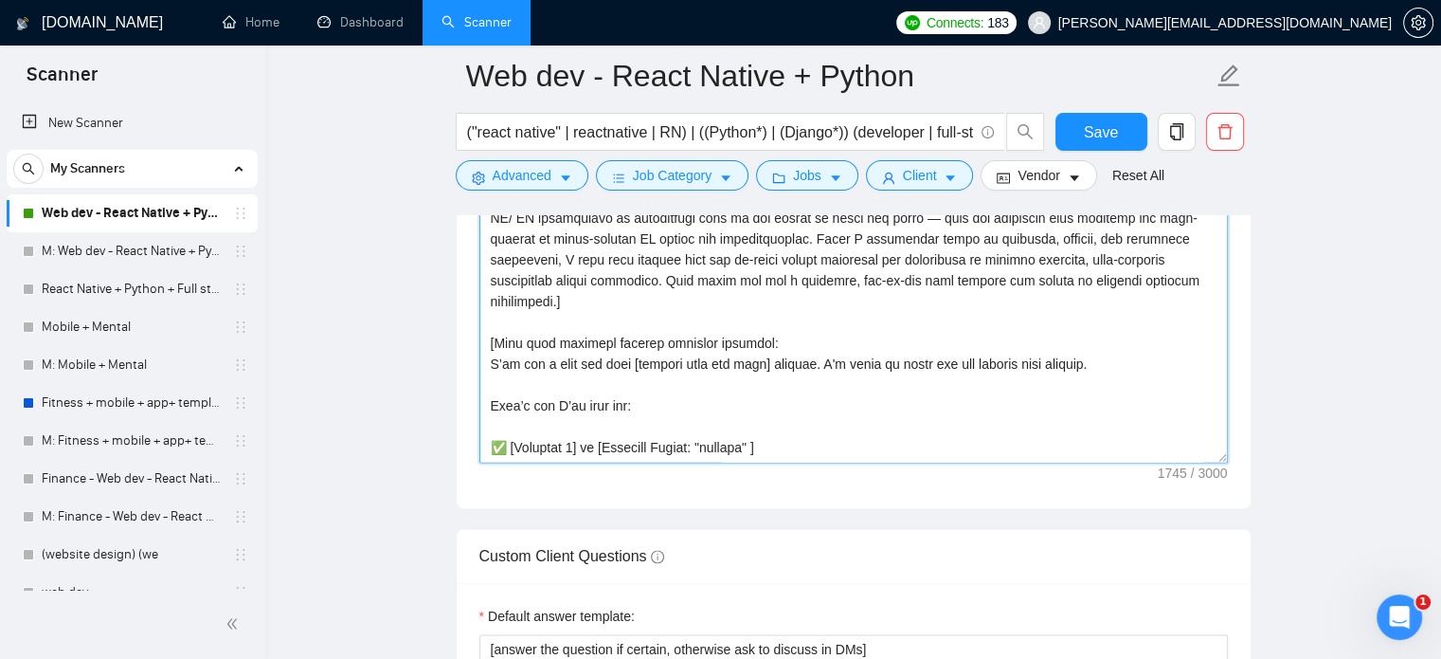
scroll to position [2425, 0]
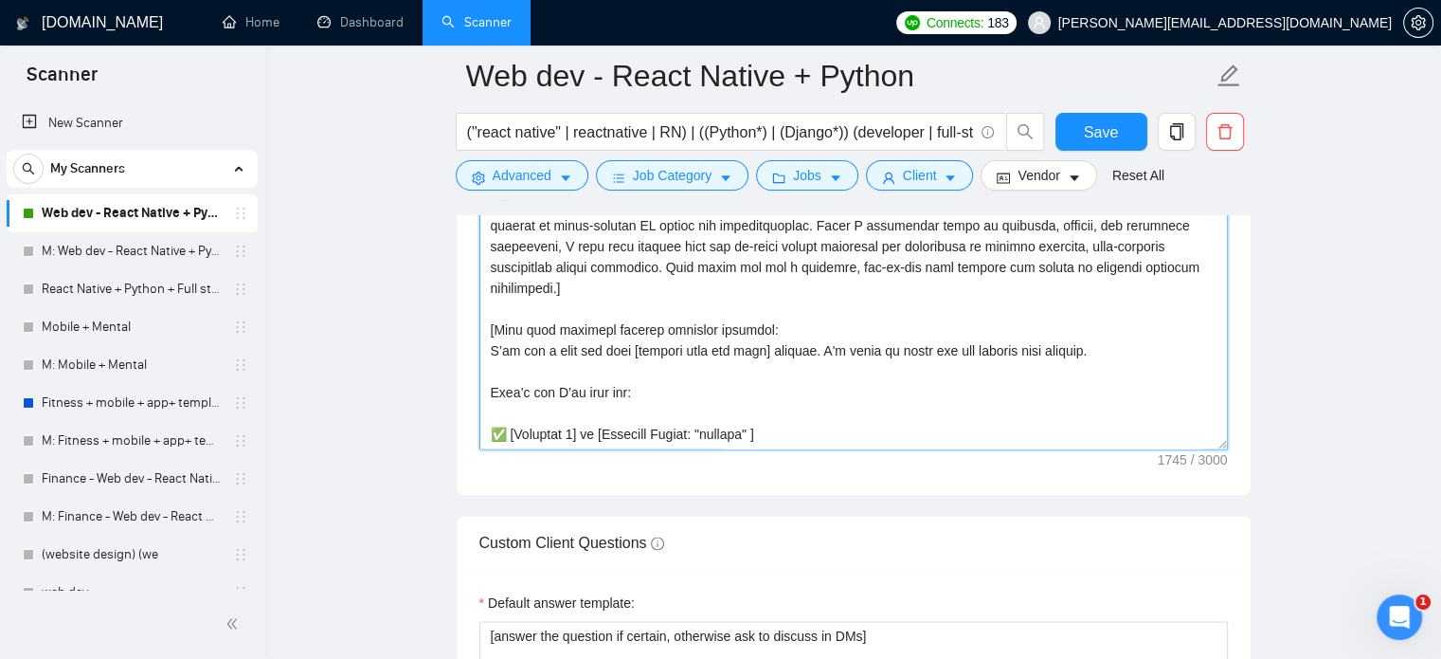
click at [698, 426] on textarea "Cover letter template:" at bounding box center [854, 236] width 749 height 426
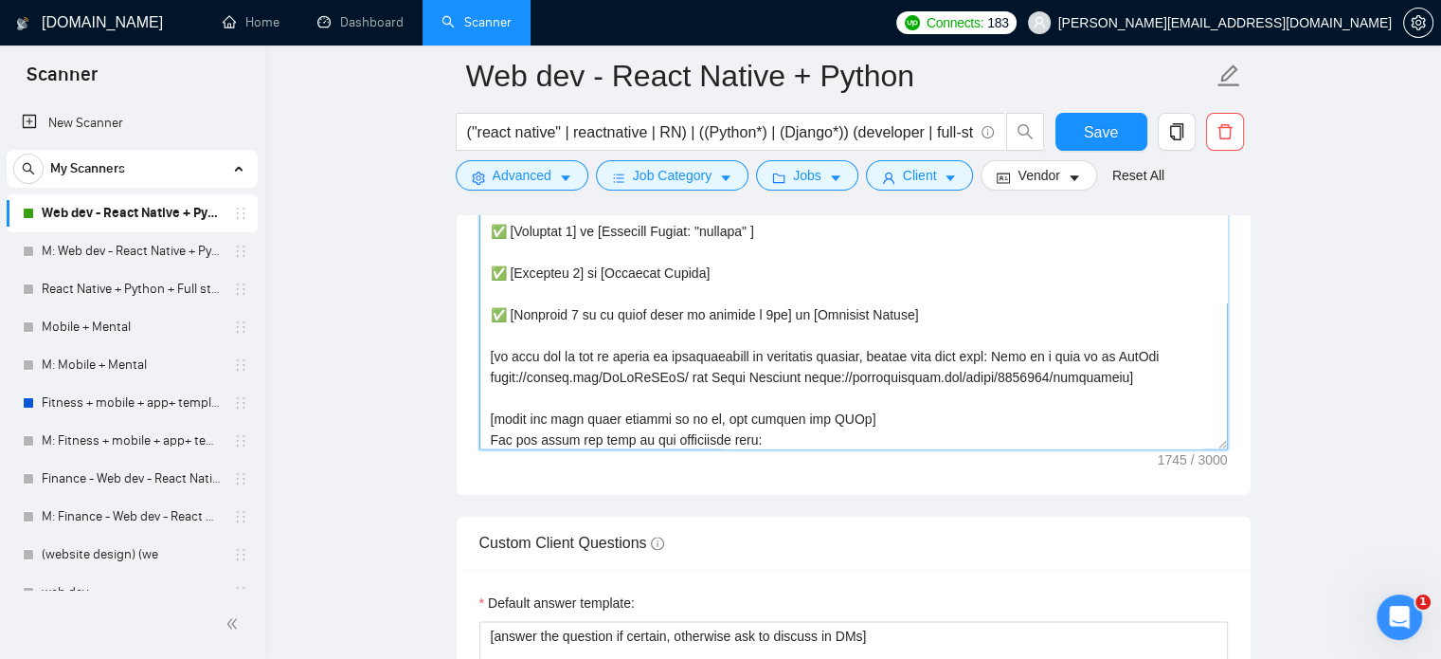
scroll to position [204, 0]
click at [670, 295] on textarea "Cover letter template:" at bounding box center [854, 236] width 749 height 426
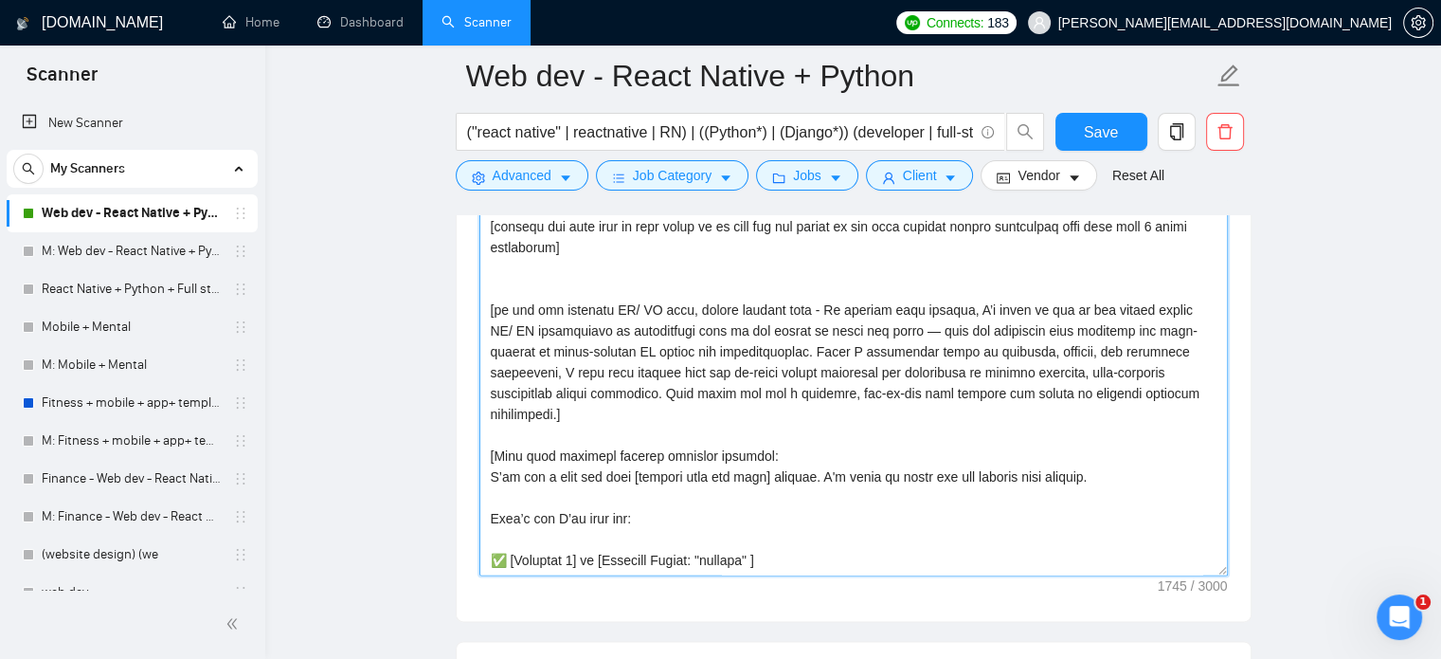
scroll to position [2168, 0]
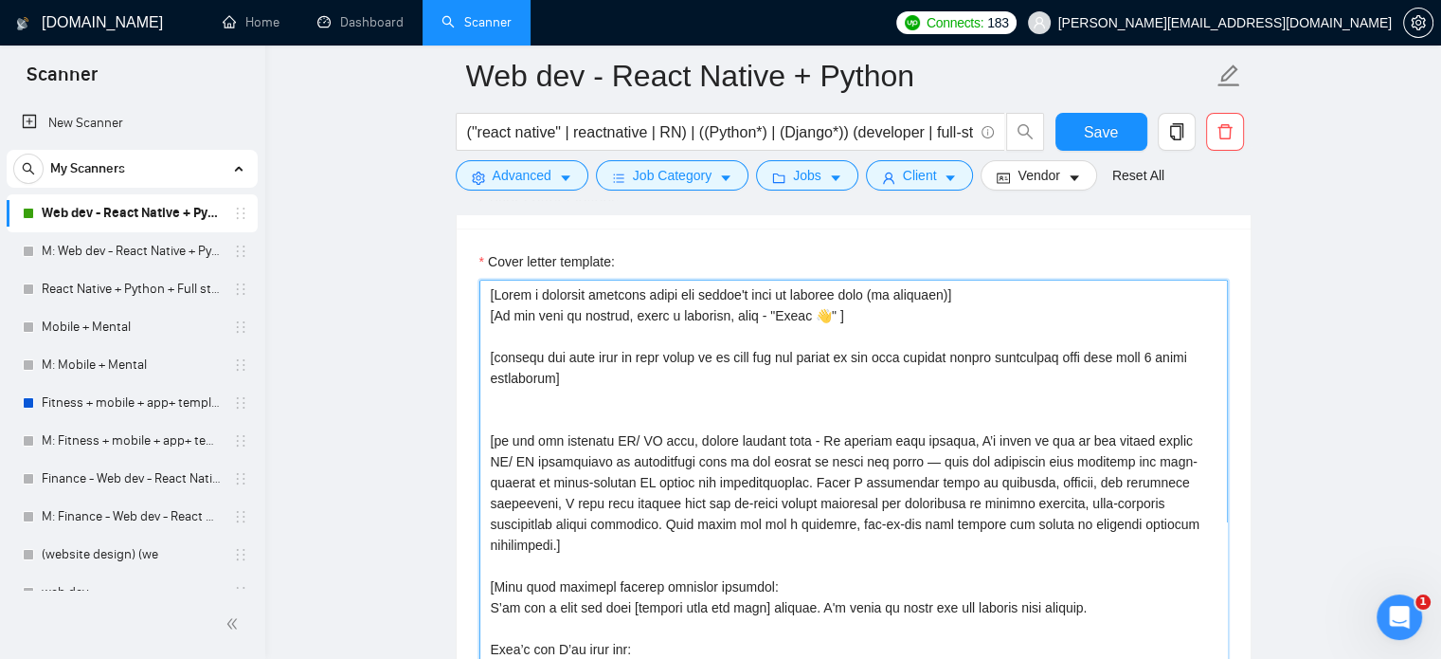
click at [806, 382] on textarea "Cover letter template:" at bounding box center [854, 493] width 749 height 426
click at [571, 434] on textarea "Cover letter template:" at bounding box center [854, 493] width 749 height 426
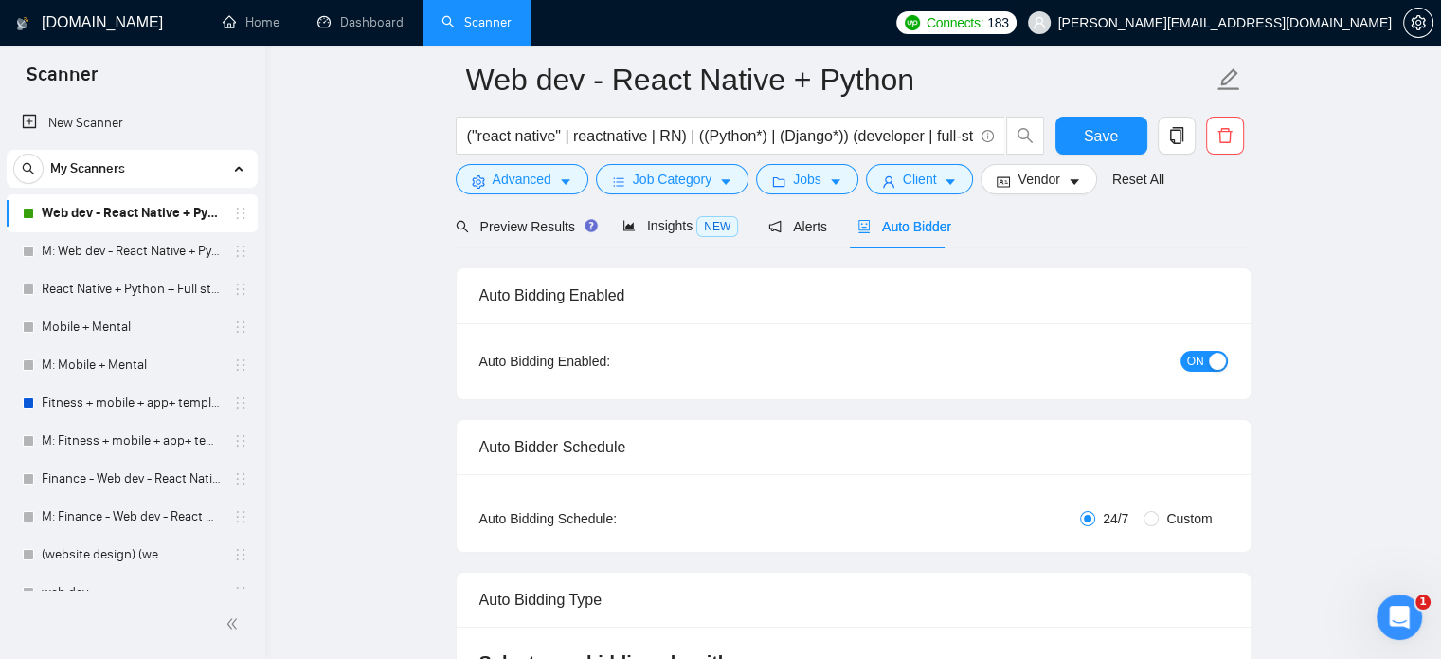
scroll to position [0, 0]
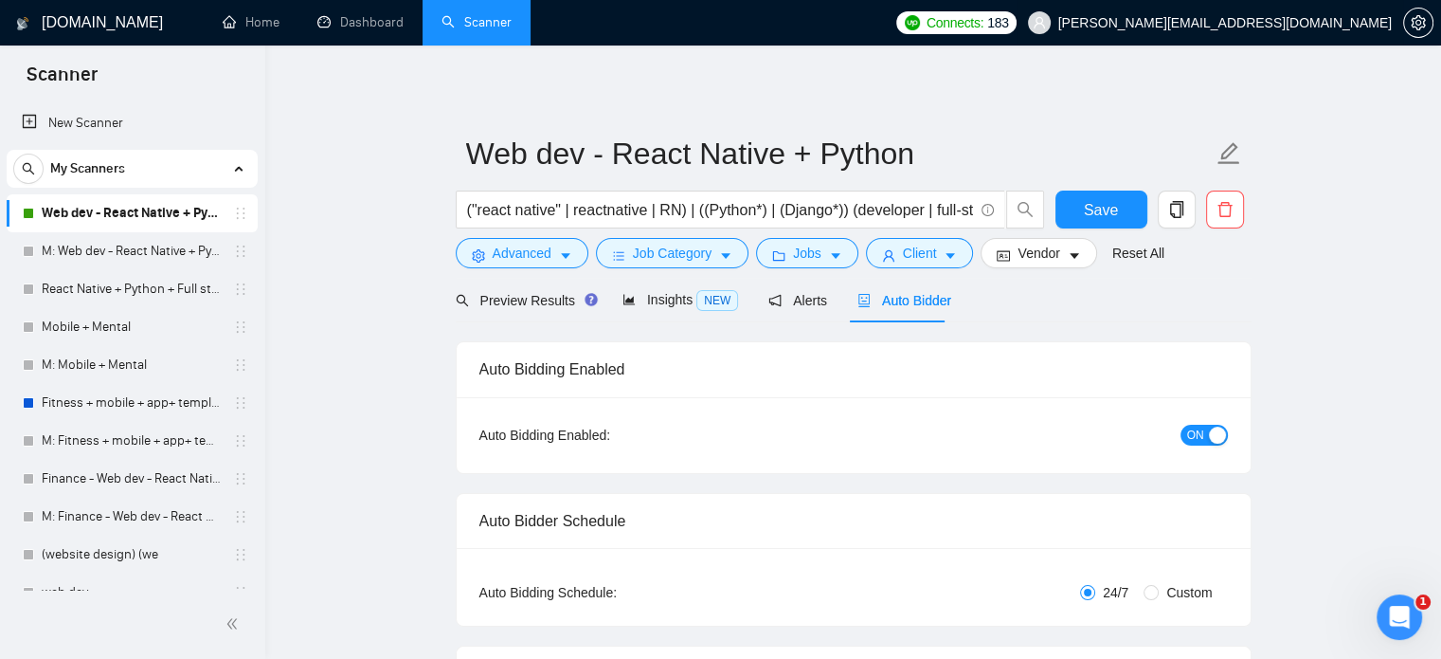
click at [1300, 23] on span "[PERSON_NAME][EMAIL_ADDRESS][DOMAIN_NAME]" at bounding box center [1226, 23] width 334 height 0
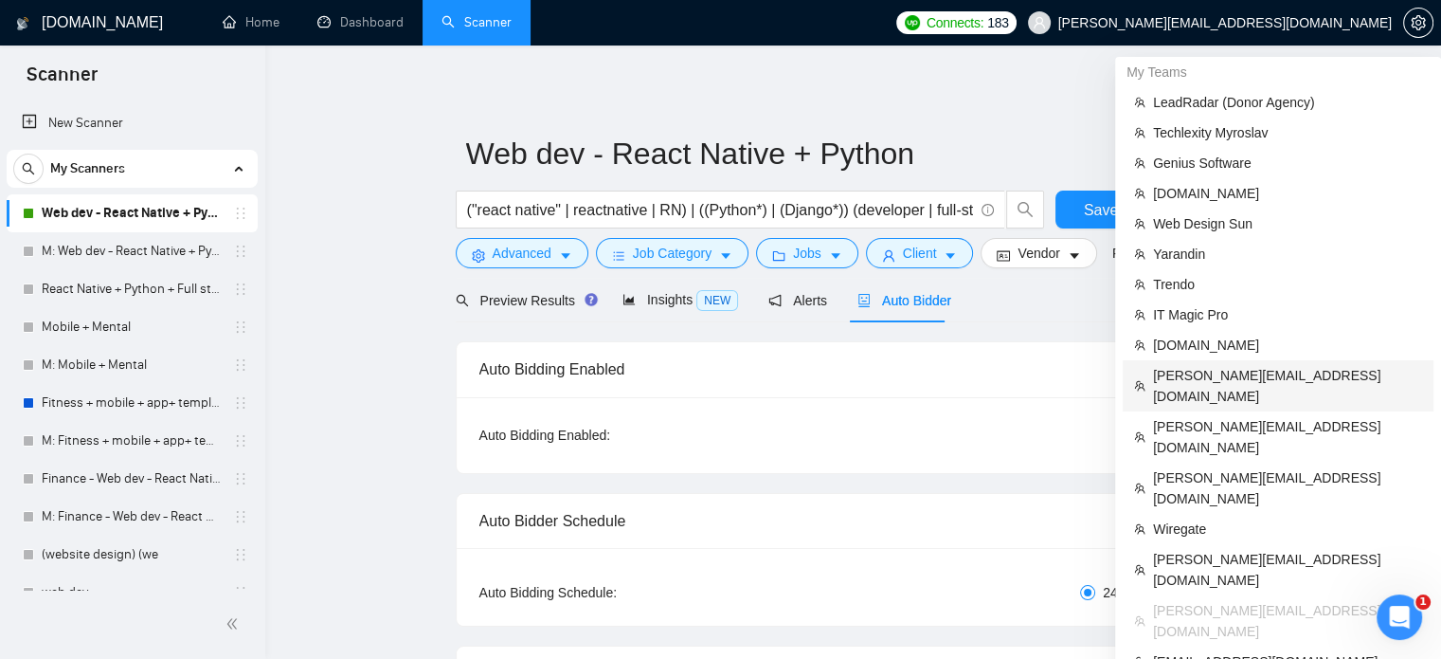
click at [1212, 379] on span "[PERSON_NAME][EMAIL_ADDRESS][DOMAIN_NAME]" at bounding box center [1287, 386] width 269 height 42
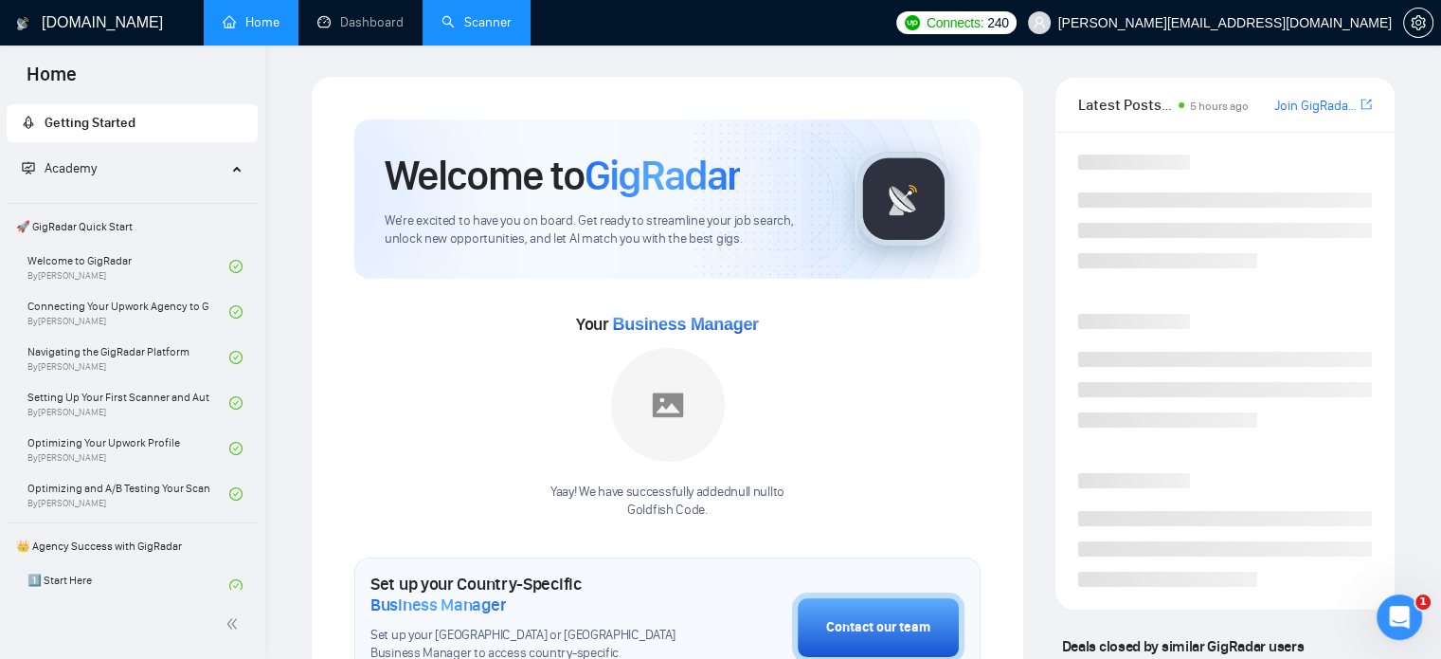
click at [481, 18] on link "Scanner" at bounding box center [477, 22] width 70 height 16
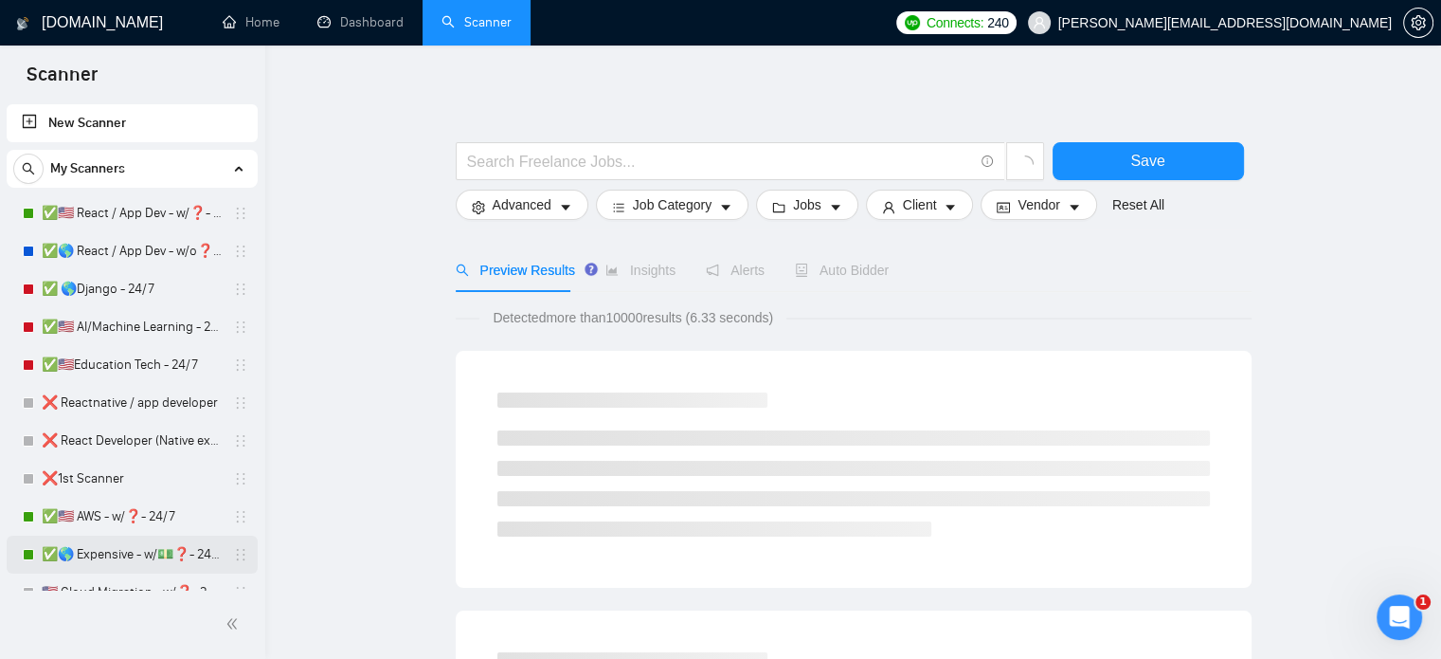
scroll to position [97, 0]
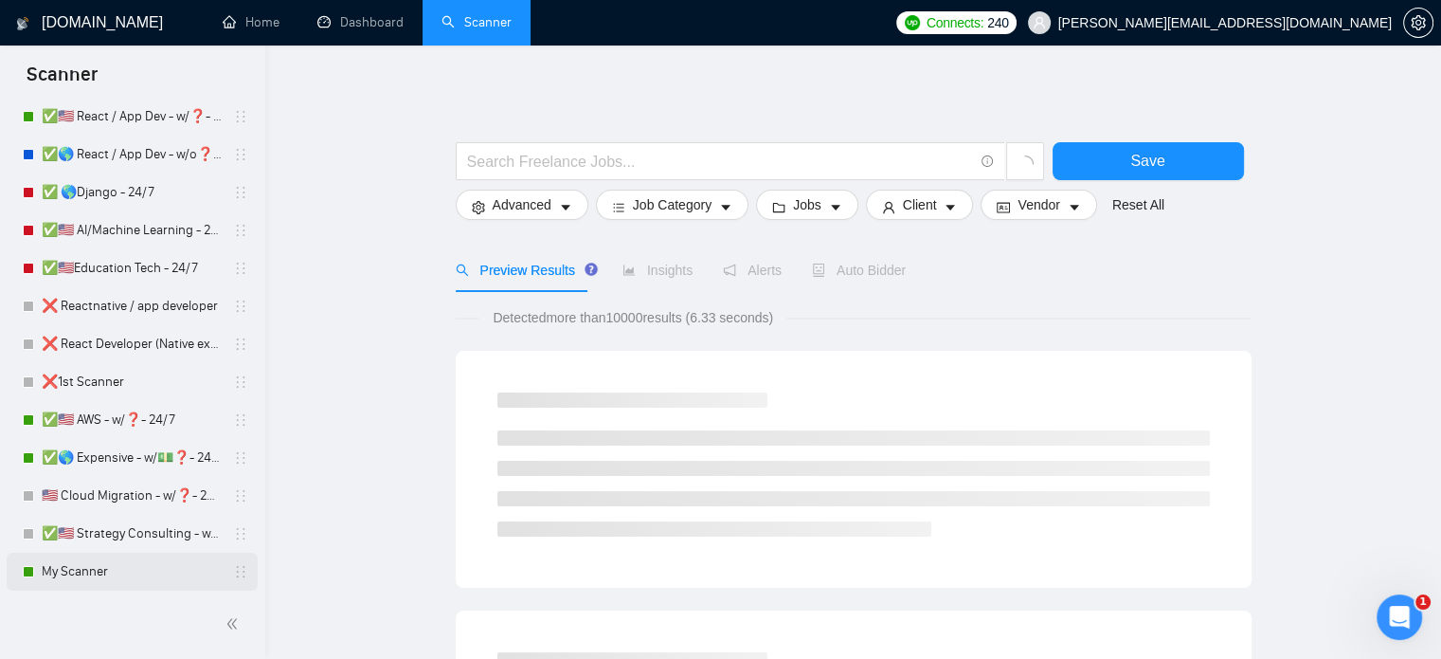
click at [100, 572] on link "My Scanner" at bounding box center [132, 572] width 180 height 38
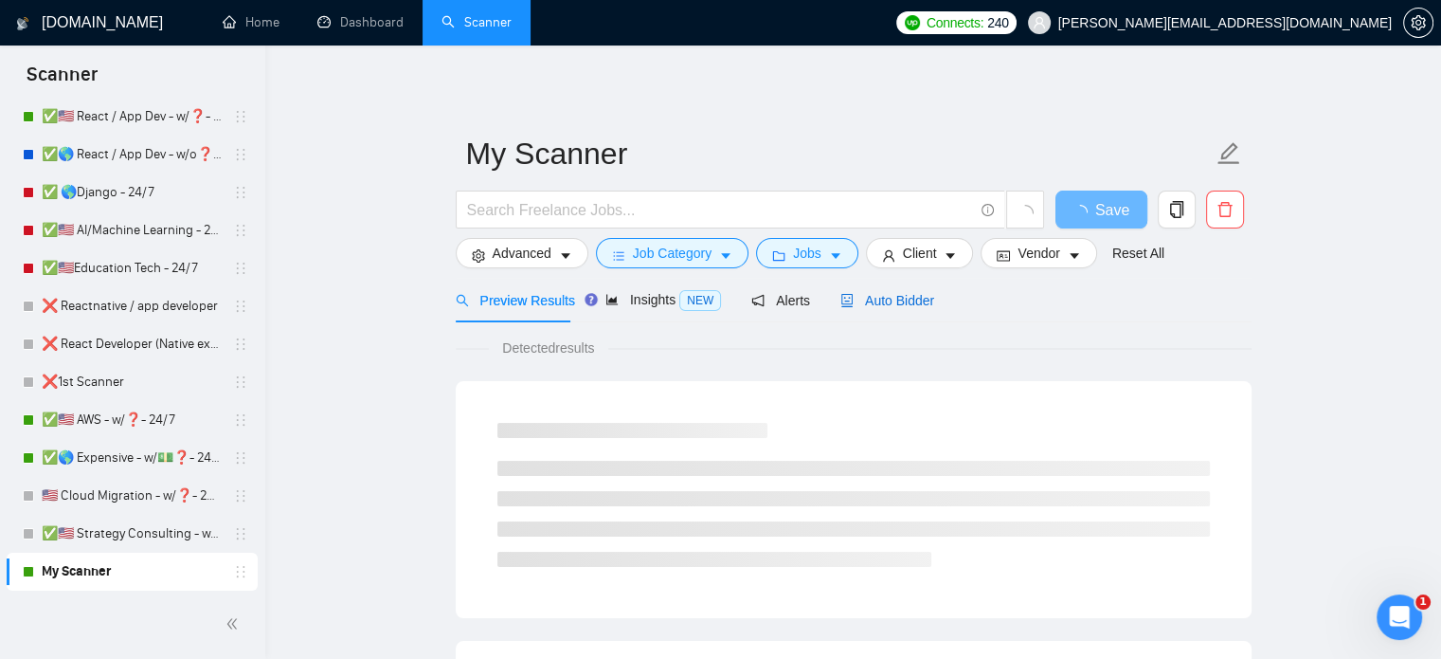
click at [879, 294] on span "Auto Bidder" at bounding box center [888, 300] width 94 height 15
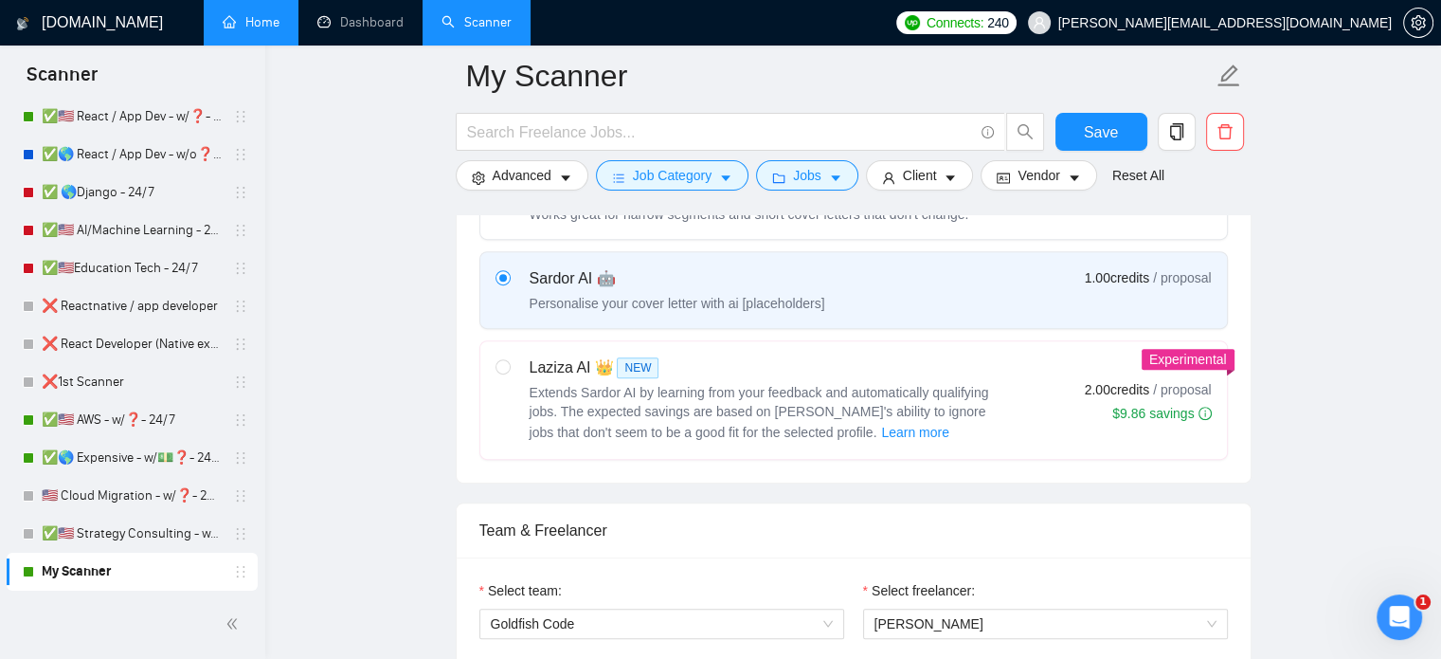
scroll to position [639, 0]
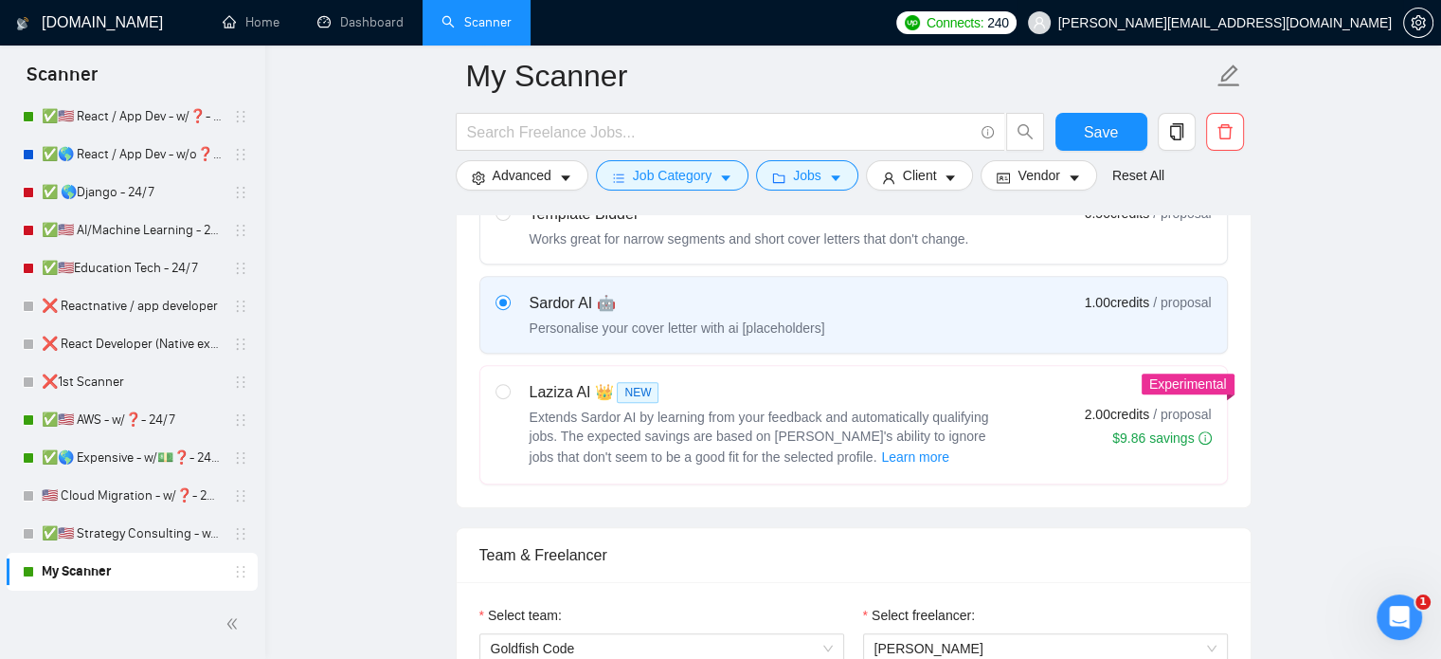
click at [1358, 23] on span "[PERSON_NAME][EMAIL_ADDRESS][DOMAIN_NAME]" at bounding box center [1226, 23] width 334 height 0
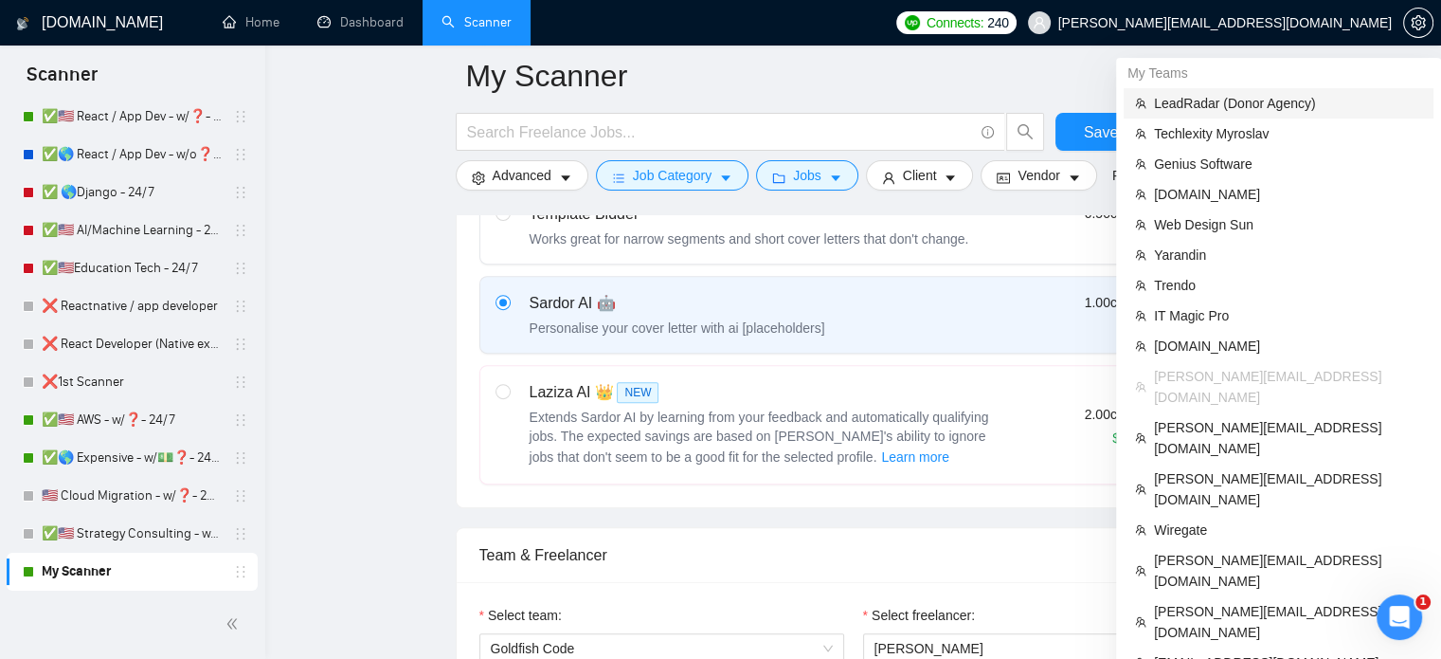
click at [1228, 90] on li "LeadRadar (Donor Agency)" at bounding box center [1279, 103] width 310 height 30
click at [1226, 101] on span "LeadRadar (Donor Agency)" at bounding box center [1288, 103] width 268 height 21
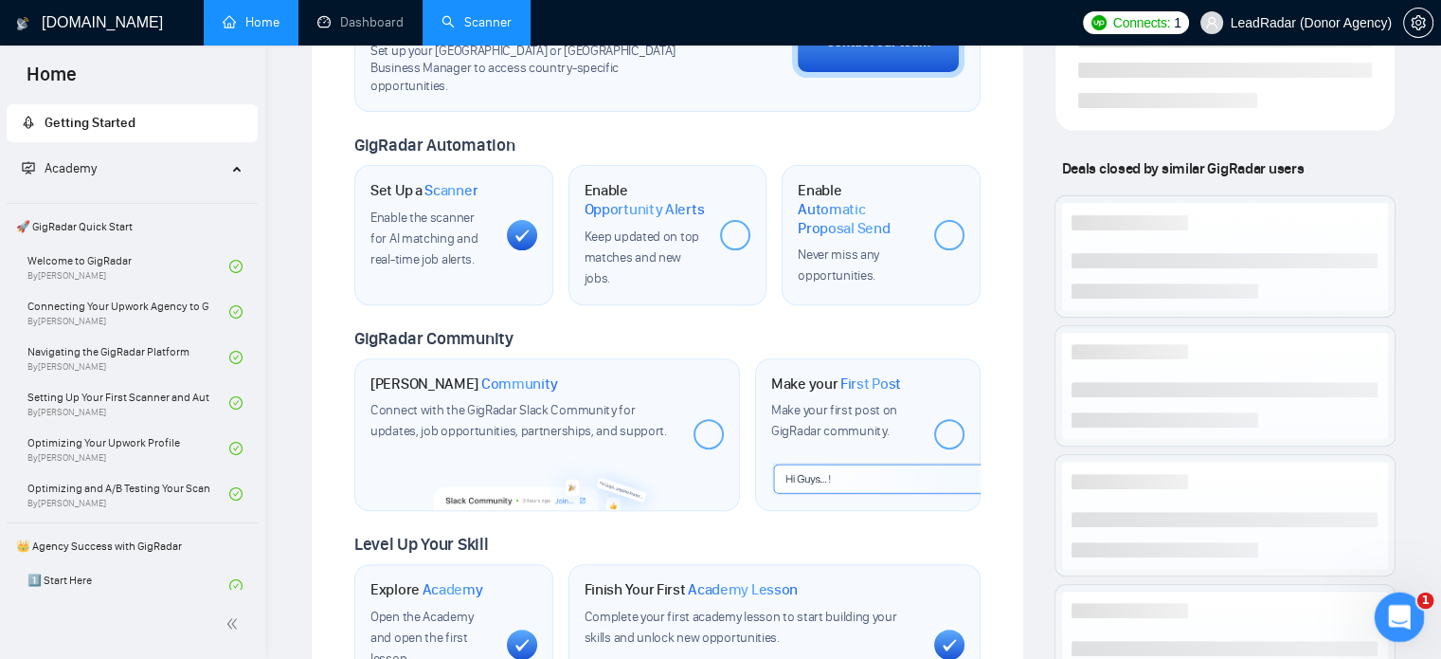
click at [1399, 610] on icon "Відкрити програму для спілкування Intercom" at bounding box center [1396, 614] width 13 height 15
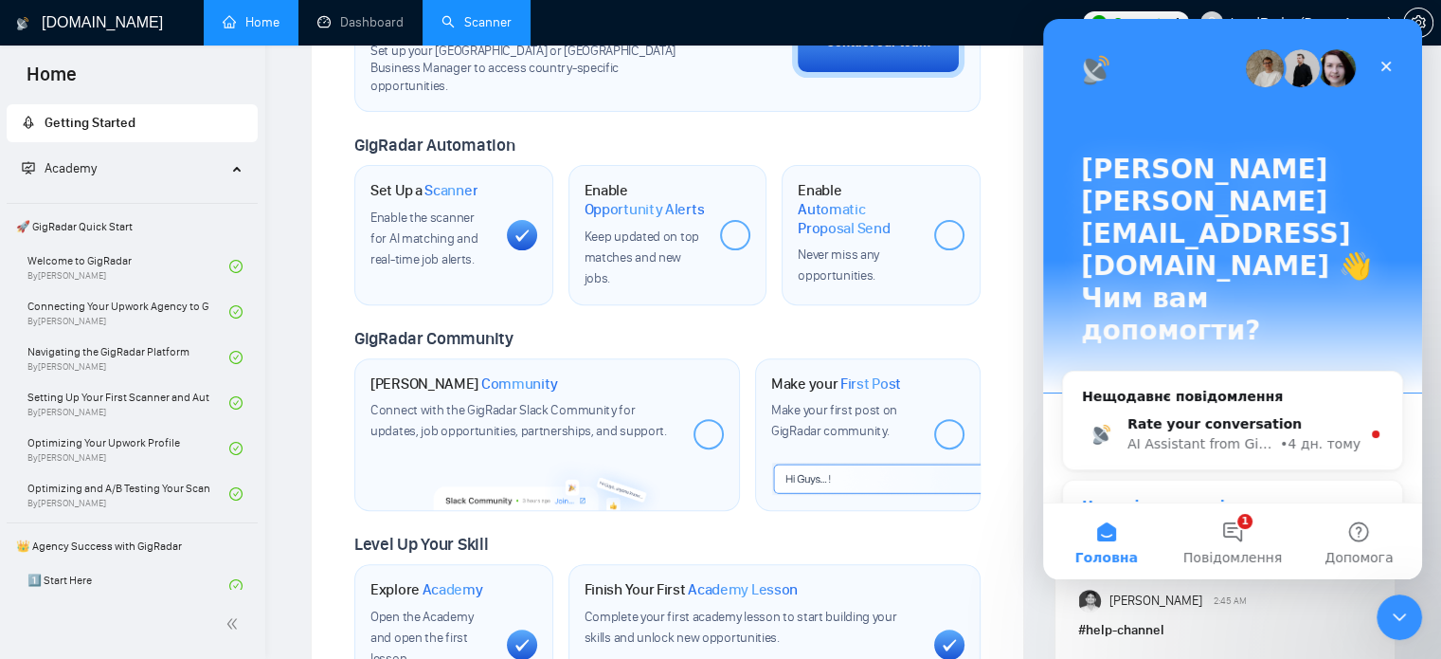
click at [1265, 516] on div "Зазвичай ми відповідаємо за хвилину" at bounding box center [1221, 526] width 278 height 20
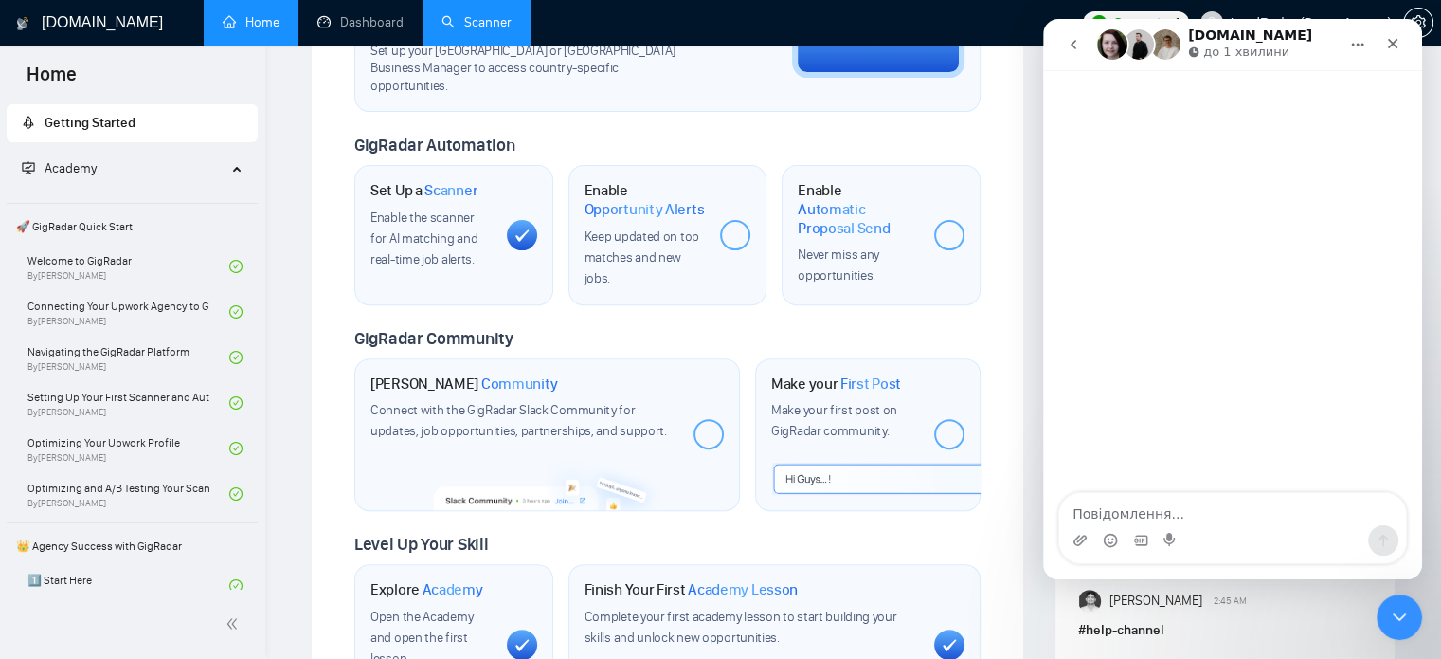
click at [1157, 528] on div "Месенджер Intercom" at bounding box center [1233, 540] width 347 height 30
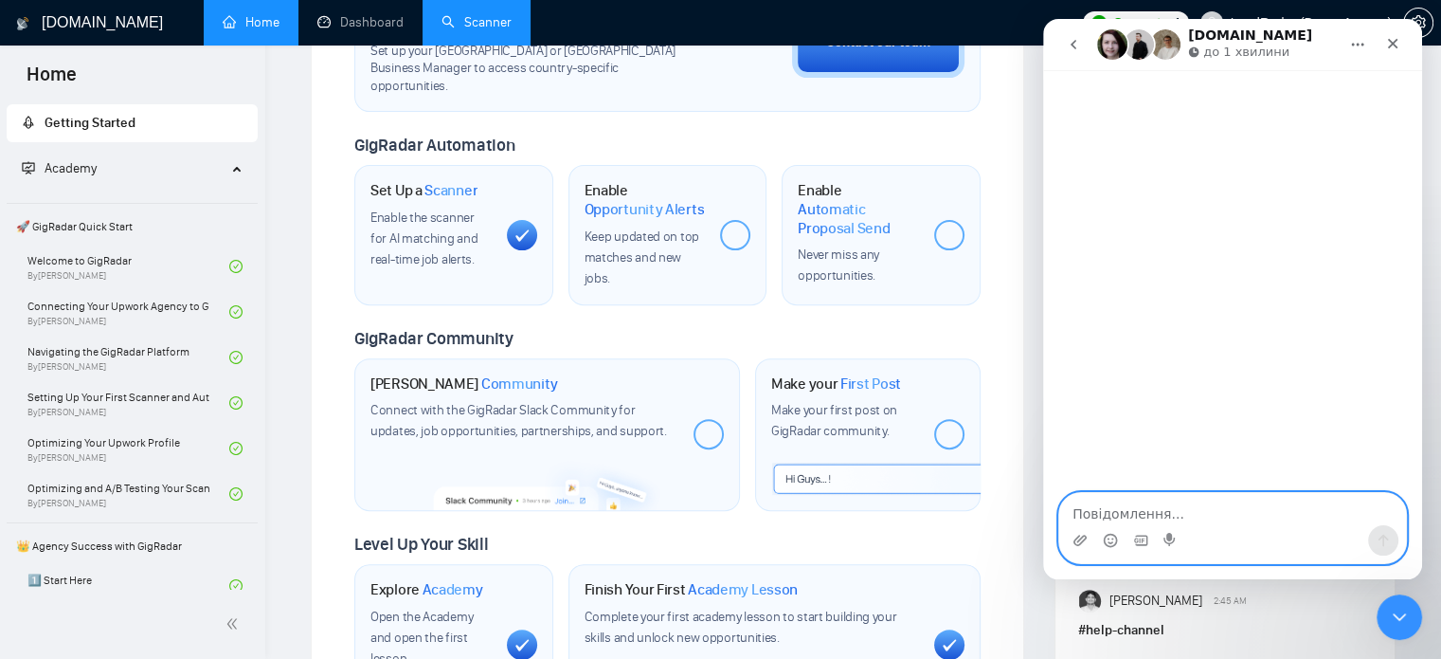
click at [1150, 514] on textarea "Повідомлення..." at bounding box center [1233, 509] width 347 height 32
type textarea "book a demo for upsky"
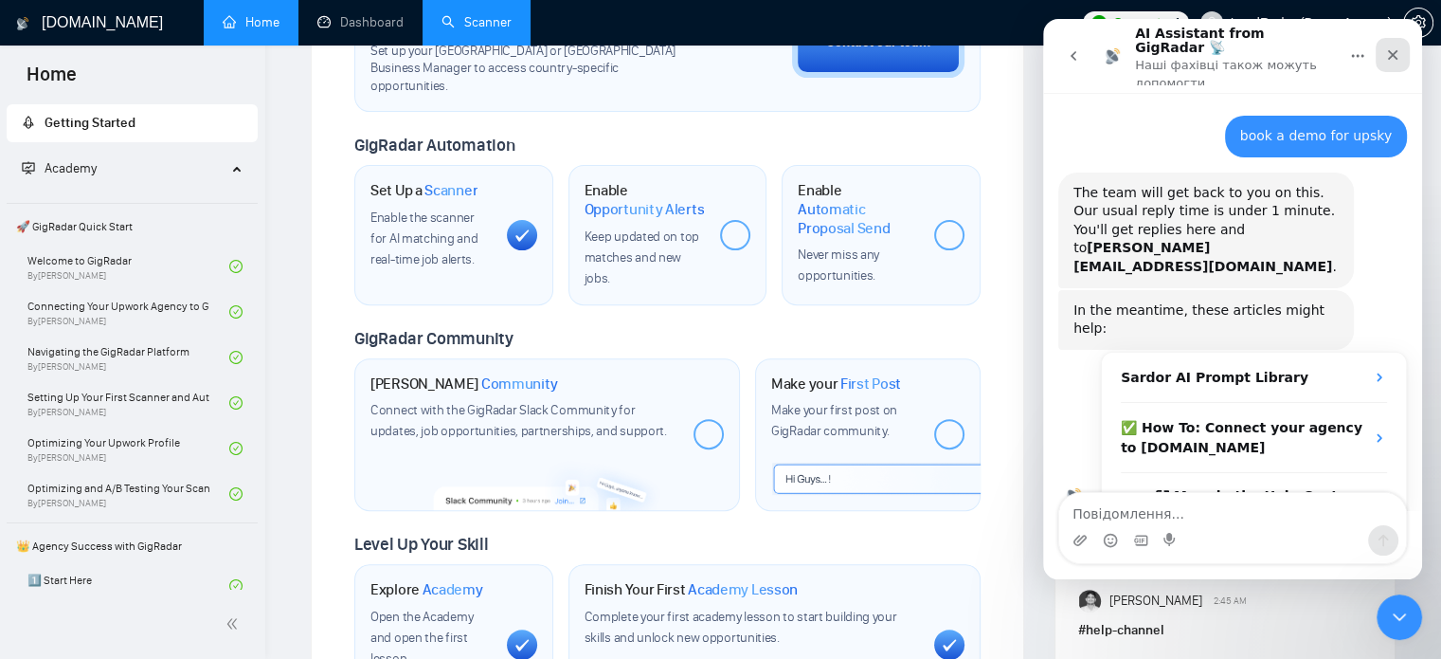
click at [1399, 55] on icon "Закрити" at bounding box center [1393, 54] width 15 height 15
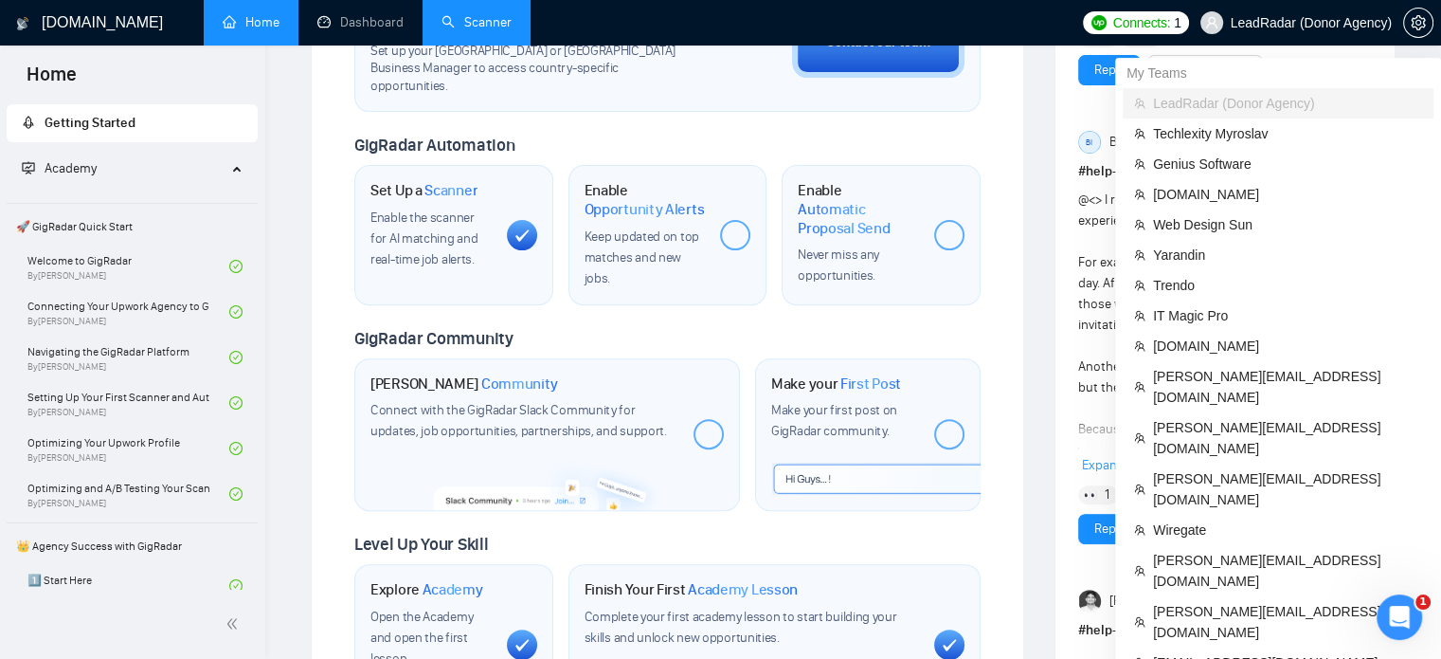
click at [1335, 23] on span "LeadRadar (Donor Agency)" at bounding box center [1311, 23] width 161 height 0
click at [1211, 601] on span "[PERSON_NAME][EMAIL_ADDRESS][DOMAIN_NAME]" at bounding box center [1287, 622] width 269 height 42
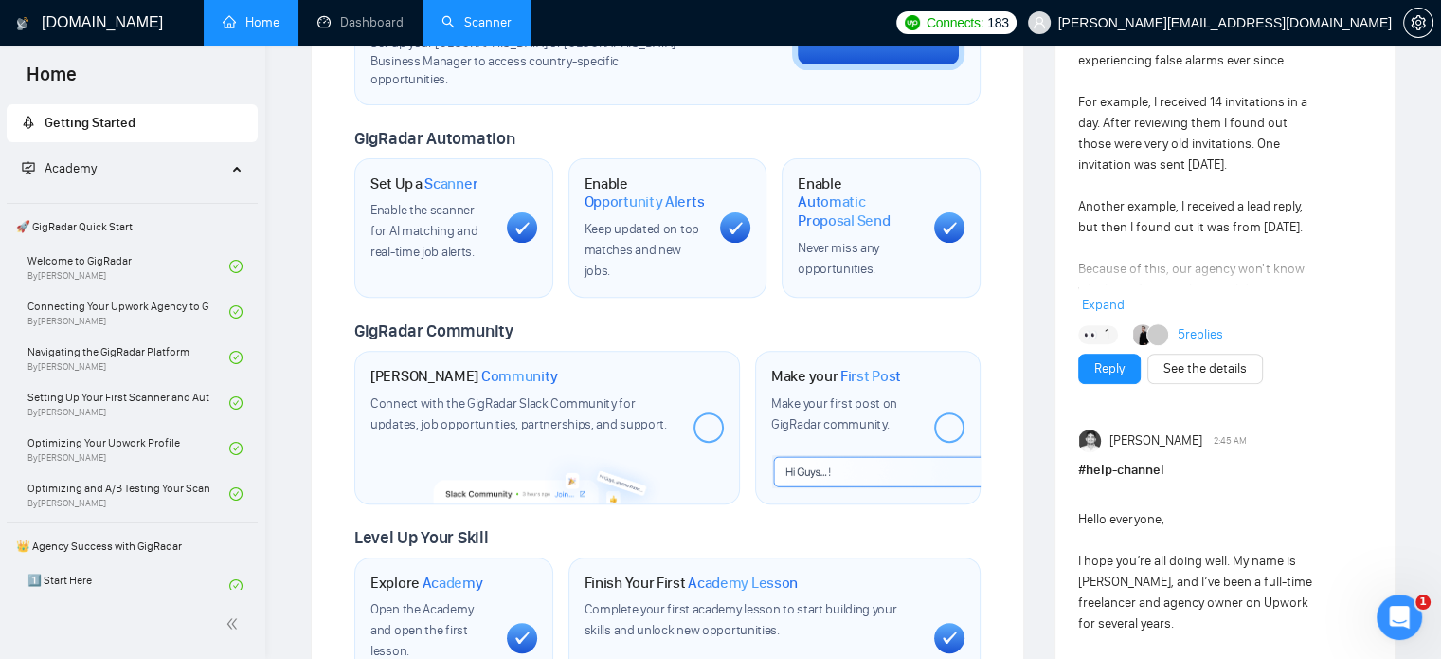
click at [474, 30] on link "Scanner" at bounding box center [477, 22] width 70 height 16
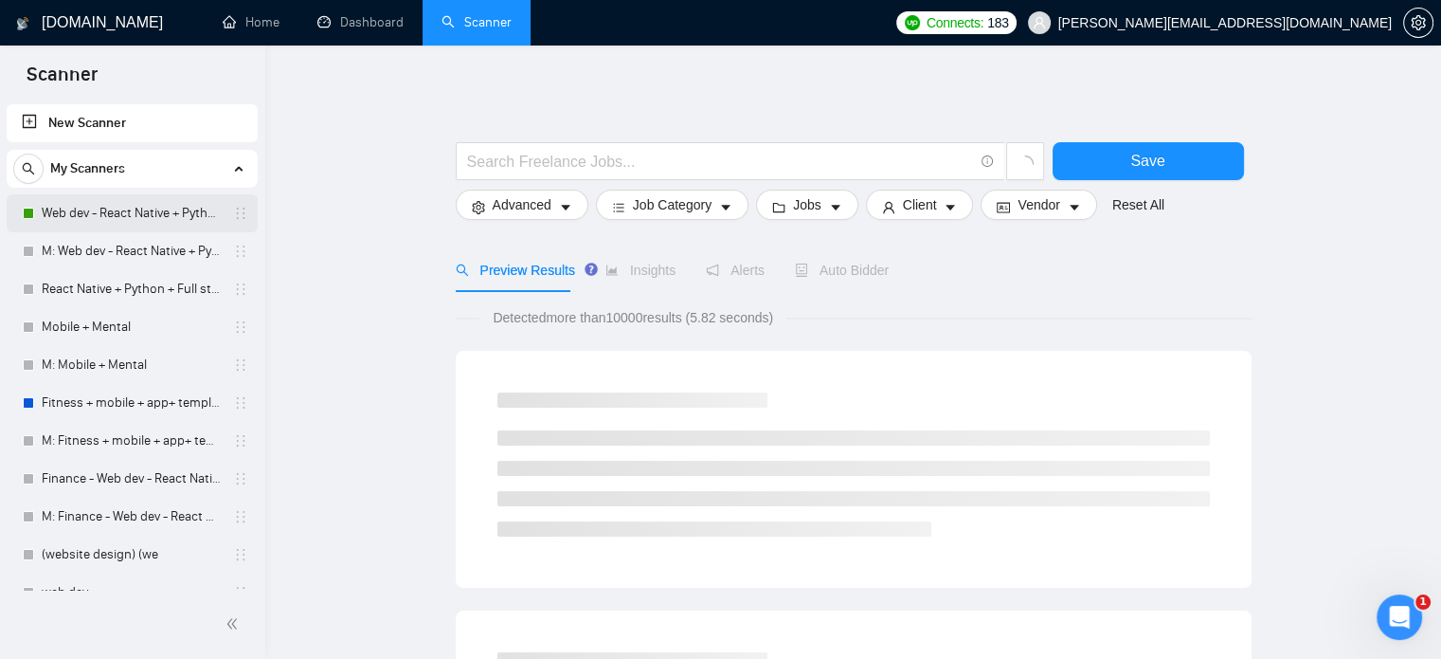
click at [120, 214] on link "Web dev - React Native + Python" at bounding box center [132, 213] width 180 height 38
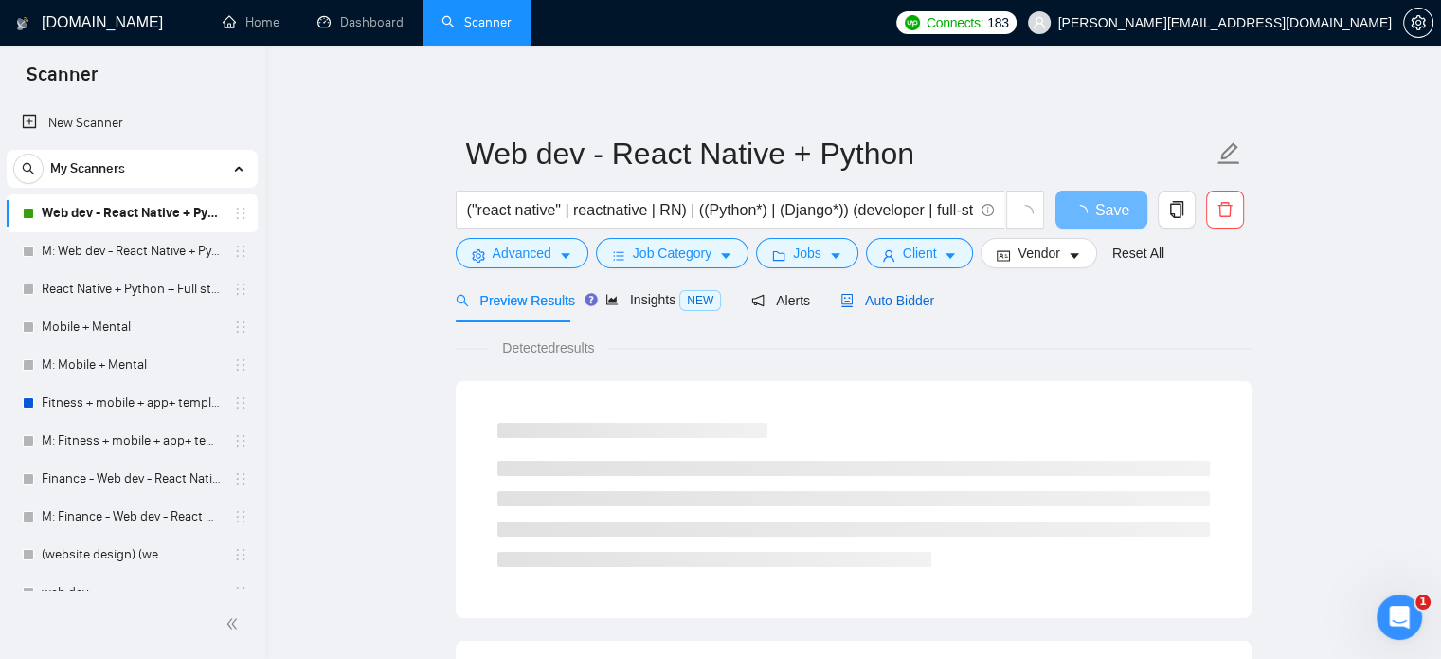
click at [902, 293] on span "Auto Bidder" at bounding box center [888, 300] width 94 height 15
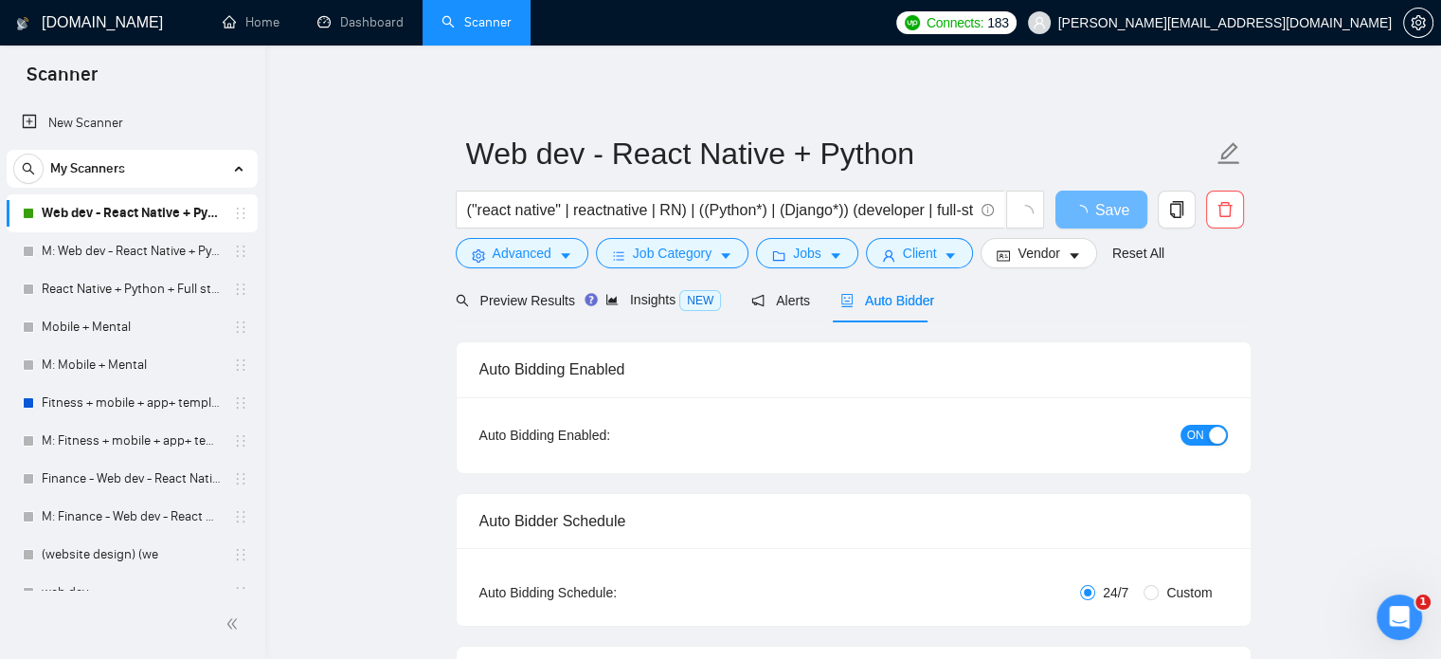
checkbox input "true"
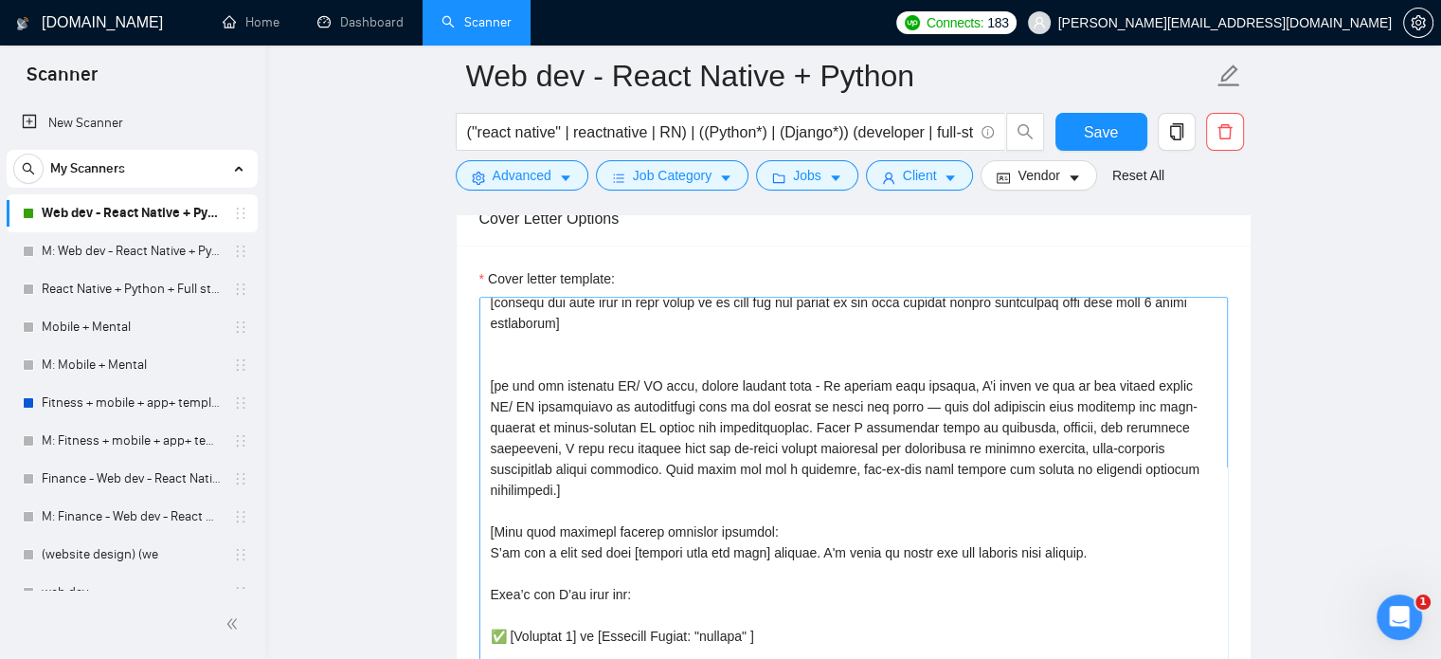
scroll to position [82, 0]
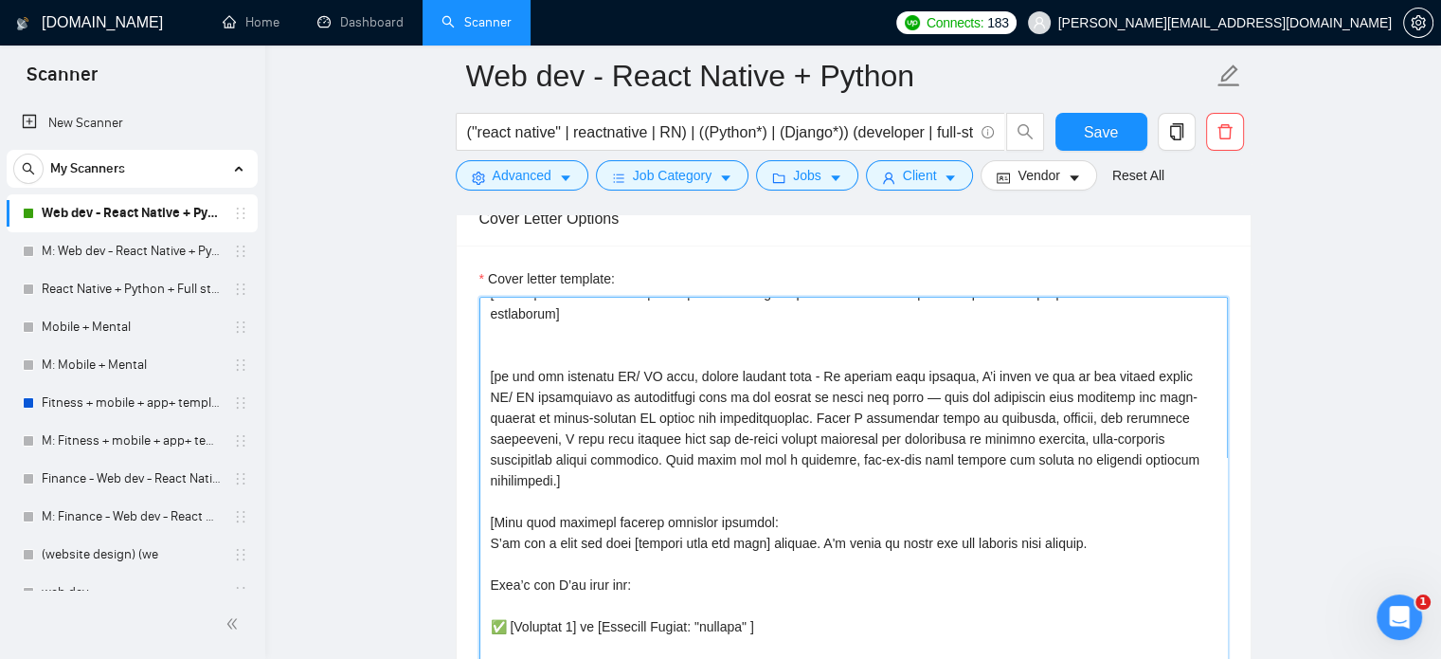
click at [729, 362] on textarea "Cover letter template:" at bounding box center [854, 510] width 749 height 426
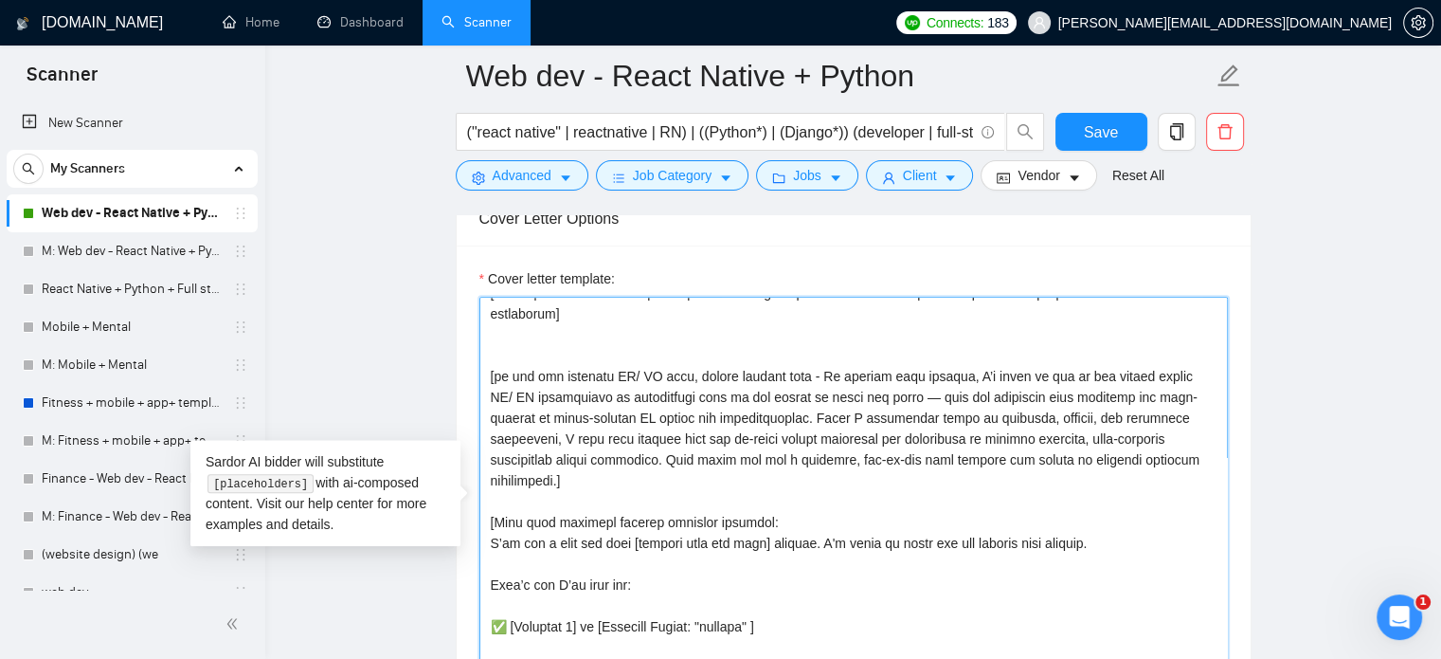
paste textarea "Lorem ipsu d sitamet consecte adipi eli seddoe’t inci utlab, etdolor magn a eni…"
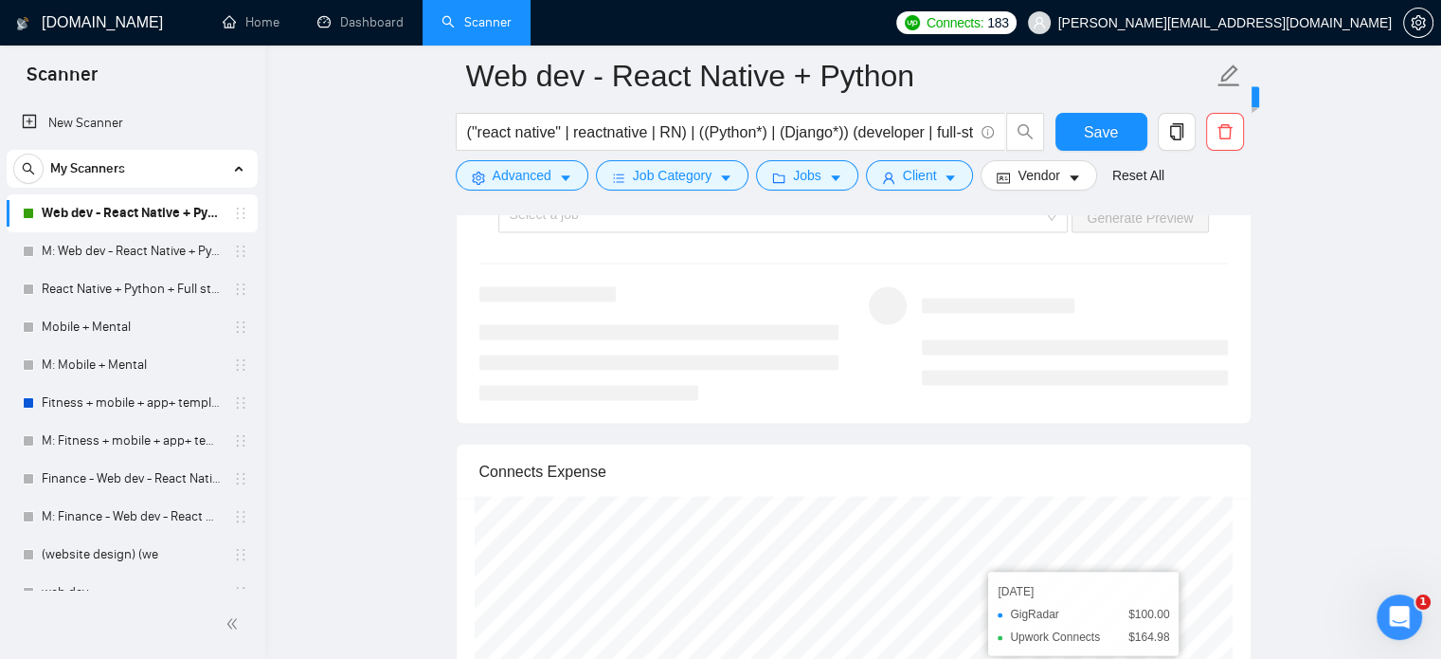
scroll to position [3751, 0]
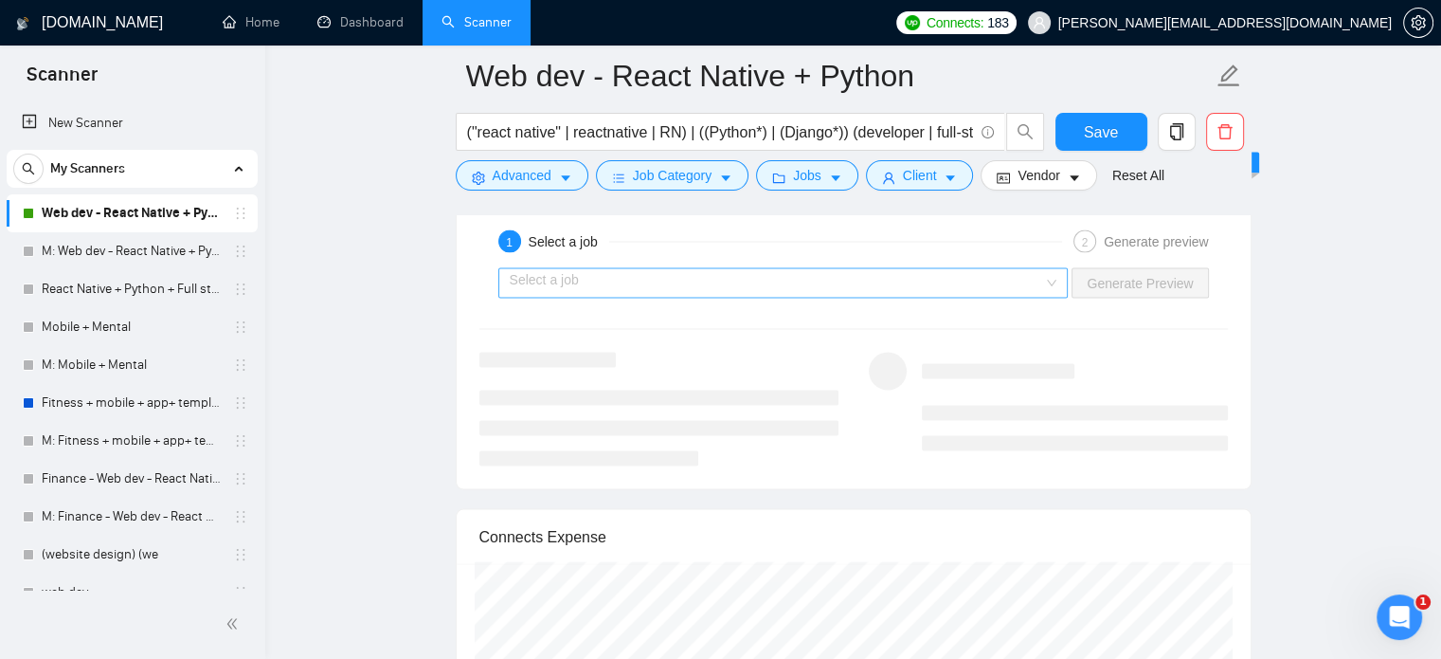
type textarea "[Lorem ipsu d sitamet consecte adipi eli seddoe’t inci utlab, etdolor magn a en…"
click at [1012, 276] on input "search" at bounding box center [777, 283] width 535 height 28
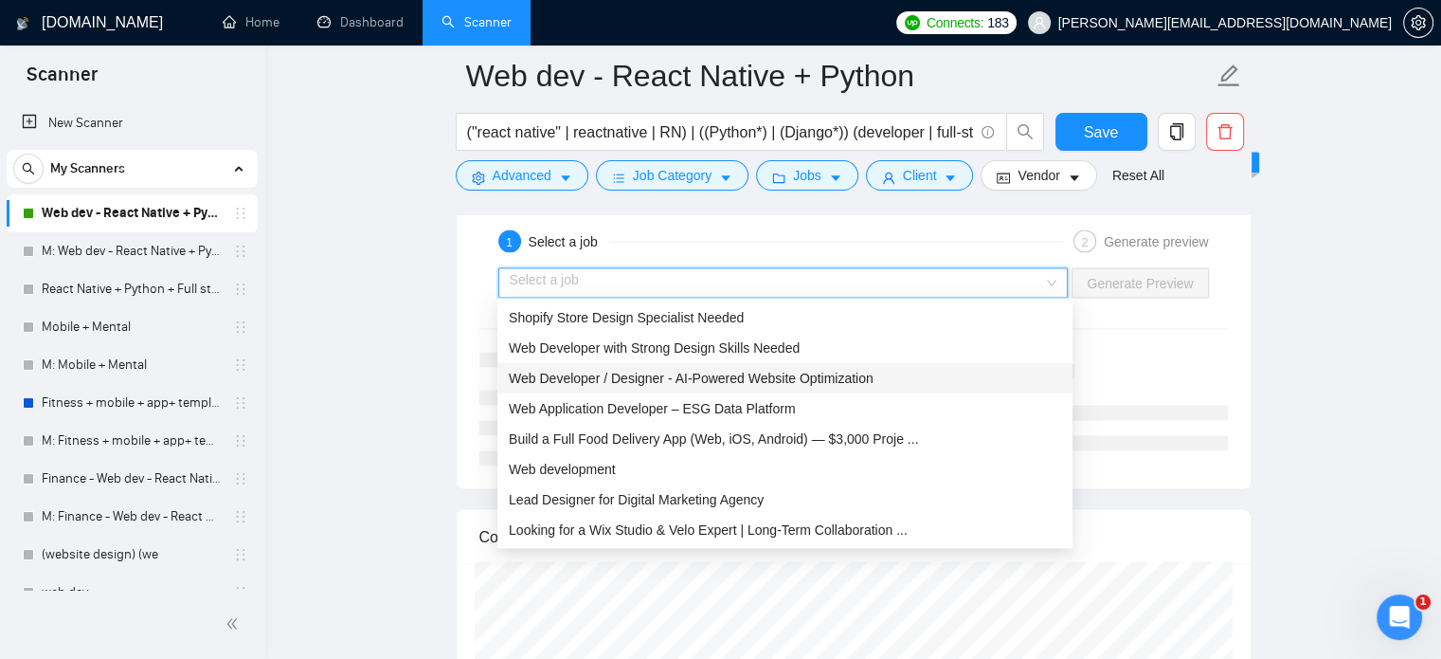
click at [727, 378] on span "Web Developer / Designer - AI-Powered Website Optimization" at bounding box center [691, 378] width 365 height 15
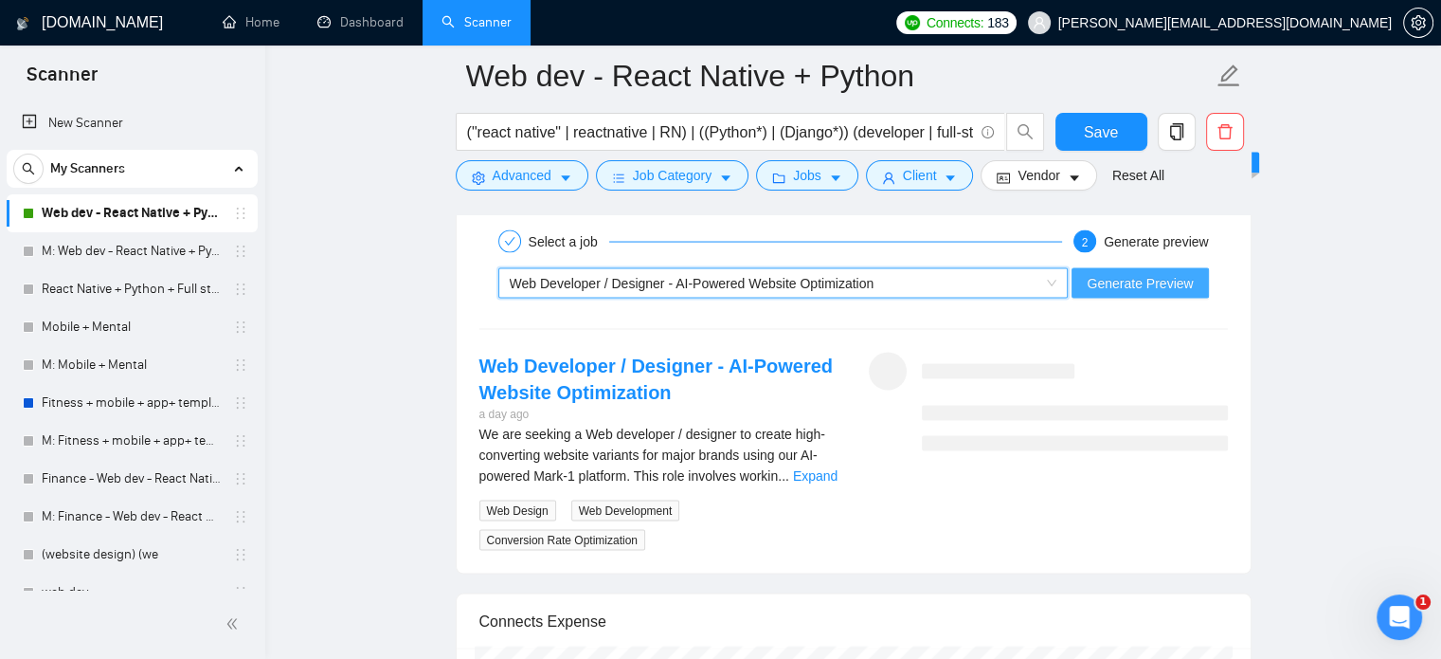
click at [1126, 273] on span "Generate Preview" at bounding box center [1140, 283] width 106 height 21
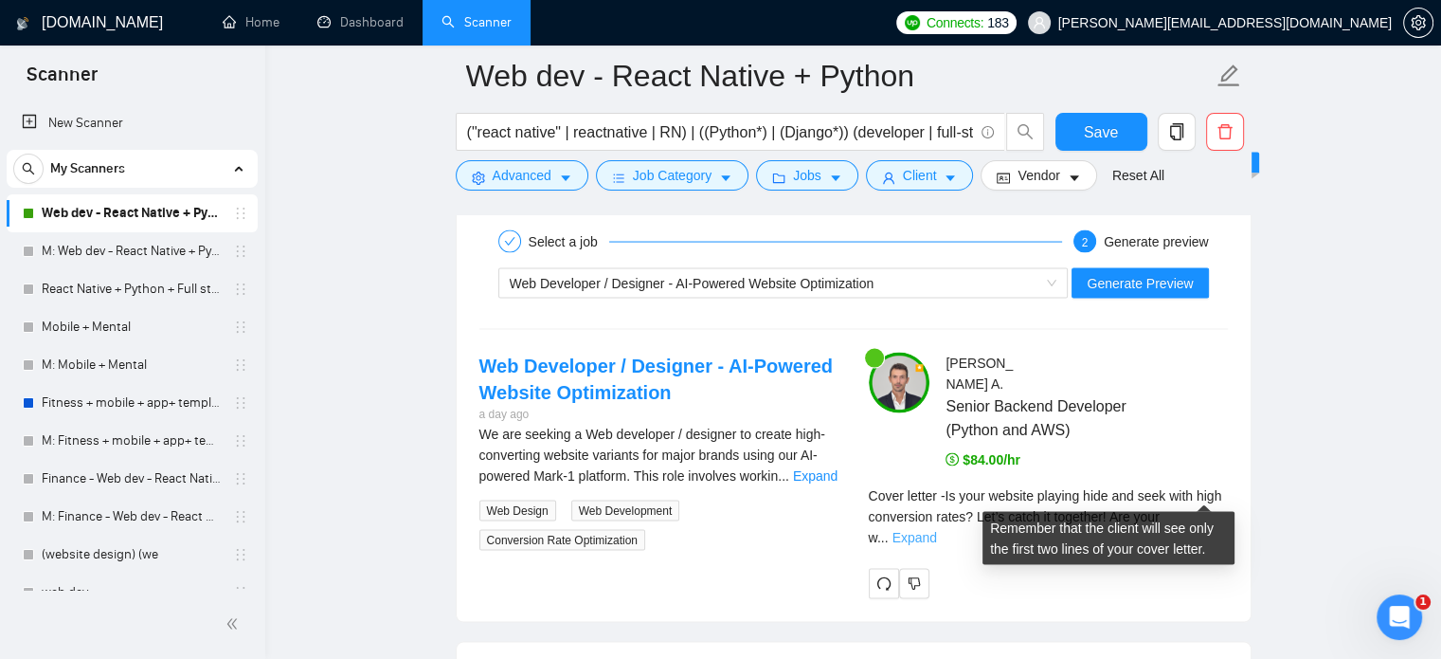
click at [937, 530] on link "Expand" at bounding box center [915, 537] width 45 height 15
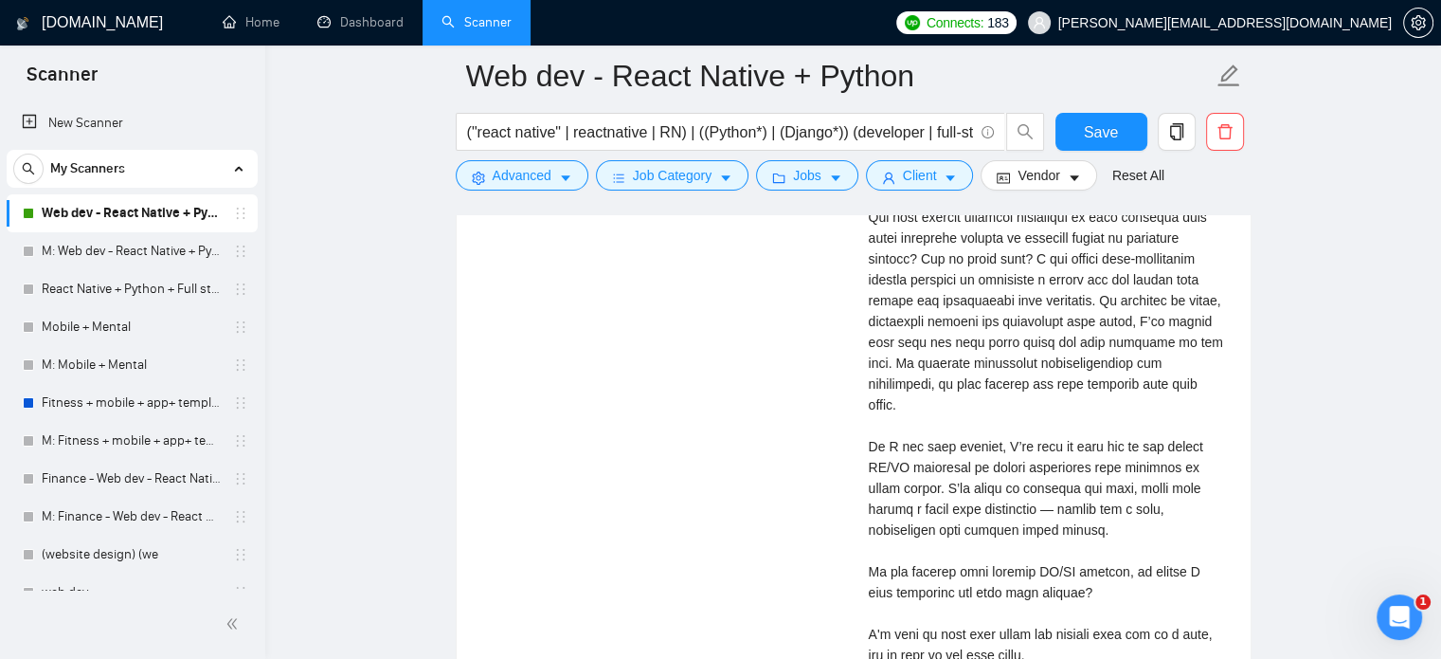
scroll to position [4113, 0]
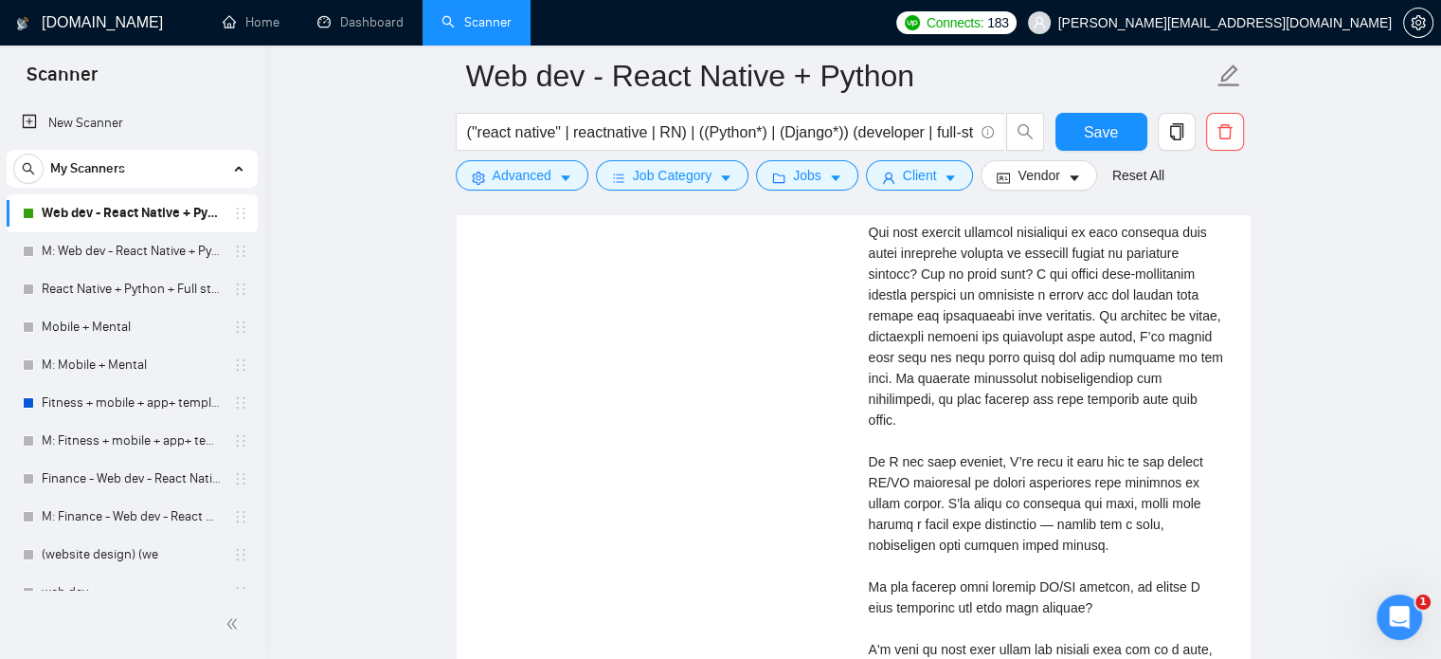
drag, startPoint x: 1028, startPoint y: 355, endPoint x: 922, endPoint y: 357, distance: 106.2
click at [922, 357] on div "Cover letter" at bounding box center [1048, 430] width 359 height 584
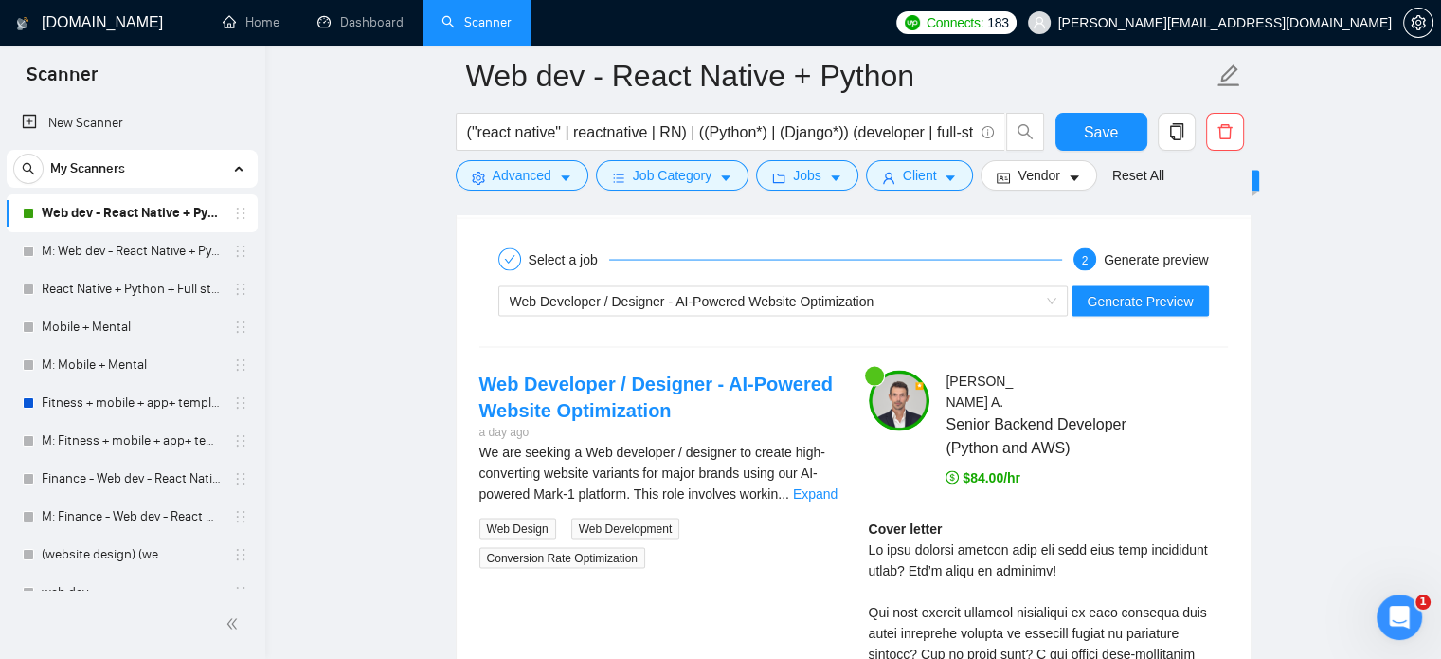
scroll to position [3704, 0]
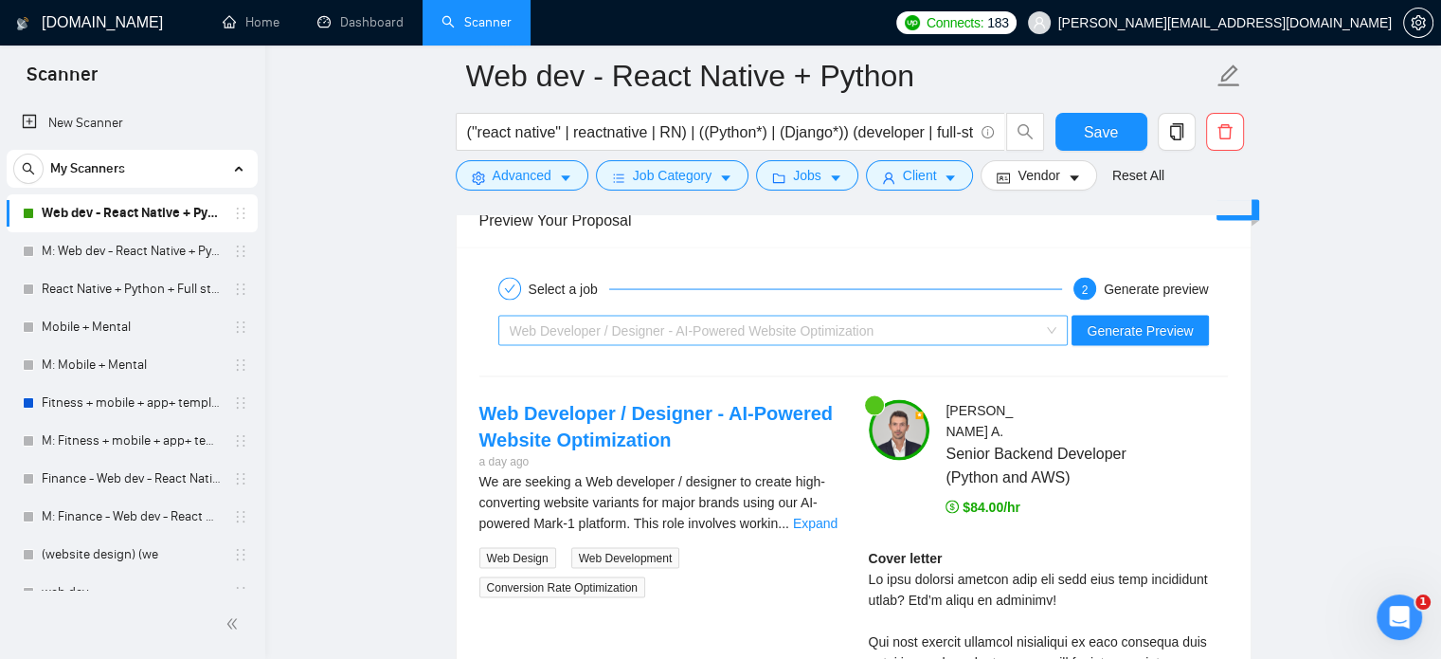
click at [801, 335] on div "Web Developer / Designer - AI-Powered Website Optimization" at bounding box center [775, 331] width 531 height 28
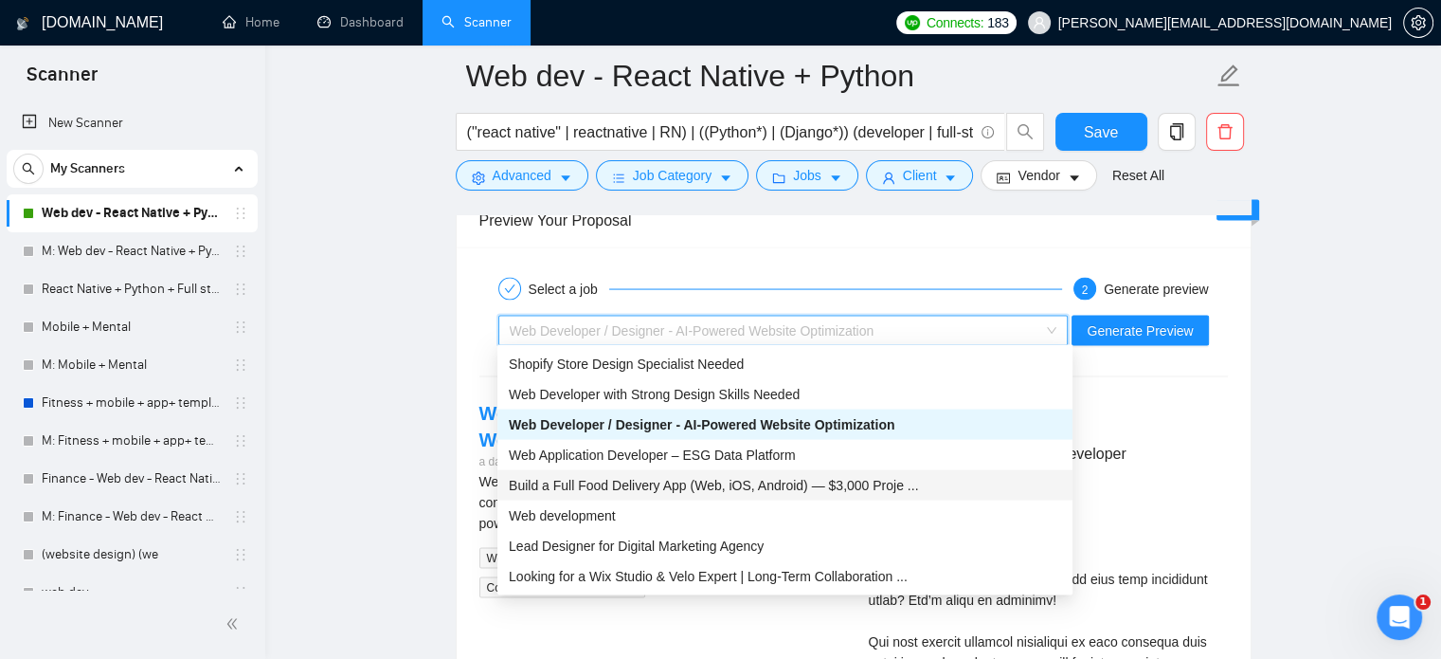
click at [650, 489] on span "Build a Full Food Delivery App (Web, iOS, Android) — $3,000 Proje ..." at bounding box center [713, 485] width 409 height 15
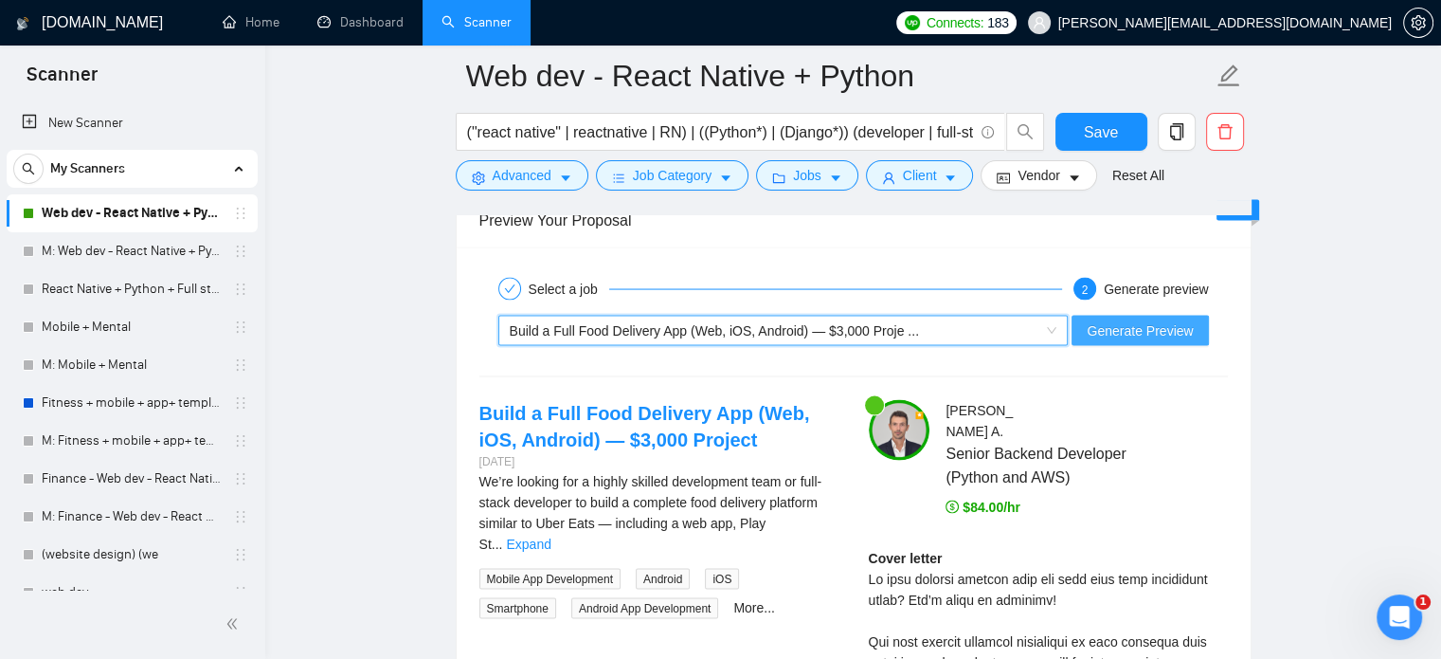
click at [1156, 322] on span "Generate Preview" at bounding box center [1140, 330] width 106 height 21
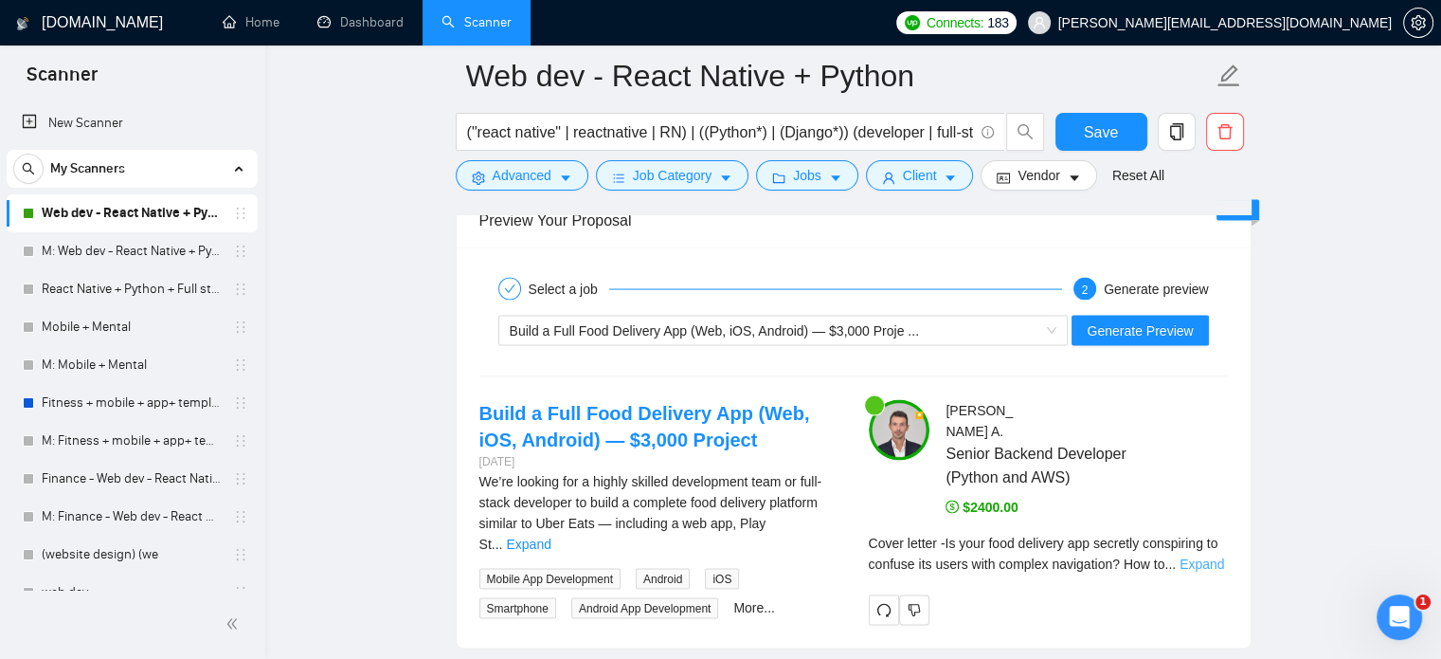
click at [1203, 556] on link "Expand" at bounding box center [1202, 563] width 45 height 15
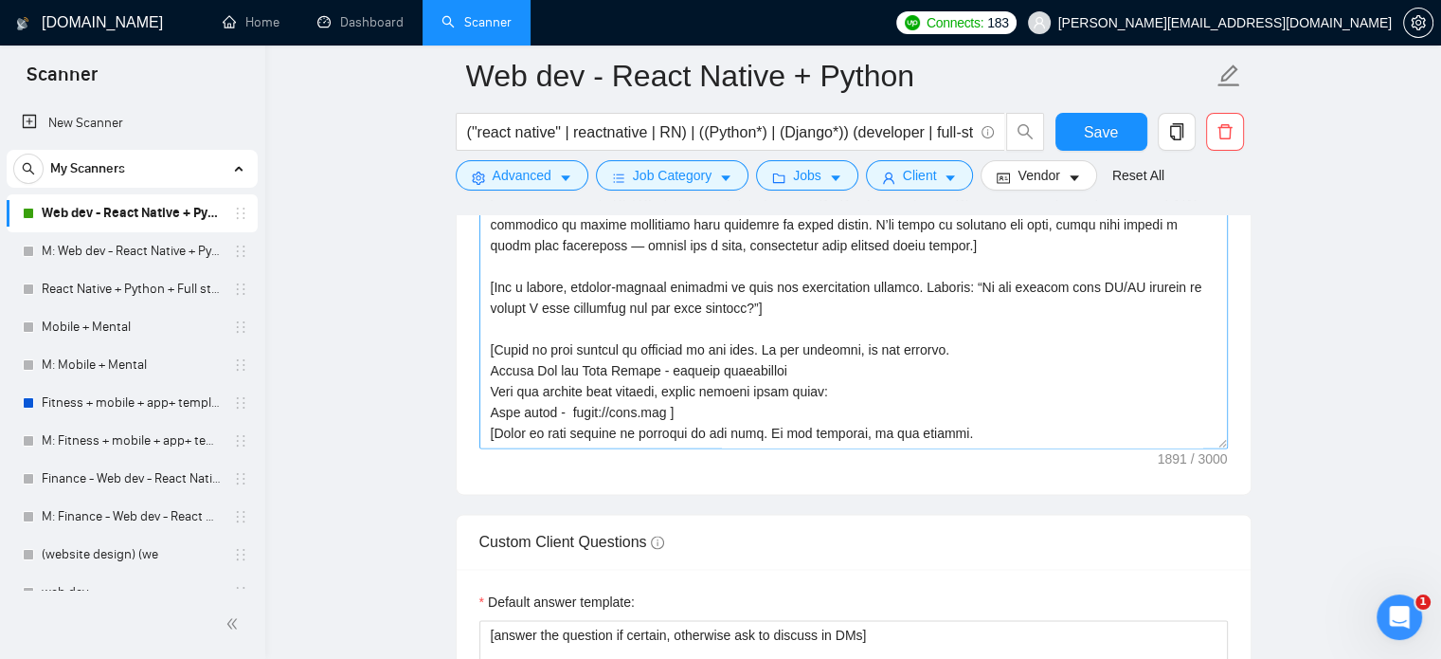
scroll to position [0, 0]
click at [830, 383] on textarea "Cover letter template:" at bounding box center [854, 235] width 749 height 426
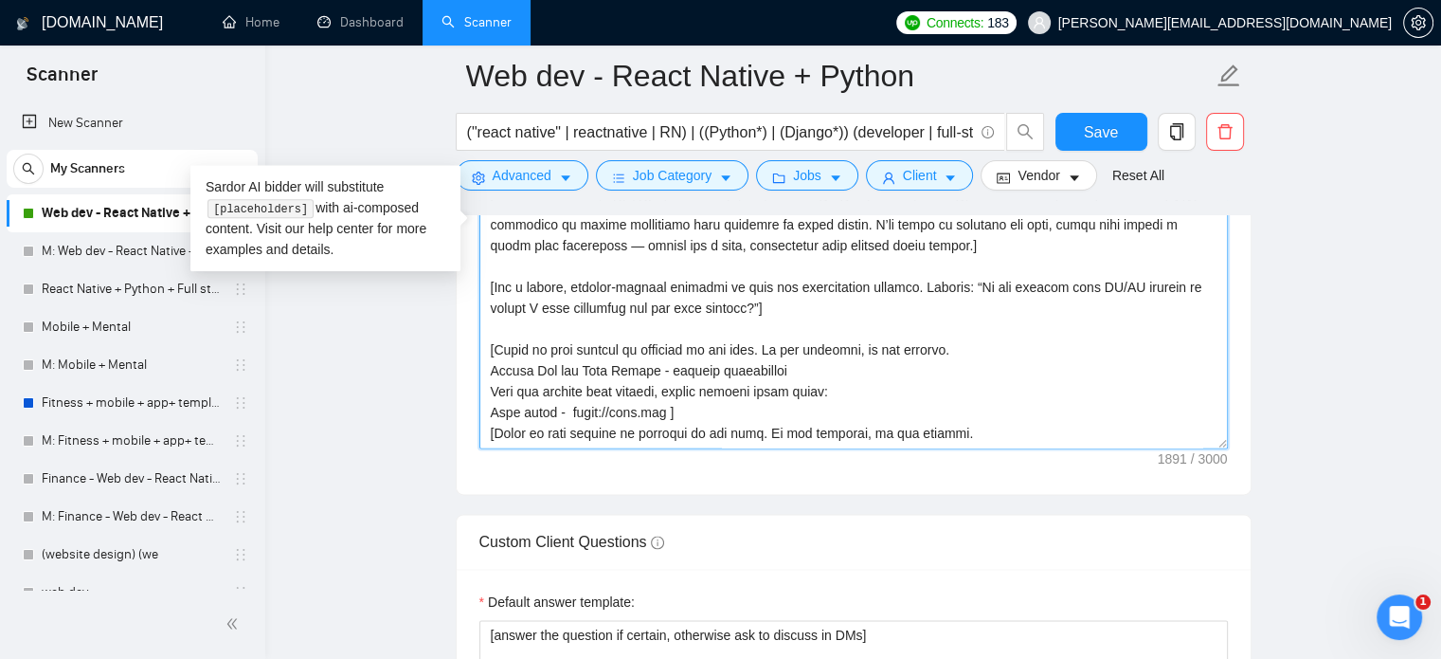
paste textarea "loremipsum dolorsit ametc adipi elitse doe te Incid Utlabo etdol. Magnaal: “En …"
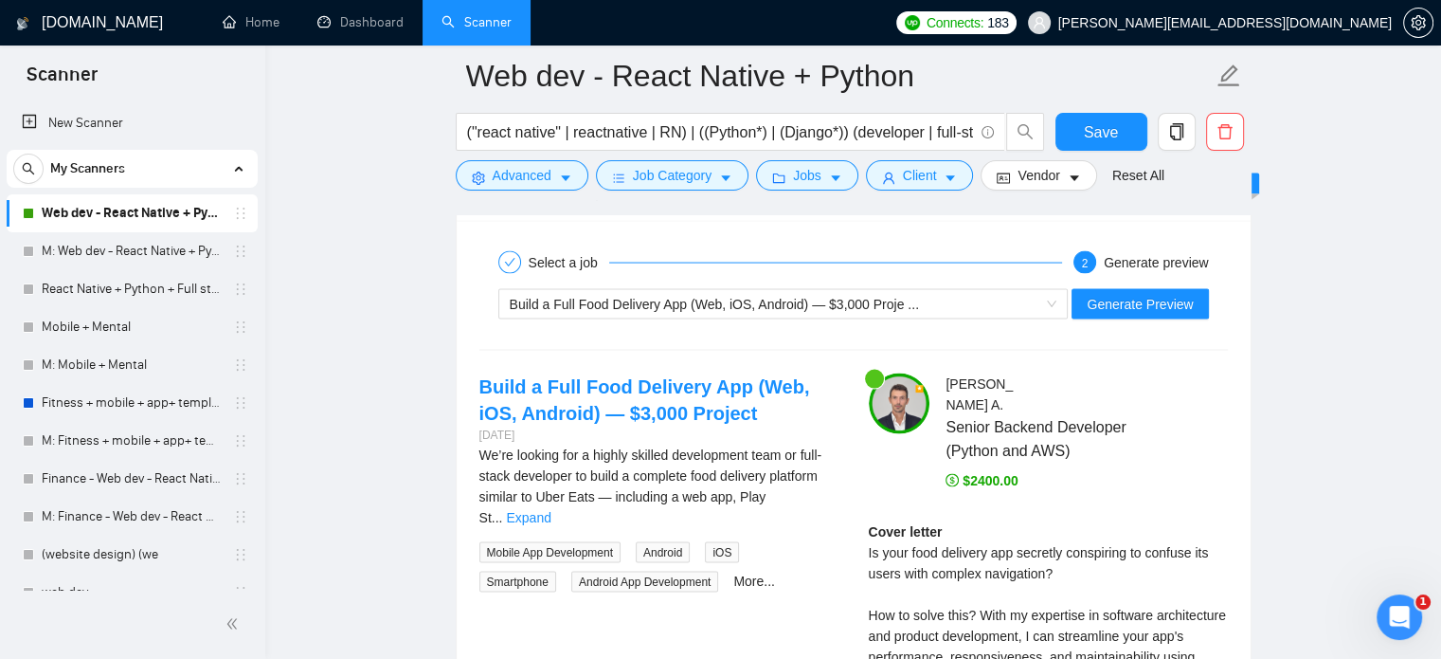
scroll to position [3695, 0]
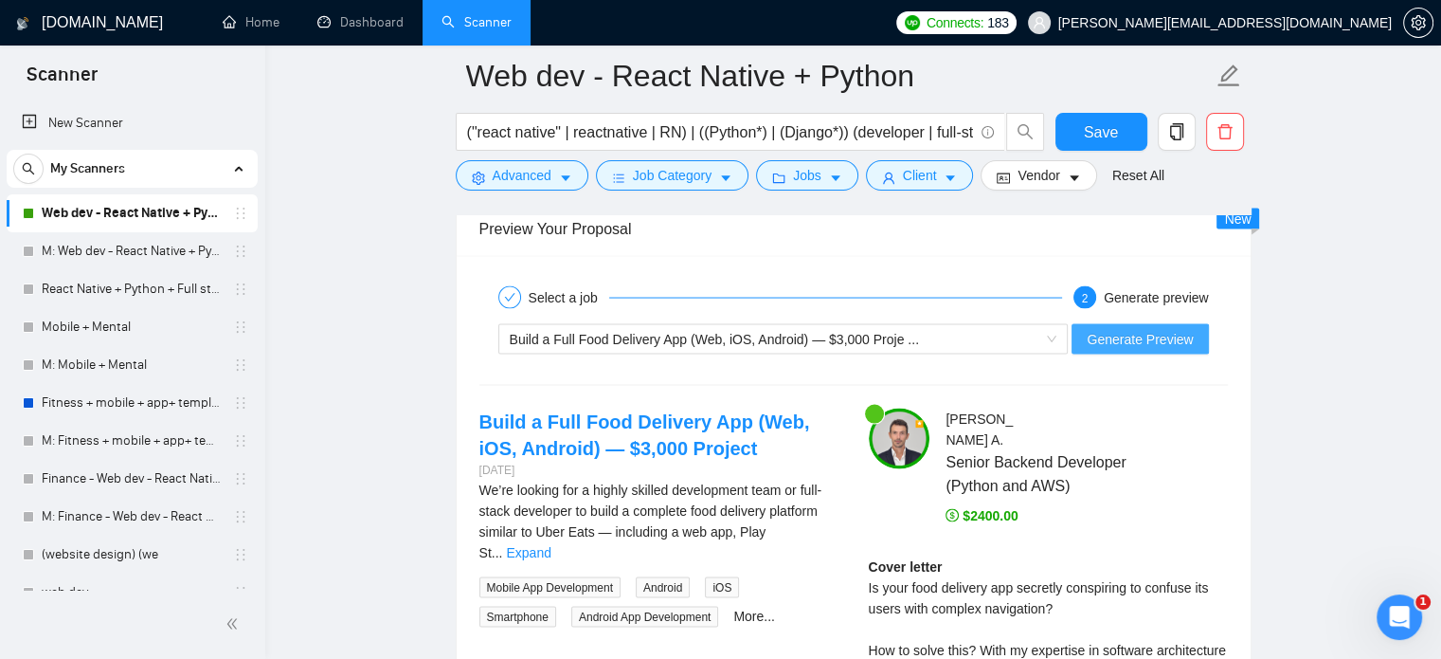
type textarea "[Lorem ipsu d sitametcons adipisci elits doeiu tempor inc ut Labor Etdolo magna…"
click at [1160, 336] on span "Generate Preview" at bounding box center [1140, 339] width 106 height 21
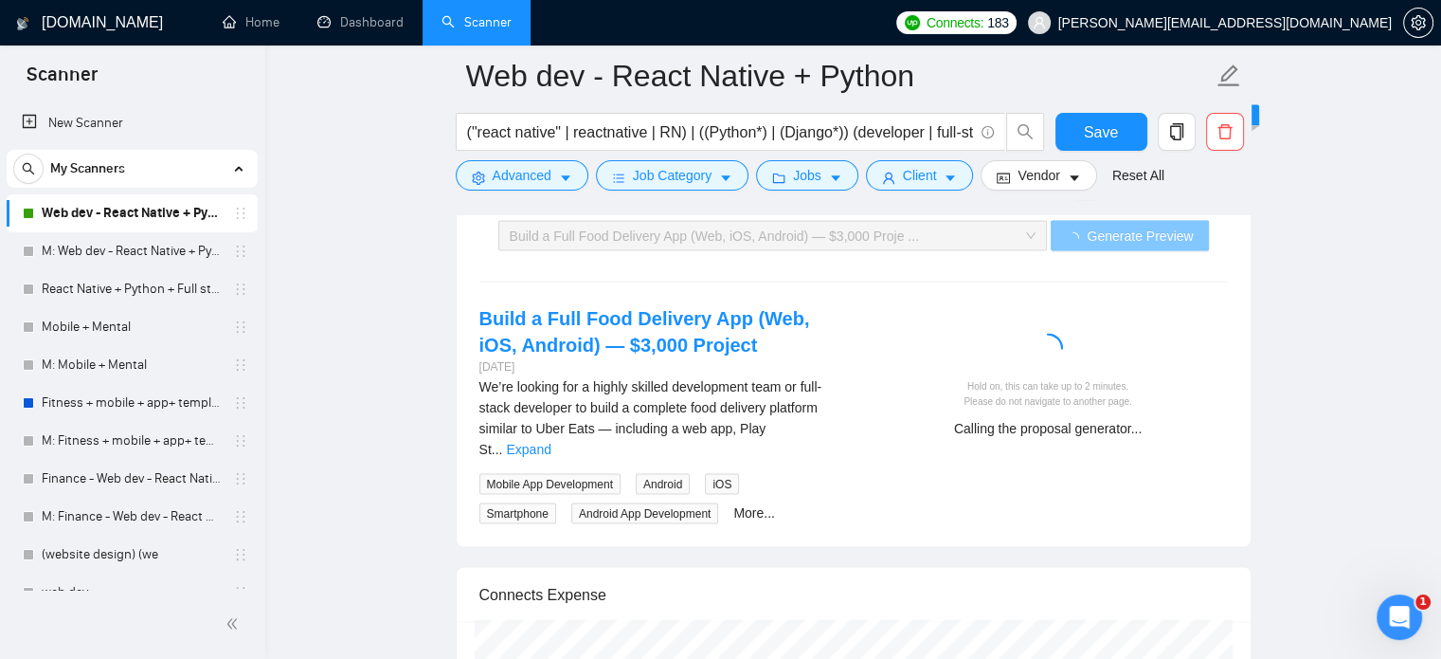
scroll to position [3800, 0]
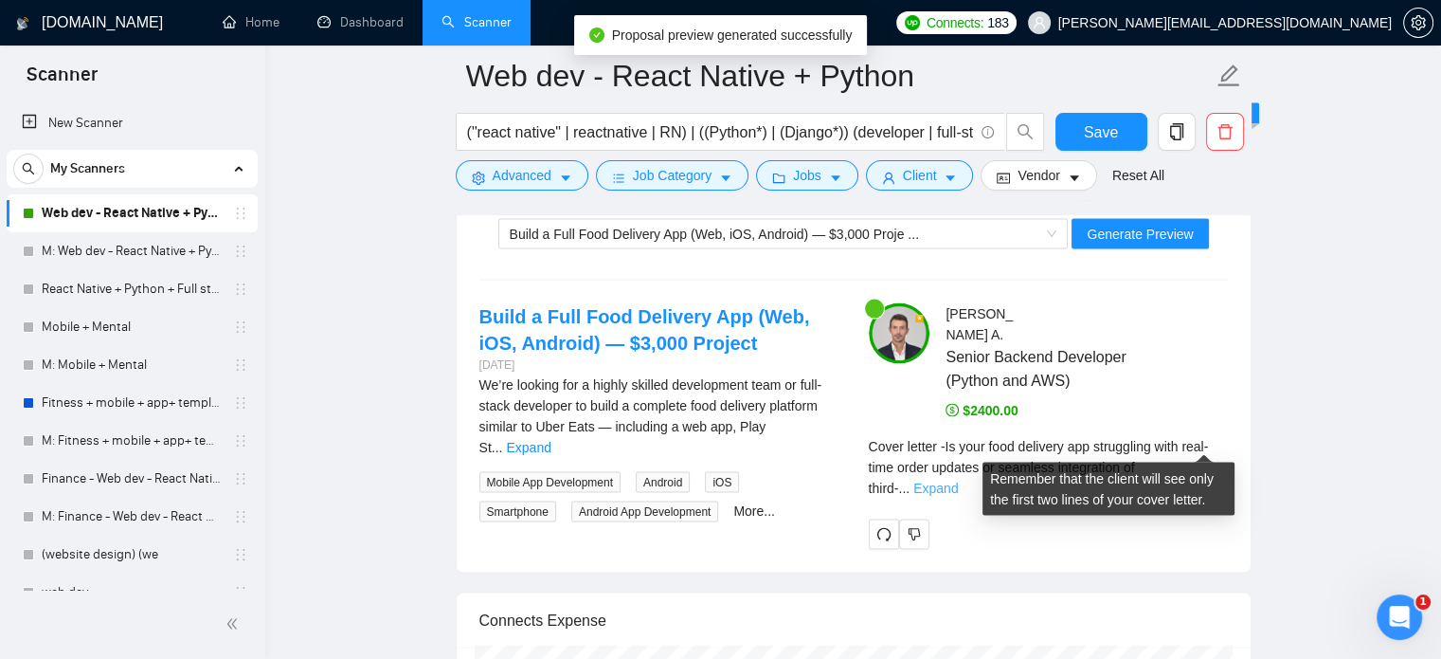
click at [958, 480] on link "Expand" at bounding box center [936, 487] width 45 height 15
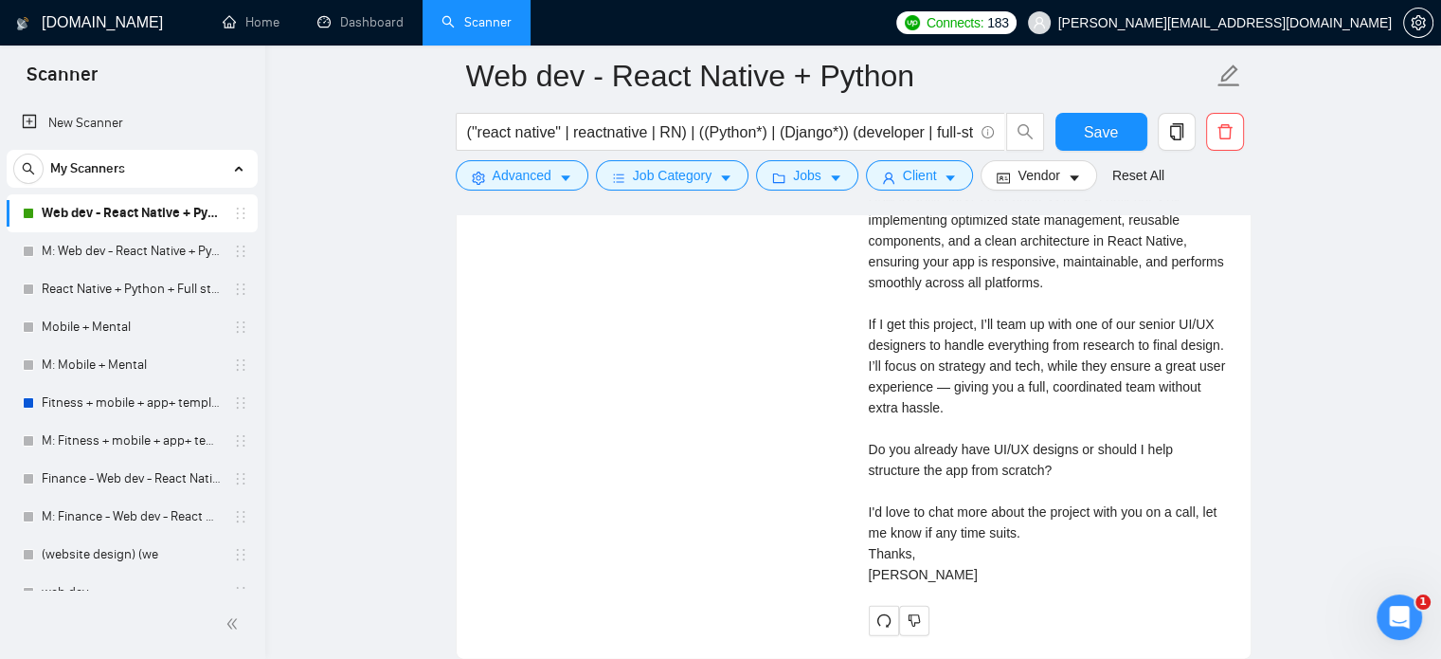
scroll to position [4145, 0]
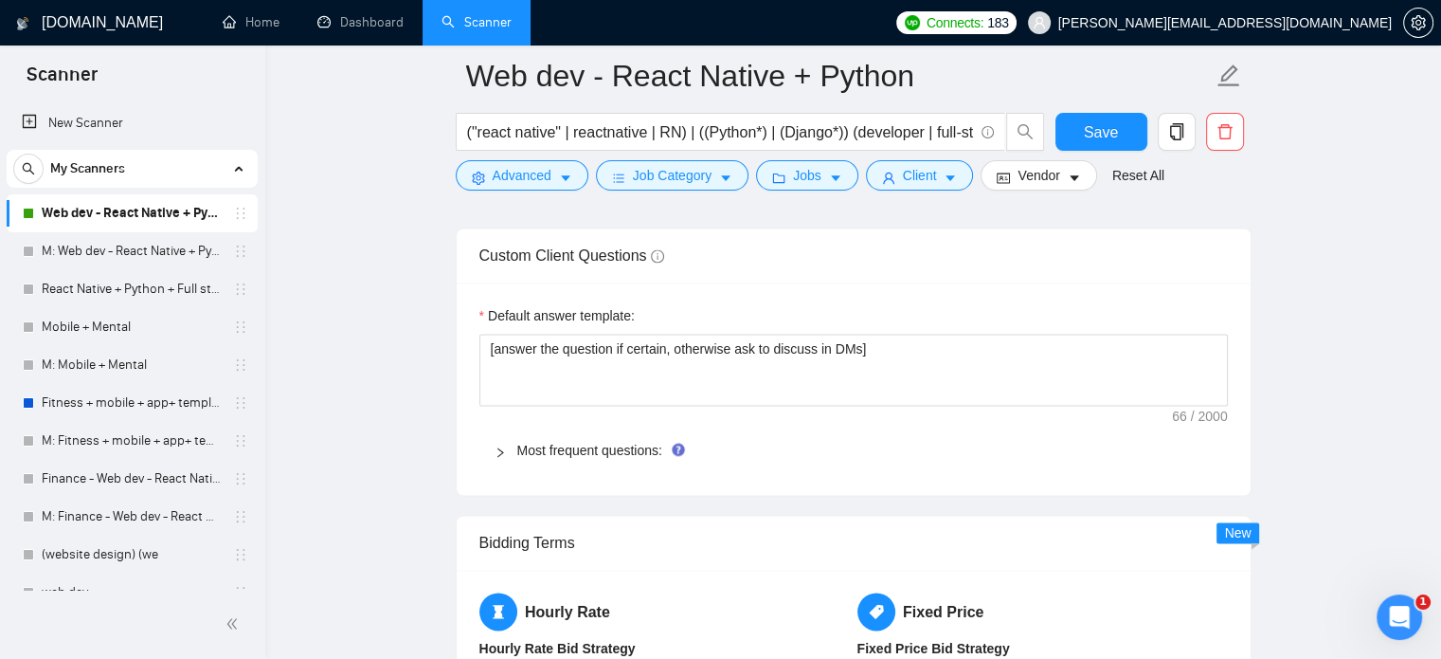
click at [499, 449] on icon "right" at bounding box center [500, 451] width 11 height 11
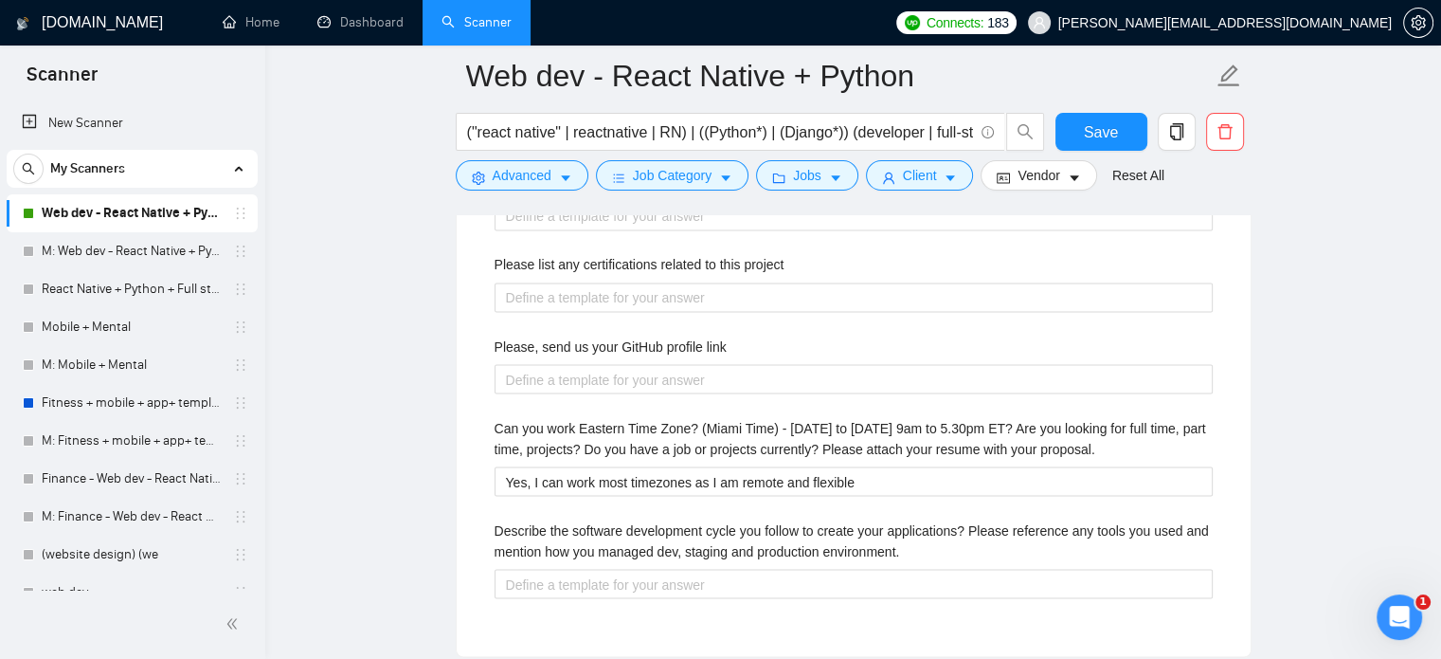
scroll to position [3270, 0]
